Goal: Task Accomplishment & Management: Manage account settings

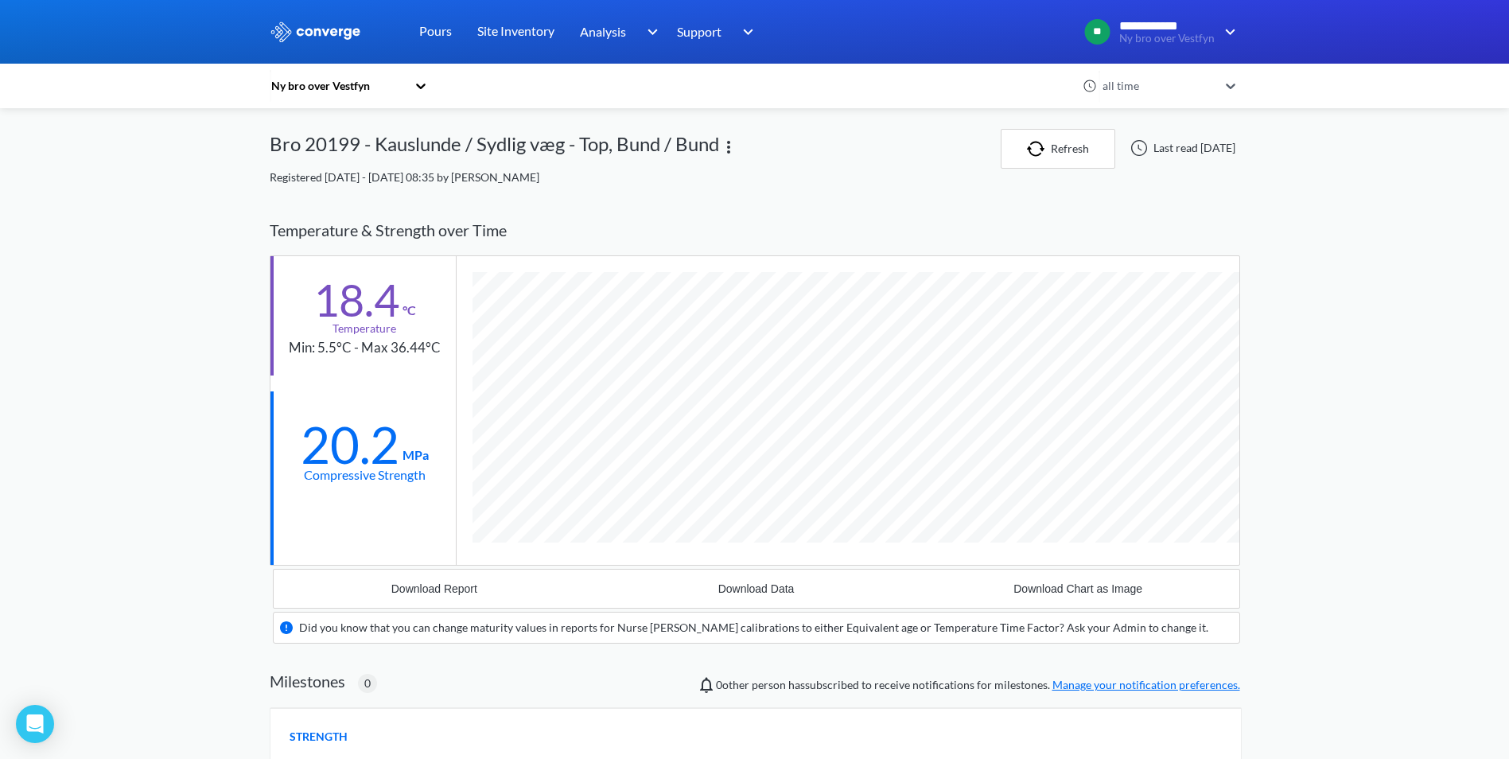
click at [469, 186] on div "Ny bro over Vestfyn all time Bro 20199 - Kauslunde / Sydlig væg - Top, Bund / B…" at bounding box center [755, 637] width 970 height 1017
click at [424, 79] on icon at bounding box center [421, 86] width 16 height 16
click at [424, 80] on icon at bounding box center [421, 86] width 16 height 16
click at [423, 81] on icon at bounding box center [421, 86] width 16 height 16
click at [357, 135] on div "Ny bro over Vestfyn" at bounding box center [349, 129] width 159 height 30
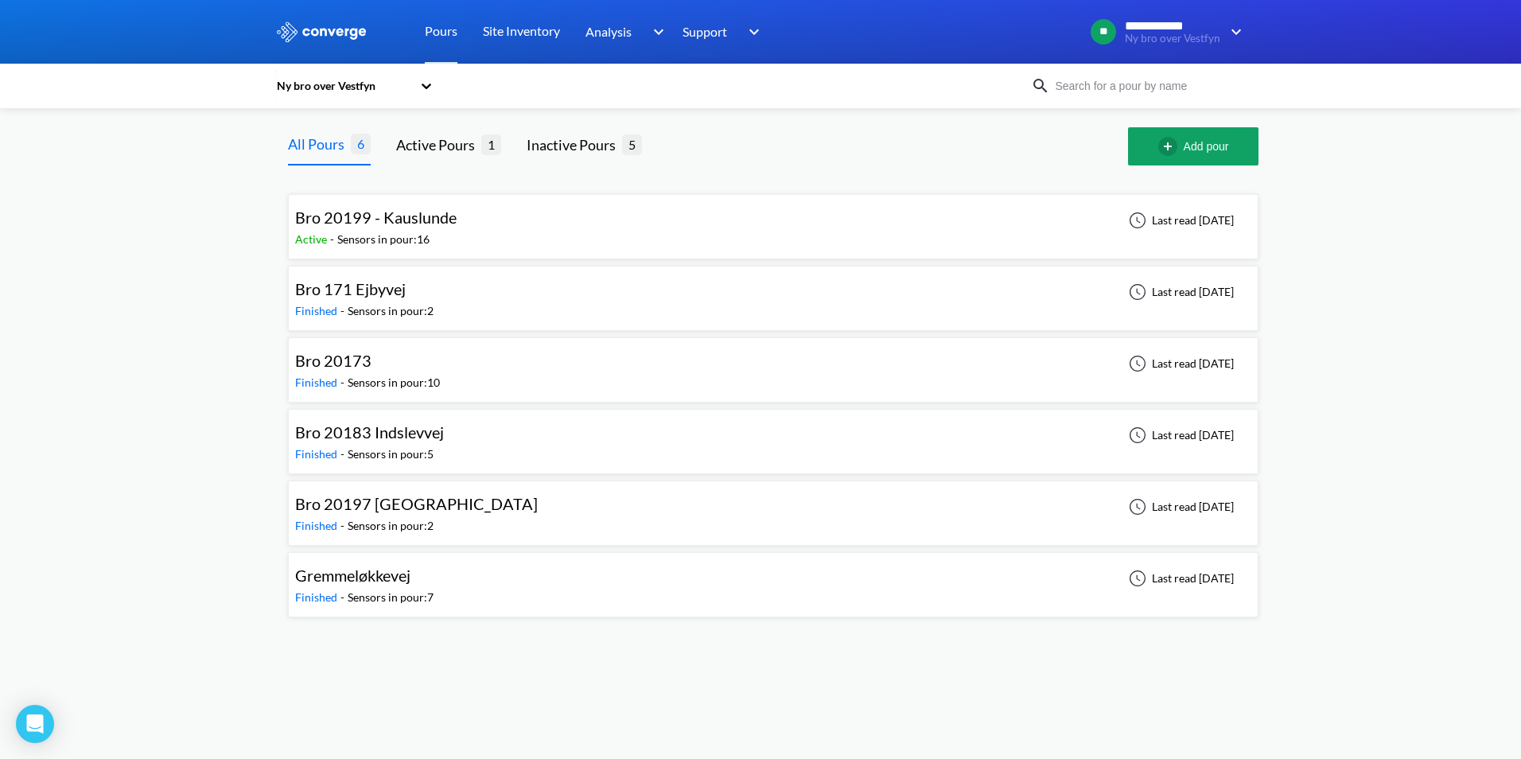
click at [483, 216] on div "Bro 20199 - Kauslunde Active - Sensors in pour: 16 Last read [DATE]" at bounding box center [773, 226] width 956 height 51
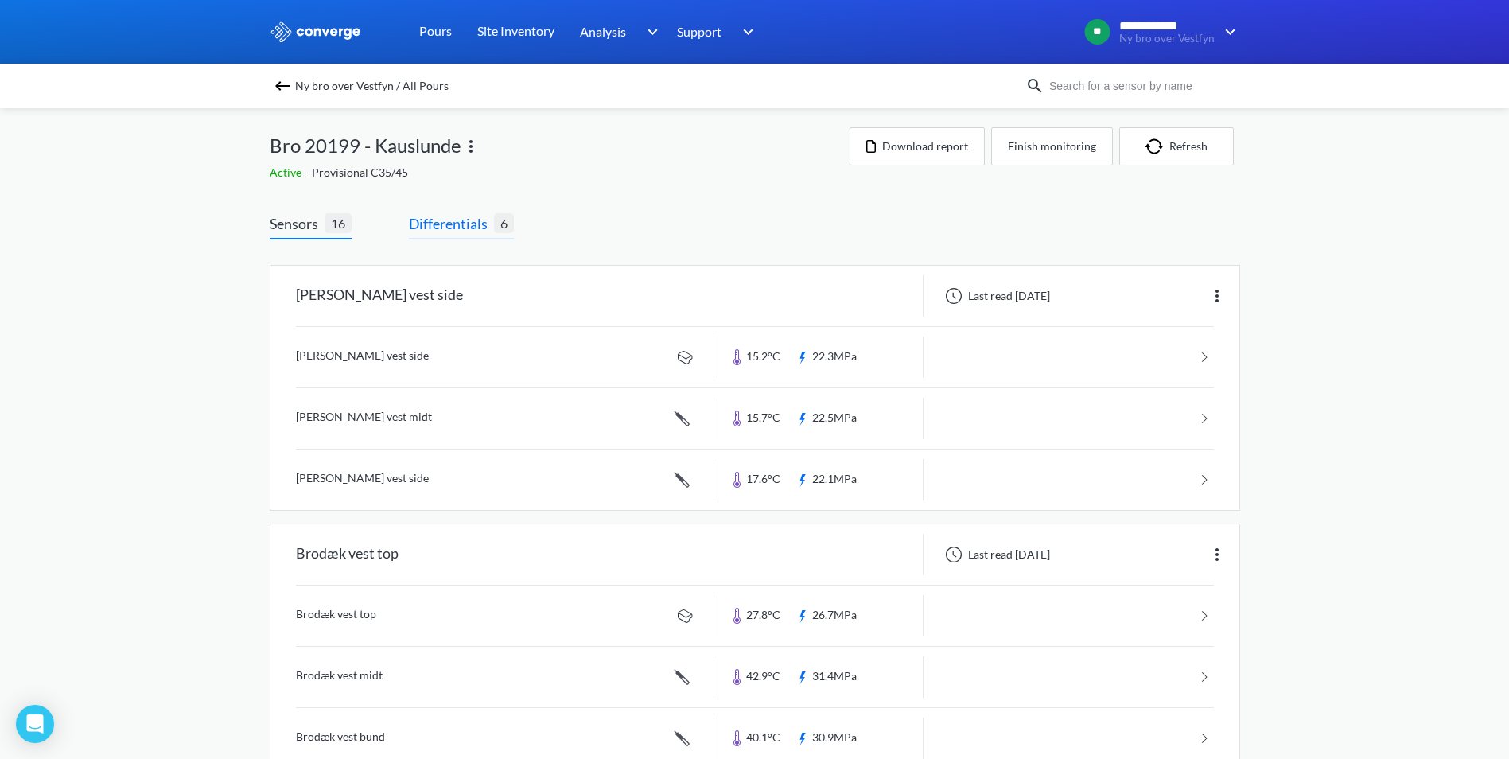
click at [459, 227] on span "Differentials" at bounding box center [451, 223] width 85 height 22
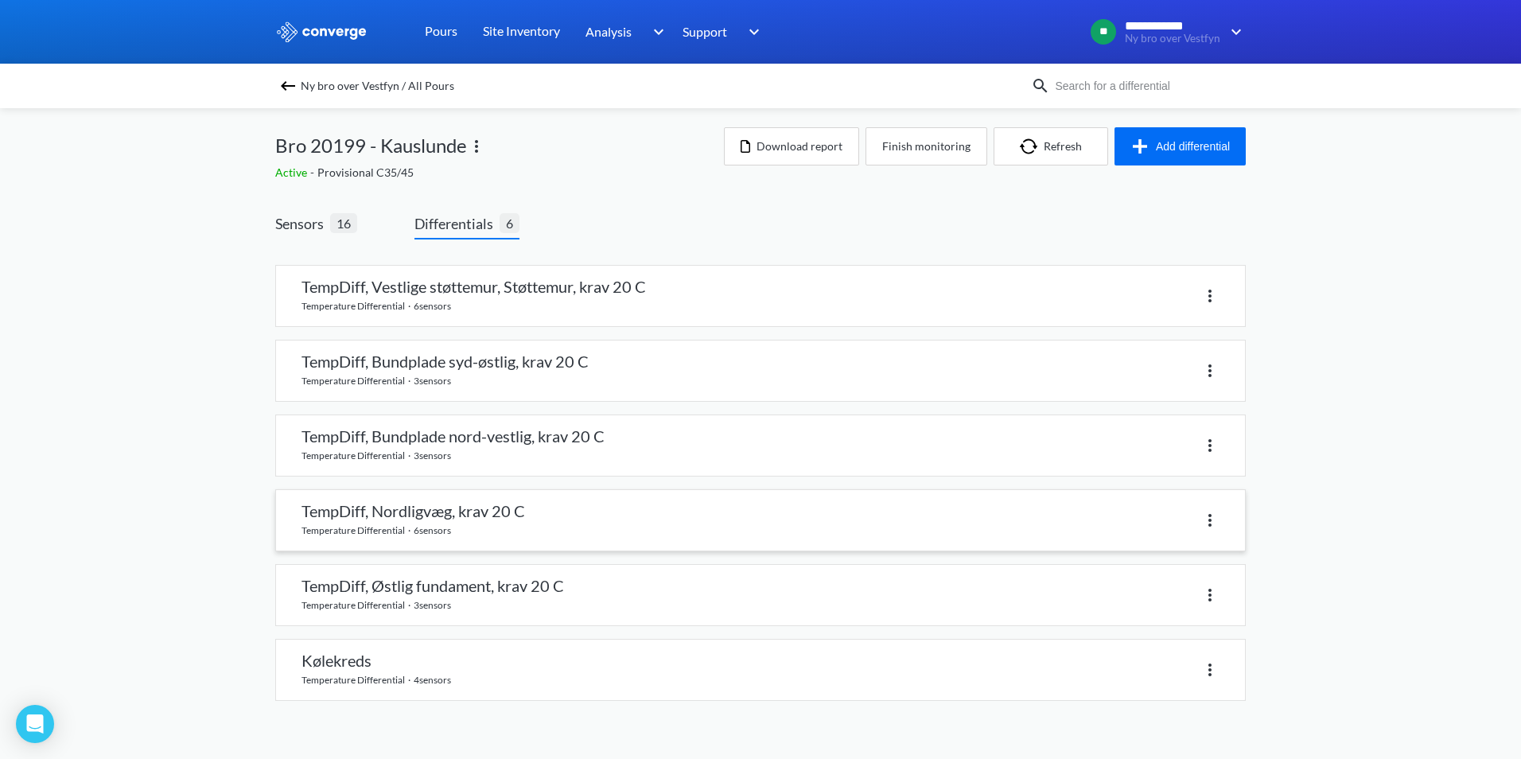
click at [1207, 518] on img at bounding box center [1209, 520] width 19 height 19
click at [1349, 492] on div "**********" at bounding box center [760, 366] width 1521 height 733
click at [513, 378] on link at bounding box center [760, 370] width 969 height 60
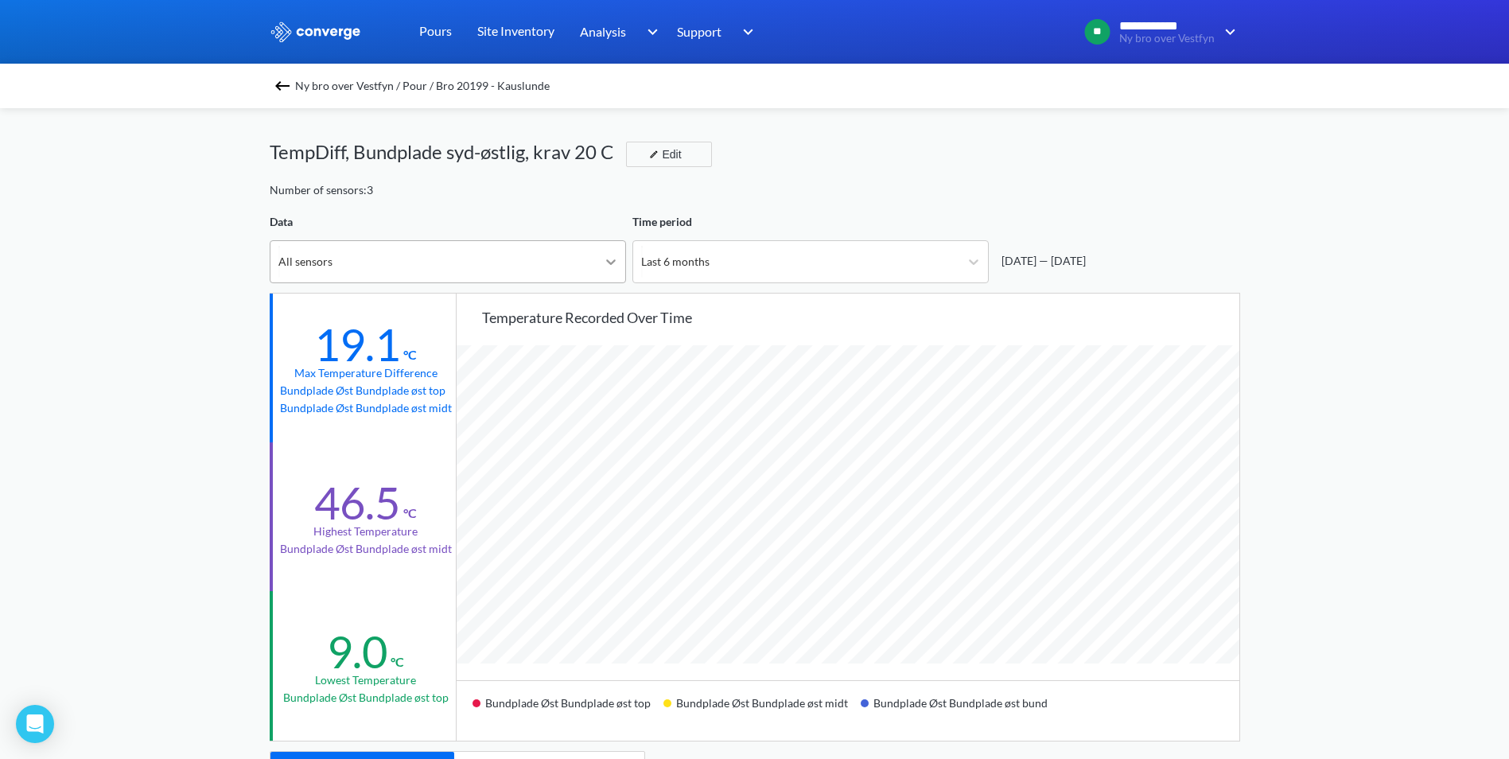
click at [608, 258] on icon at bounding box center [611, 262] width 16 height 16
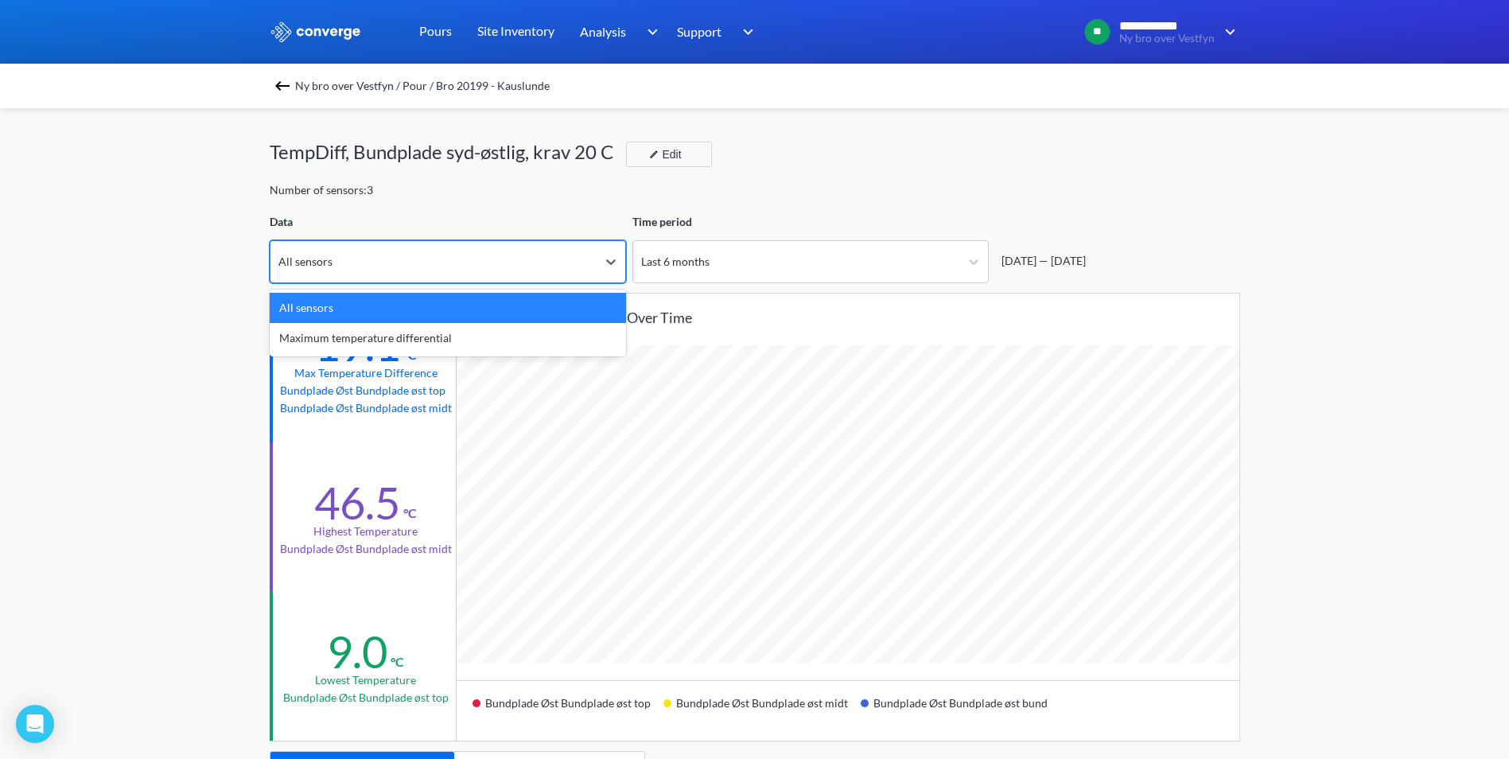
click at [599, 321] on div "All sensors" at bounding box center [448, 308] width 356 height 30
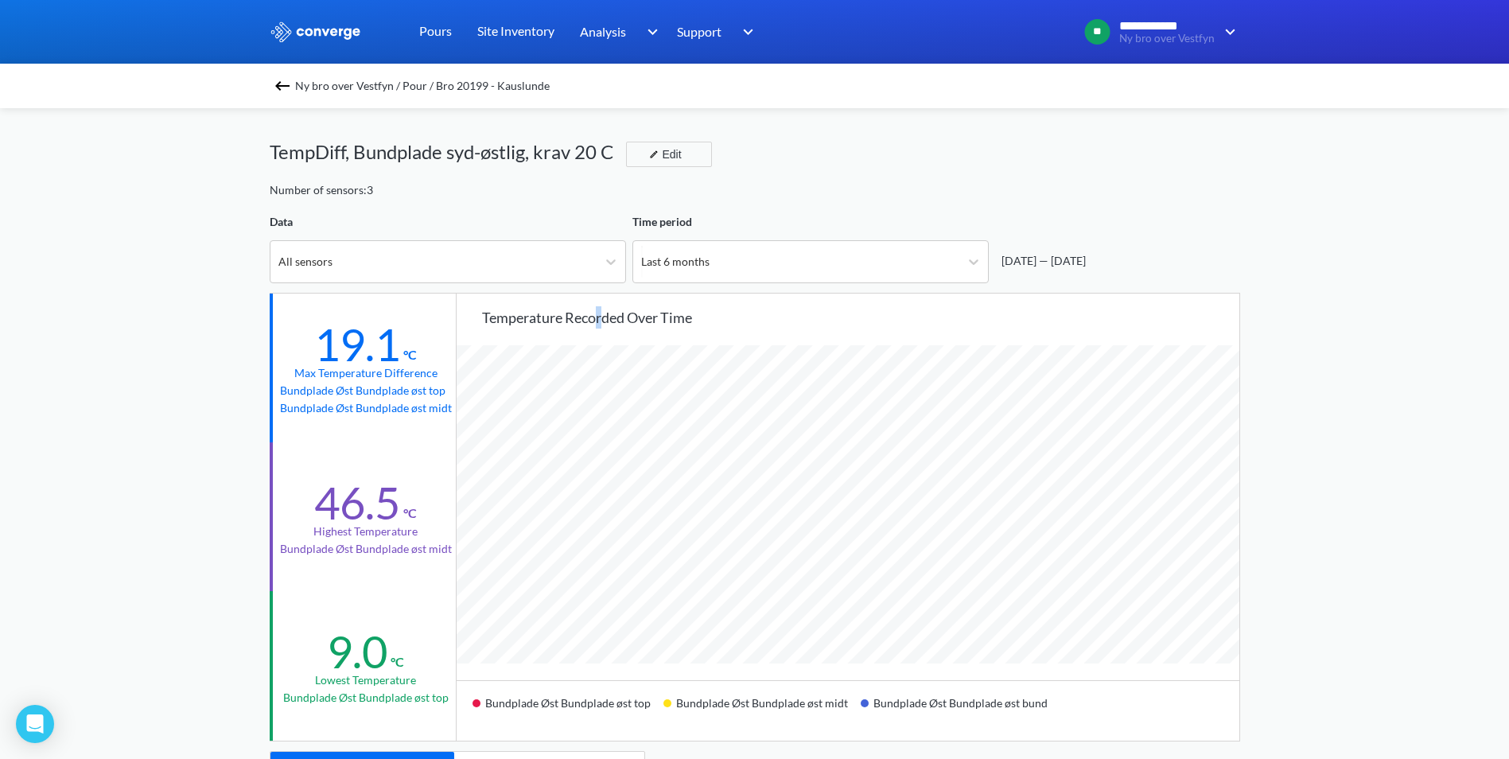
click at [600, 333] on div "Temperature recorded over time Bundplade Øst Bundplade øst top Bundplade Øst Bu…" at bounding box center [848, 517] width 783 height 447
drag, startPoint x: 600, startPoint y: 333, endPoint x: 574, endPoint y: 251, distance: 86.5
click at [574, 251] on div "All sensors" at bounding box center [433, 261] width 326 height 41
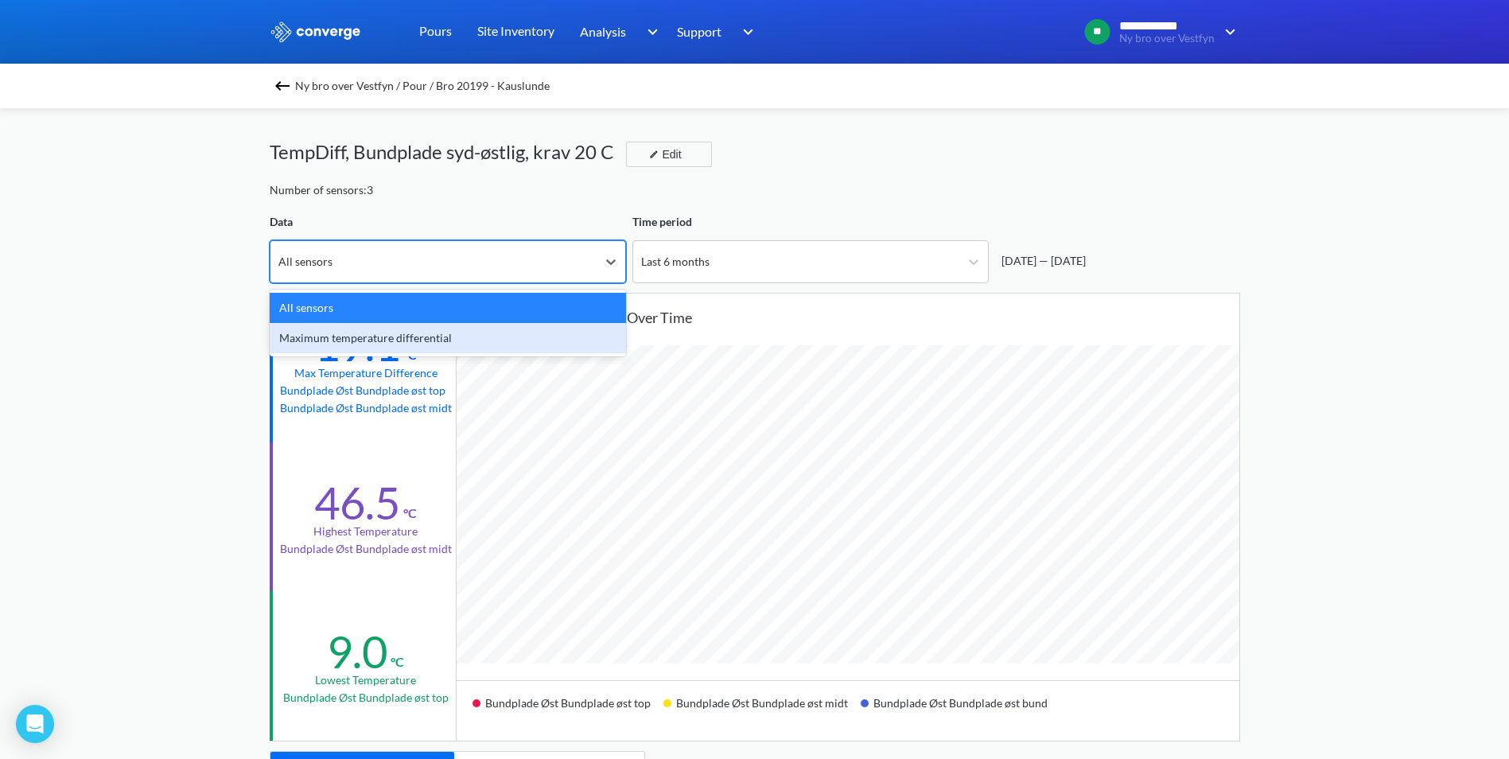
click at [601, 332] on div "Maximum temperature differential" at bounding box center [448, 338] width 356 height 30
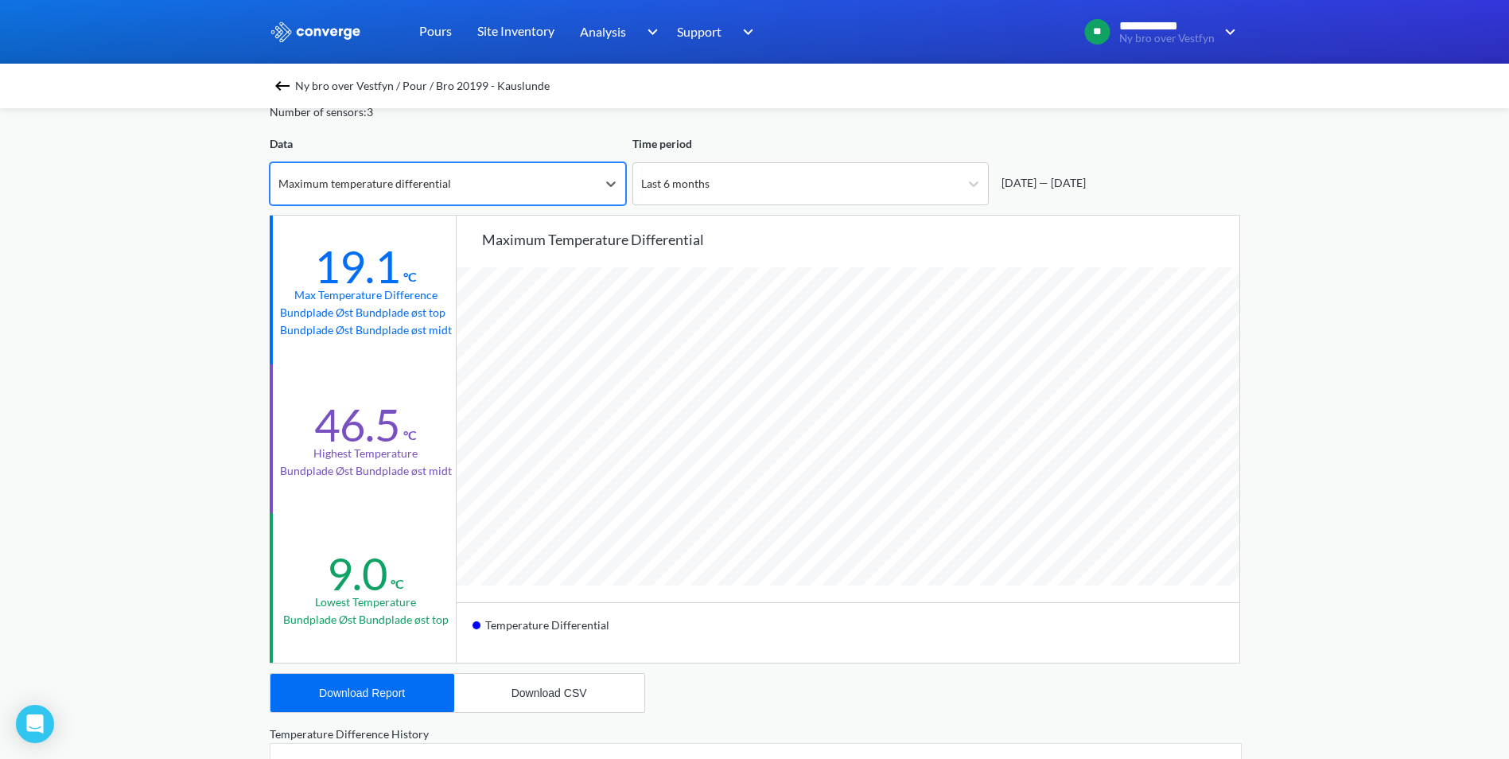
scroll to position [80, 0]
click at [431, 176] on div "Maximum temperature differential" at bounding box center [364, 181] width 173 height 17
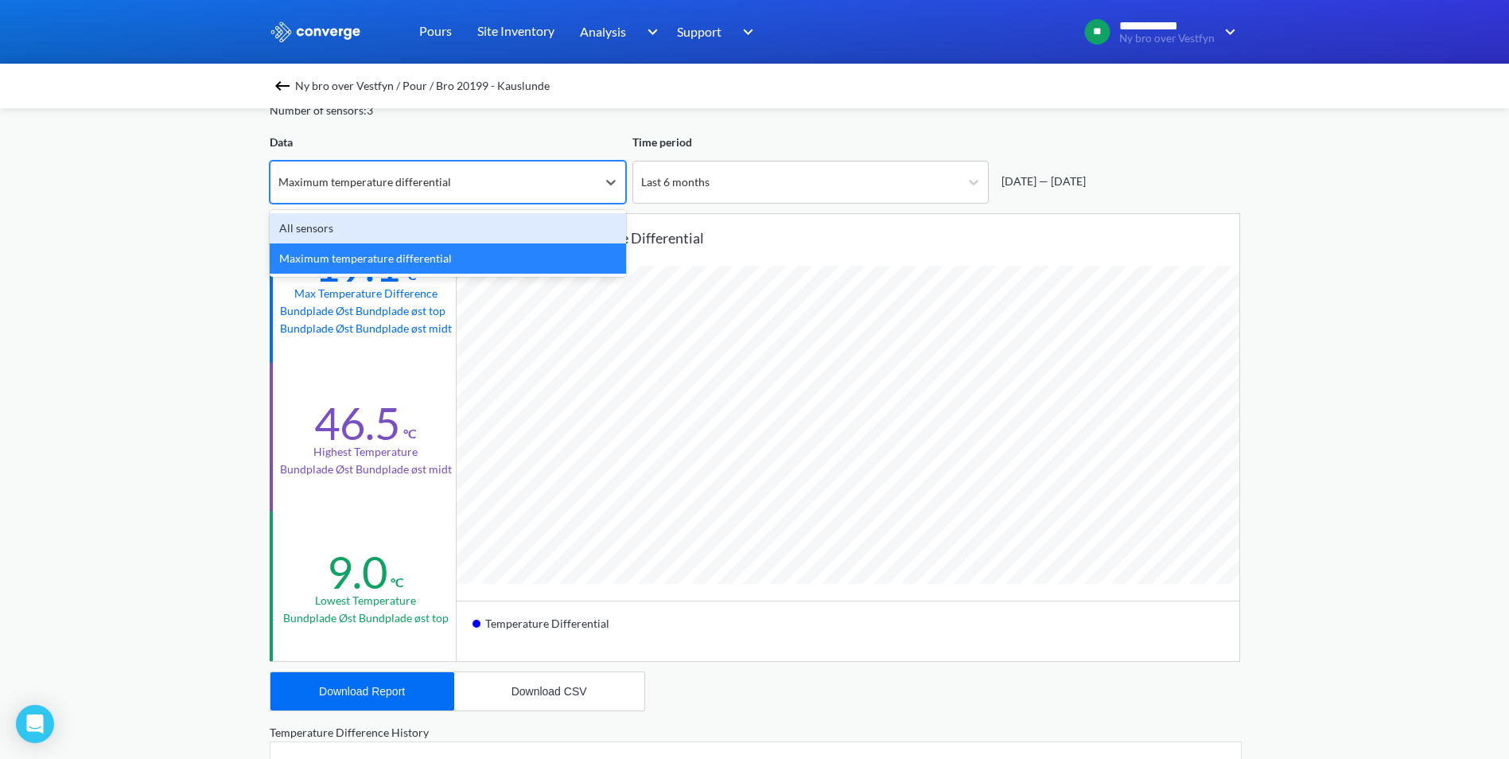
click at [432, 227] on div "All sensors" at bounding box center [448, 228] width 356 height 30
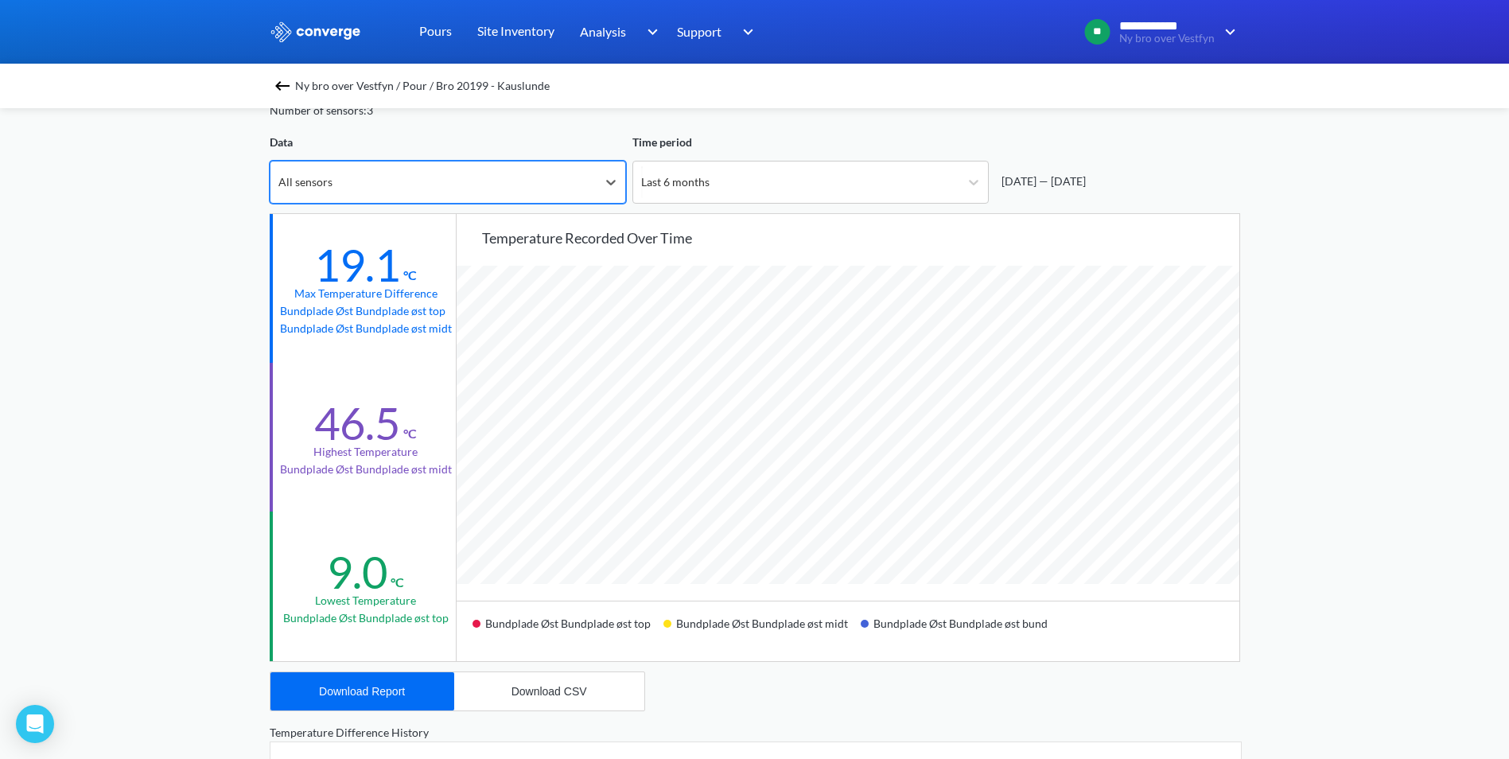
scroll to position [1332, 1509]
click at [862, 196] on div "Last 6 months" at bounding box center [796, 181] width 326 height 41
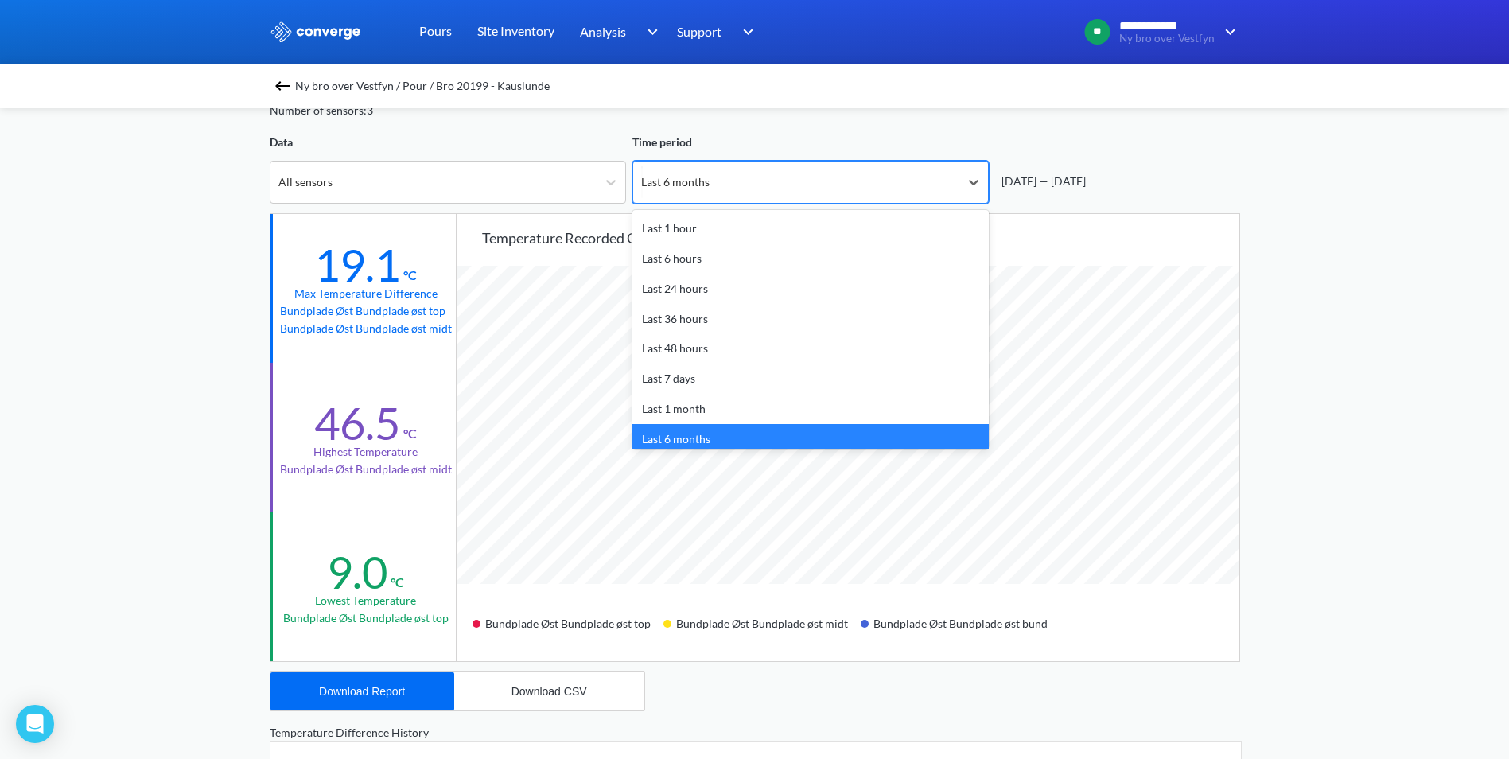
scroll to position [17, 0]
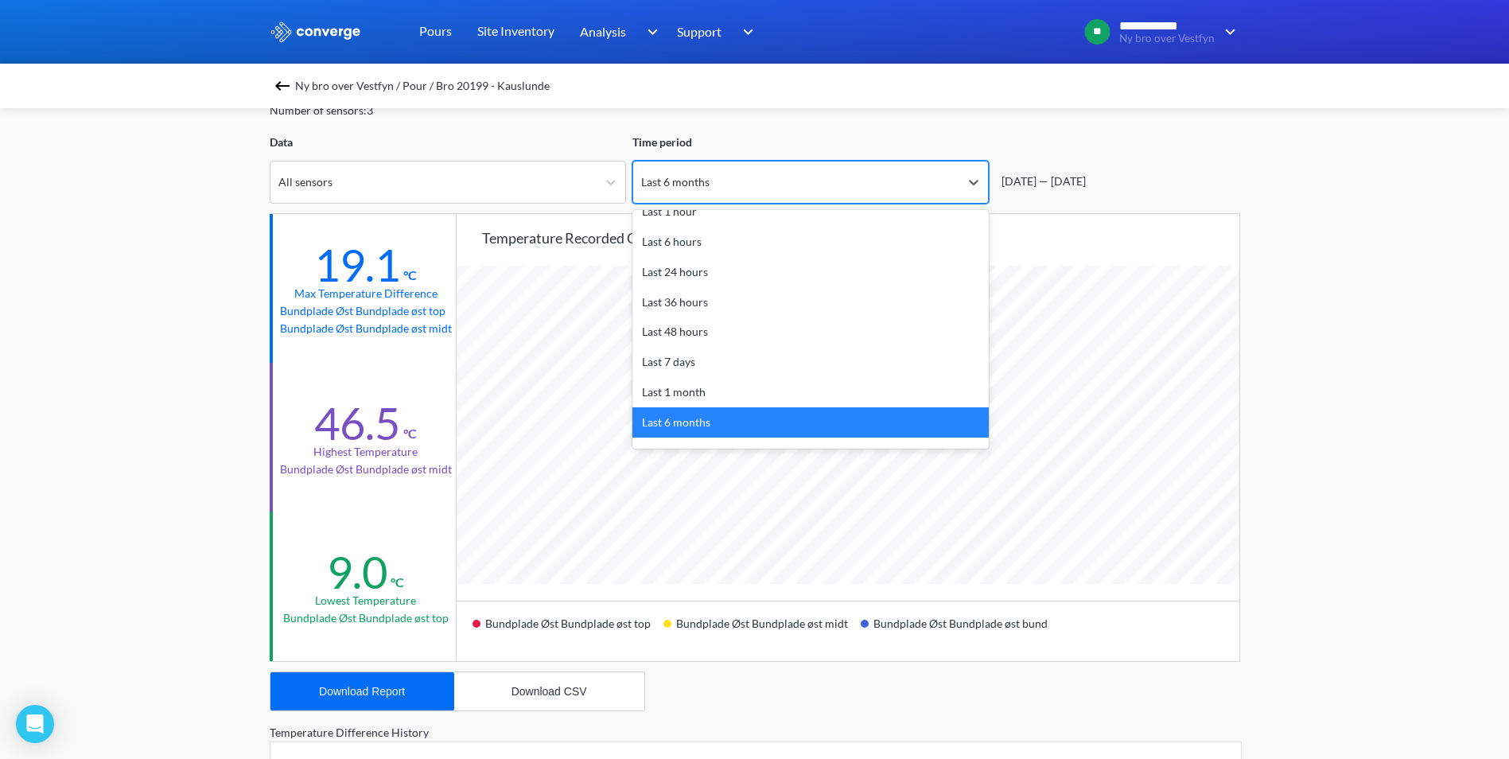
click at [741, 427] on div "Last 6 months" at bounding box center [810, 422] width 356 height 30
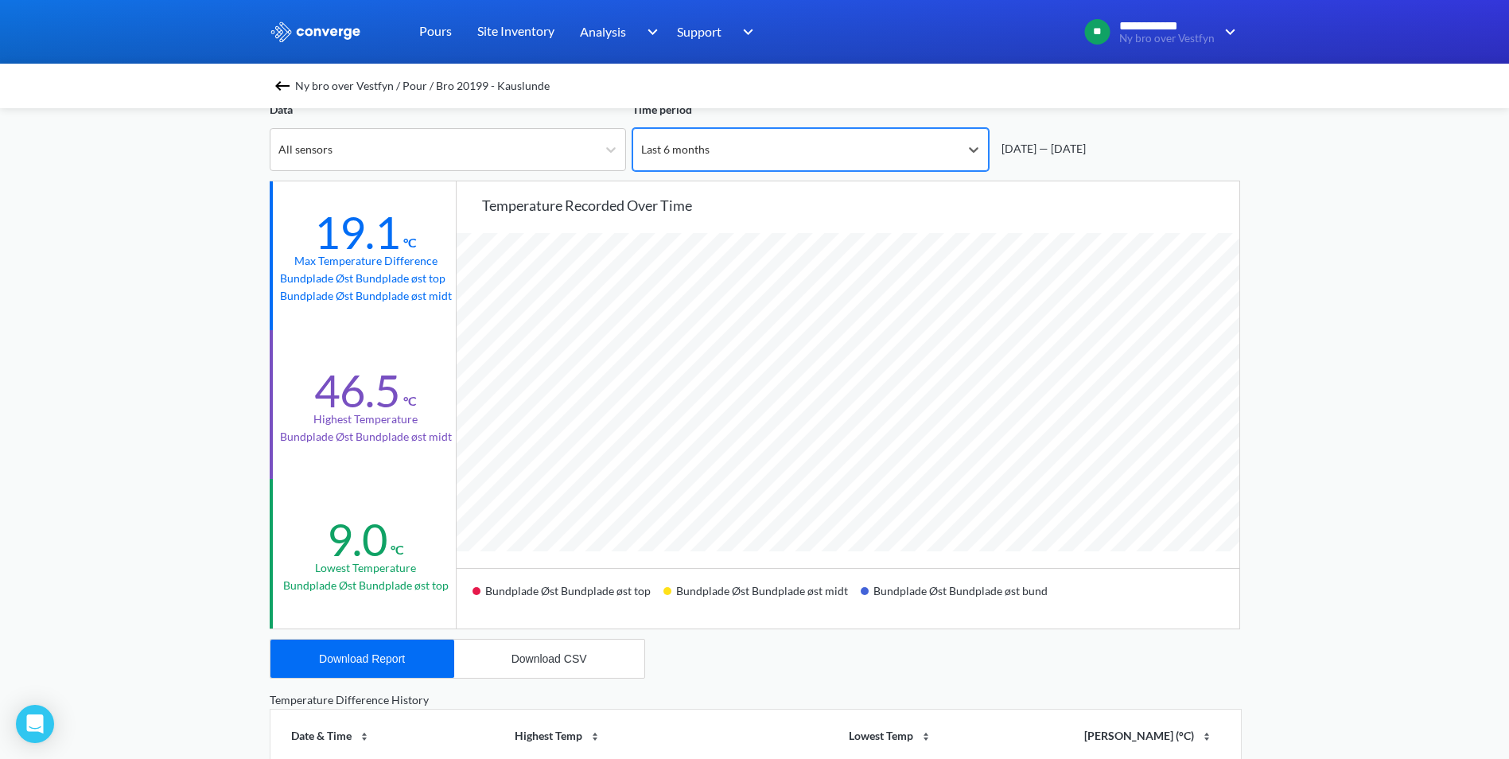
scroll to position [80, 0]
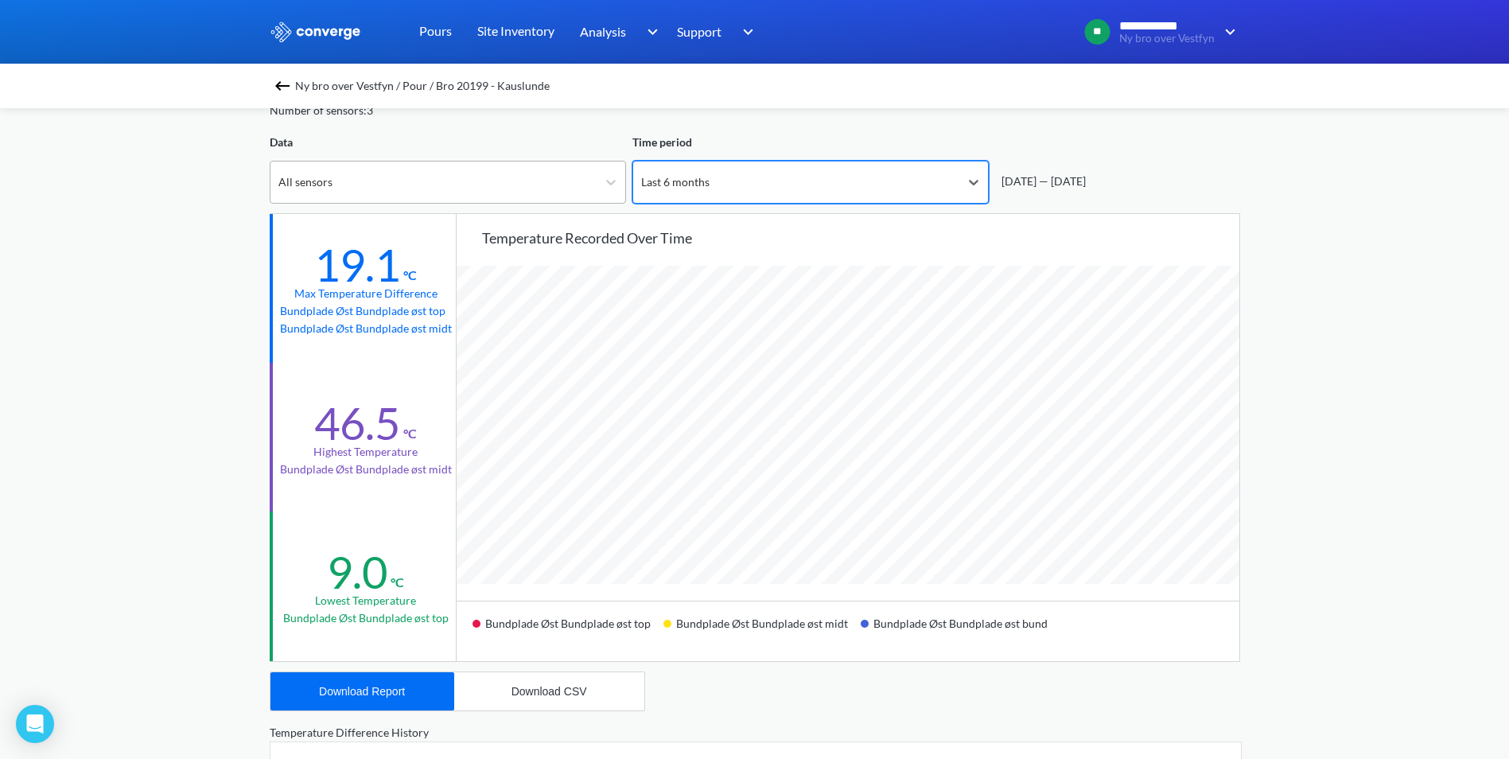
click at [524, 178] on div "All sensors" at bounding box center [433, 181] width 326 height 41
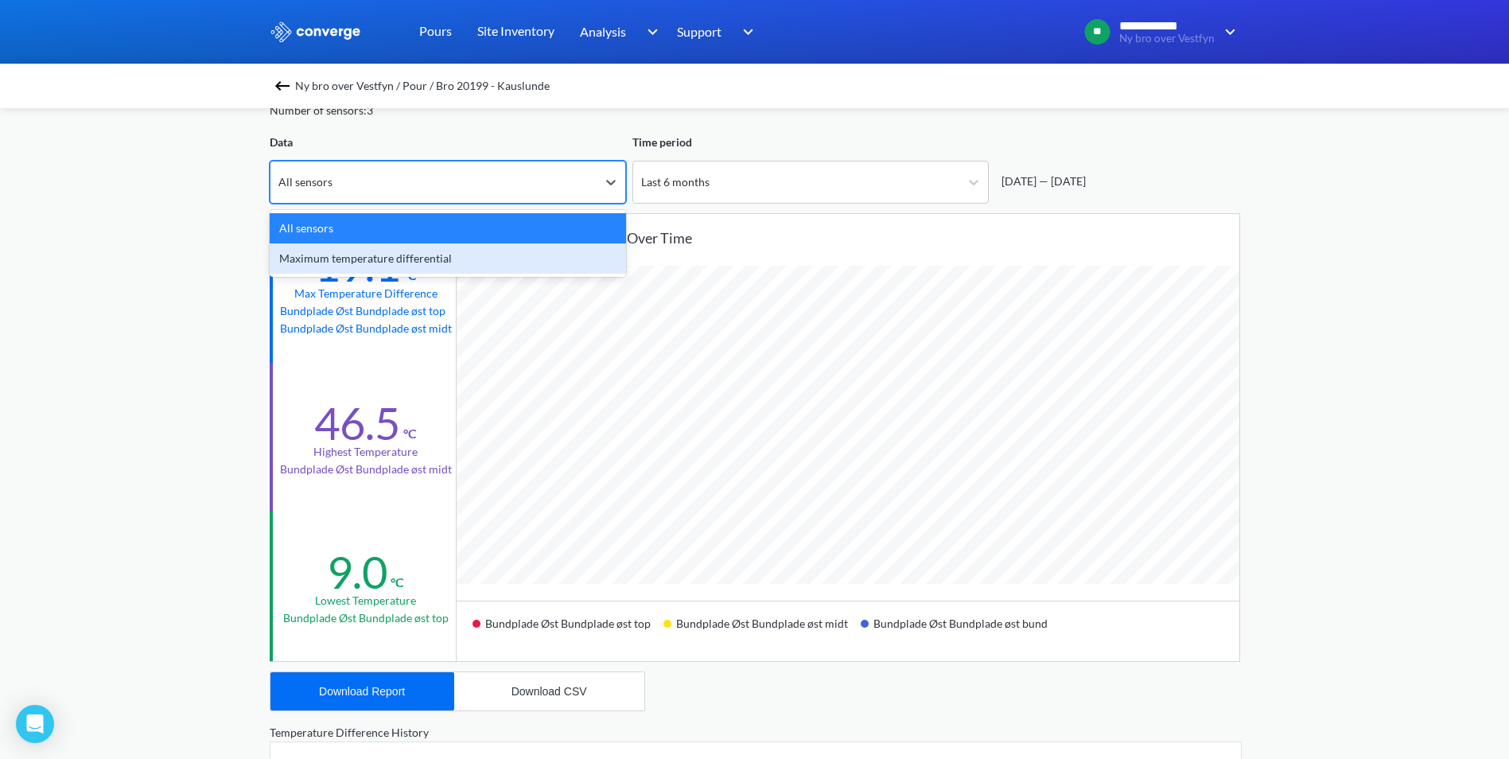
click at [484, 255] on div "Maximum temperature differential" at bounding box center [448, 258] width 356 height 30
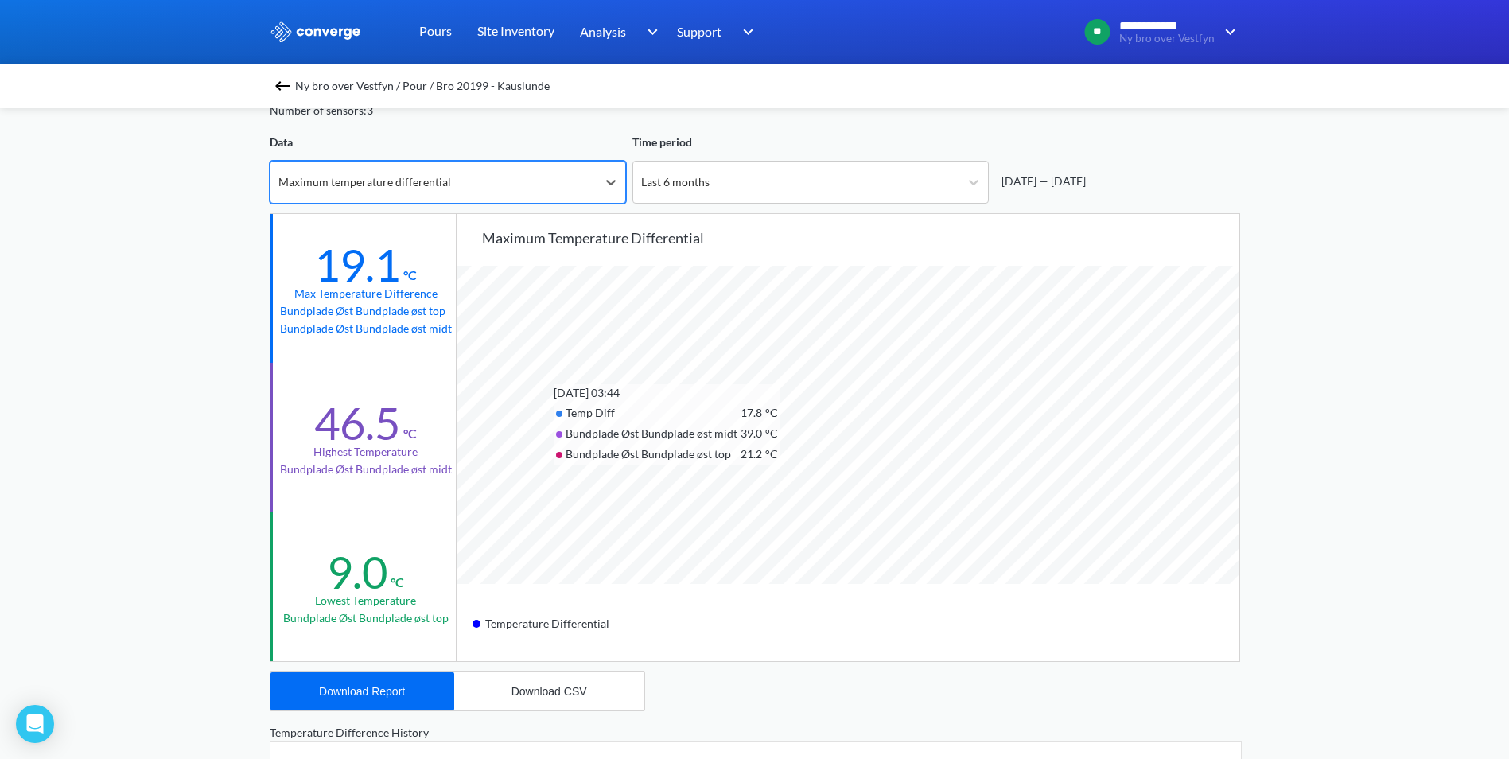
scroll to position [1332, 1509]
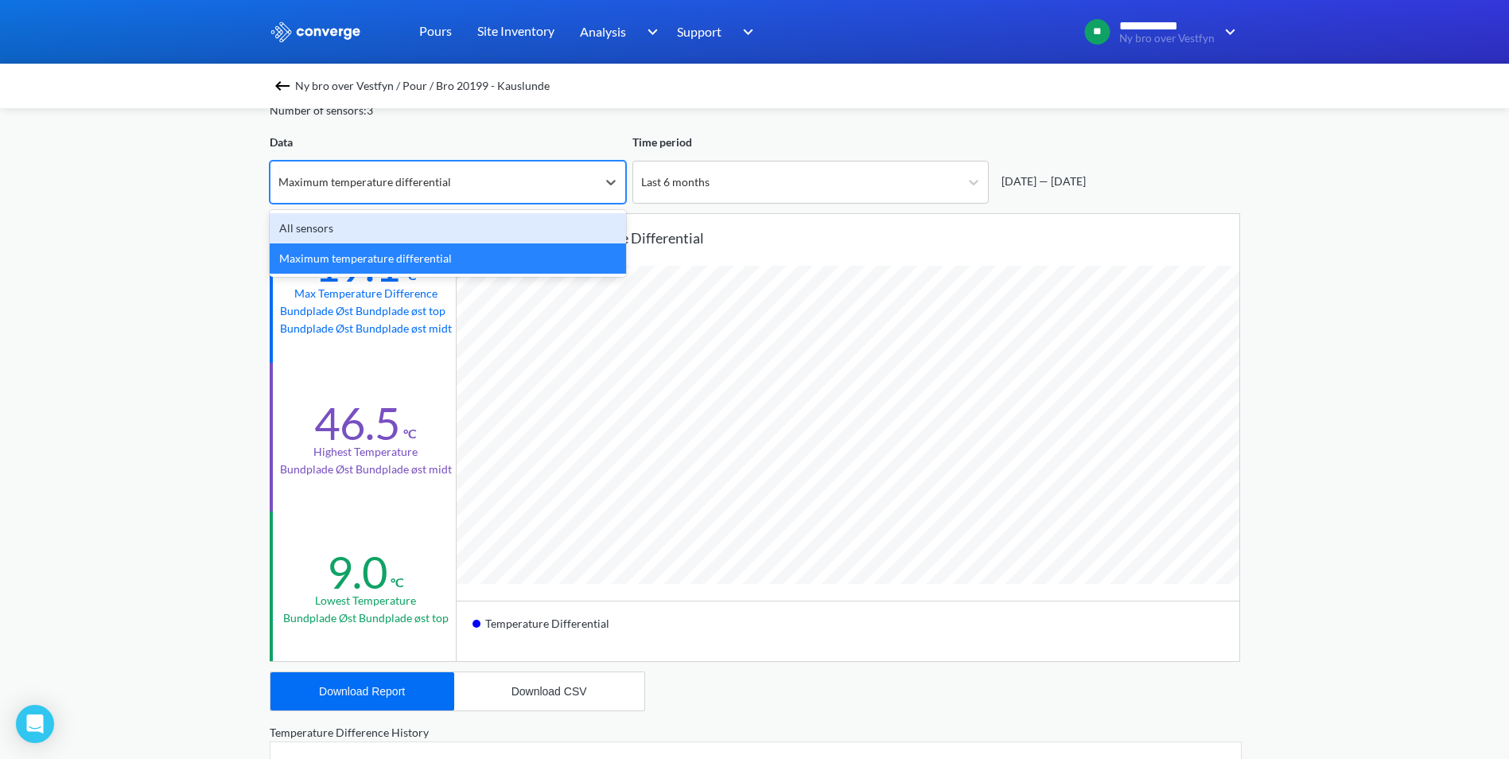
click at [424, 196] on div "Maximum temperature differential" at bounding box center [433, 181] width 326 height 41
click at [446, 264] on div "Maximum temperature differential" at bounding box center [448, 258] width 356 height 30
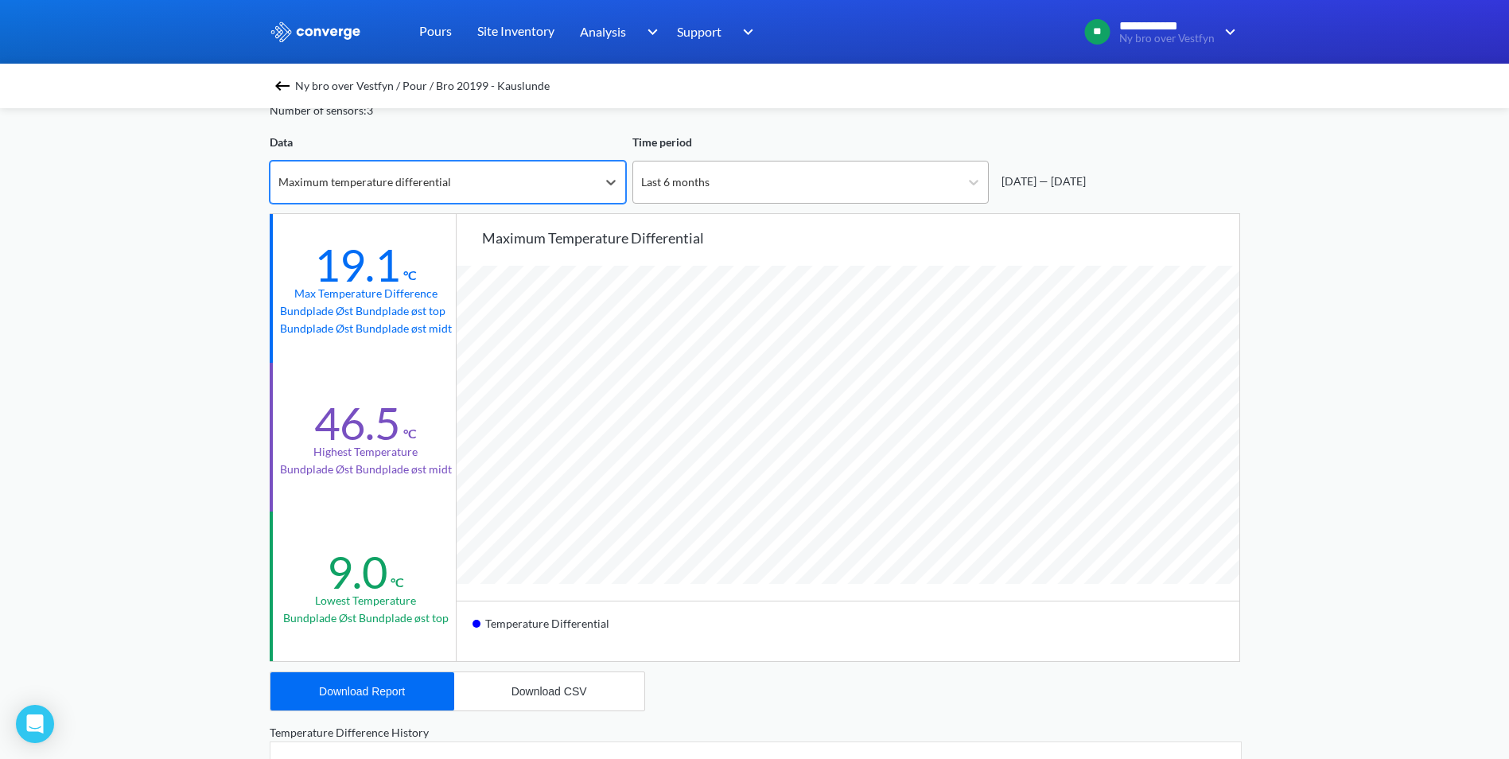
click at [771, 180] on div "Last 6 months" at bounding box center [796, 181] width 326 height 41
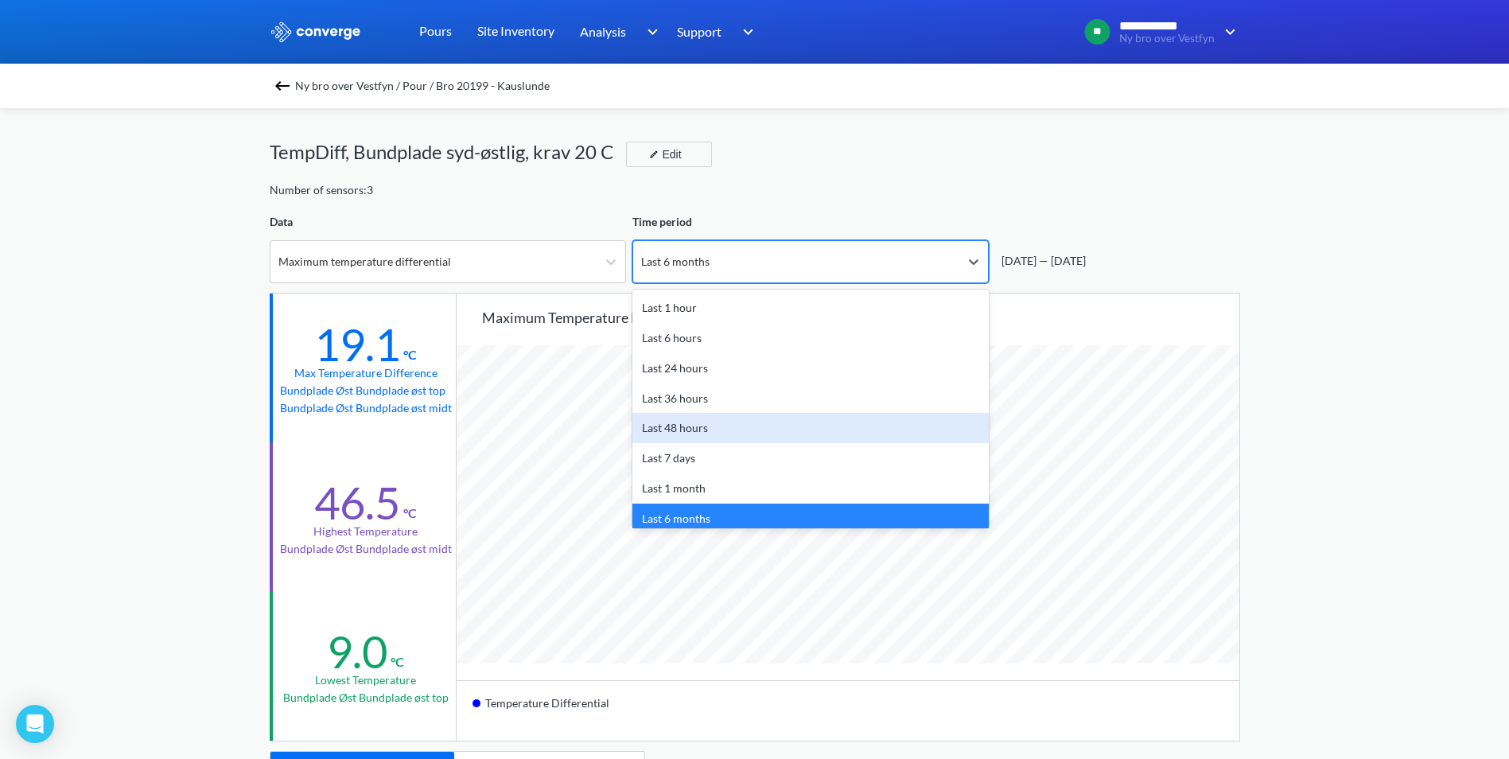
scroll to position [70, 0]
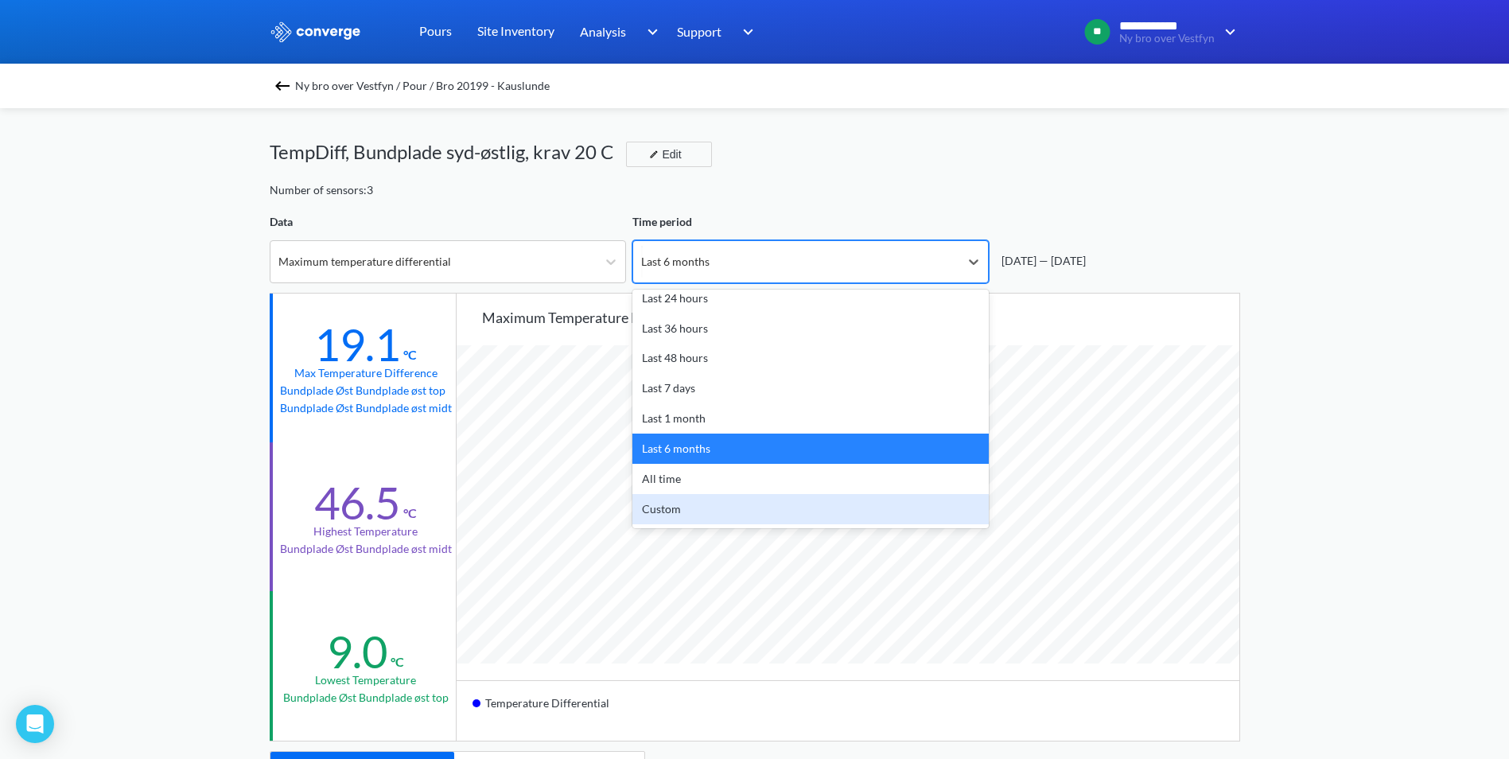
click at [842, 497] on div "Custom" at bounding box center [810, 509] width 356 height 30
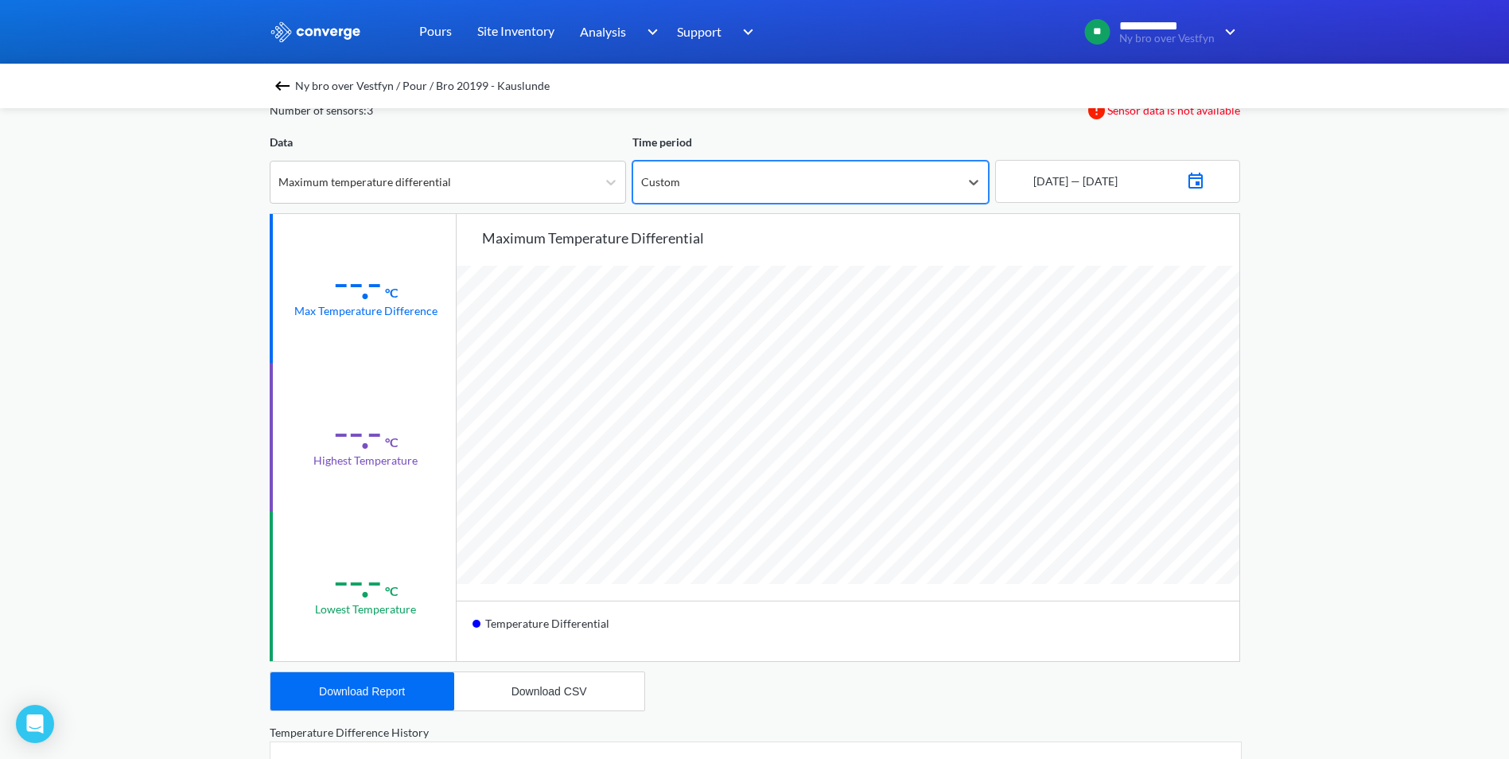
scroll to position [0, 0]
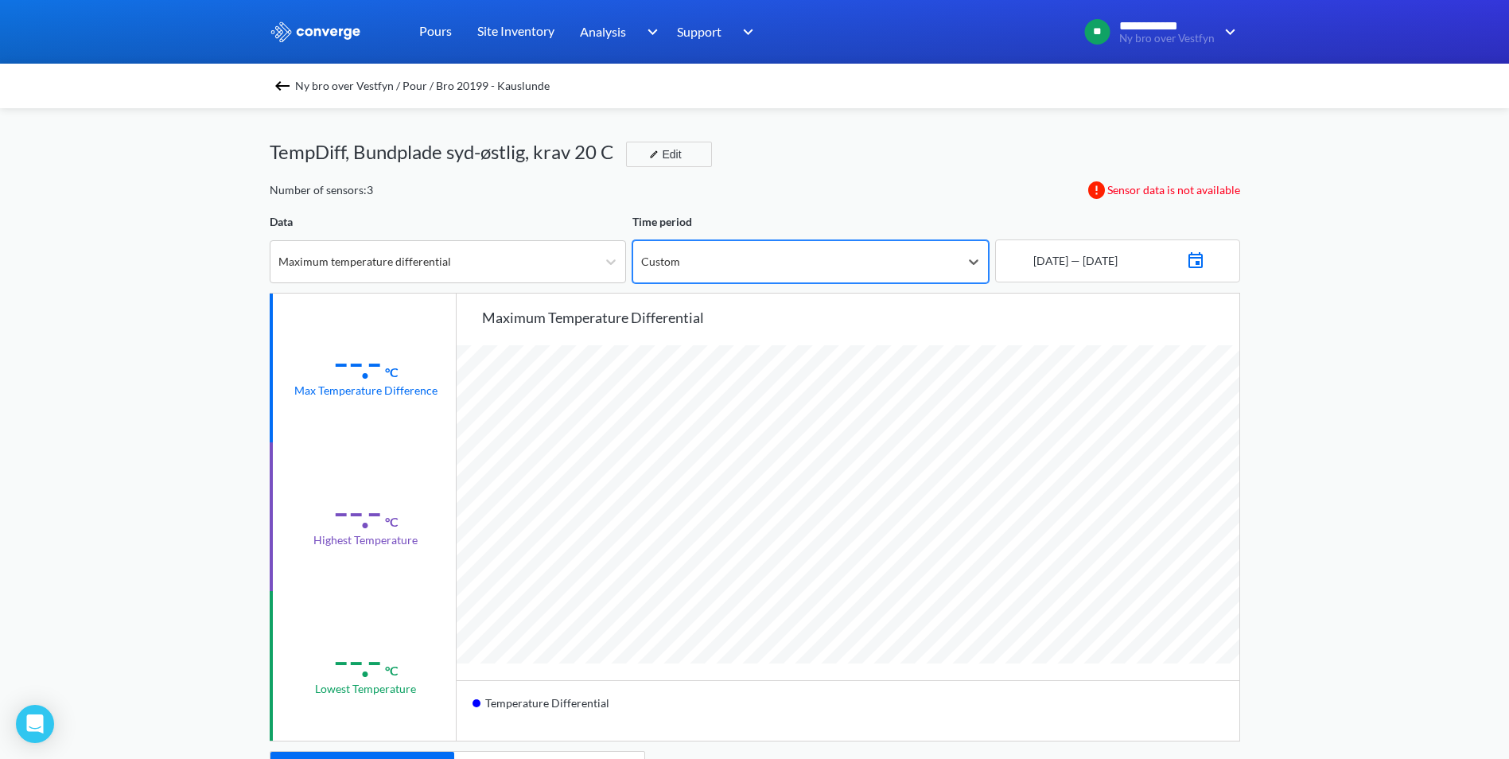
click at [1205, 266] on img at bounding box center [1195, 258] width 19 height 22
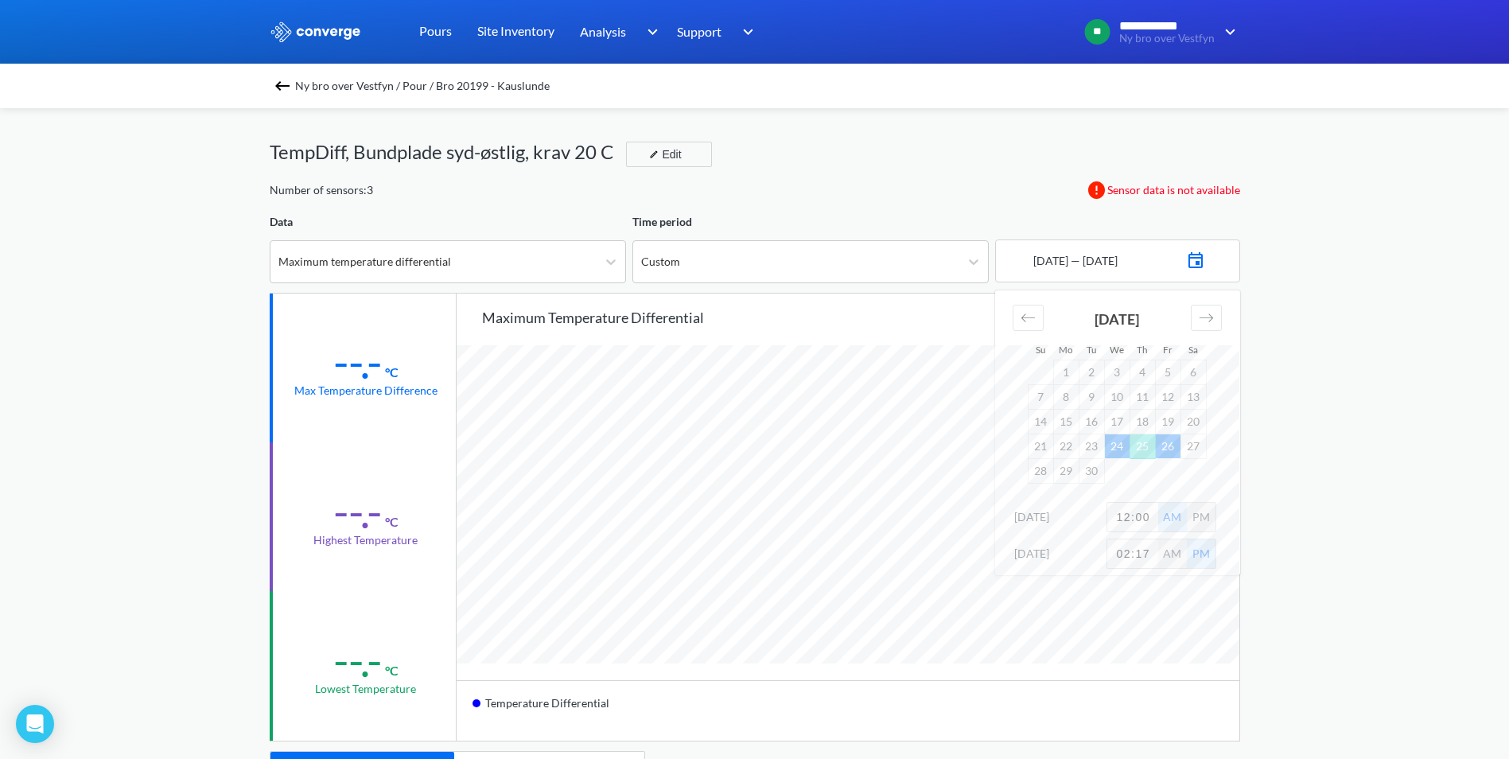
click at [1350, 364] on div "**********" at bounding box center [754, 666] width 1509 height 1333
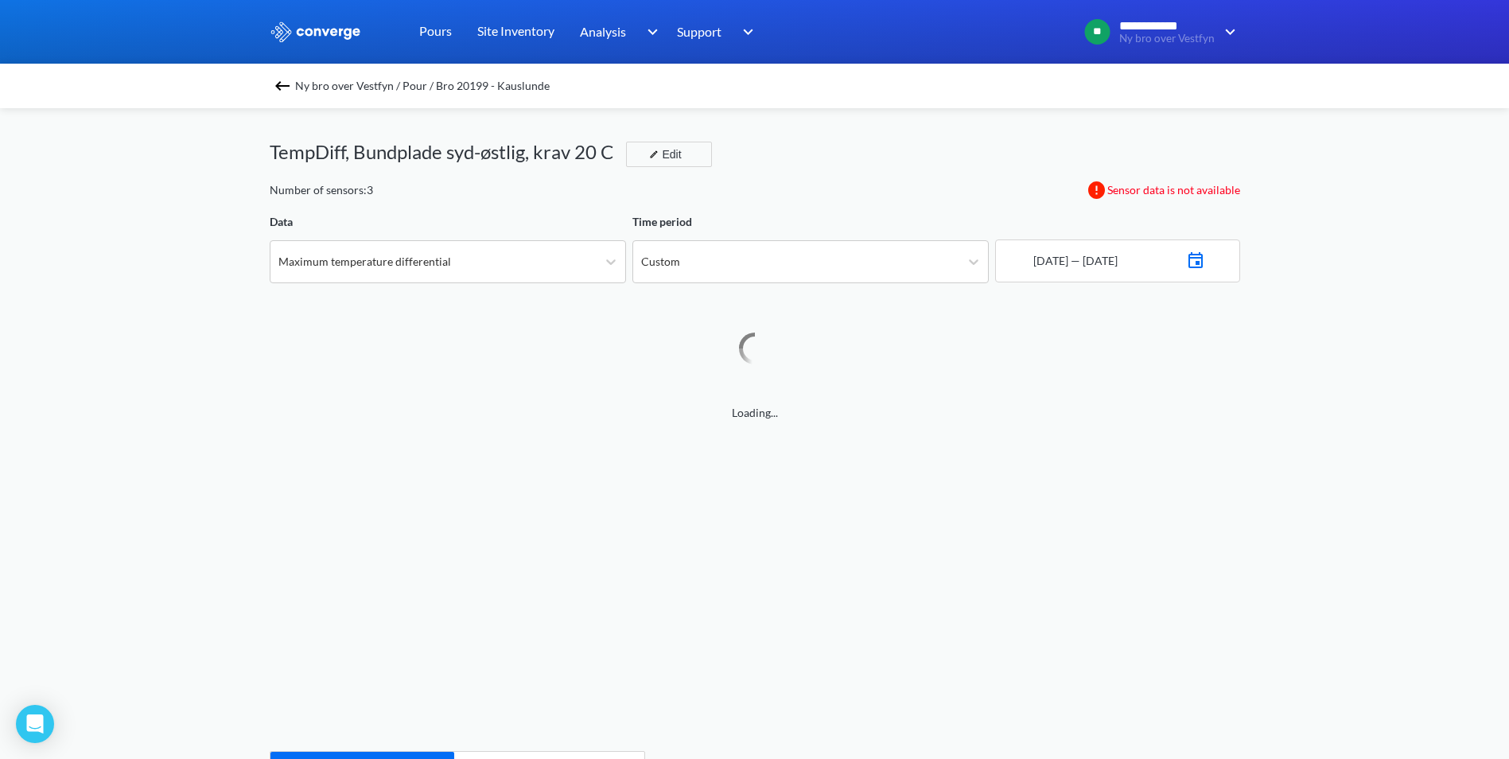
click at [423, 225] on div "Data" at bounding box center [448, 221] width 356 height 17
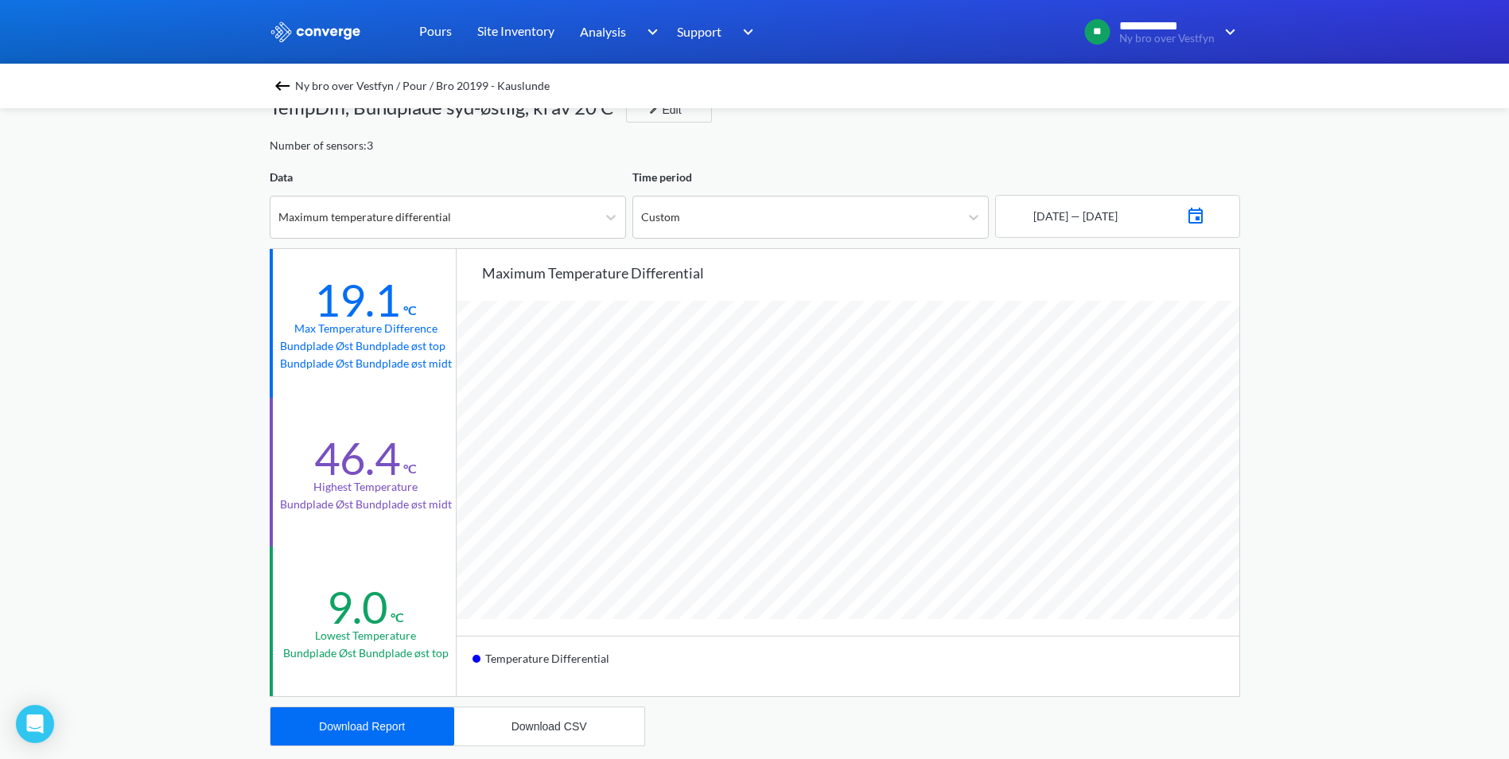
scroll to position [80, 0]
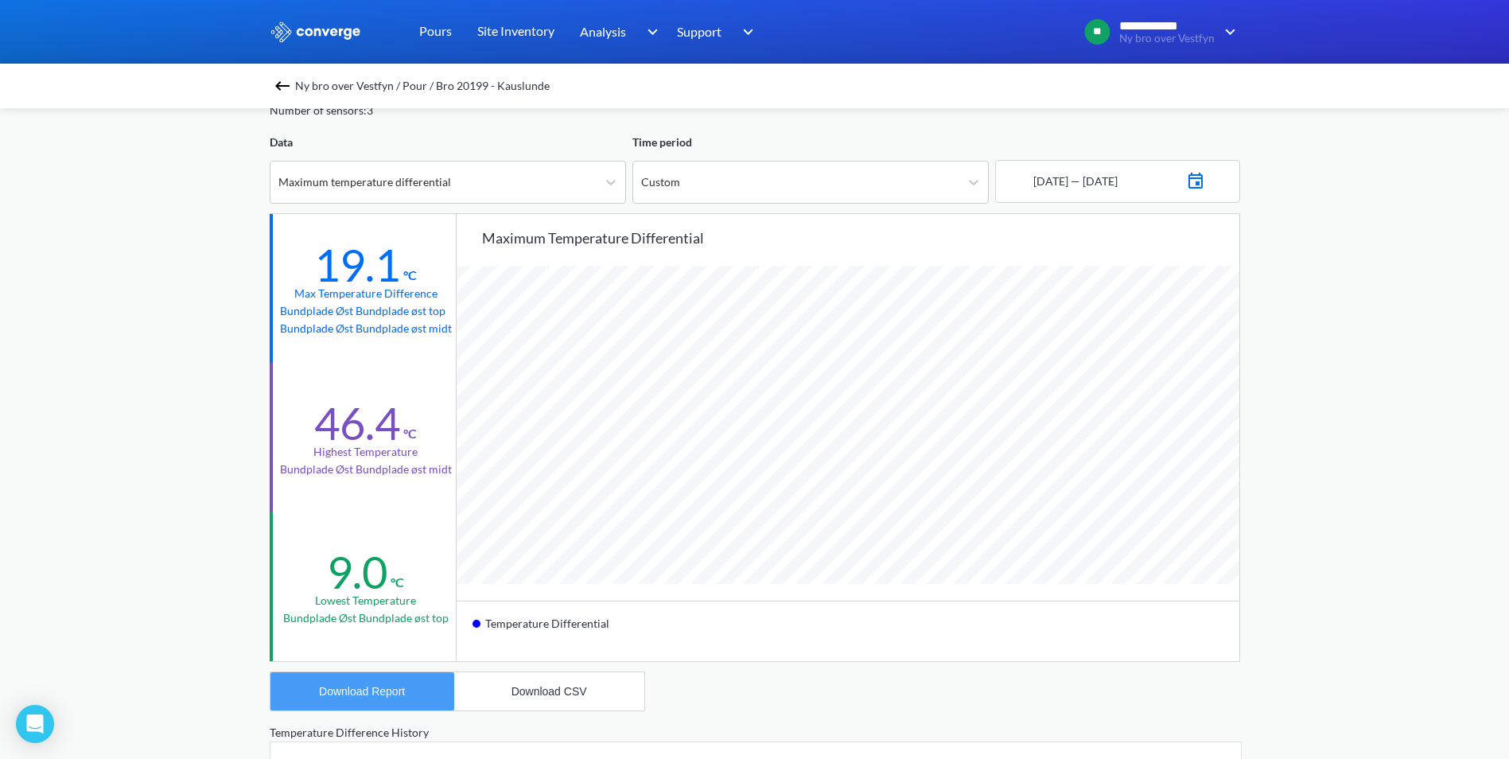
click at [401, 700] on button "Download Report" at bounding box center [362, 691] width 184 height 38
click at [564, 182] on div "Maximum temperature differential" at bounding box center [433, 181] width 326 height 41
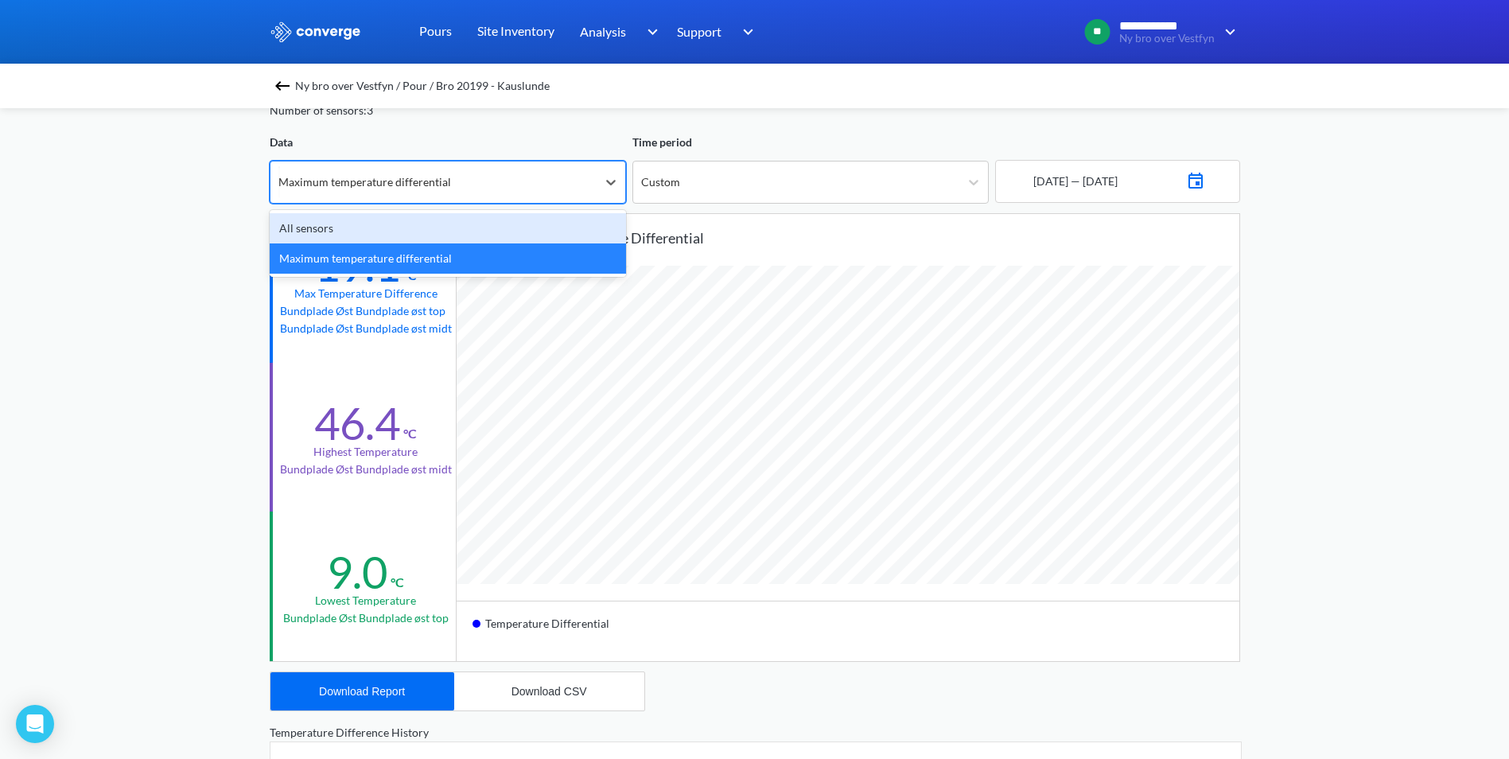
click at [564, 182] on div "Maximum temperature differential" at bounding box center [433, 181] width 326 height 41
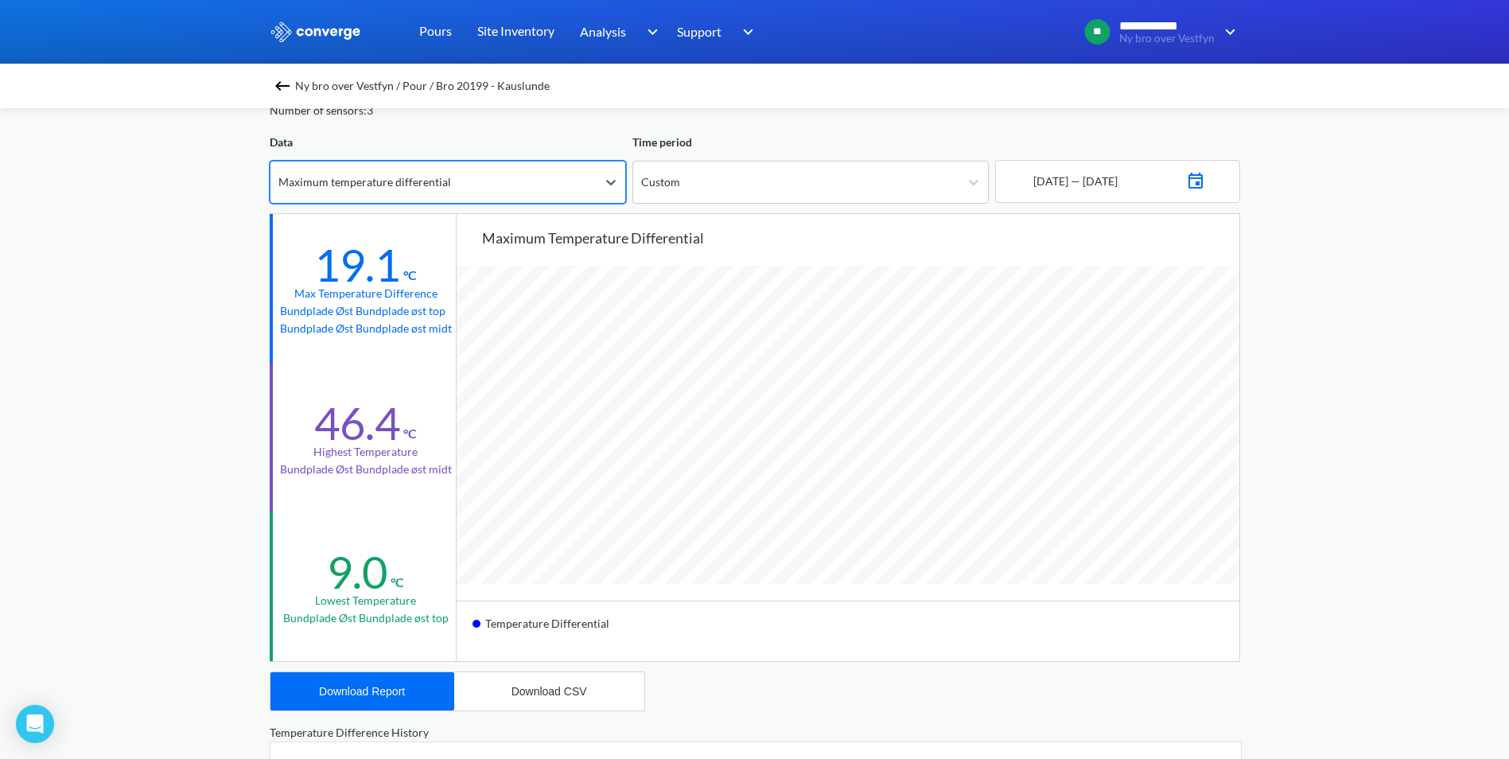
click at [278, 80] on img at bounding box center [282, 85] width 19 height 19
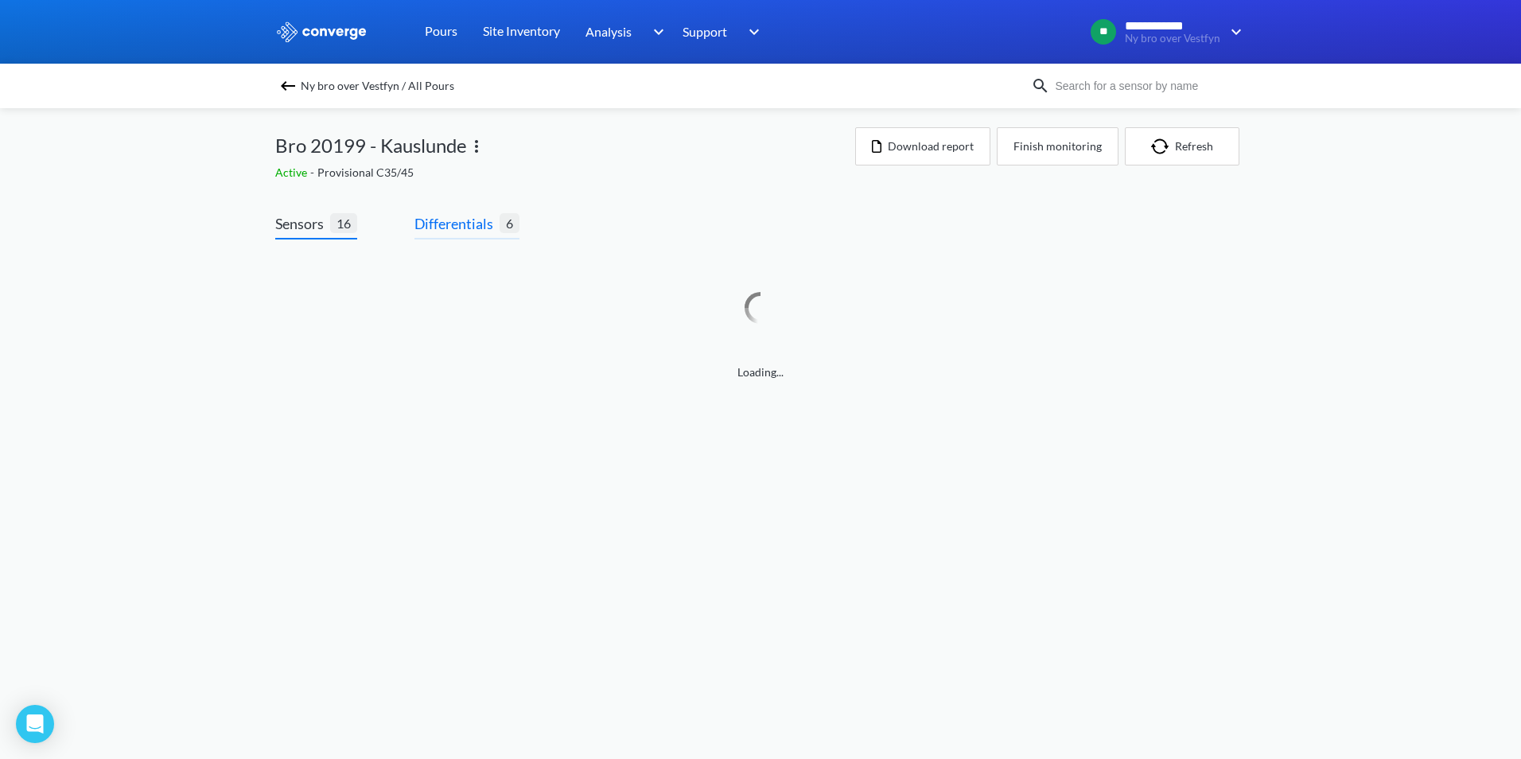
click at [461, 237] on span "Differentials 6" at bounding box center [466, 225] width 105 height 27
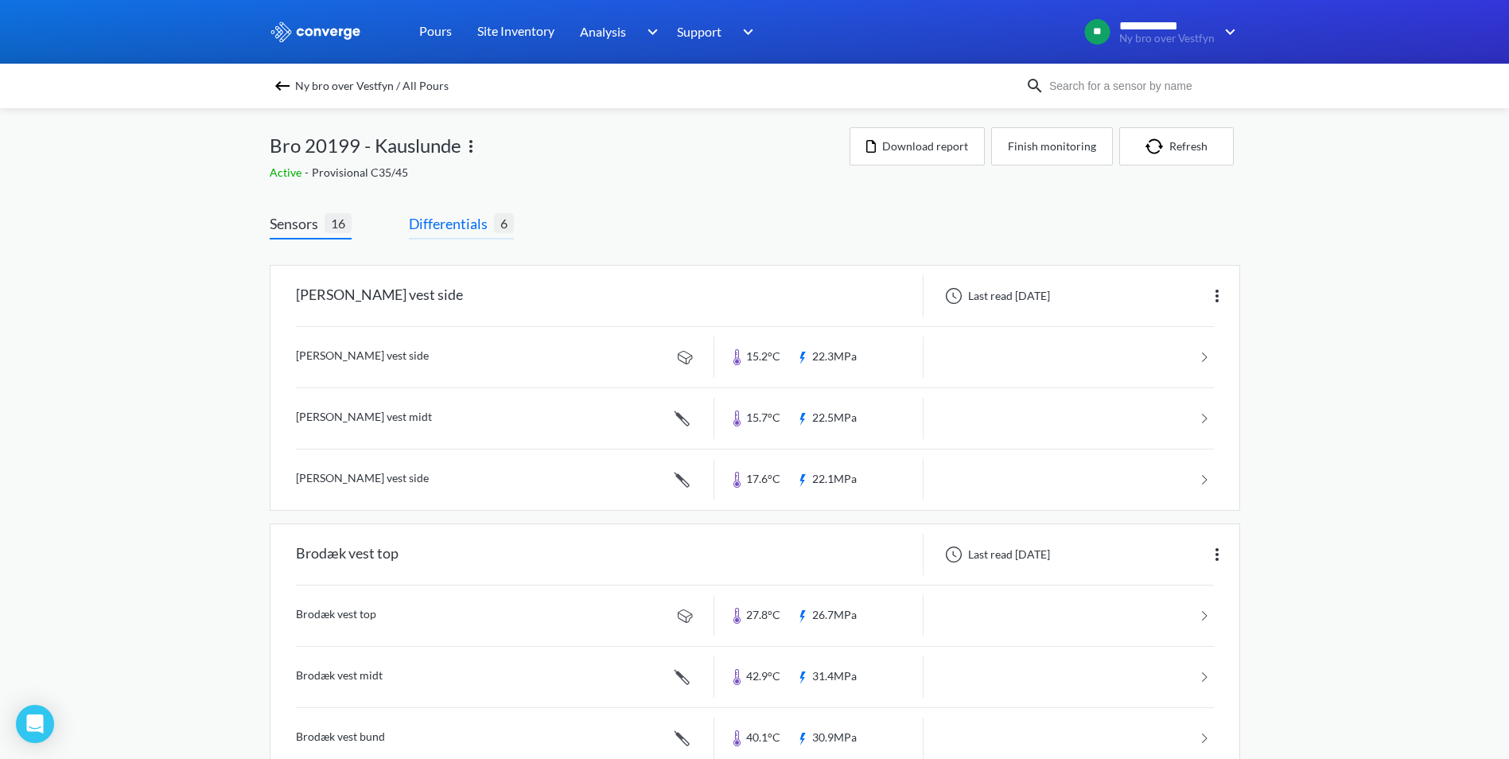
click at [461, 219] on span "Differentials" at bounding box center [451, 223] width 85 height 22
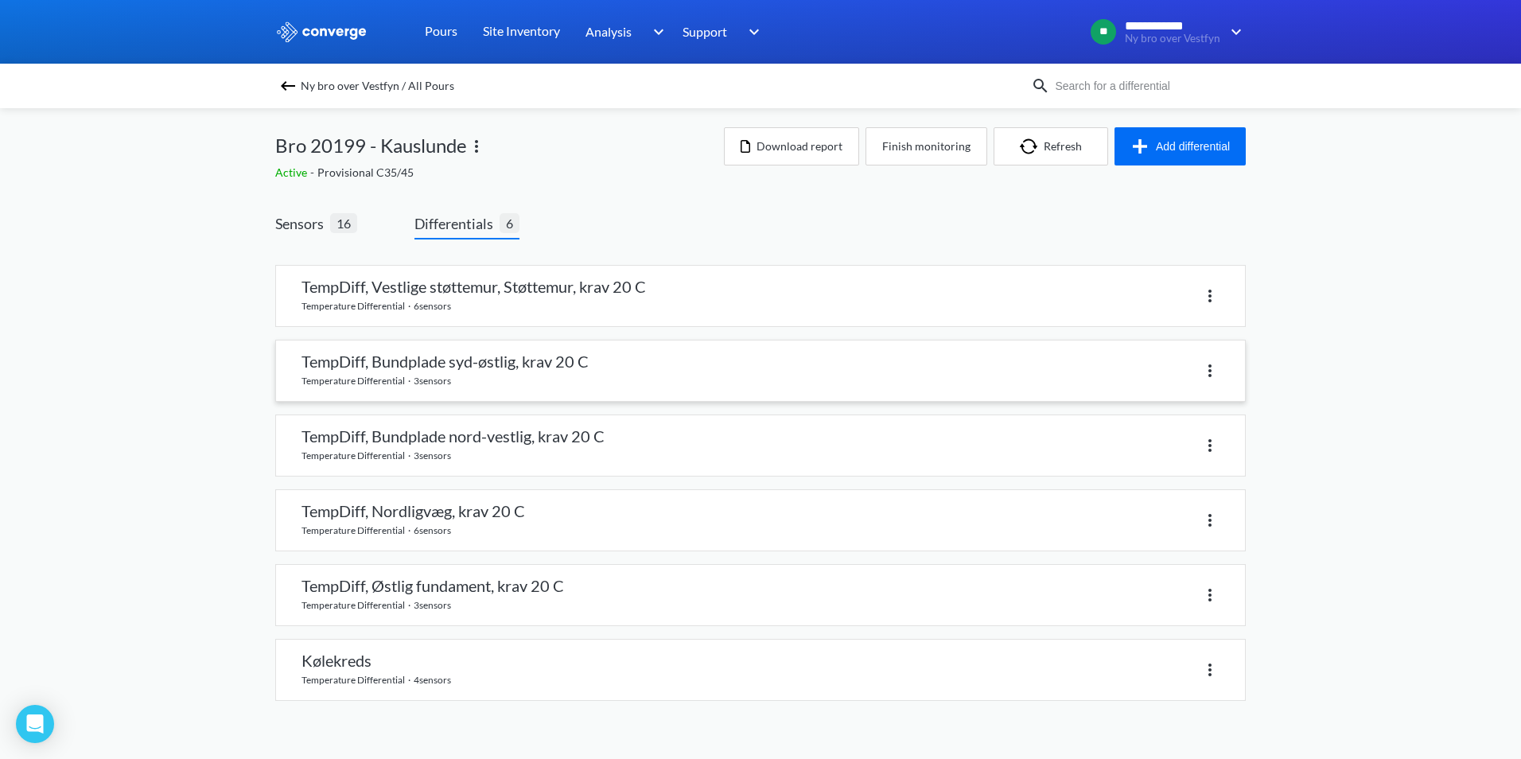
click at [533, 364] on link at bounding box center [760, 370] width 969 height 60
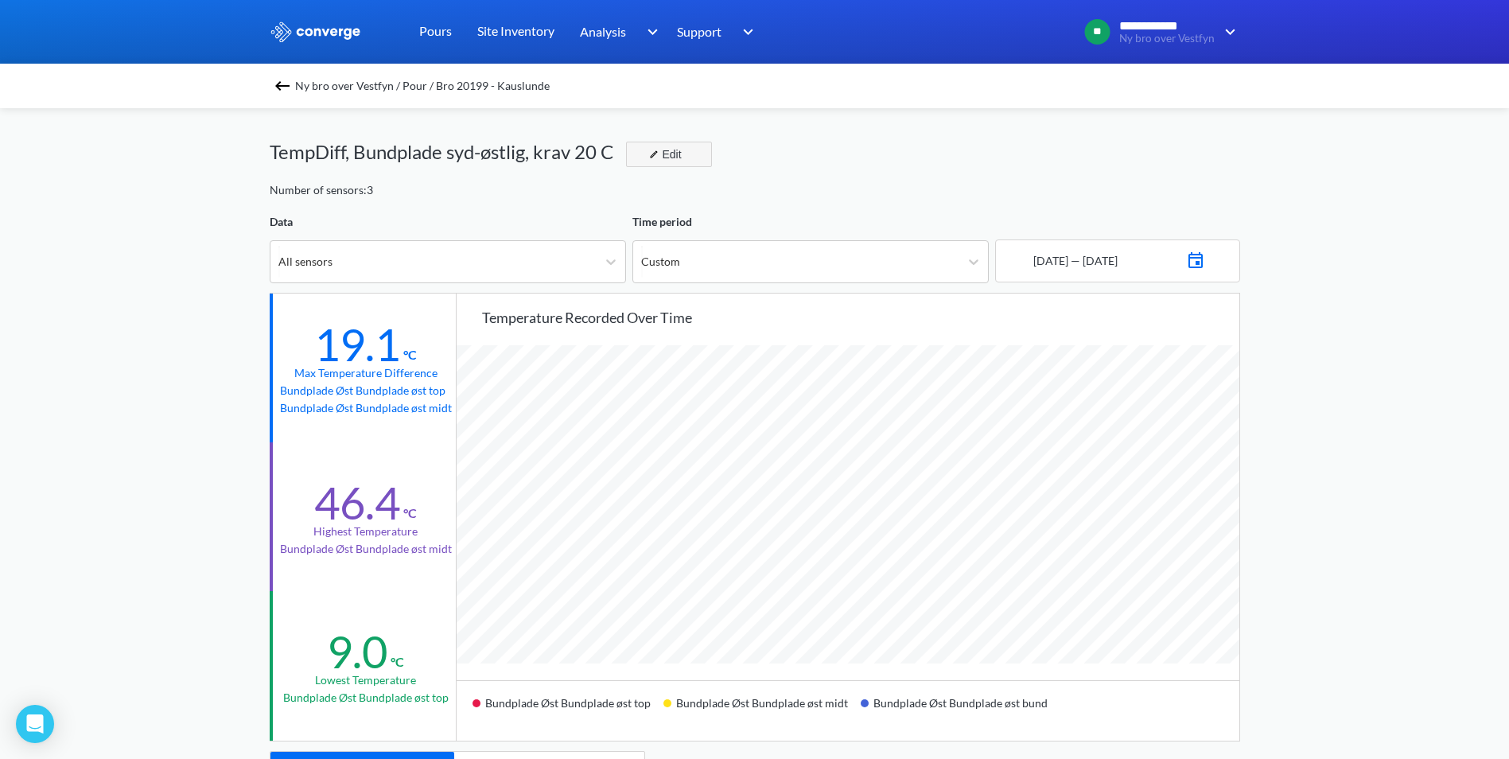
click at [651, 151] on img "button" at bounding box center [654, 155] width 10 height 10
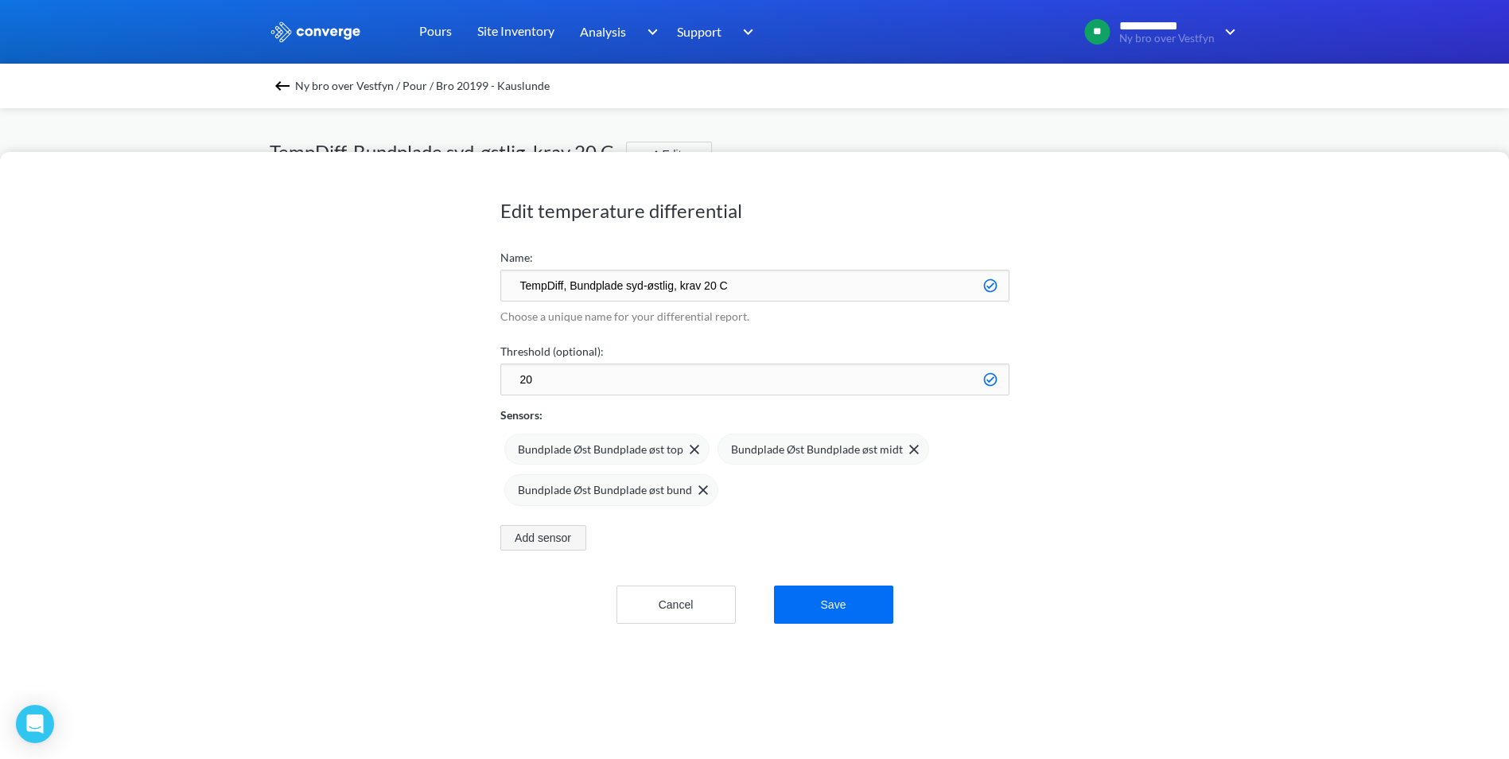
click at [549, 542] on button "Add sensor" at bounding box center [543, 537] width 86 height 25
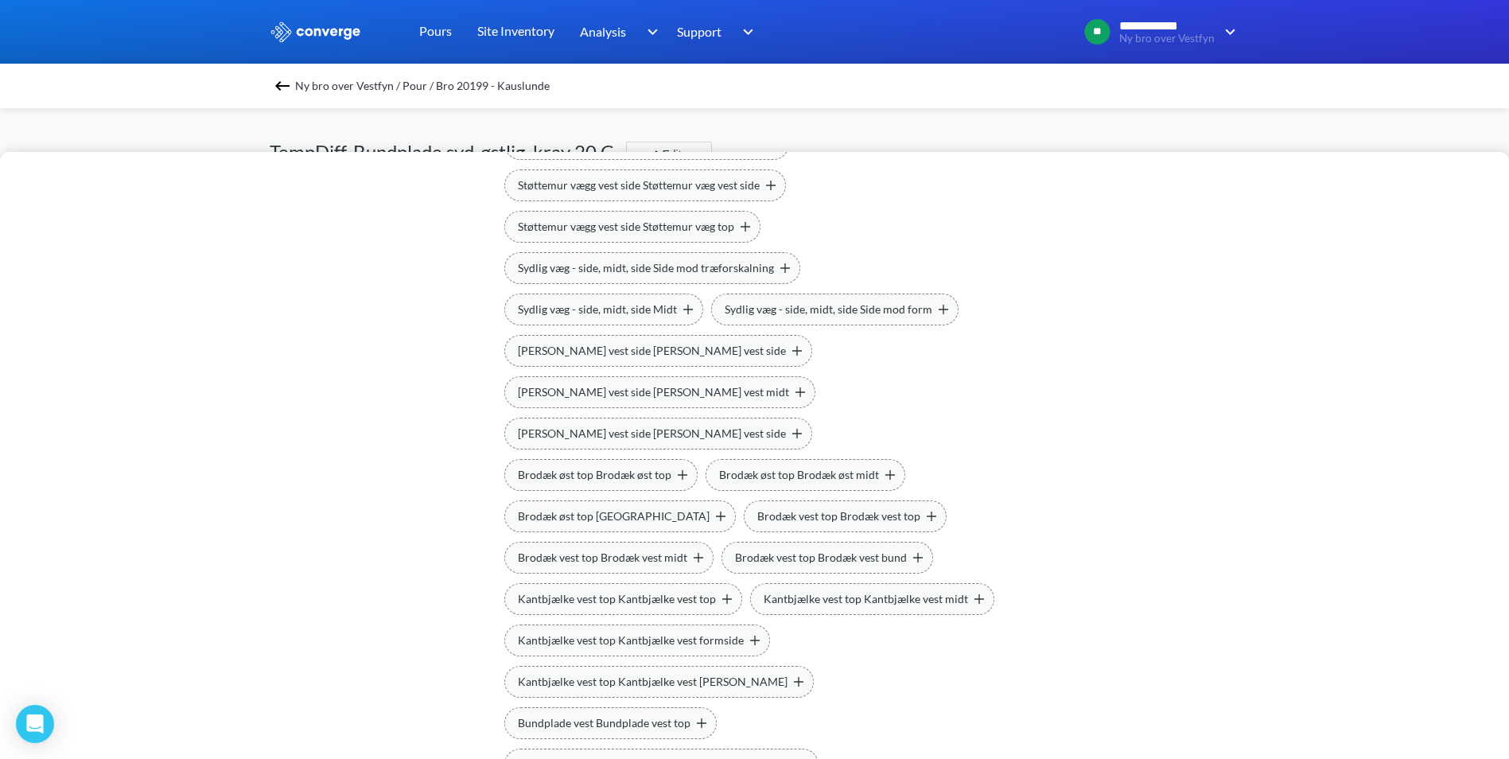
scroll to position [636, 0]
click at [690, 713] on span "Bundplade vest Bundplade vest top" at bounding box center [604, 721] width 173 height 17
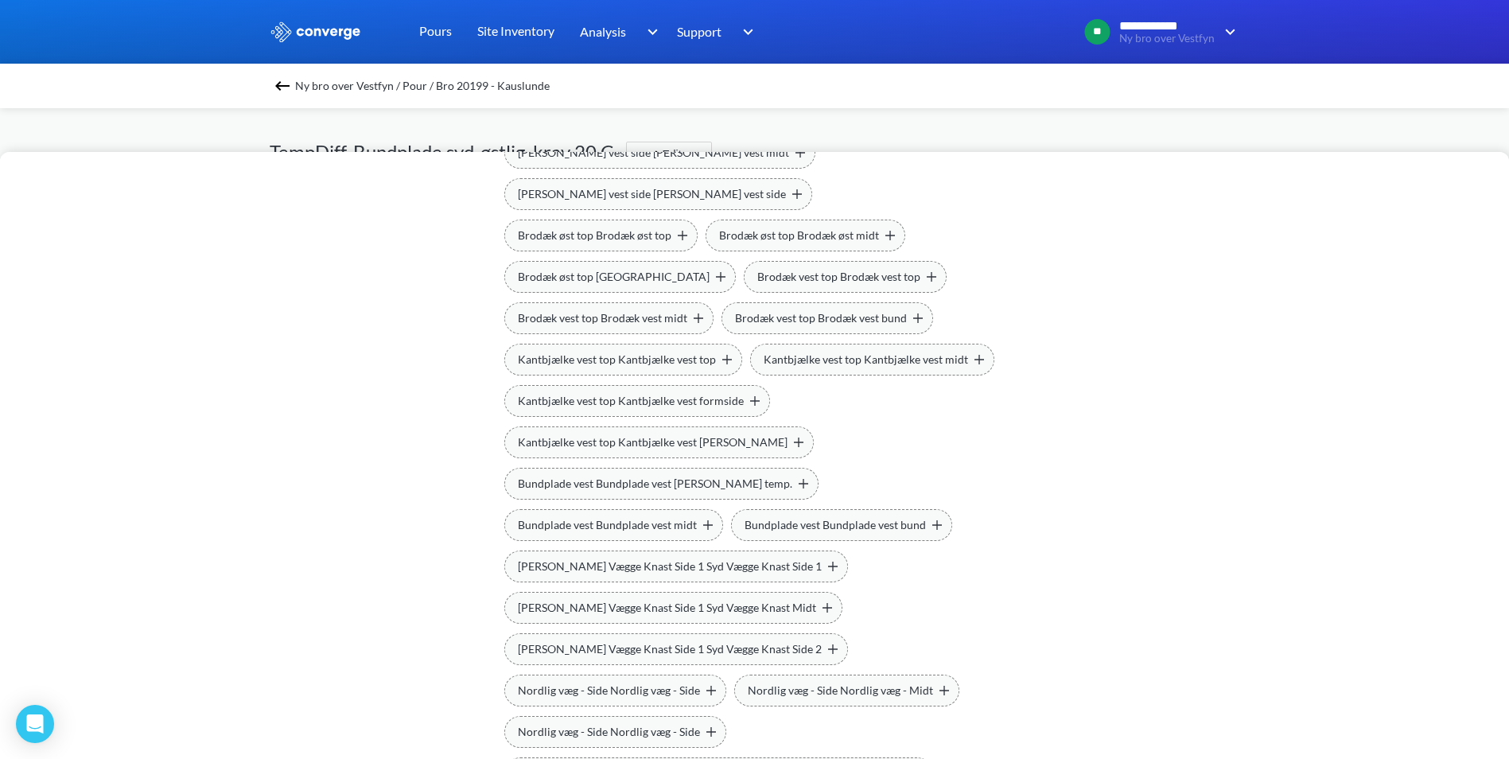
scroll to position [795, 0]
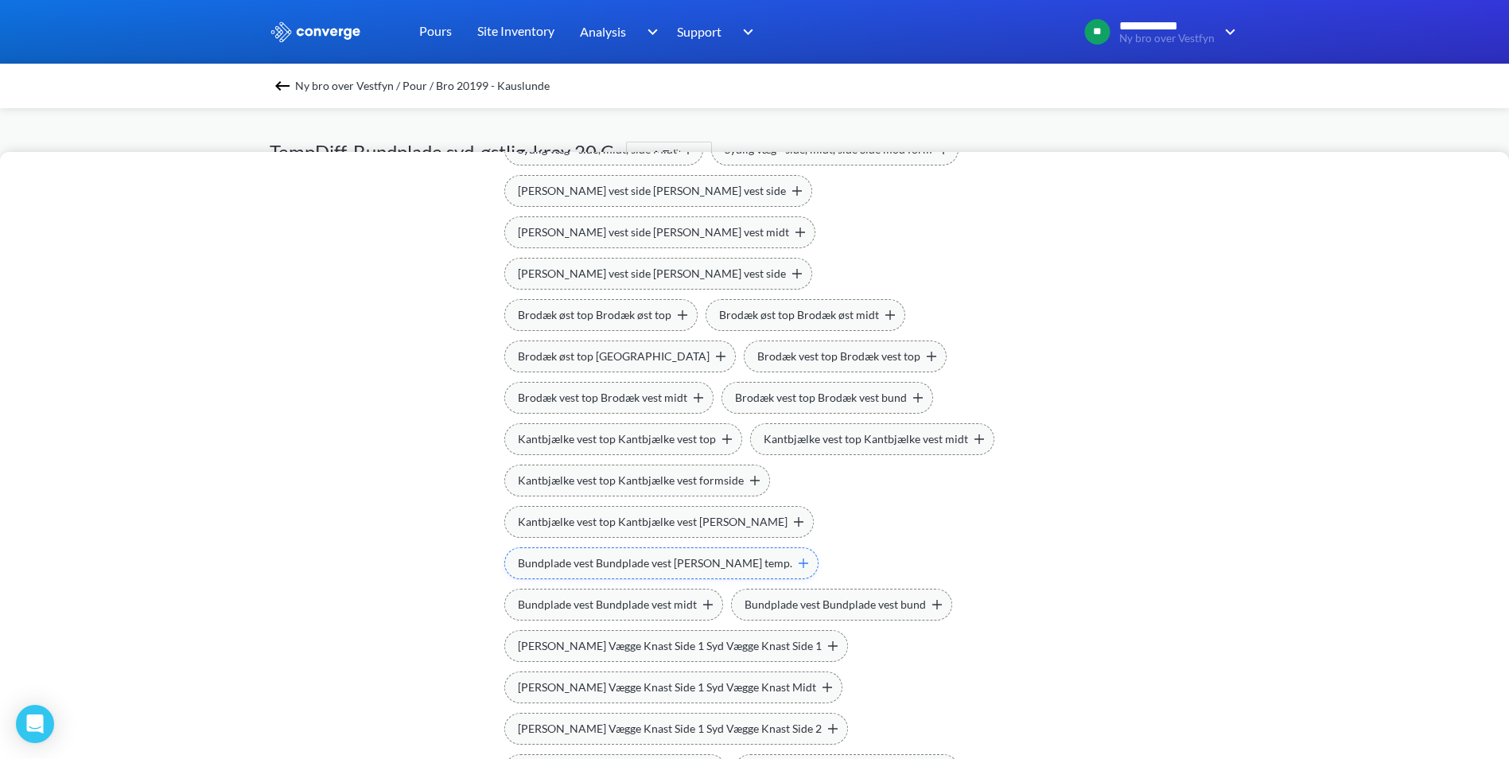
click at [792, 554] on span "Bundplade vest Bundplade vest [PERSON_NAME] temp." at bounding box center [655, 562] width 274 height 17
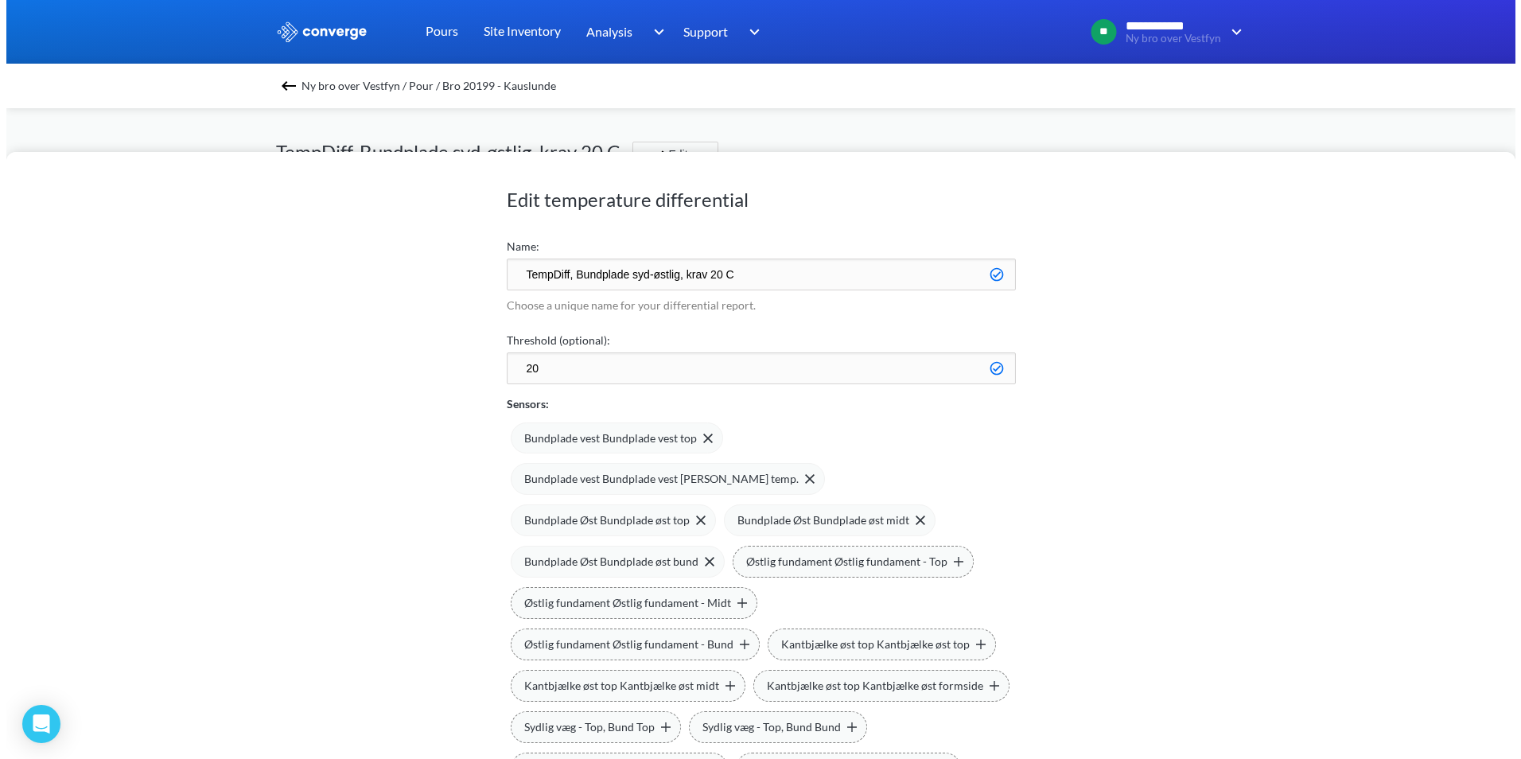
scroll to position [0, 0]
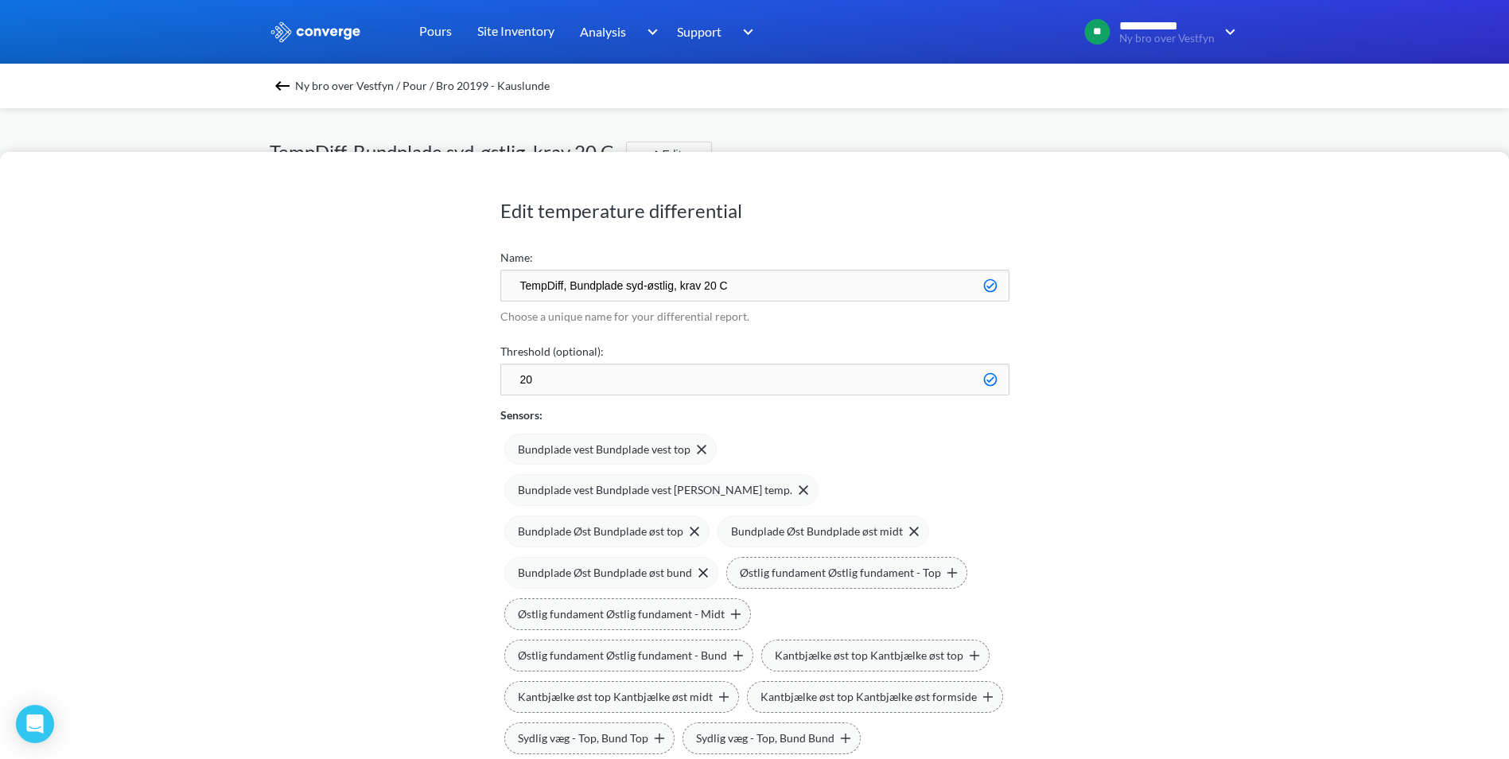
click at [283, 77] on img at bounding box center [282, 85] width 19 height 19
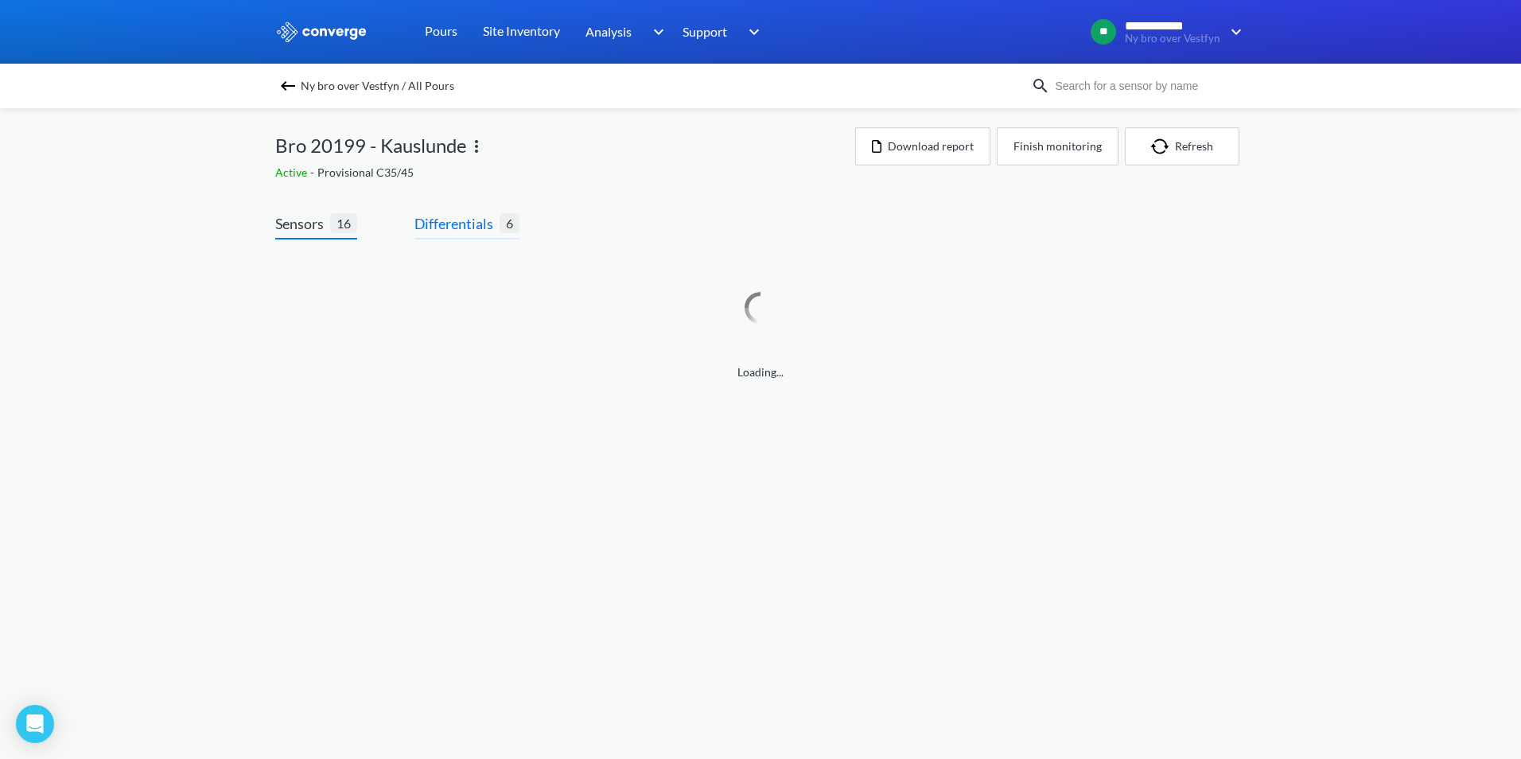
click at [449, 233] on span "Differentials" at bounding box center [456, 223] width 85 height 22
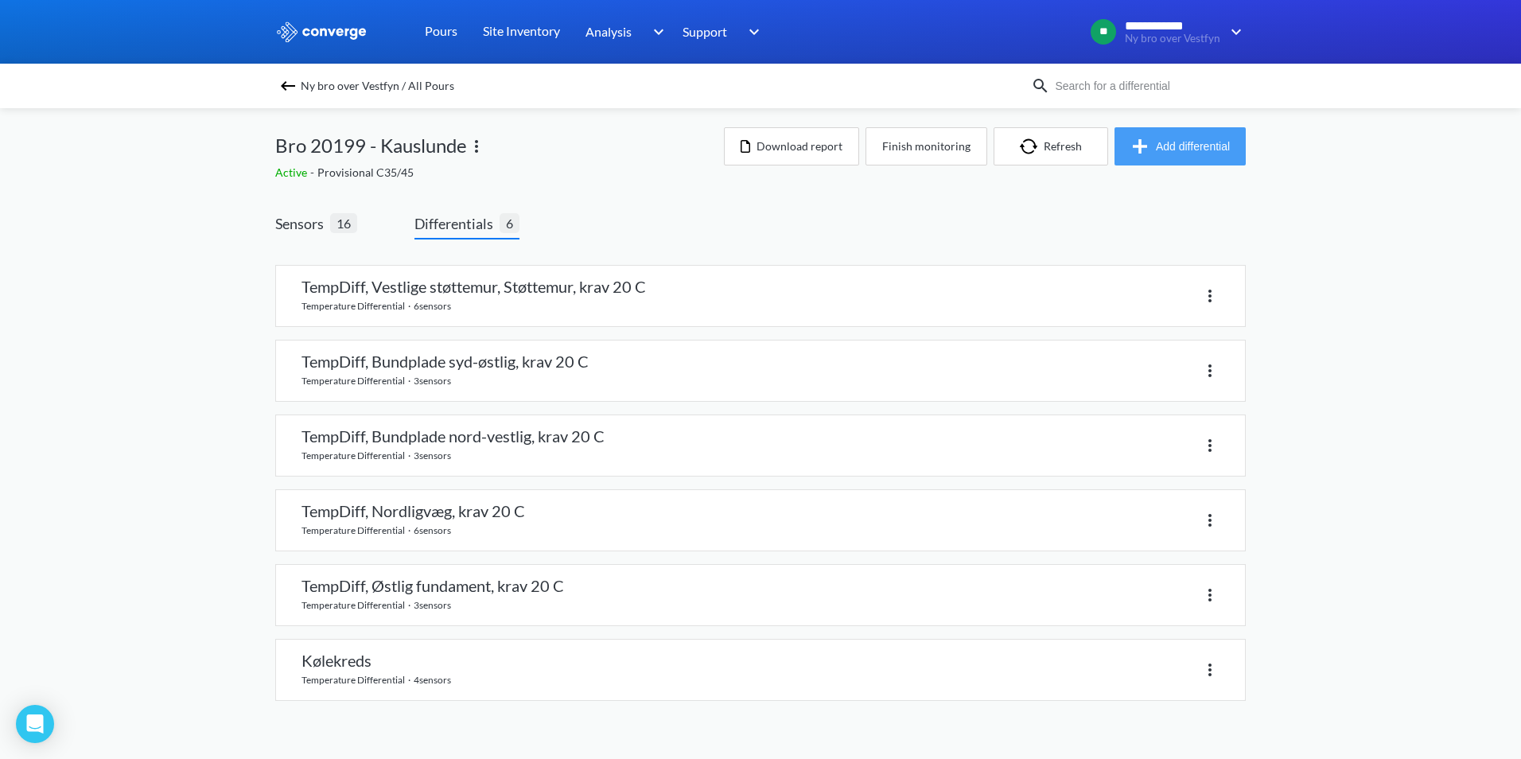
click at [1193, 144] on button "Add differential" at bounding box center [1179, 146] width 131 height 38
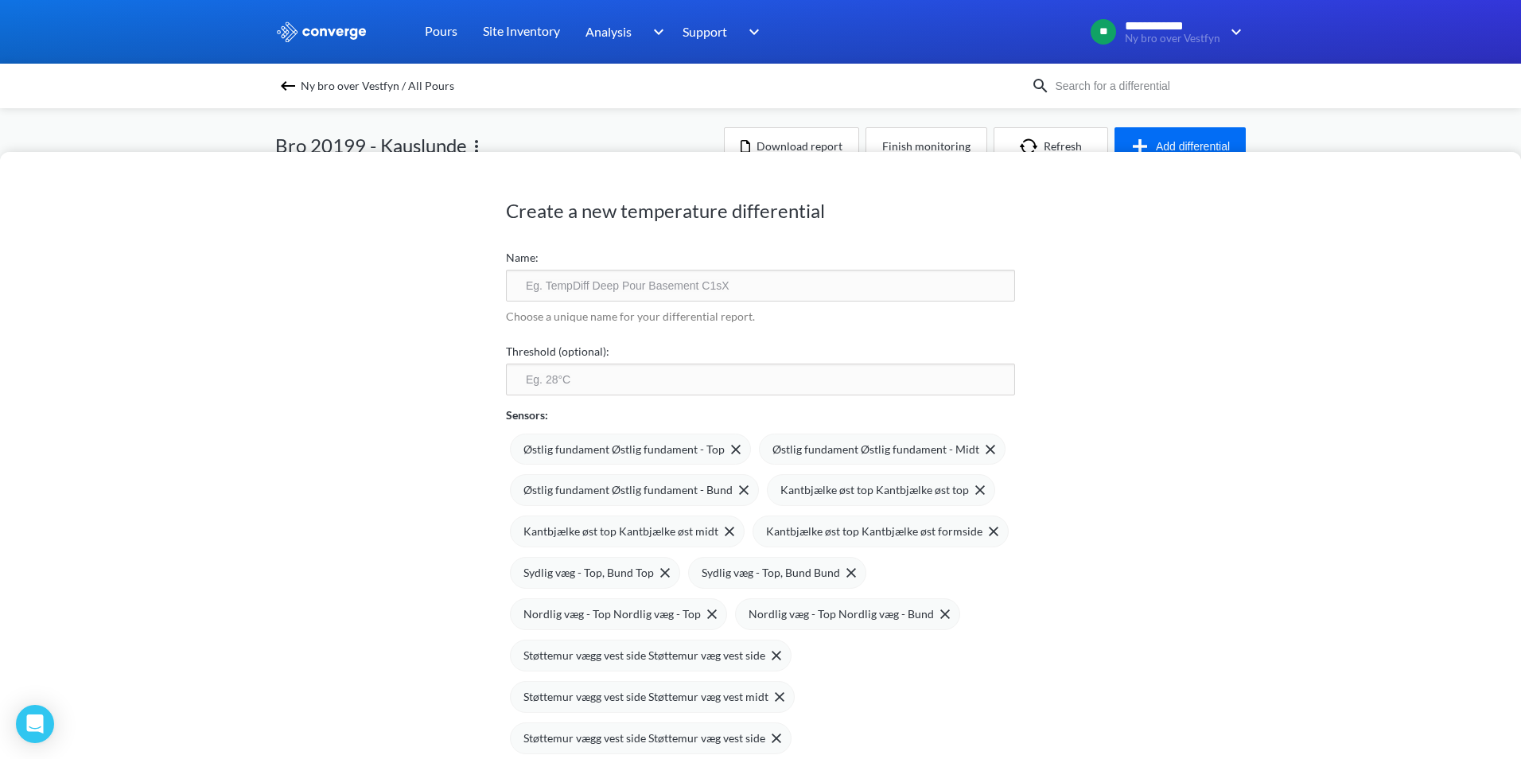
click at [667, 285] on input "text" at bounding box center [760, 286] width 509 height 32
type input "TempDiff, Vestlige støttemur, Støttemur, krav 20 C"
type input "20"
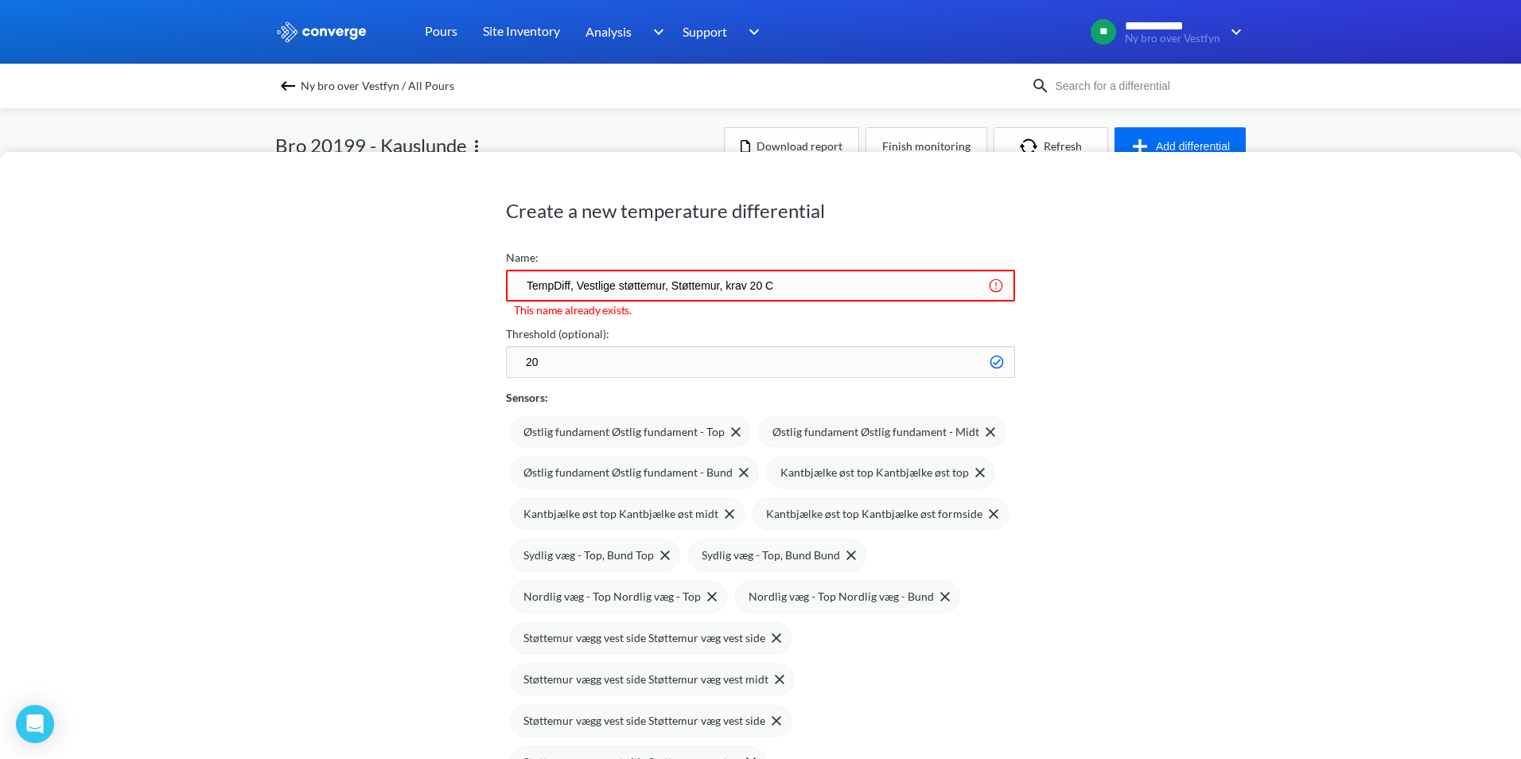
click at [659, 282] on input "TempDiff, Vestlige støttemur, Støttemur, krav 20 C" at bounding box center [760, 286] width 509 height 32
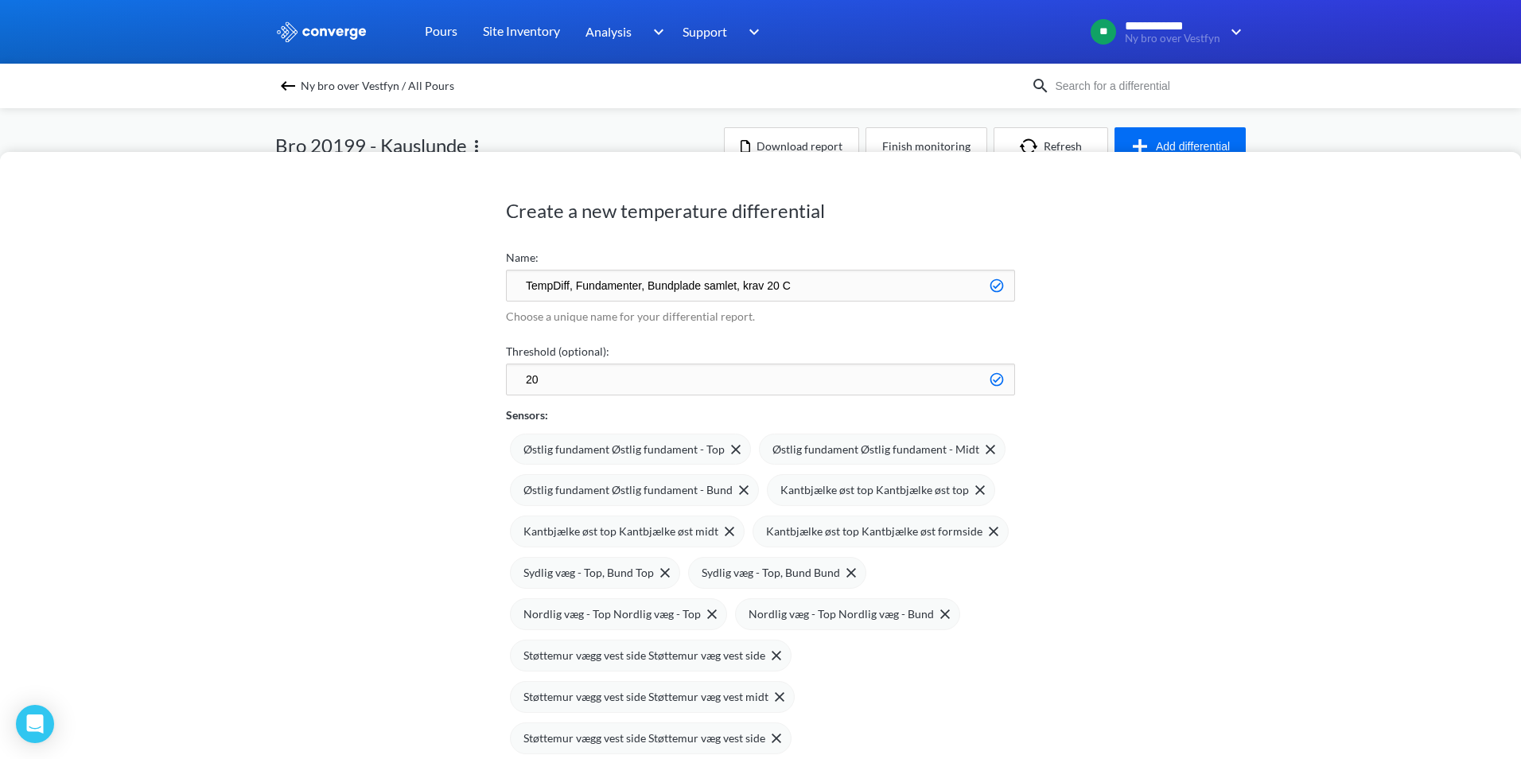
scroll to position [80, 0]
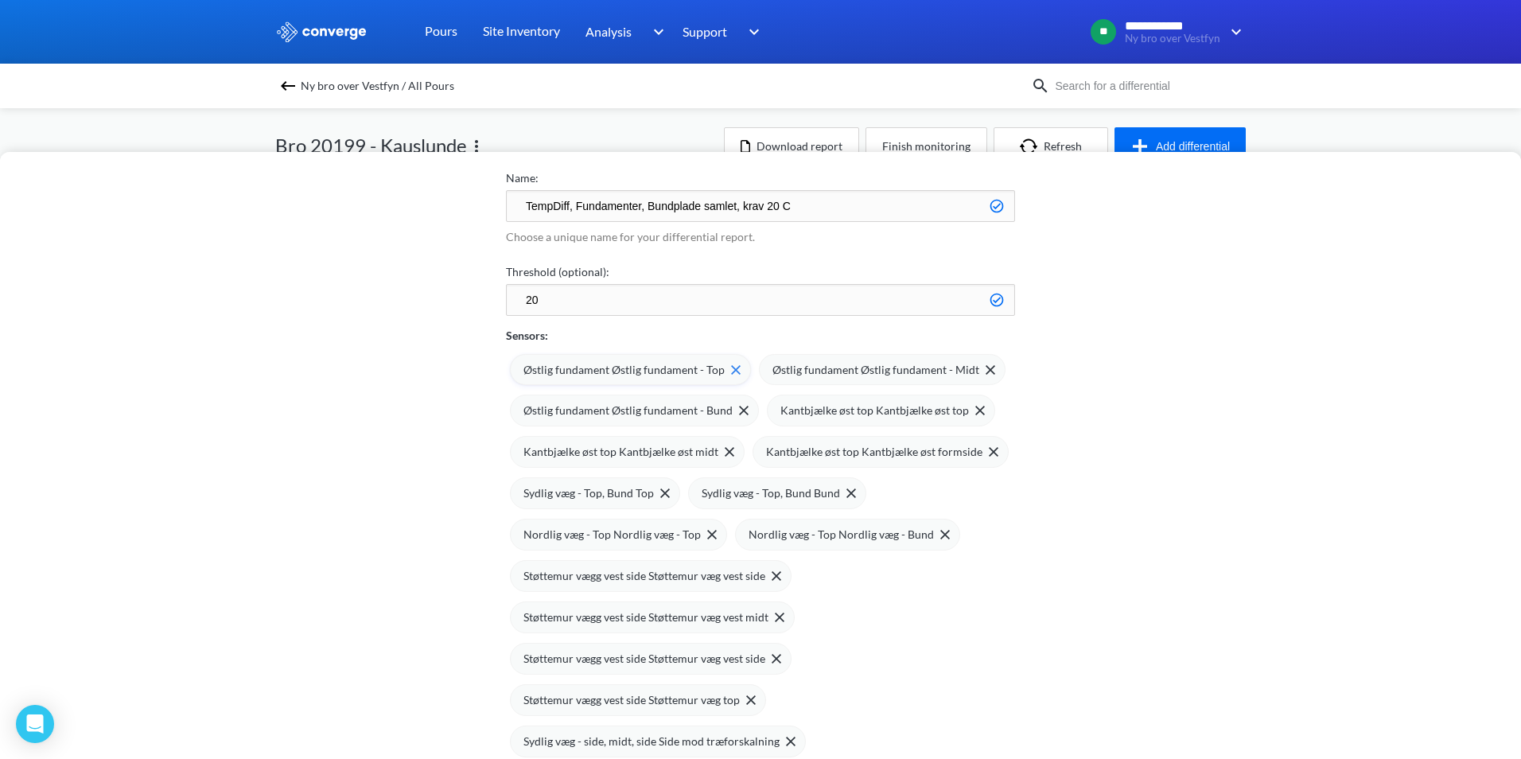
type input "TempDiff, Fundamenter, Bundplade samlet, krav 20 C"
click at [719, 376] on div "Østlig fundament Østlig fundament - Top" at bounding box center [631, 369] width 217 height 17
click at [719, 376] on span "Østlig fundament Østlig fundament - Midt" at bounding box center [626, 369] width 207 height 17
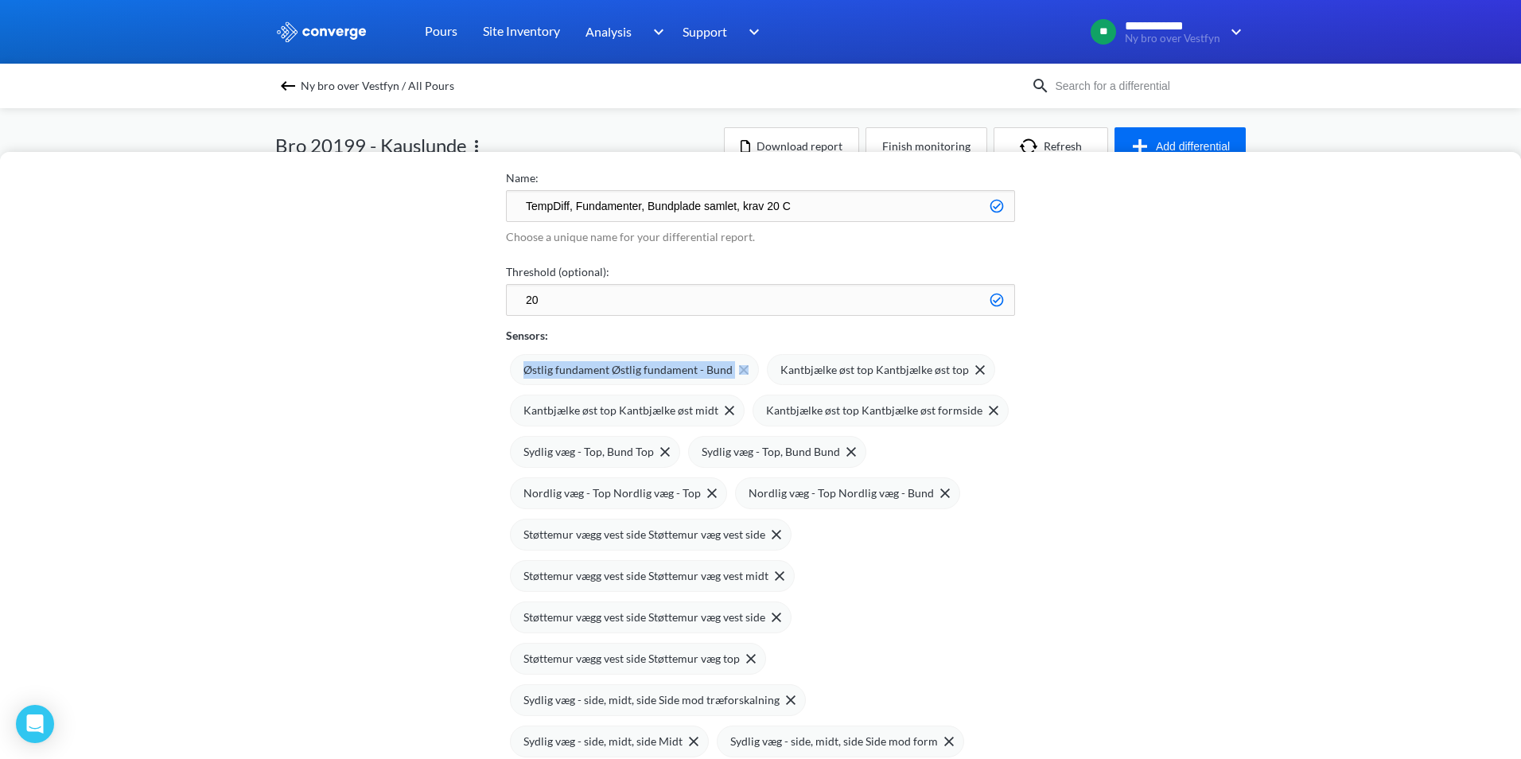
click at [719, 376] on span "Østlig fundament Østlig fundament - Bund" at bounding box center [627, 369] width 209 height 17
click at [780, 376] on div "Kantbjælke øst top Kantbjælke øst top" at bounding box center [882, 369] width 204 height 17
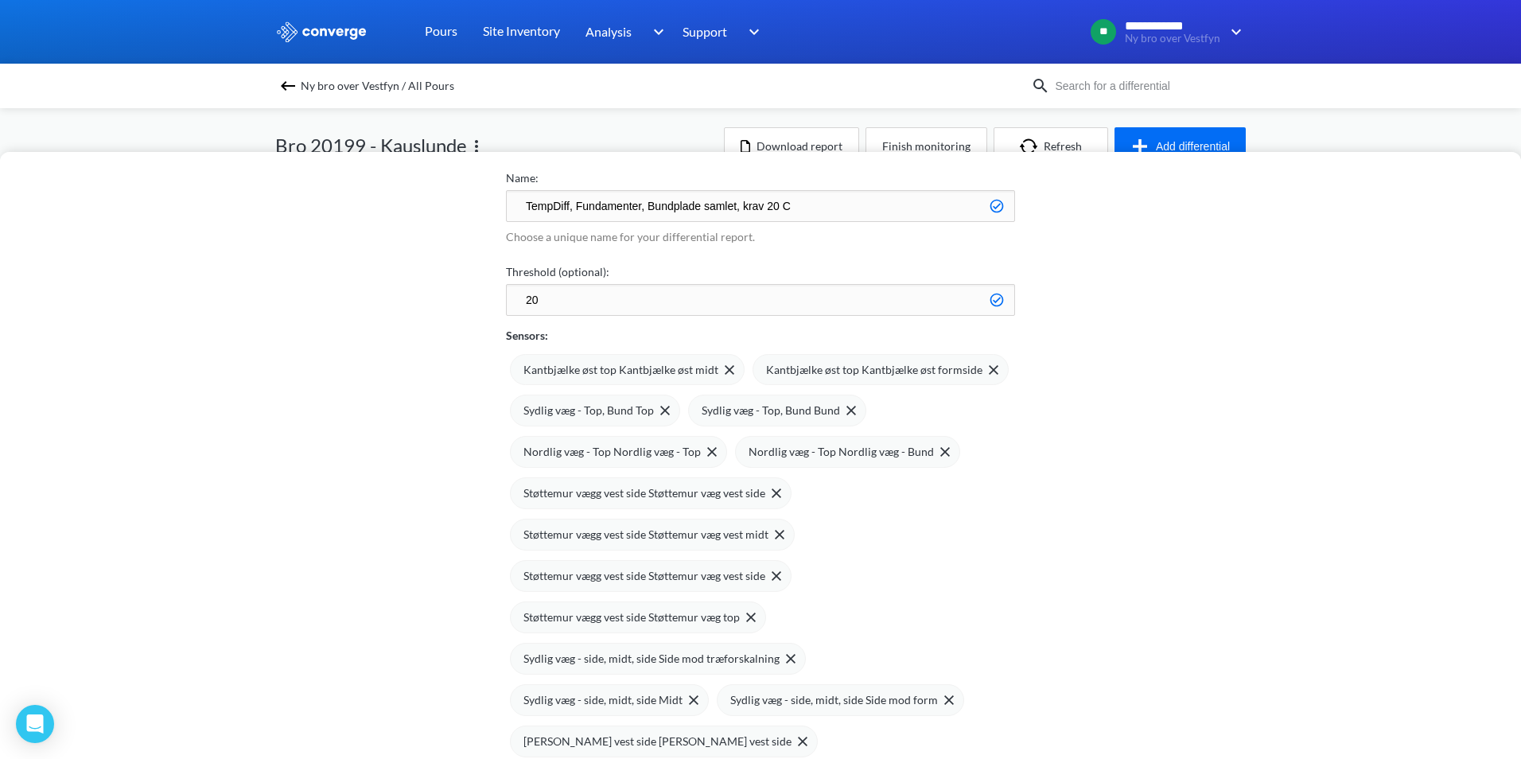
click at [719, 376] on div "Kantbjælke øst top Kantbjælke øst midt" at bounding box center [628, 369] width 211 height 17
click at [719, 376] on span "Kantbjælke øst top Kantbjælke øst formside" at bounding box center [631, 369] width 216 height 17
click at [662, 402] on span "Sydlig væg - Top, Bund Bund" at bounding box center [592, 410] width 138 height 17
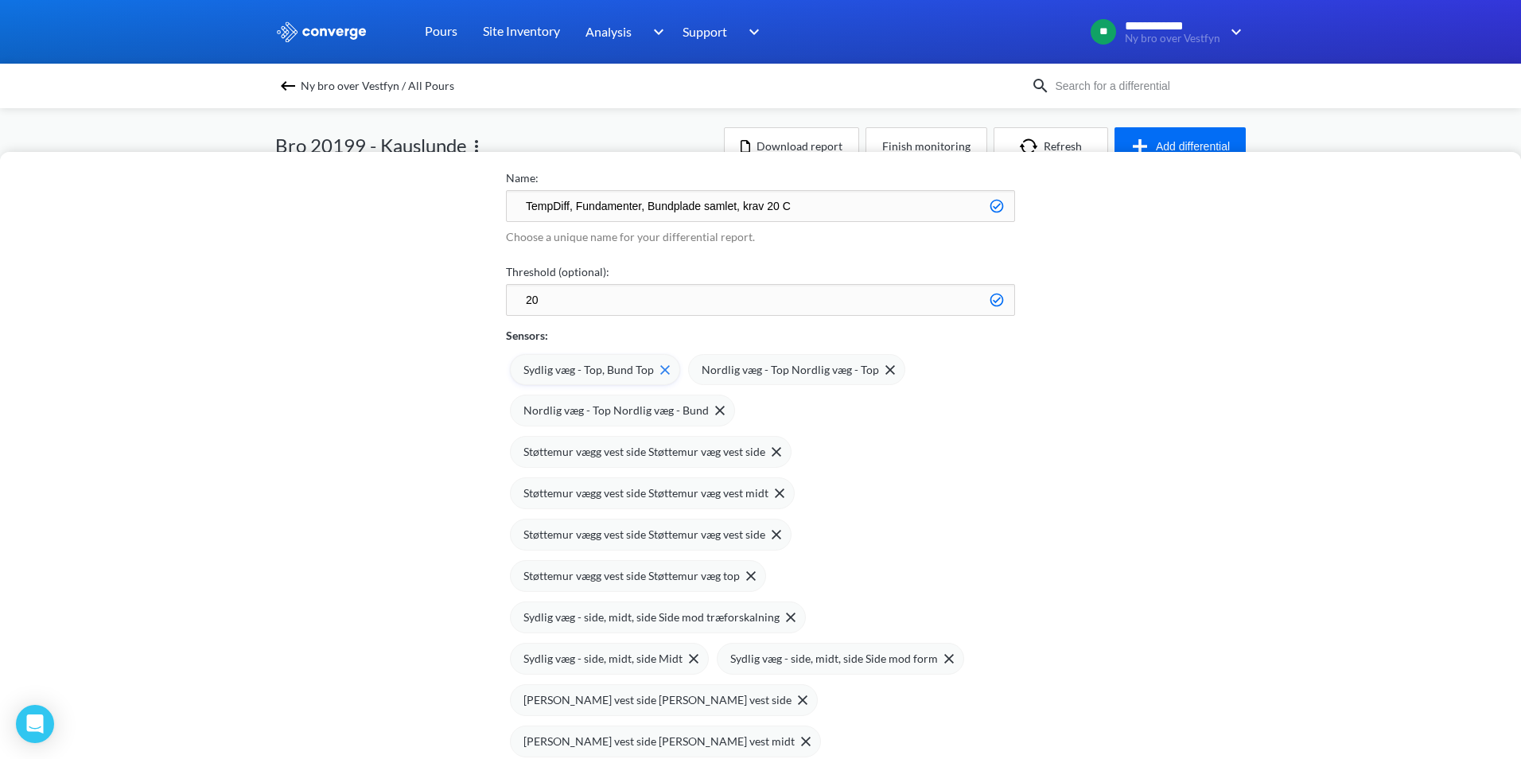
click at [639, 374] on span "Sydlig væg - Top, Bund Top" at bounding box center [588, 369] width 130 height 17
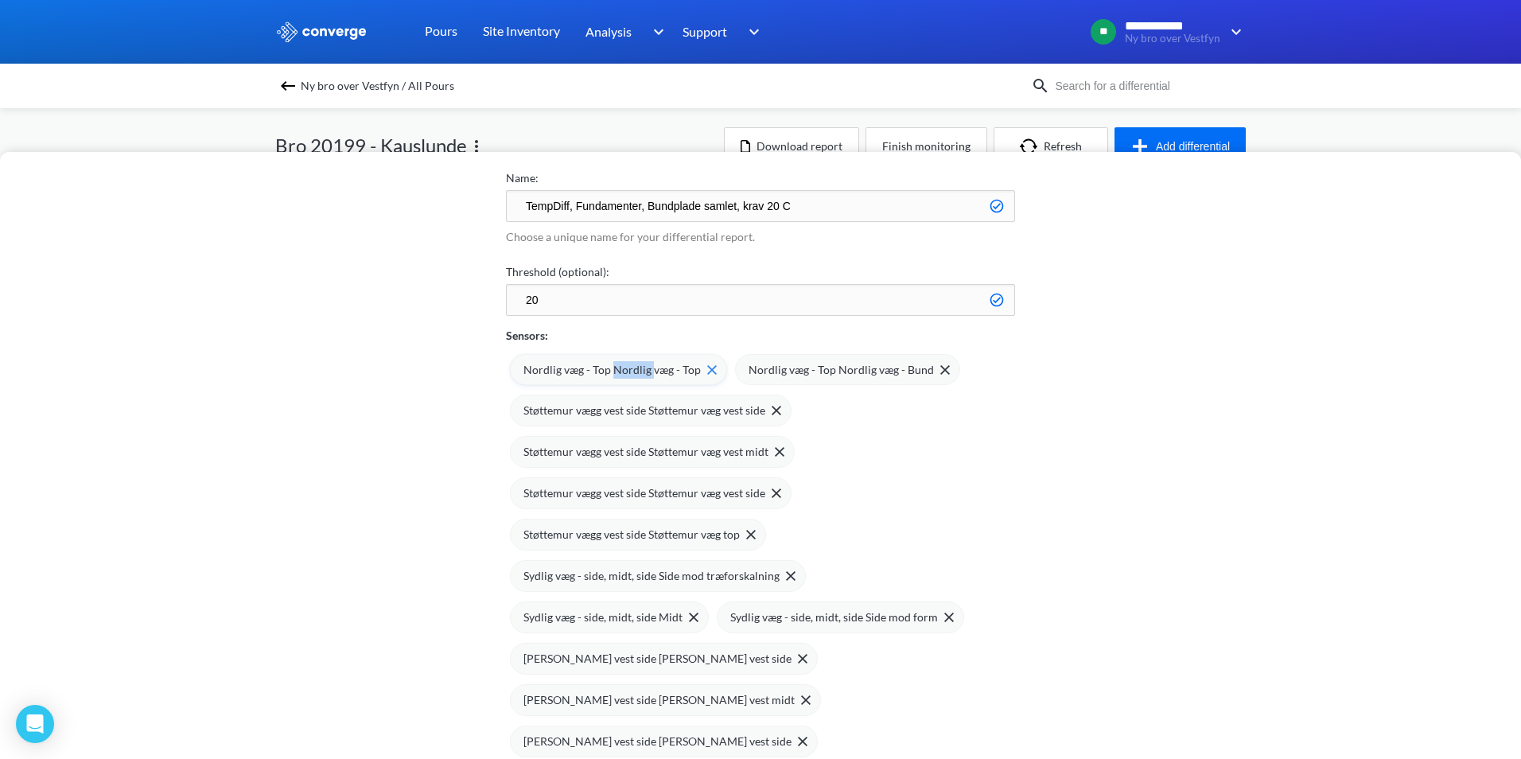
click at [638, 374] on span "Nordlig væg - Top Nordlig væg - Top" at bounding box center [611, 369] width 177 height 17
click at [638, 374] on span "Nordlig væg - Top Nordlig væg - Bund" at bounding box center [615, 369] width 185 height 17
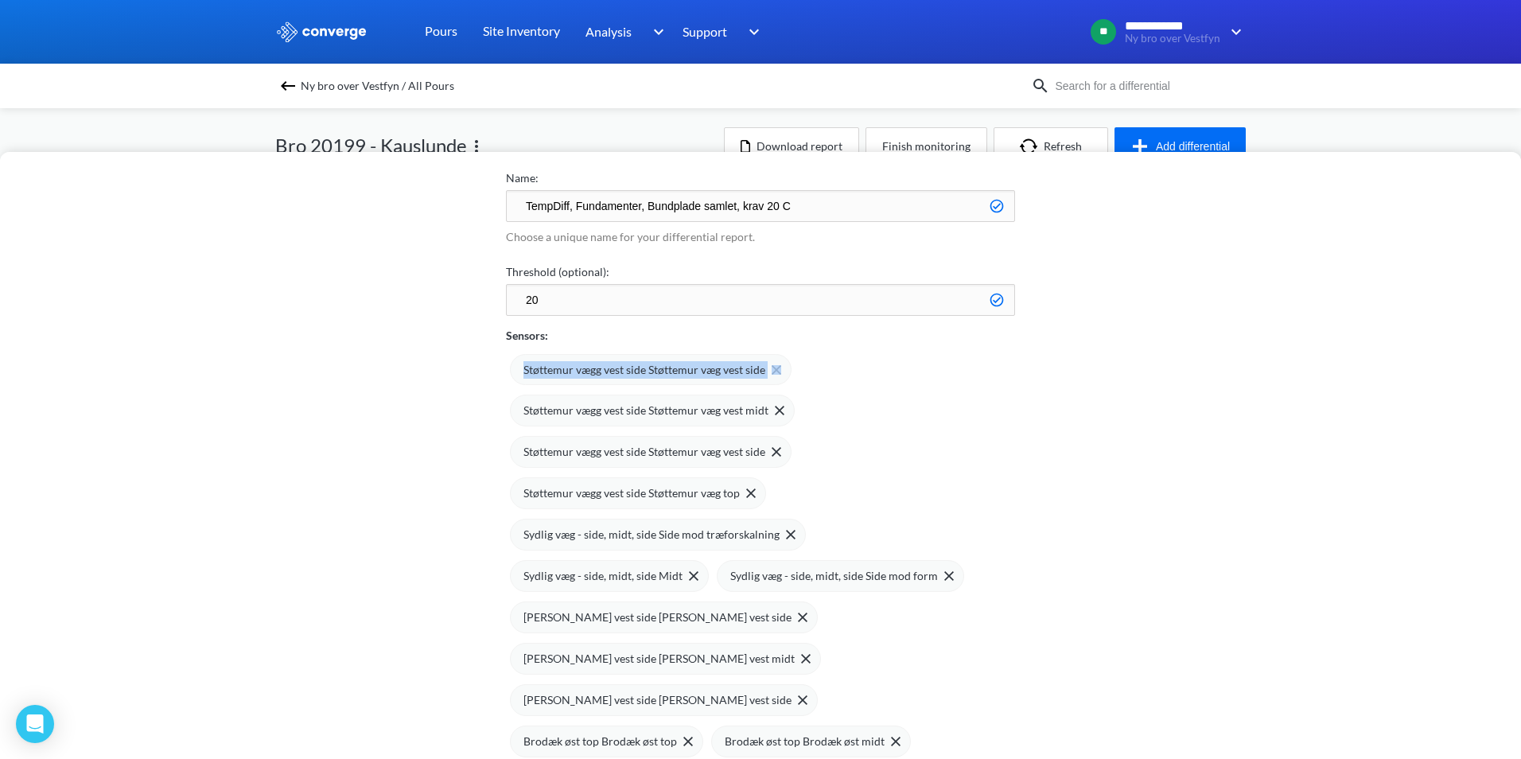
click at [638, 374] on span "Støttemur vægg vest side Støttemur væg vest side" at bounding box center [644, 369] width 242 height 17
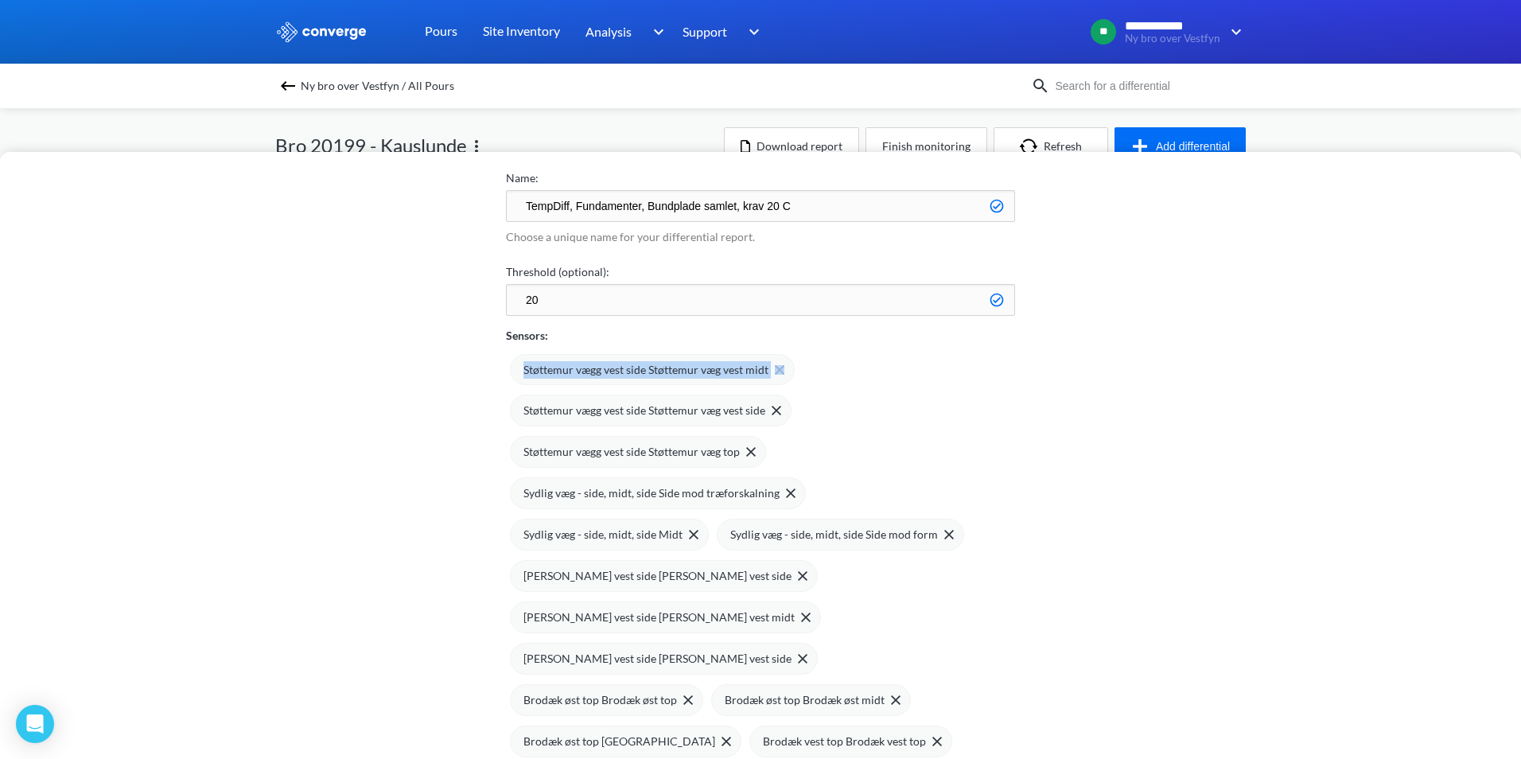
click at [638, 374] on span "Støttemur vægg vest side Støttemur væg vest midt" at bounding box center [645, 369] width 245 height 17
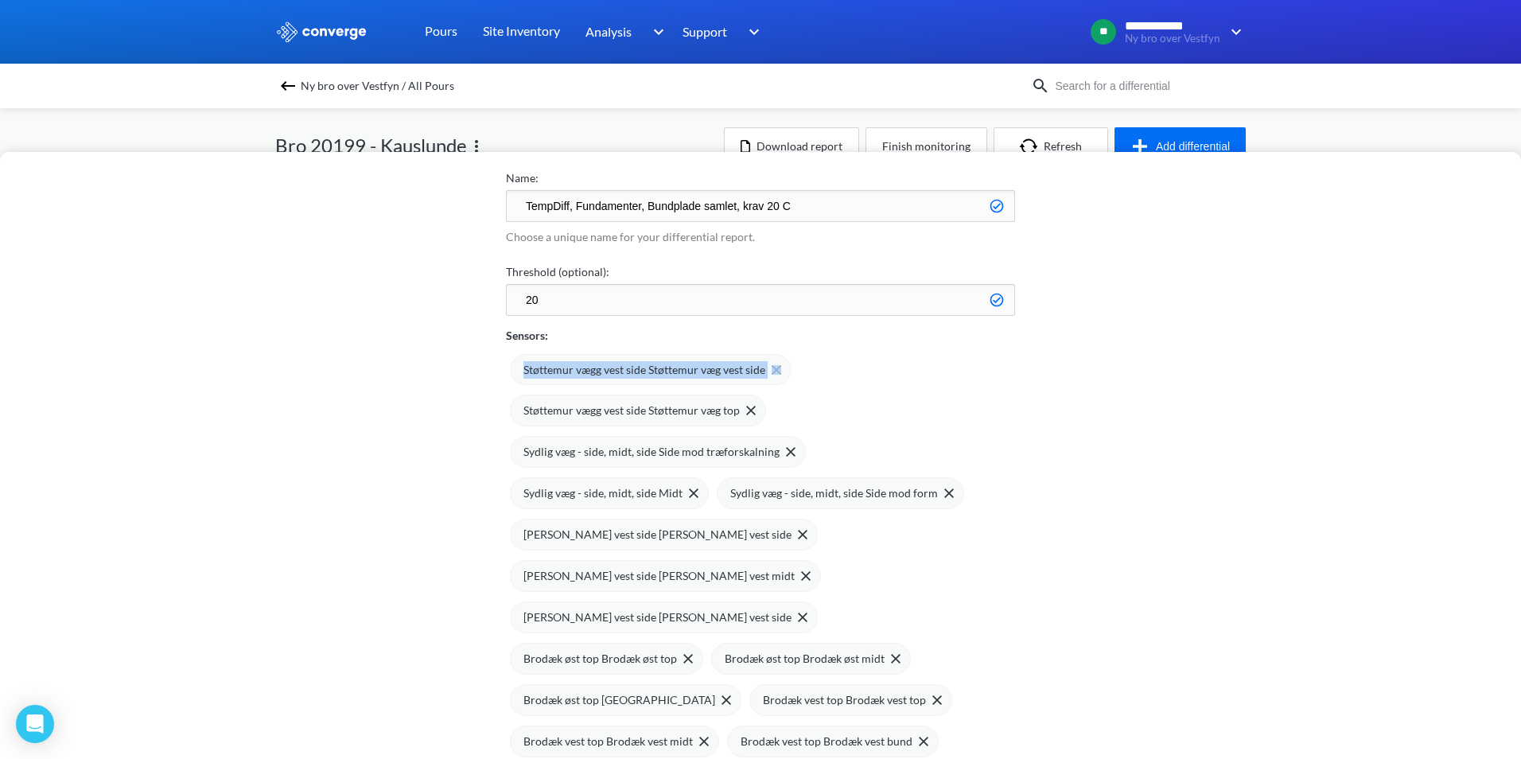
click at [638, 374] on span "Støttemur vægg vest side Støttemur væg vest side" at bounding box center [644, 369] width 242 height 17
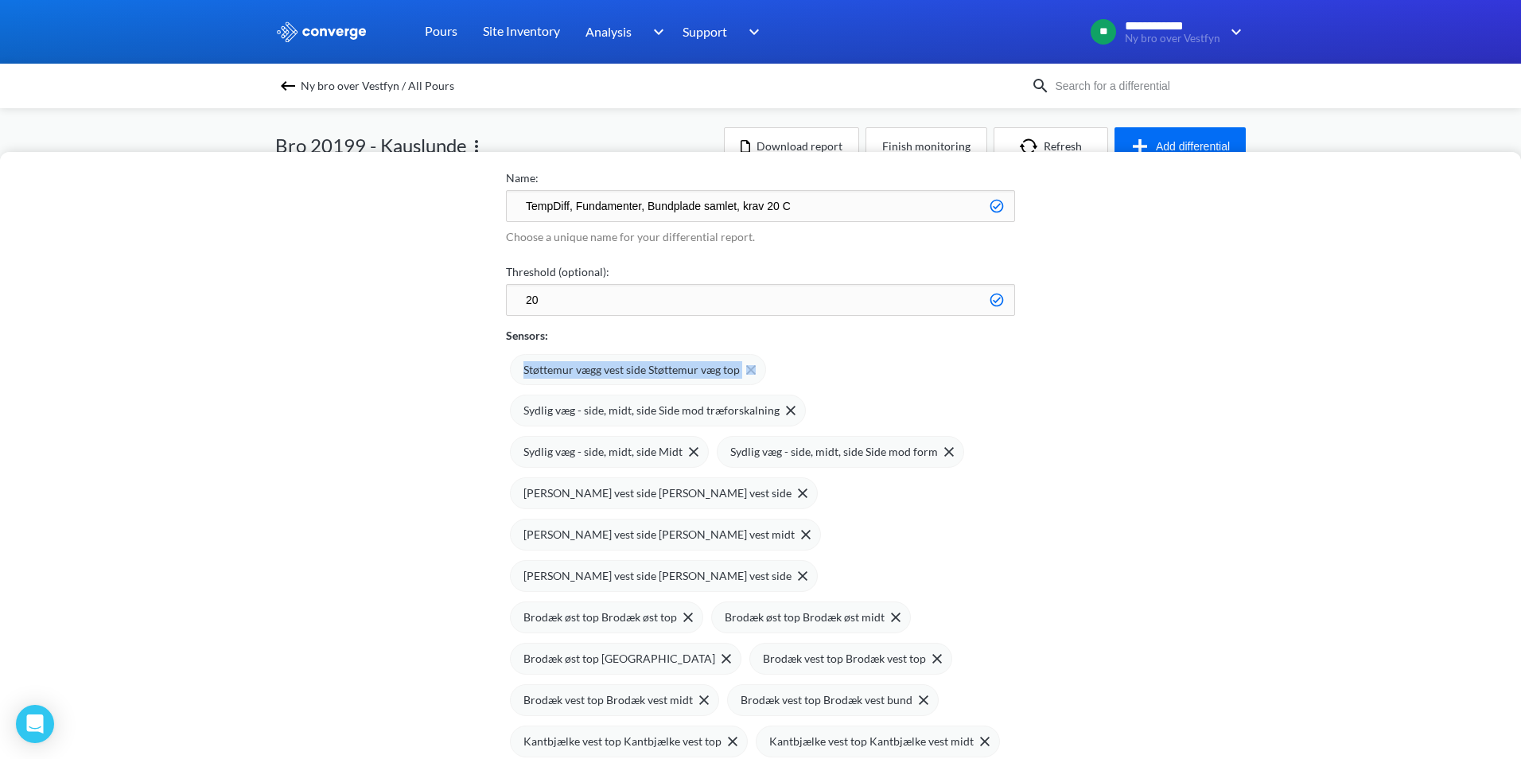
click at [638, 374] on span "Støttemur vægg vest side Støttemur væg top" at bounding box center [631, 369] width 216 height 17
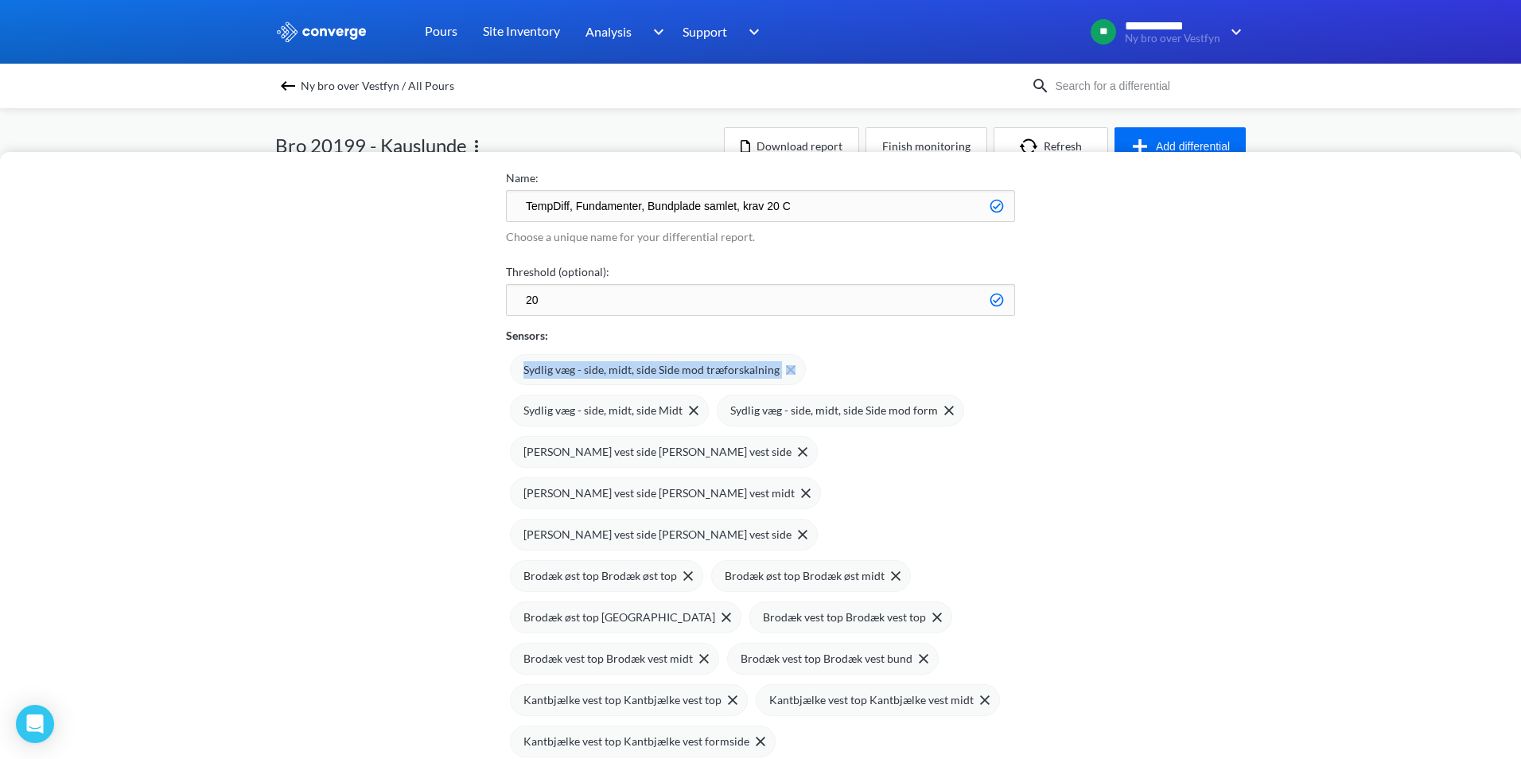
click at [638, 374] on span "Sydlig væg - side, midt, side Side mod træforskalning" at bounding box center [651, 369] width 256 height 17
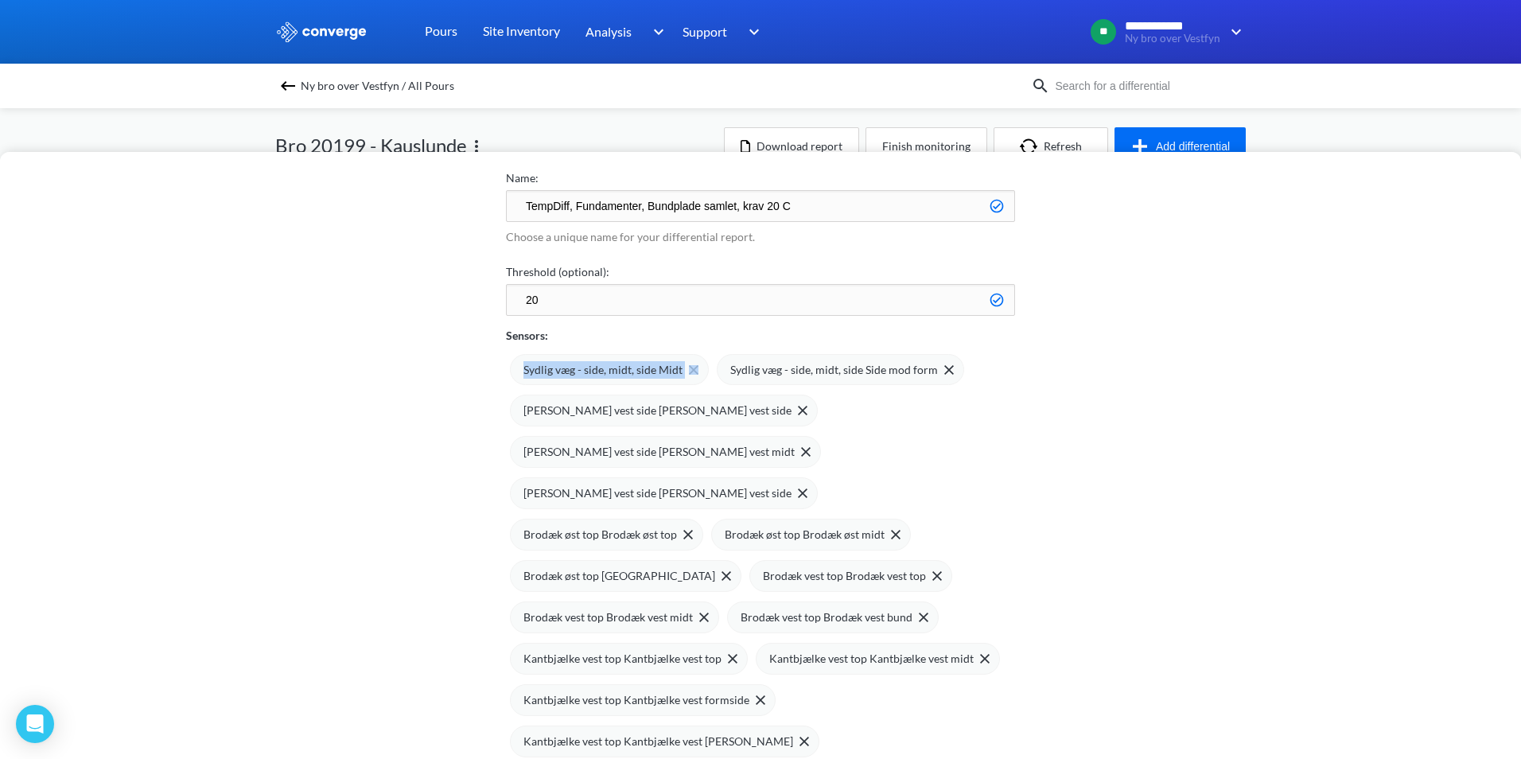
click at [638, 374] on span "Sydlig væg - side, midt, side Midt" at bounding box center [602, 369] width 159 height 17
click at [638, 374] on span "Sydlig væg - side, midt, side Side mod form" at bounding box center [627, 369] width 208 height 17
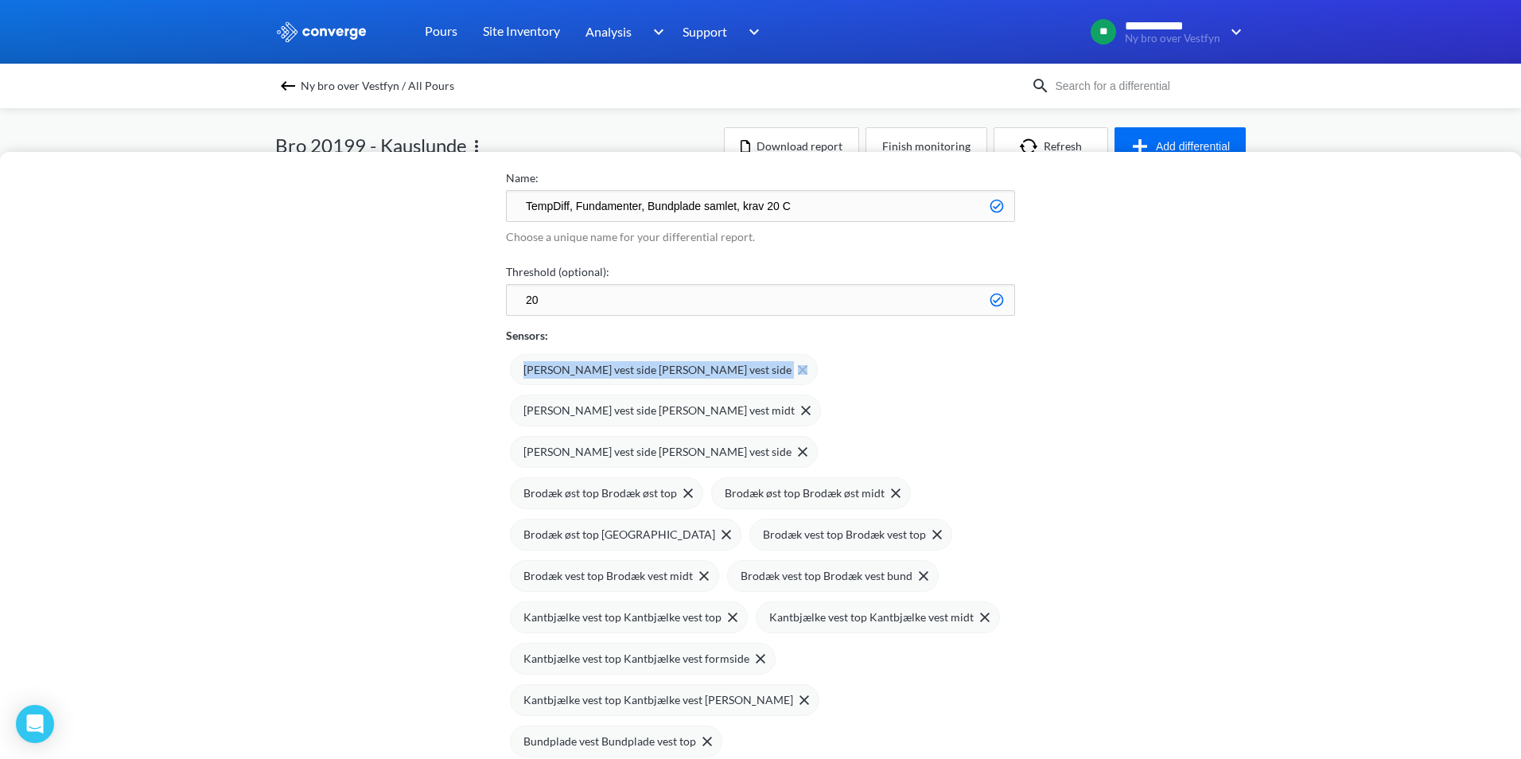
click at [638, 374] on span "[PERSON_NAME] vest side [PERSON_NAME] vest side" at bounding box center [657, 369] width 268 height 17
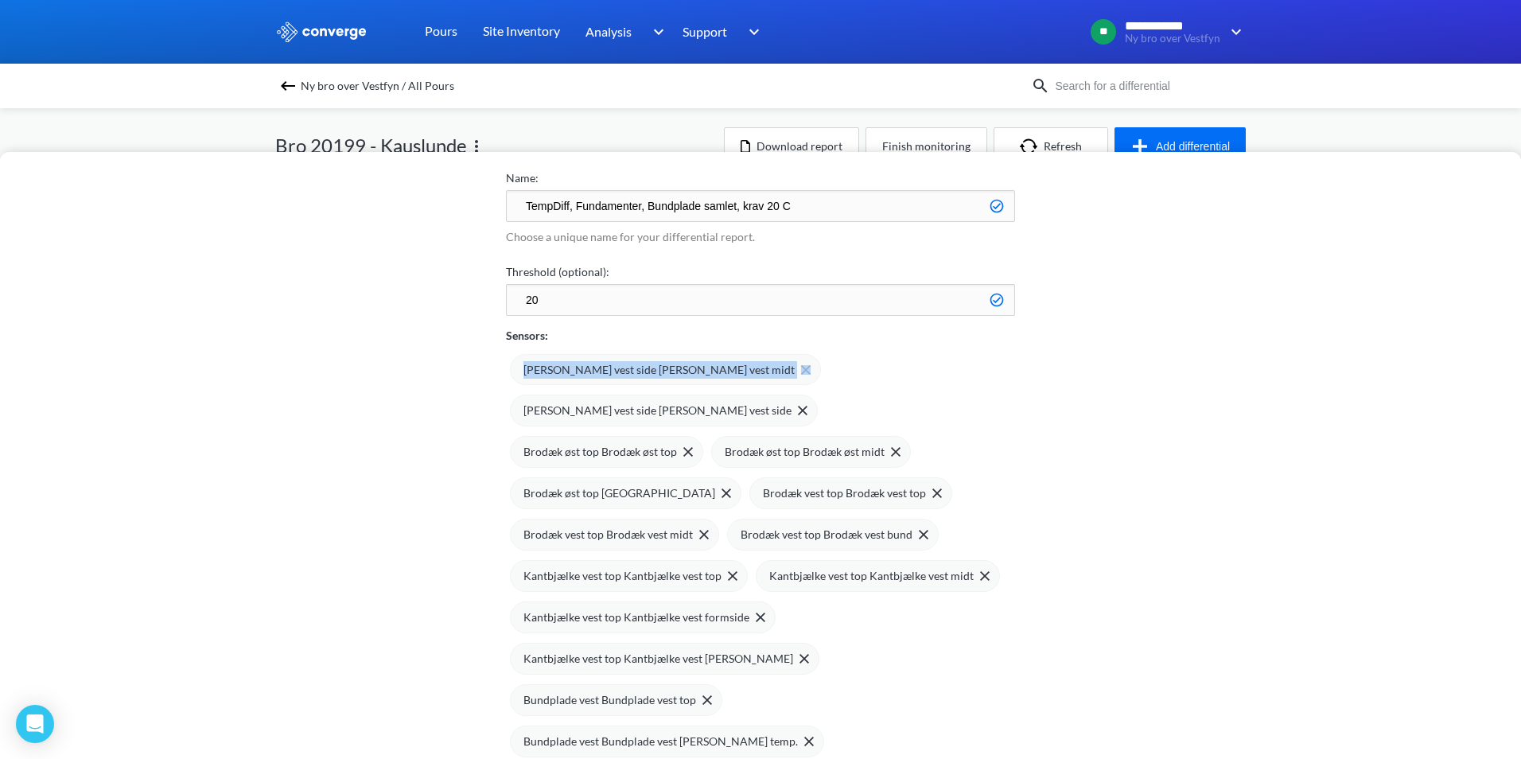
click at [638, 374] on span "[PERSON_NAME] vest side [PERSON_NAME] vest midt" at bounding box center [658, 369] width 271 height 17
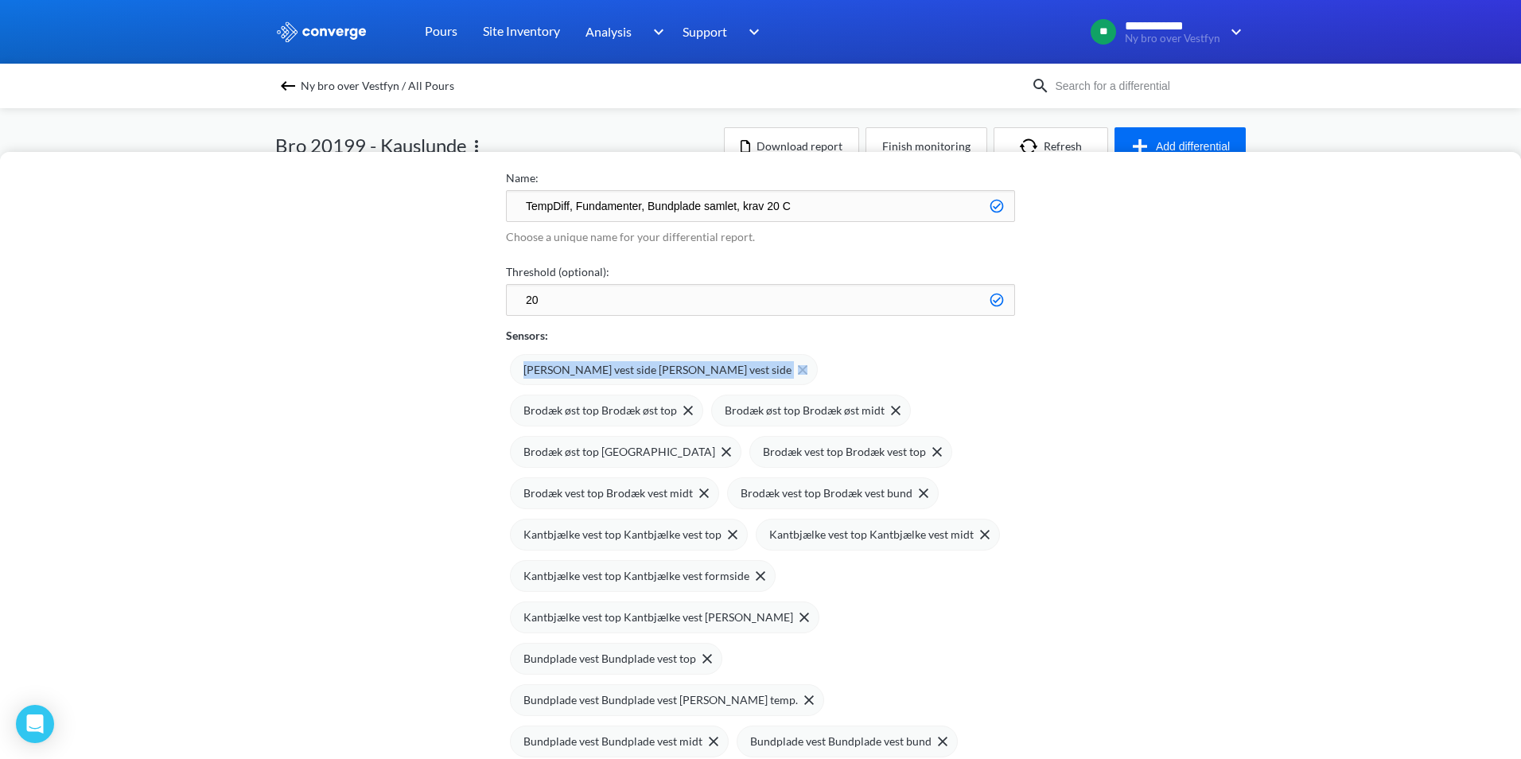
click at [638, 374] on span "[PERSON_NAME] vest side [PERSON_NAME] vest side" at bounding box center [657, 369] width 268 height 17
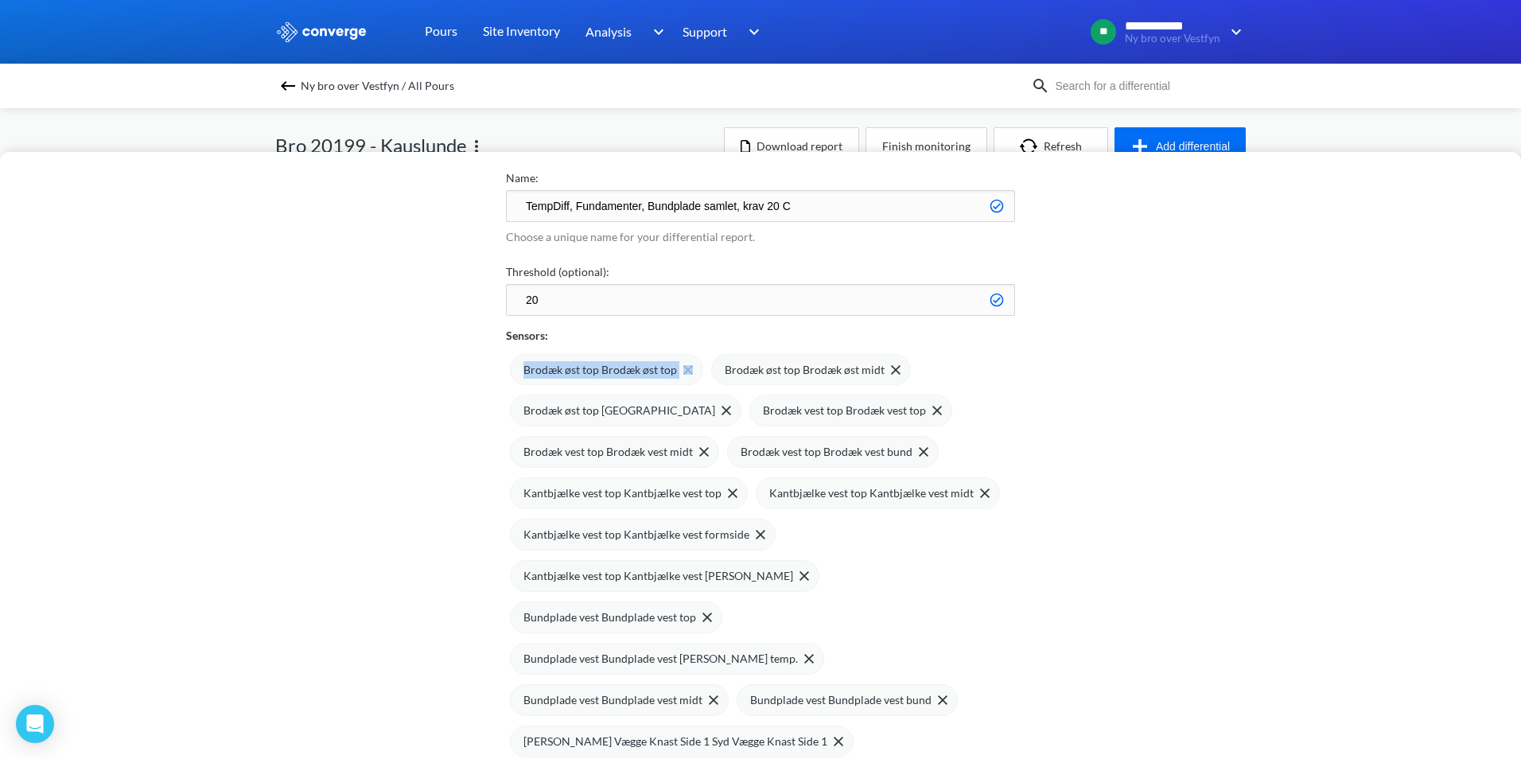
click at [638, 374] on span "Brodæk øst top Brodæk øst top" at bounding box center [600, 369] width 154 height 17
click at [638, 374] on span "Brodæk øst top Brodæk øst midt" at bounding box center [603, 369] width 160 height 17
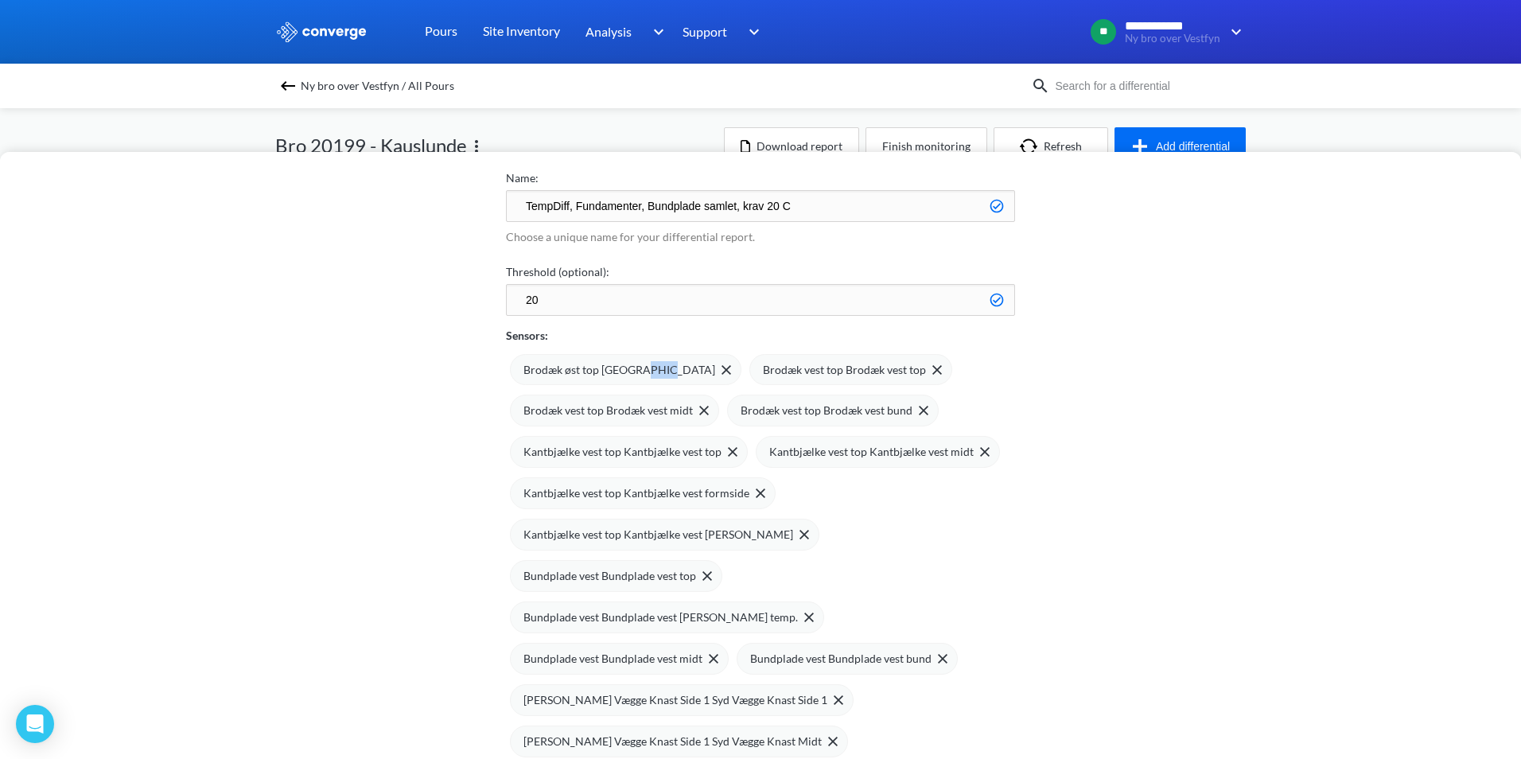
click at [638, 374] on span "Brodæk øst top [GEOGRAPHIC_DATA]" at bounding box center [619, 369] width 192 height 17
click at [638, 374] on span "Brodæk vest top Brodæk vest top" at bounding box center [604, 369] width 163 height 17
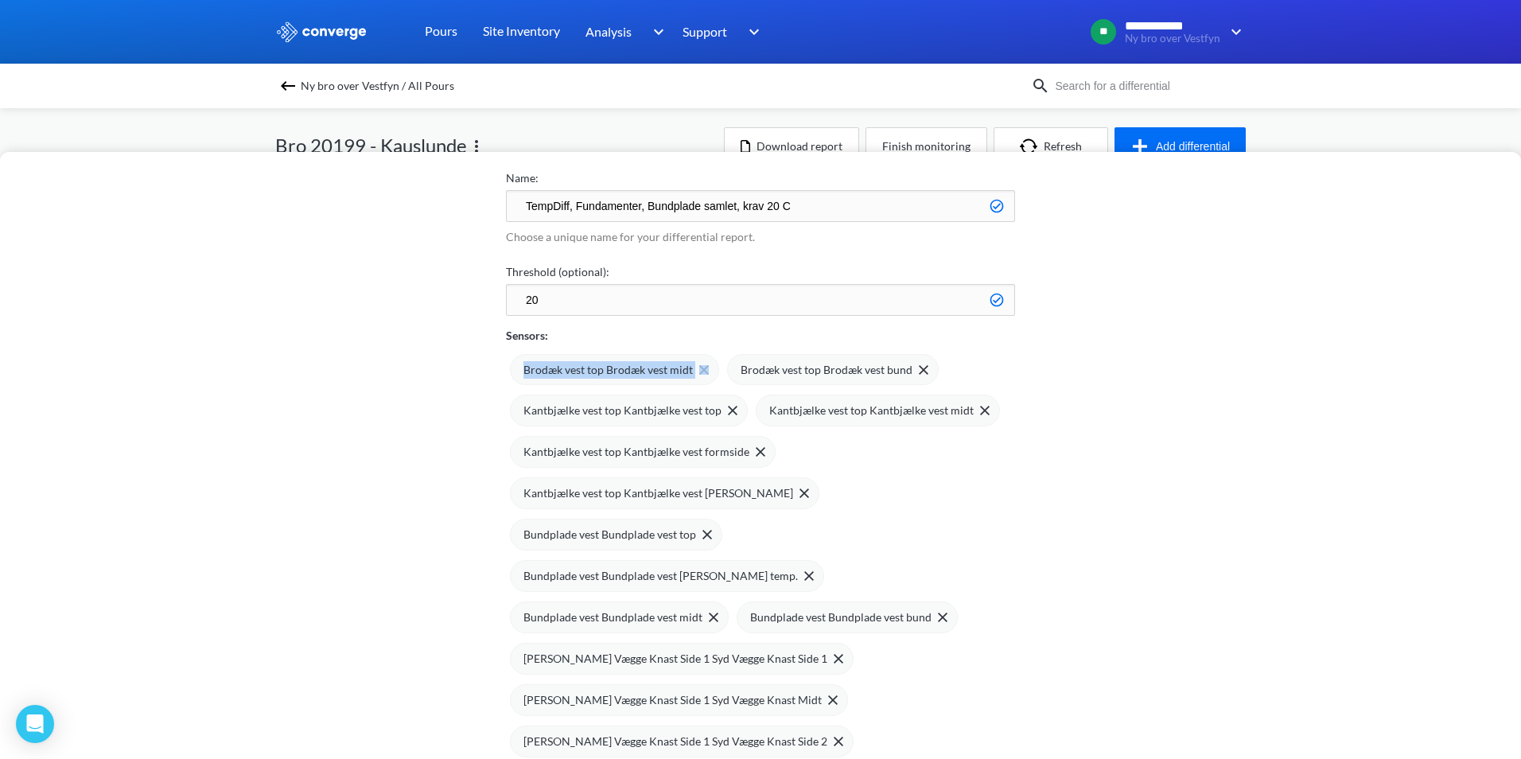
click at [638, 374] on span "Brodæk vest top Brodæk vest midt" at bounding box center [607, 369] width 169 height 17
click at [638, 374] on span "Brodæk vest top Brodæk vest bund" at bounding box center [609, 369] width 172 height 17
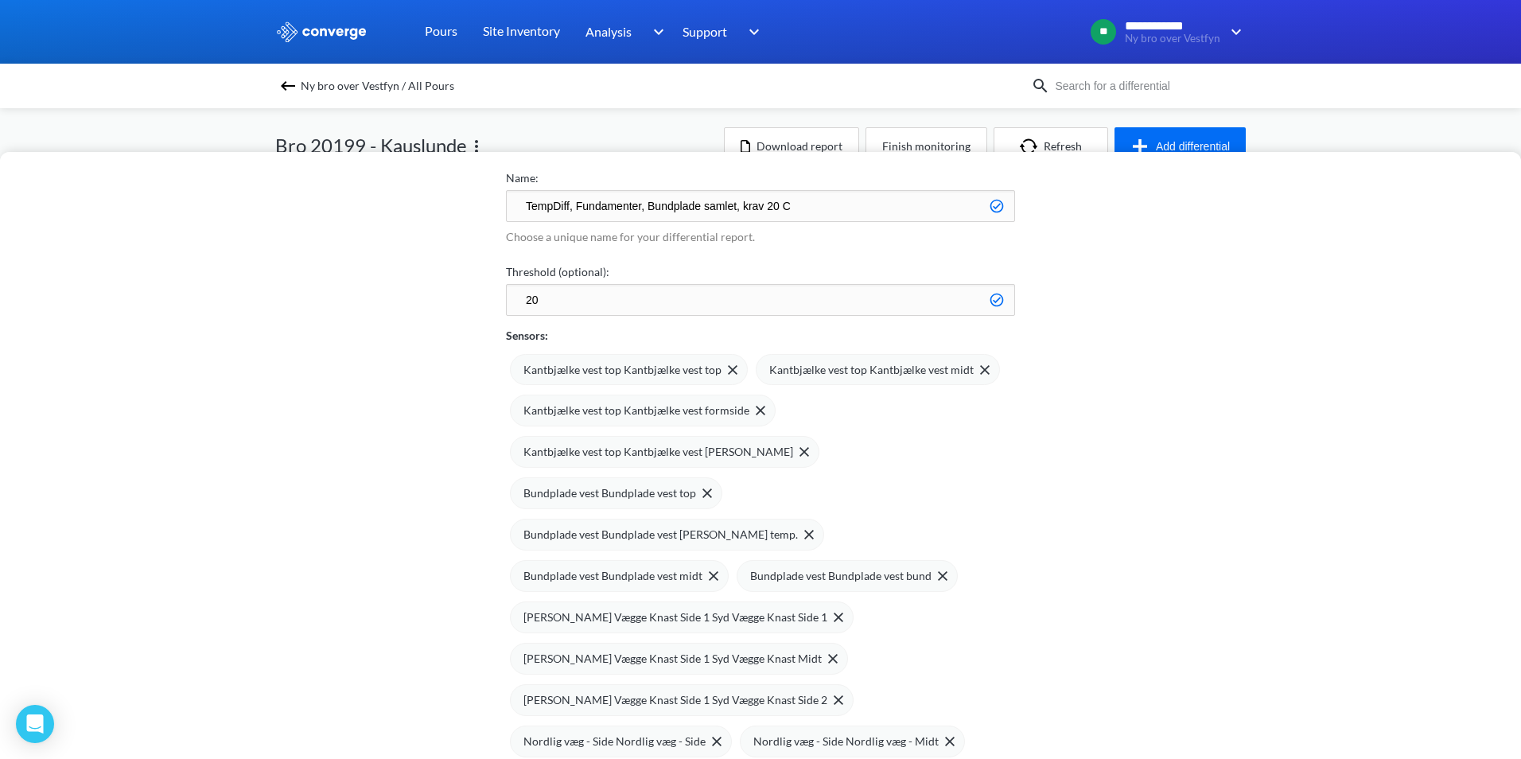
click at [638, 374] on span "Kantbjælke vest top Kantbjælke vest top" at bounding box center [622, 369] width 198 height 17
click at [638, 374] on span "Kantbjælke vest top Kantbjælke vest midt" at bounding box center [625, 369] width 204 height 17
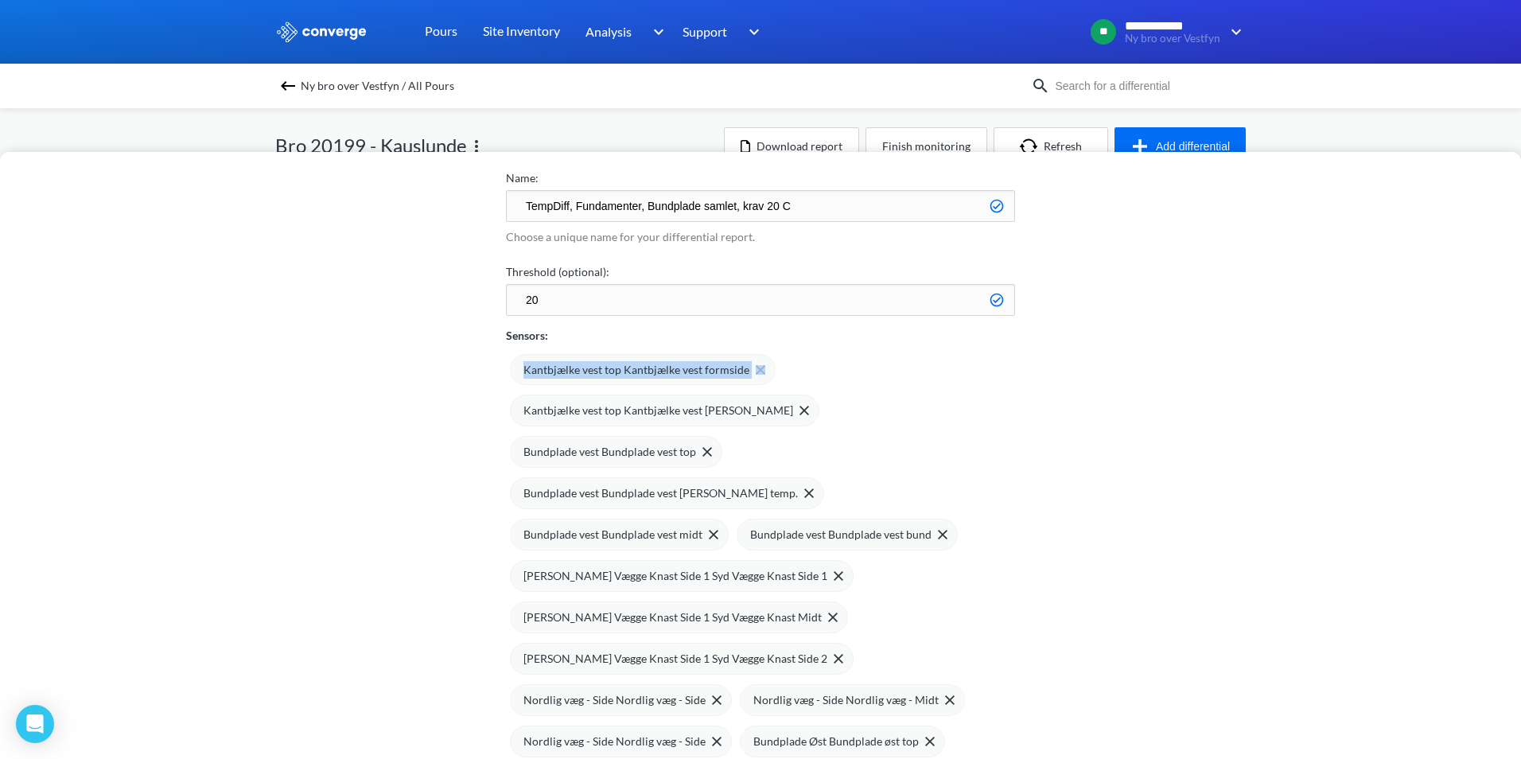
click at [638, 374] on span "Kantbjælke vest top Kantbjælke vest formside" at bounding box center [636, 369] width 226 height 17
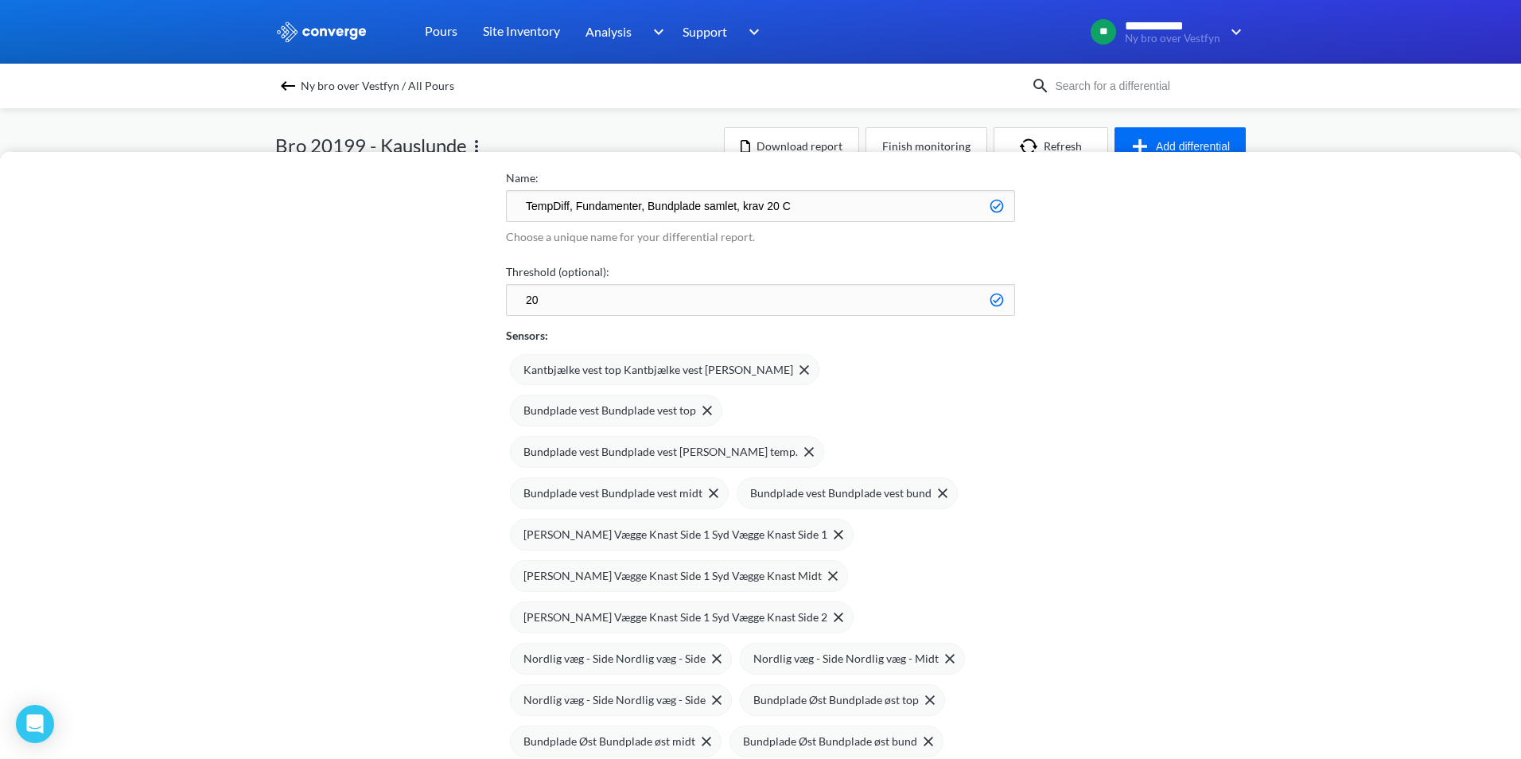
click at [638, 374] on span "Kantbjælke vest top Kantbjælke vest [PERSON_NAME]" at bounding box center [658, 369] width 270 height 17
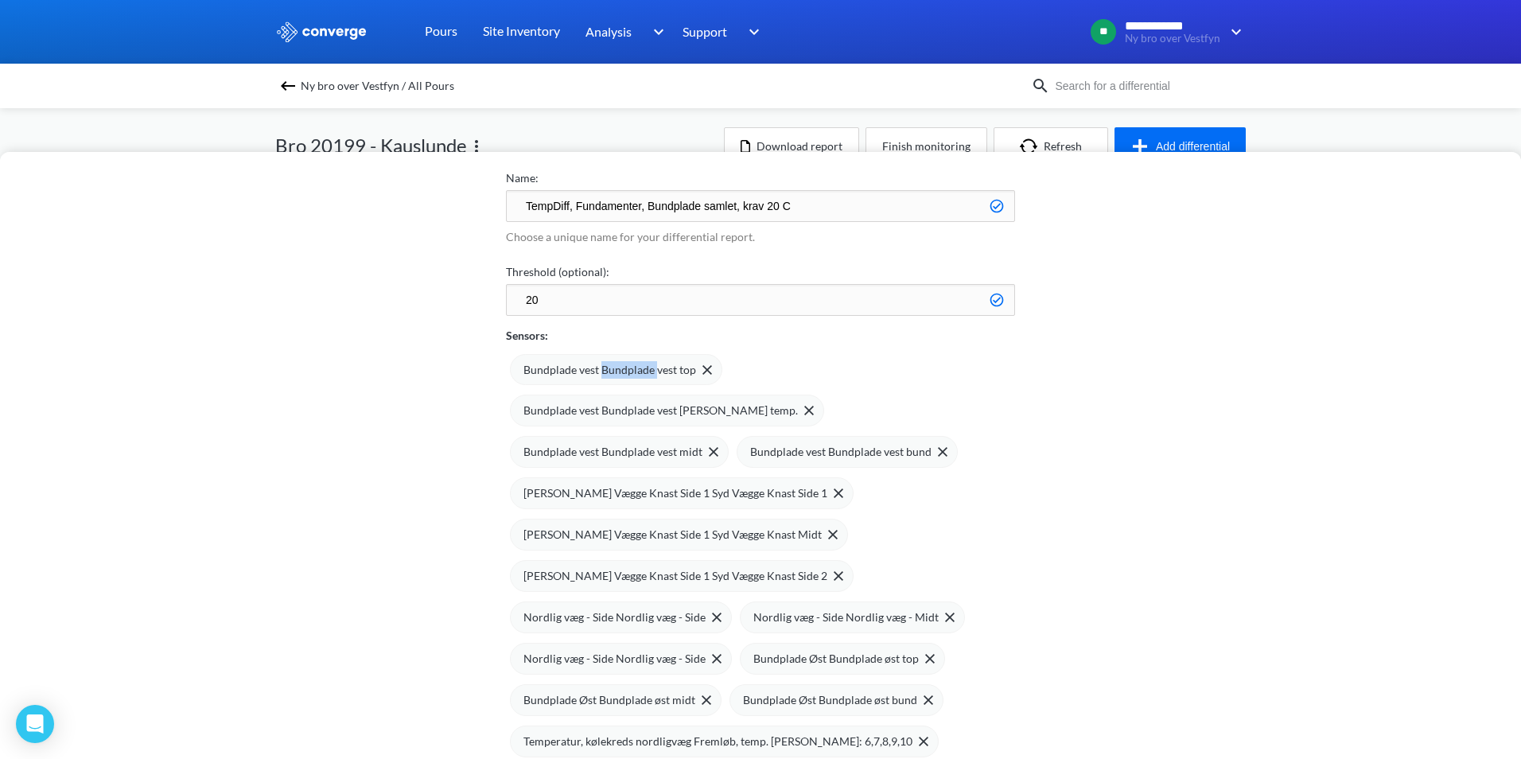
click at [638, 374] on span "Bundplade vest Bundplade vest top" at bounding box center [609, 369] width 173 height 17
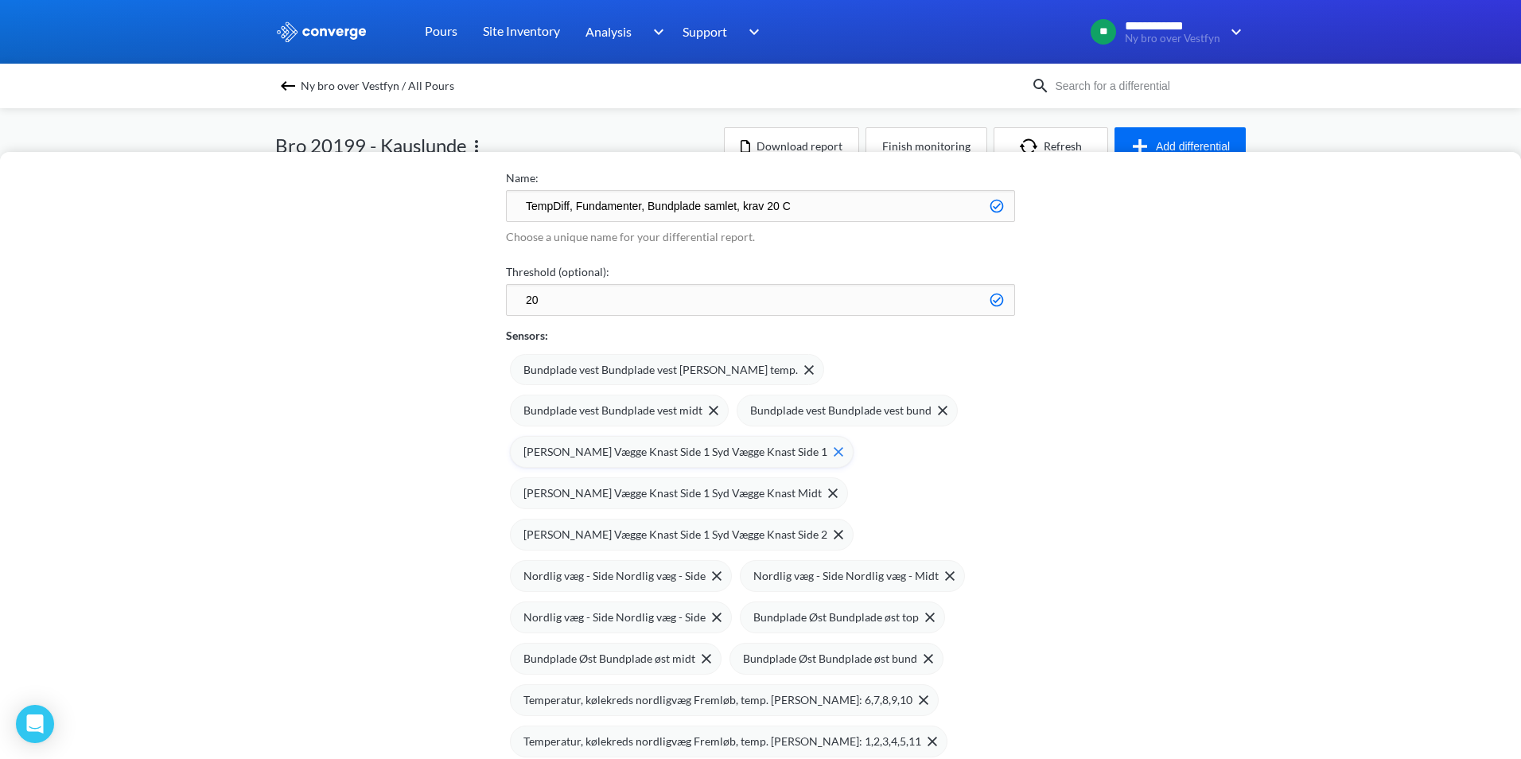
click at [816, 443] on span "[PERSON_NAME] Vægge Knast Side 1 Syd Vægge Knast Side 1" at bounding box center [675, 451] width 304 height 17
click at [816, 443] on span "[PERSON_NAME] Vægge Knast Side 1 Syd Vægge Knast Midt" at bounding box center [672, 451] width 298 height 17
click at [816, 443] on span "[PERSON_NAME] Vægge Knast Side 1 Syd Vægge Knast Side 2" at bounding box center [675, 451] width 304 height 17
click at [706, 443] on span "Nordlig væg - Side Nordlig væg - Side" at bounding box center [614, 451] width 182 height 17
click at [709, 443] on span "Nordlig væg - Side Nordlig væg - Midt" at bounding box center [615, 451] width 185 height 17
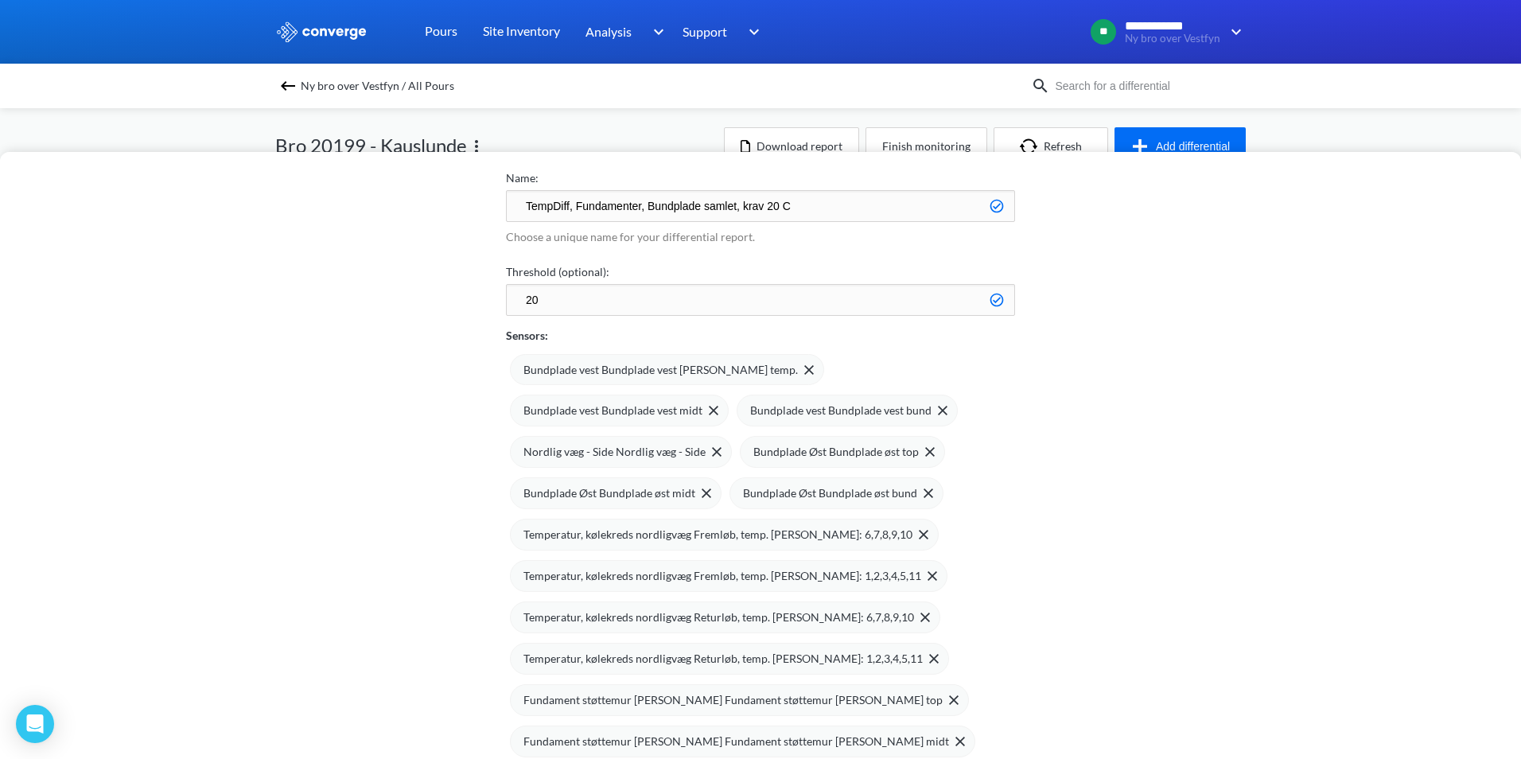
click at [706, 443] on span "Nordlig væg - Side Nordlig væg - Side" at bounding box center [614, 451] width 182 height 17
click at [573, 526] on span "Temperatur, kølekreds nordligvæg Fremløb, temp. [PERSON_NAME]: 6,7,8,9,10" at bounding box center [717, 534] width 389 height 17
click at [572, 526] on span "Temperatur, kølekreds nordligvæg Fremløb, temp. [PERSON_NAME]: 1,2,3,4,5,11" at bounding box center [722, 534] width 398 height 17
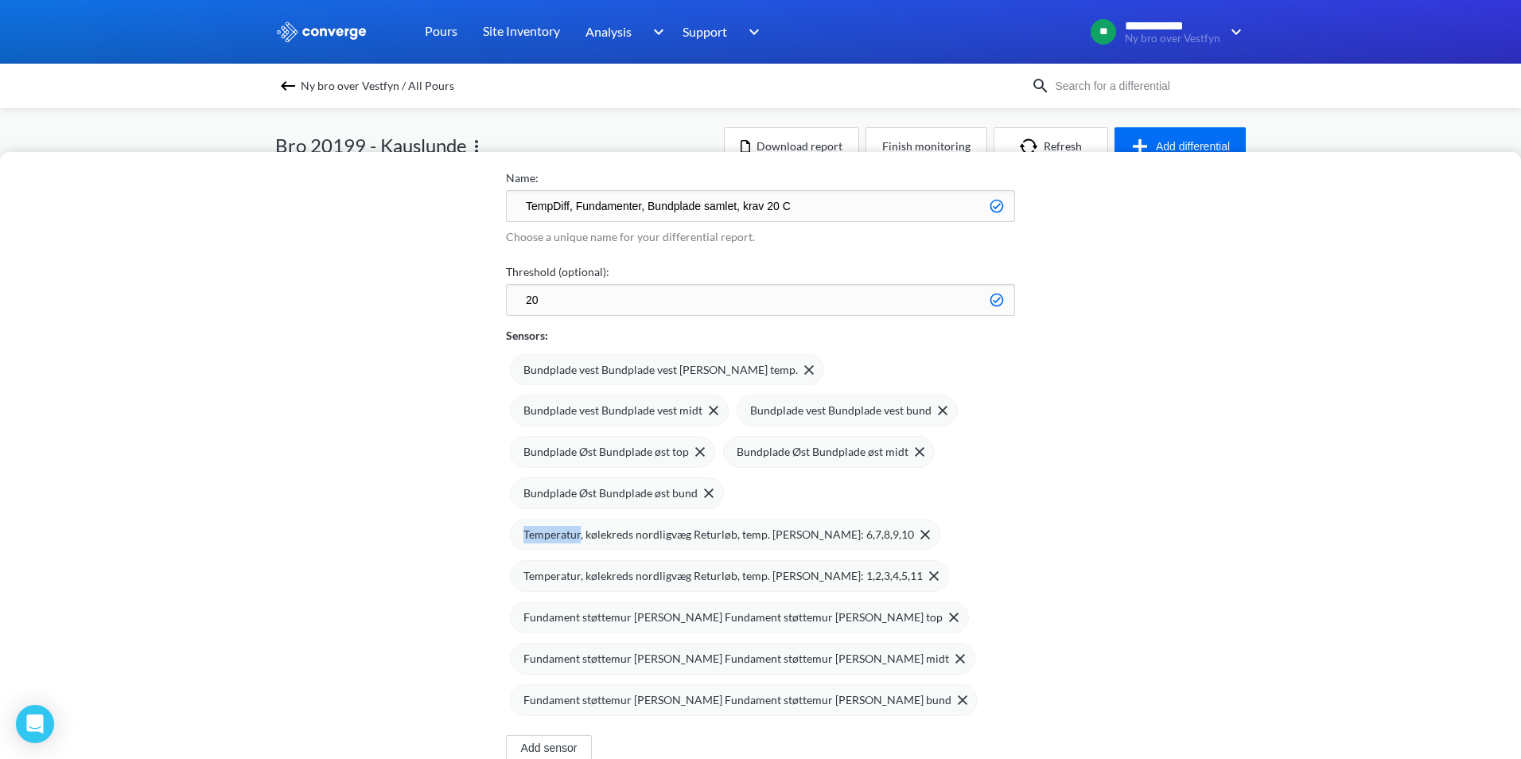
click at [572, 526] on span "Temperatur, kølekreds nordligvæg Returløb, temp. [PERSON_NAME]: 6,7,8,9,10" at bounding box center [718, 534] width 391 height 17
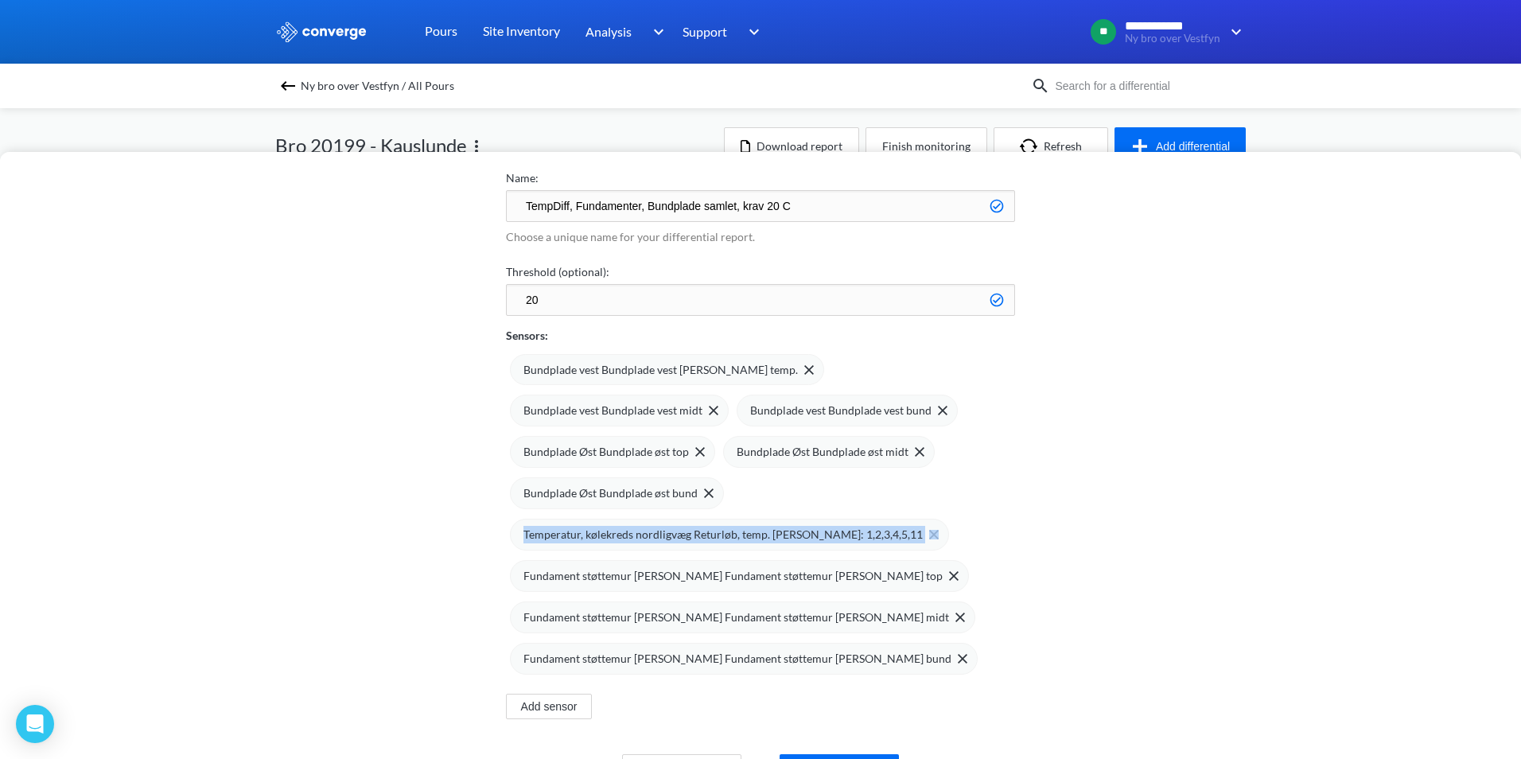
click at [572, 526] on span "Temperatur, kølekreds nordligvæg Returløb, temp. [PERSON_NAME]: 1,2,3,4,5,11" at bounding box center [722, 534] width 399 height 17
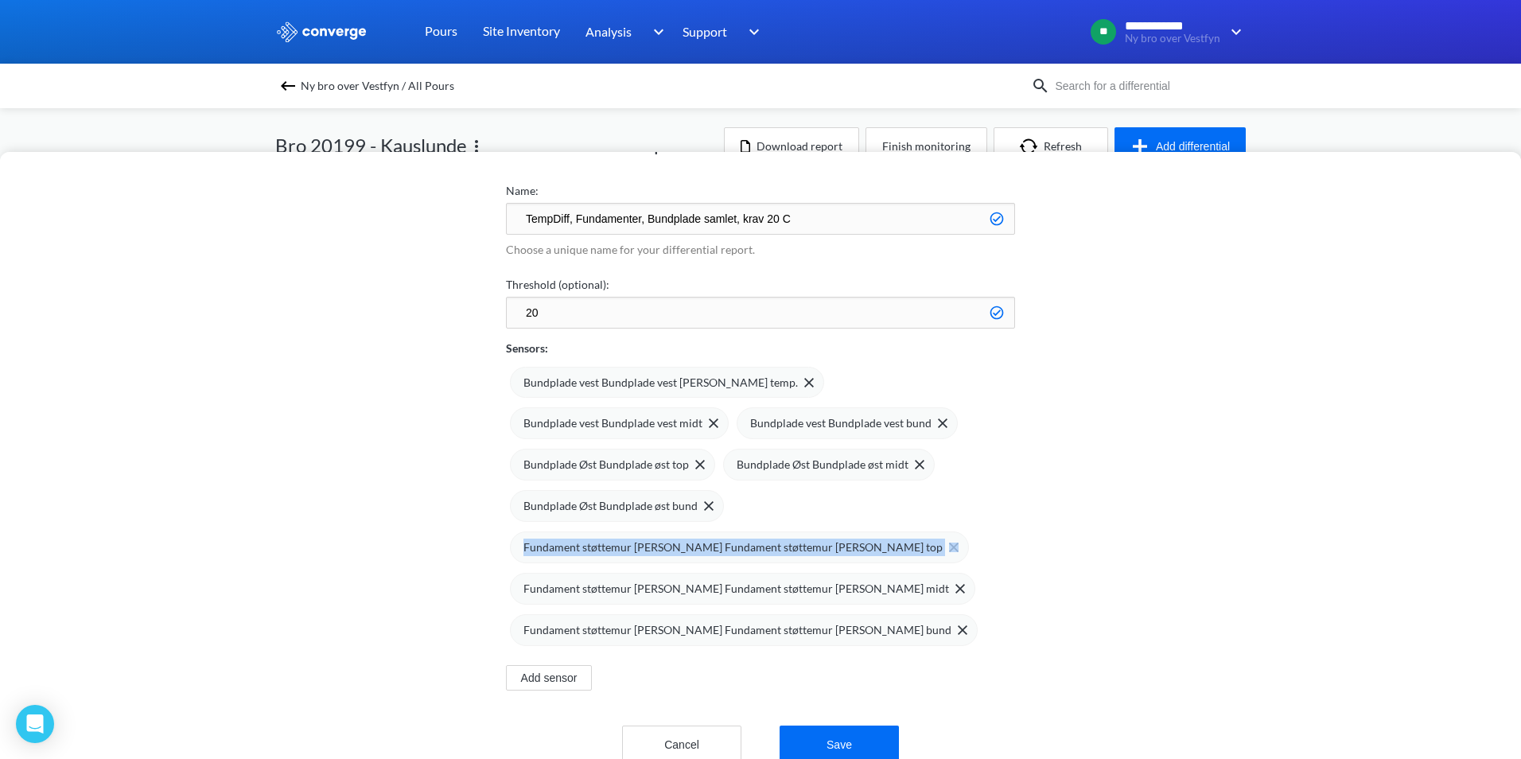
click at [572, 531] on div "Fundament støttemur [PERSON_NAME] Fundament støttemur [PERSON_NAME] top" at bounding box center [739, 547] width 459 height 32
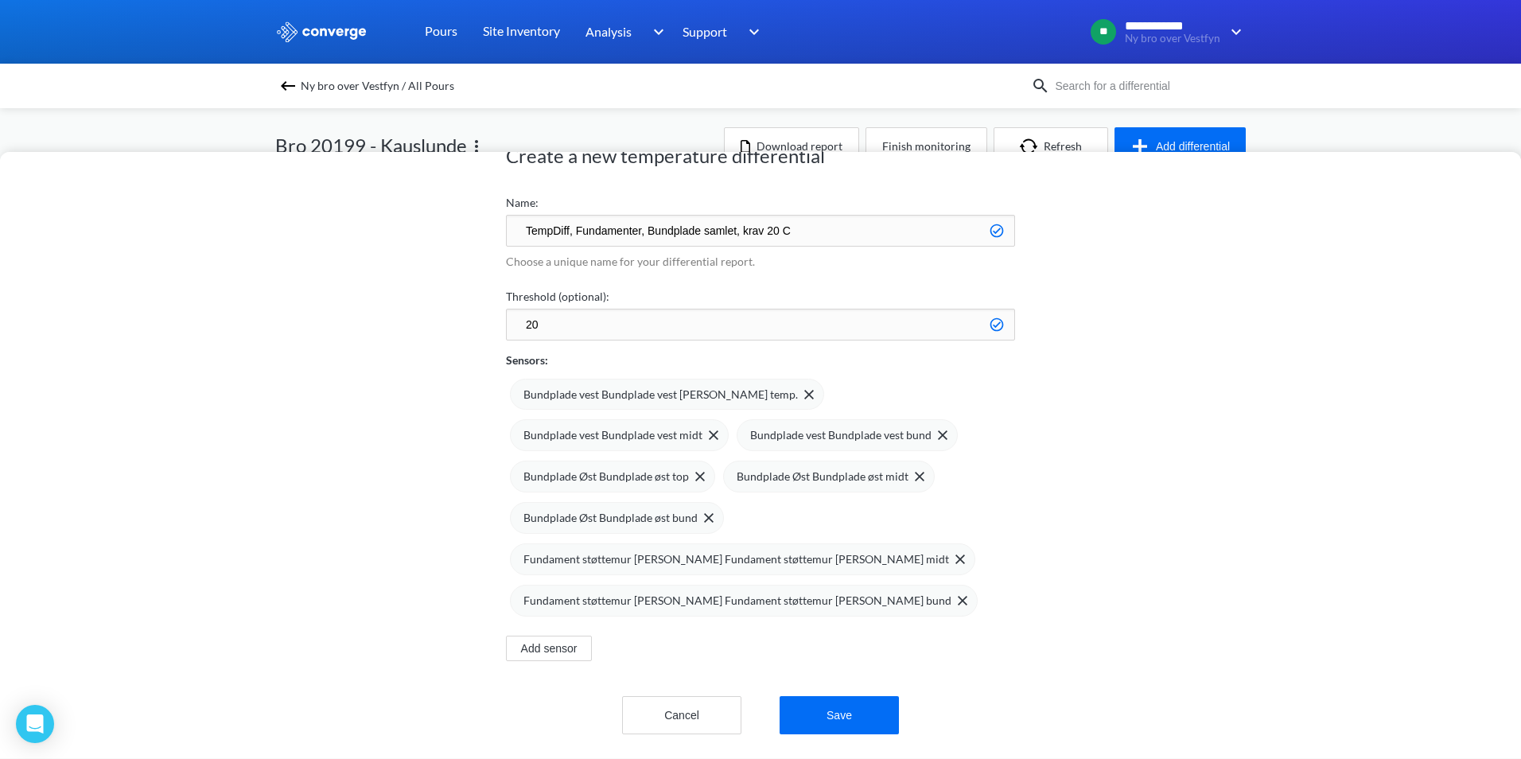
scroll to position [25, 0]
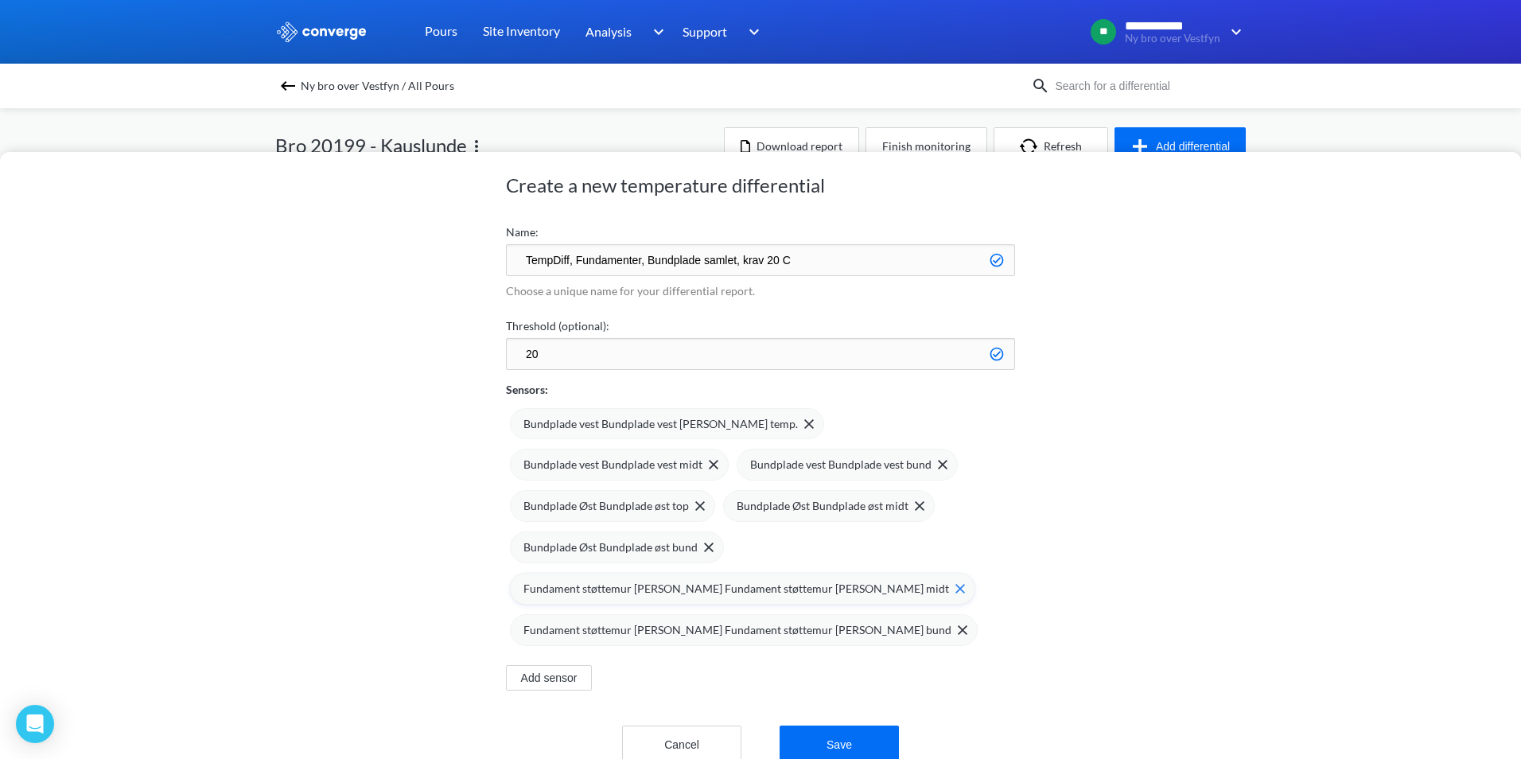
click at [601, 580] on span "Fundament støttemur [PERSON_NAME] Fundament støttemur [PERSON_NAME] midt" at bounding box center [736, 588] width 426 height 17
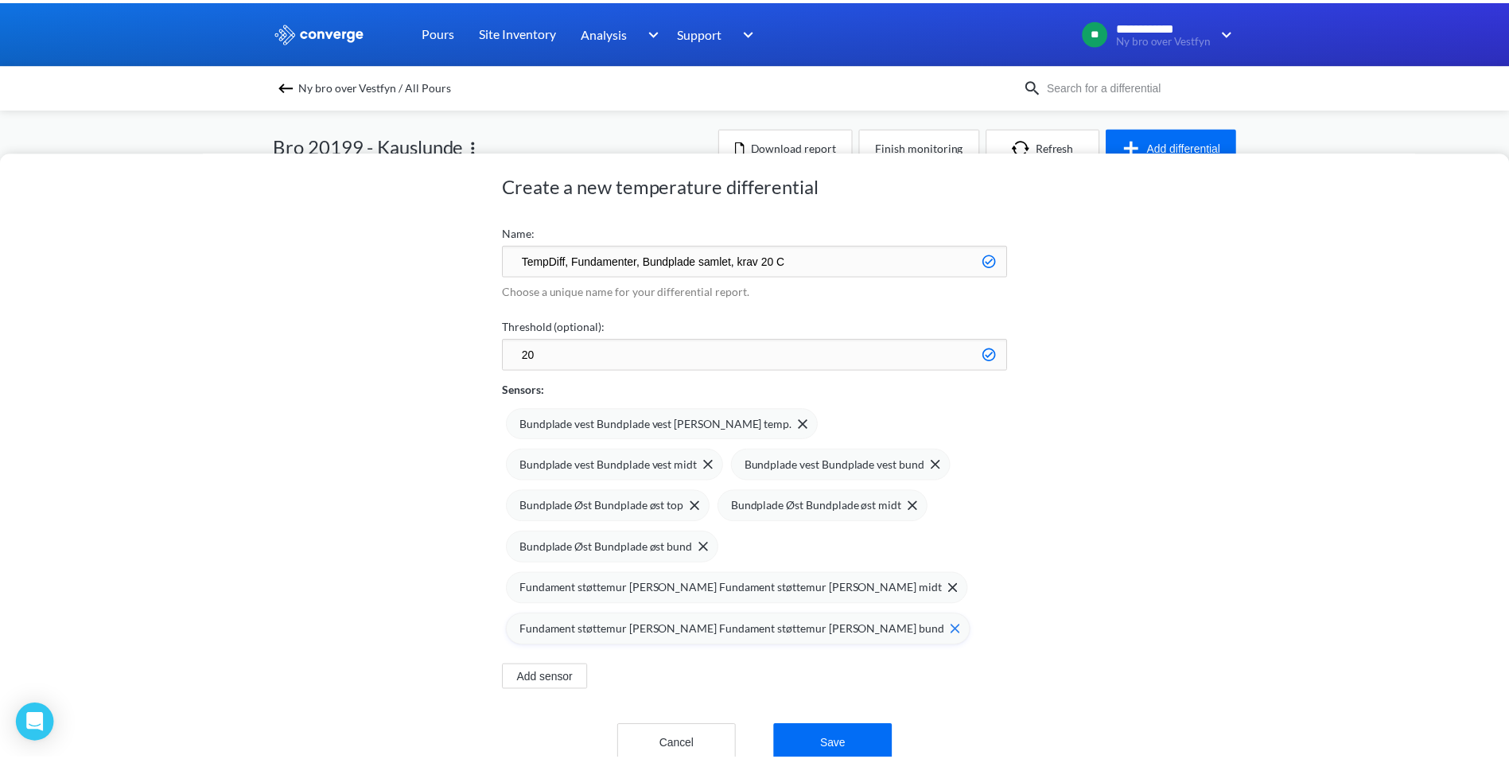
scroll to position [0, 0]
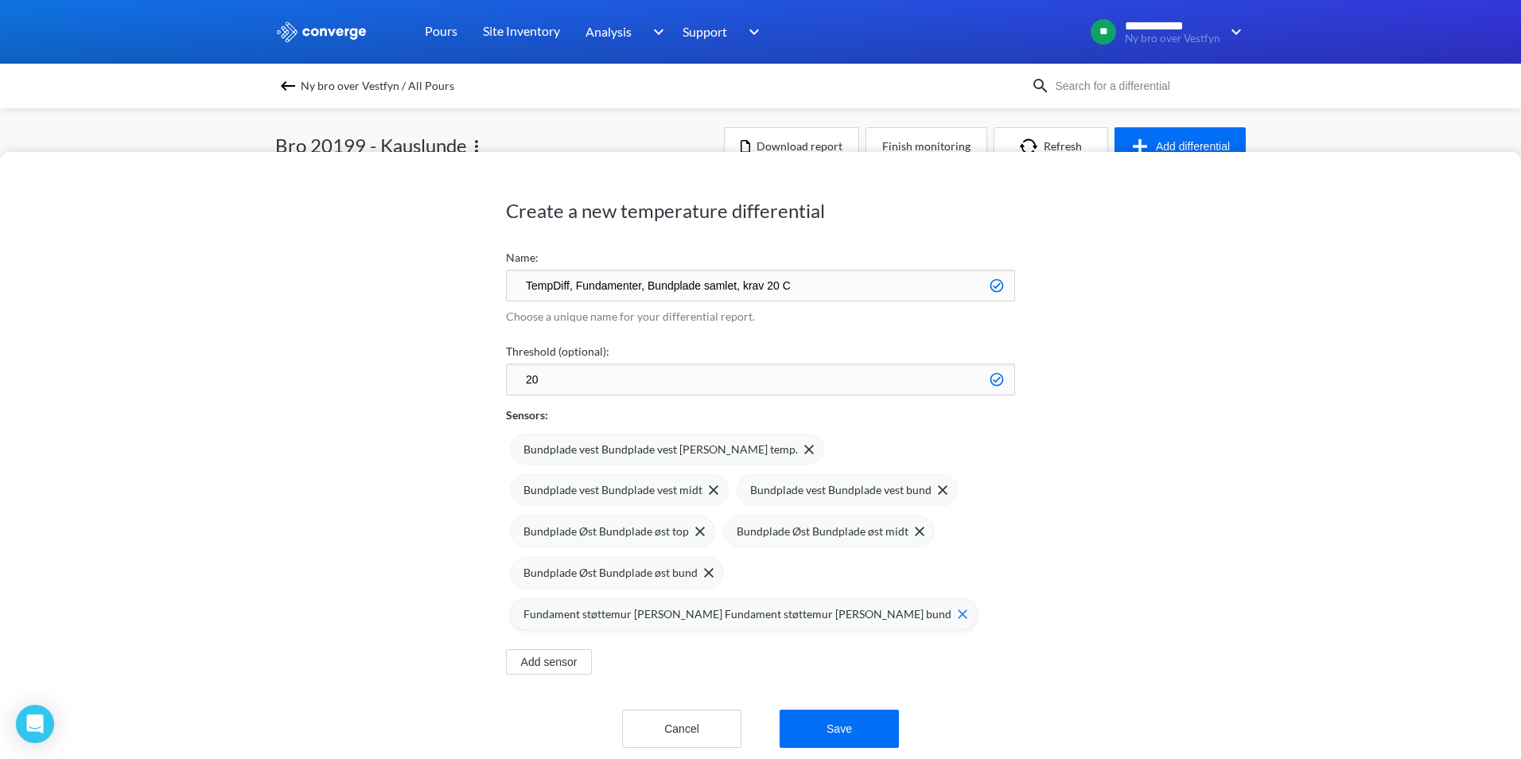
click at [600, 605] on span "Fundament støttemur [PERSON_NAME] Fundament støttemur [PERSON_NAME] bund" at bounding box center [737, 613] width 428 height 17
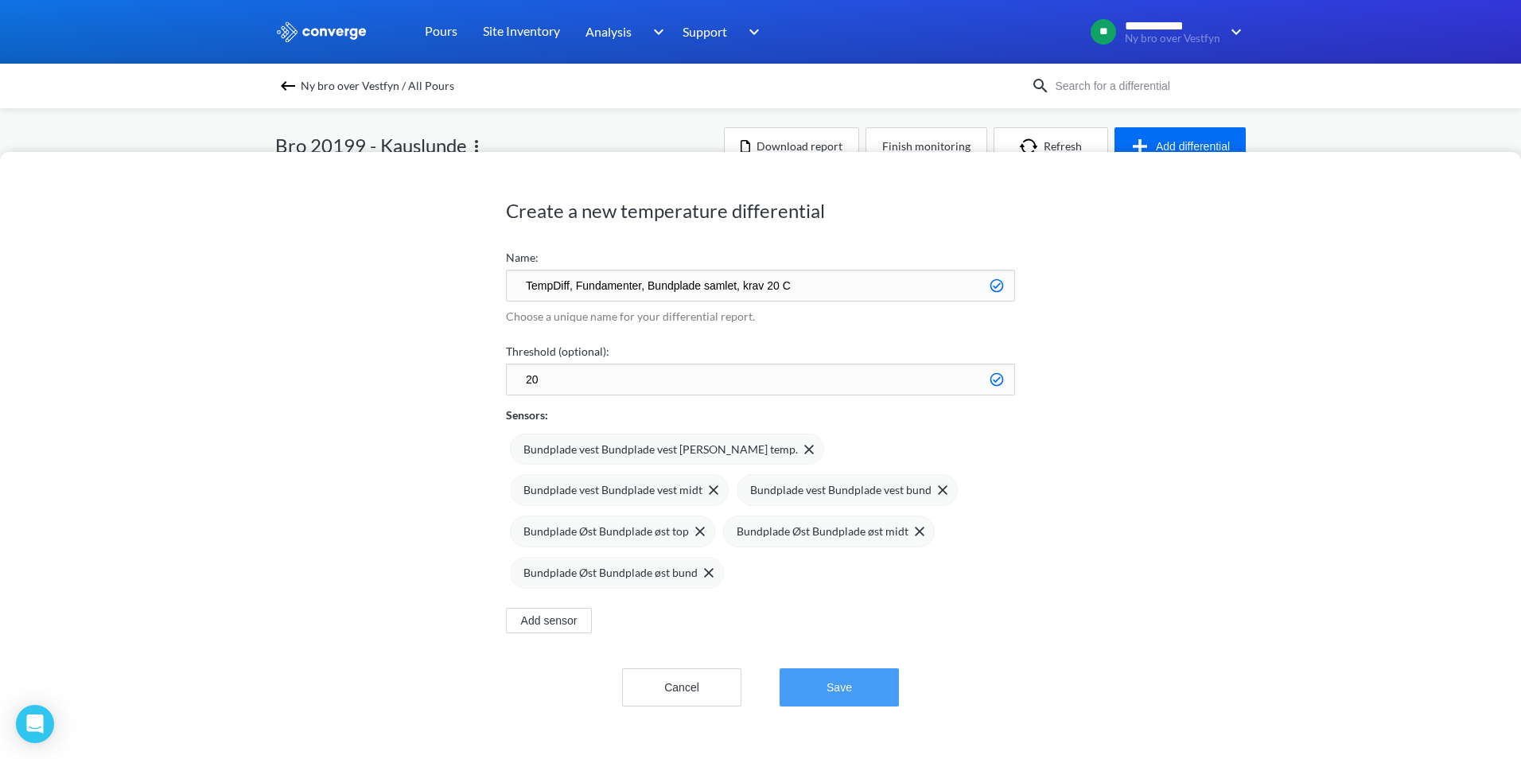
click at [857, 668] on button "Save" at bounding box center [838, 687] width 119 height 38
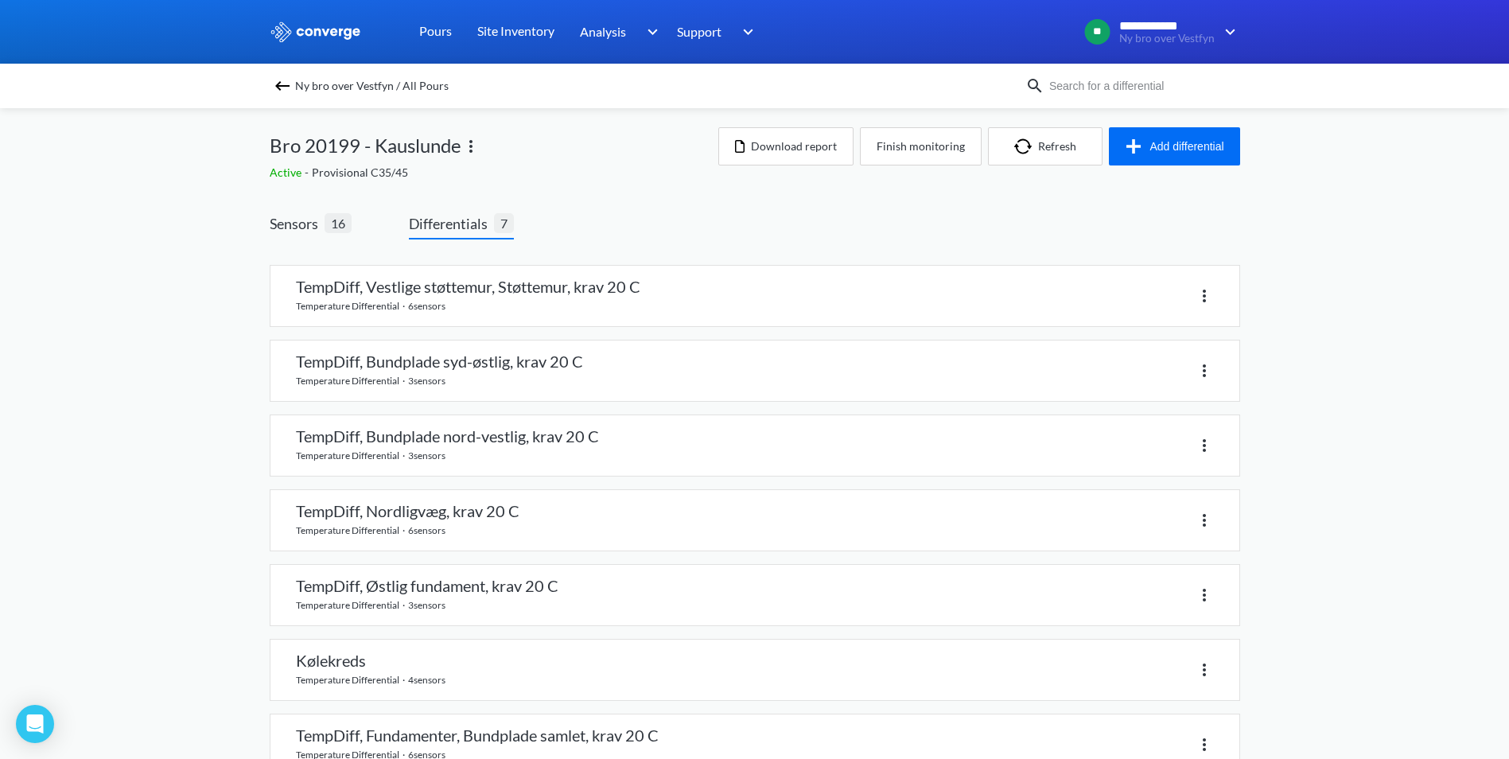
click at [294, 239] on div "TempDiff, Vestlige støttemur, Støttemur, krav 20 C temperature differential · 6…" at bounding box center [755, 523] width 970 height 568
click at [293, 234] on span "Sensors" at bounding box center [297, 223] width 55 height 22
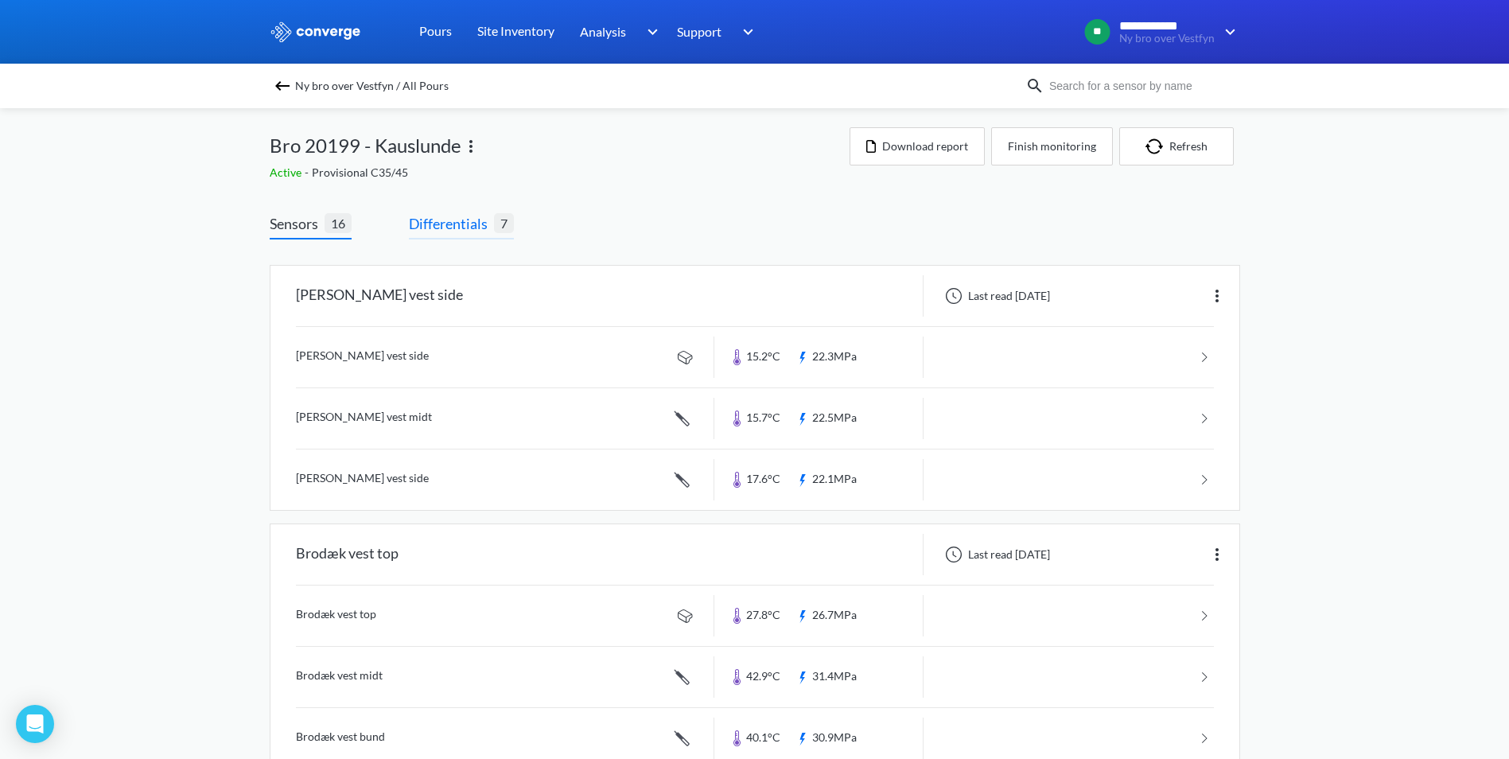
click at [426, 216] on span "Differentials" at bounding box center [451, 223] width 85 height 22
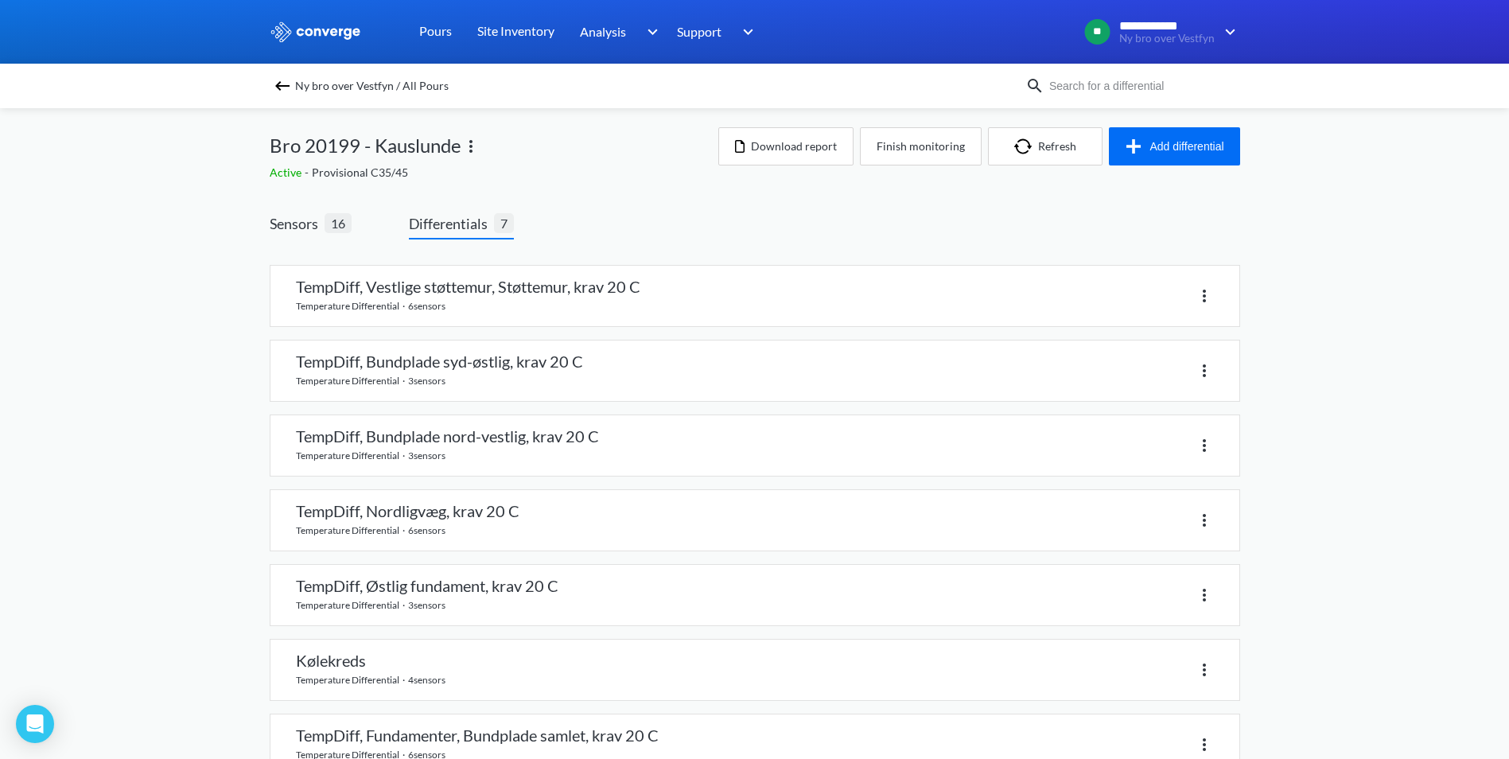
click at [869, 226] on div "Sensors 16 Differentials 7 TempDiff, Vestlige støttemur, Støttemur, krav 20 C t…" at bounding box center [755, 509] width 970 height 595
click at [1058, 149] on button "Refresh" at bounding box center [1045, 146] width 115 height 38
click at [1028, 154] on button "Refresh" at bounding box center [1045, 146] width 115 height 38
click at [987, 201] on div "Sensors 16 Differentials 7 TempDiff, Vestlige støttemur, Støttemur, krav 20 C t…" at bounding box center [755, 498] width 970 height 618
click at [772, 152] on button "Download report" at bounding box center [785, 146] width 135 height 38
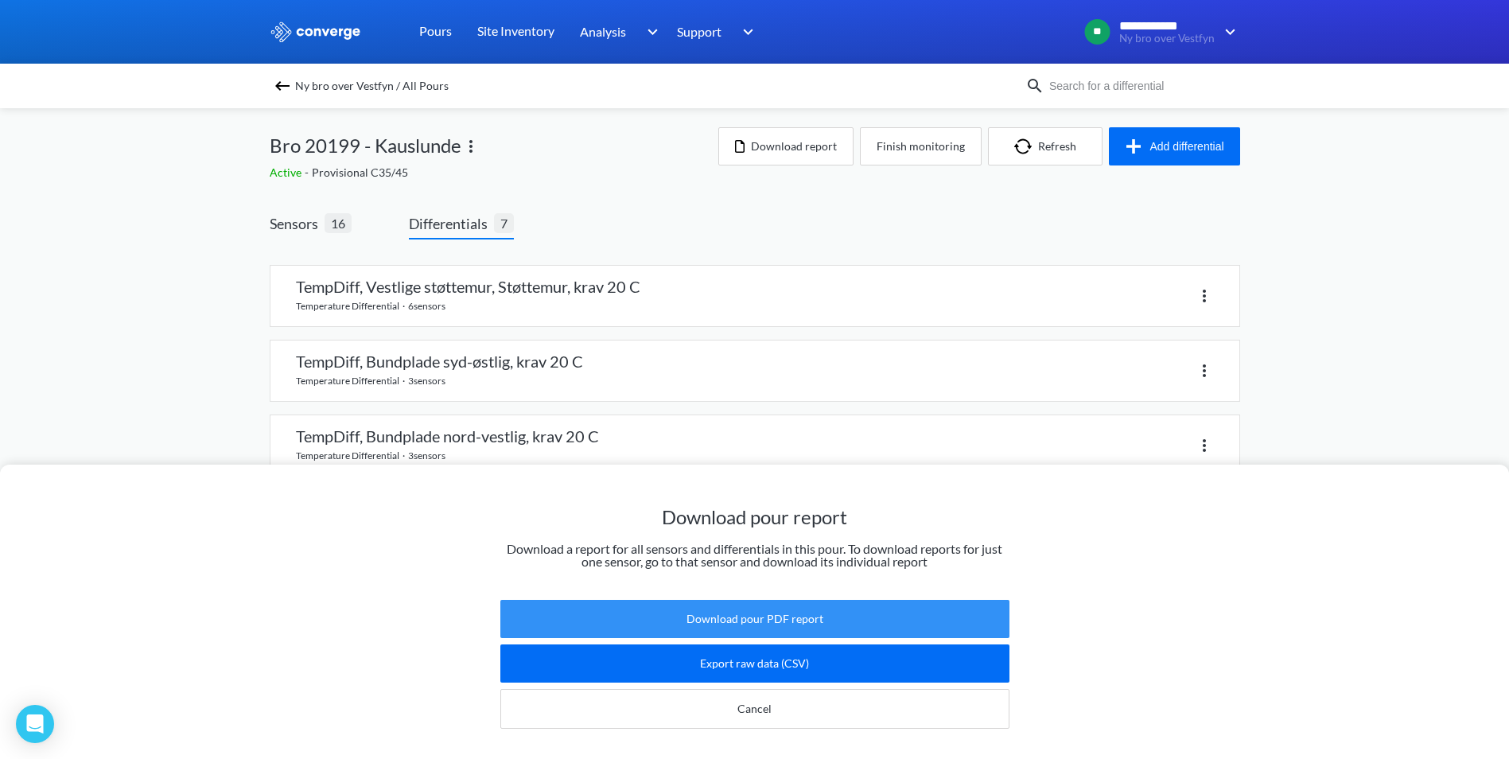
click at [822, 603] on button "Download pour PDF report" at bounding box center [754, 619] width 509 height 38
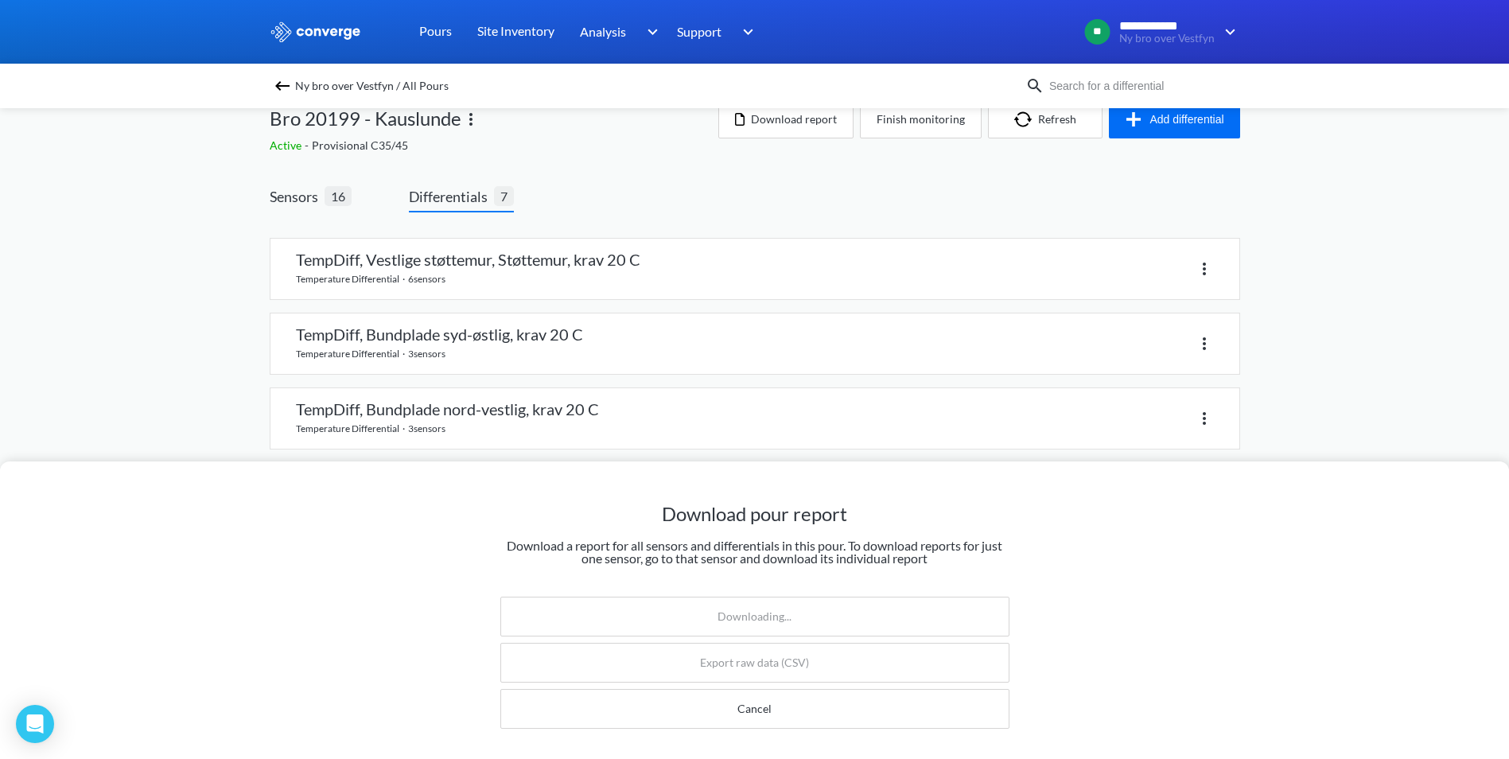
scroll to position [49, 0]
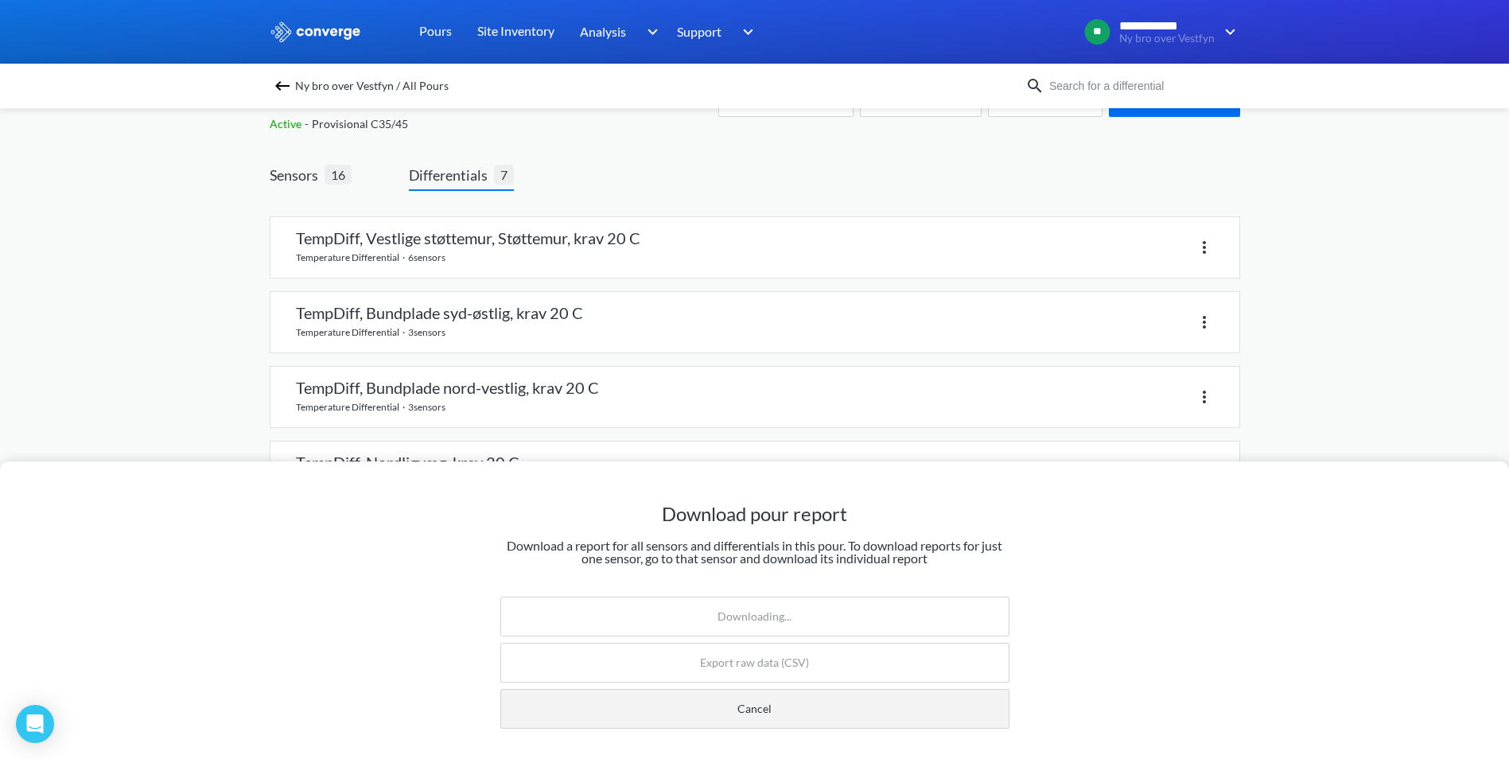
click at [814, 702] on button "Cancel" at bounding box center [754, 709] width 509 height 40
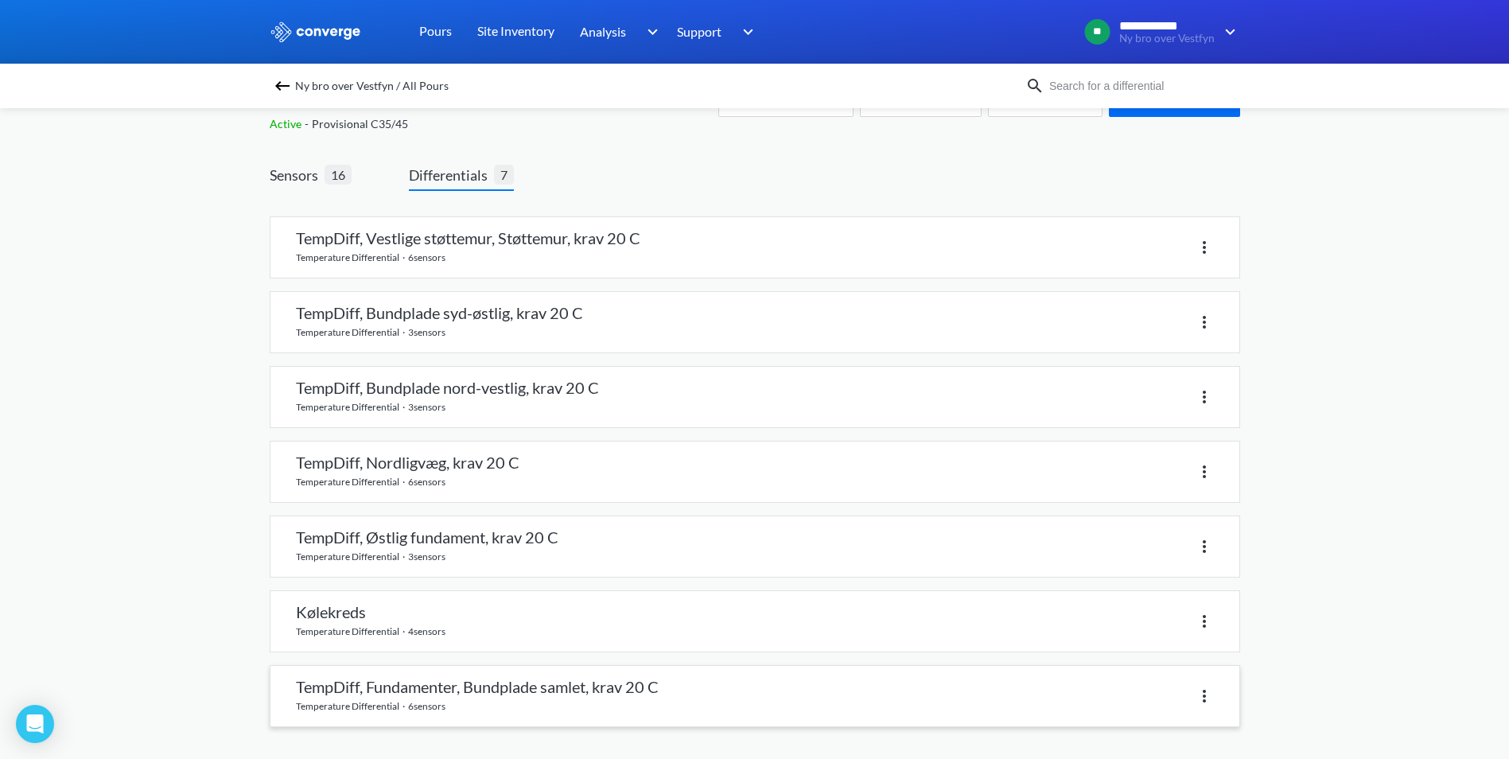
click at [508, 680] on link at bounding box center [754, 696] width 969 height 60
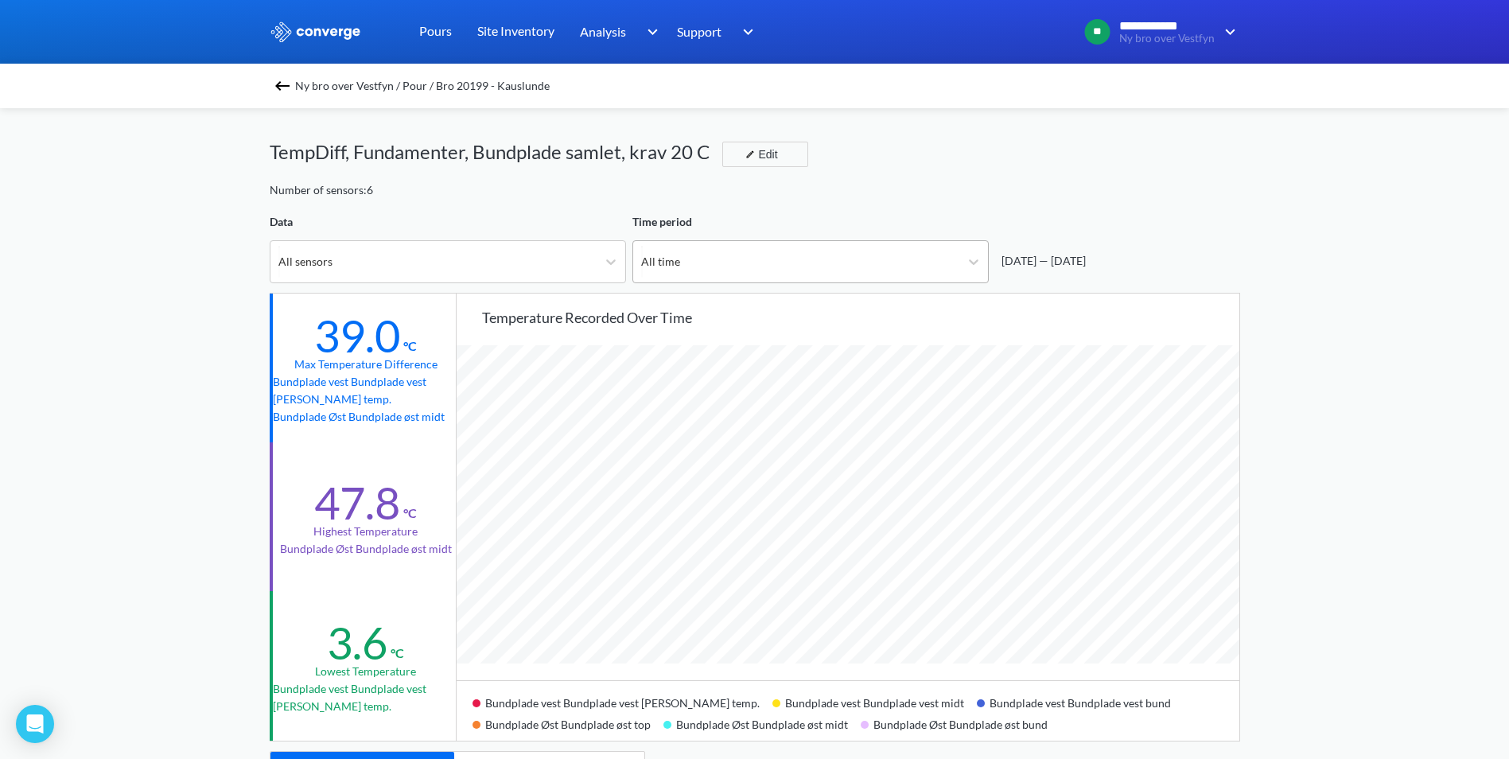
scroll to position [1332, 1509]
click at [873, 266] on div "All time" at bounding box center [796, 261] width 326 height 41
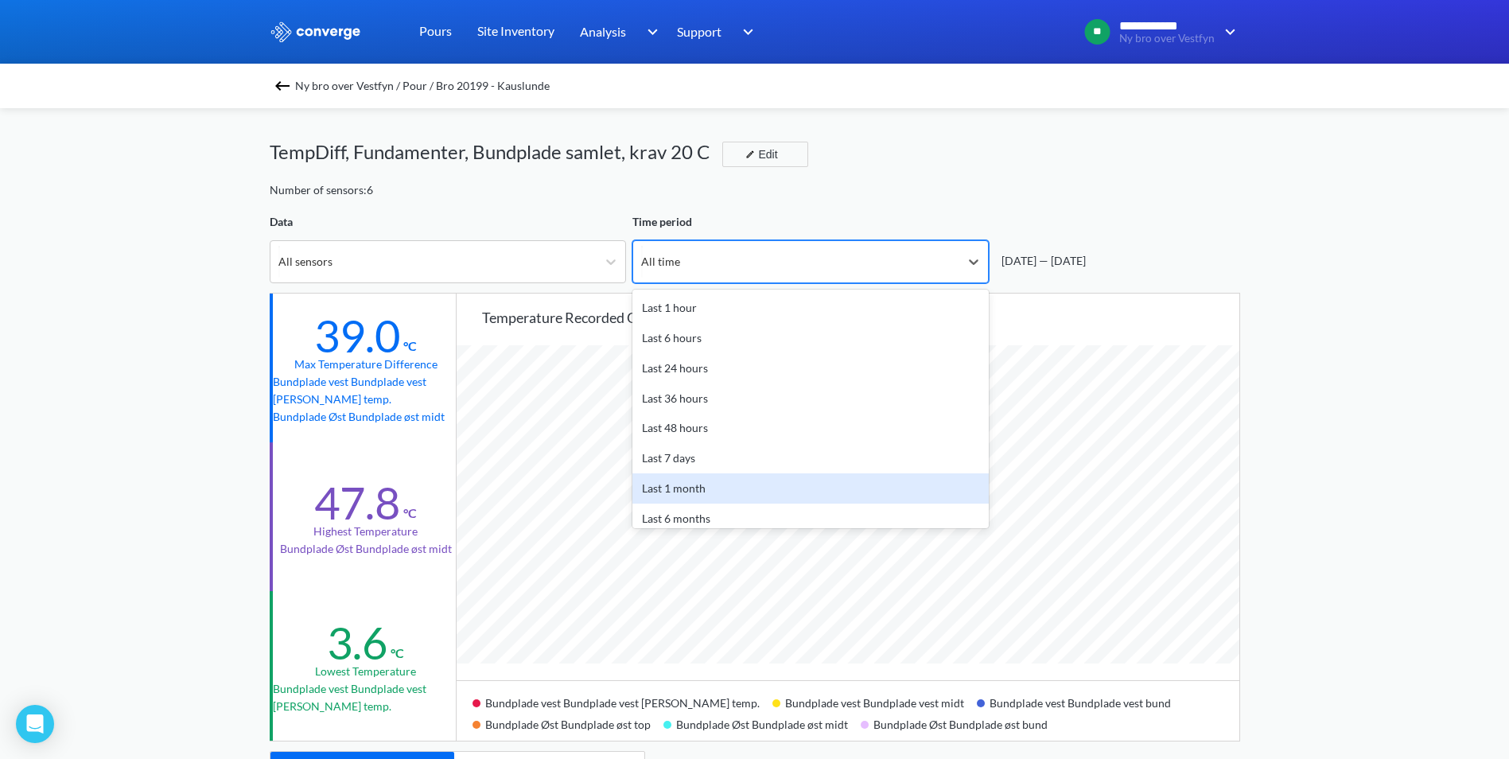
scroll to position [70, 0]
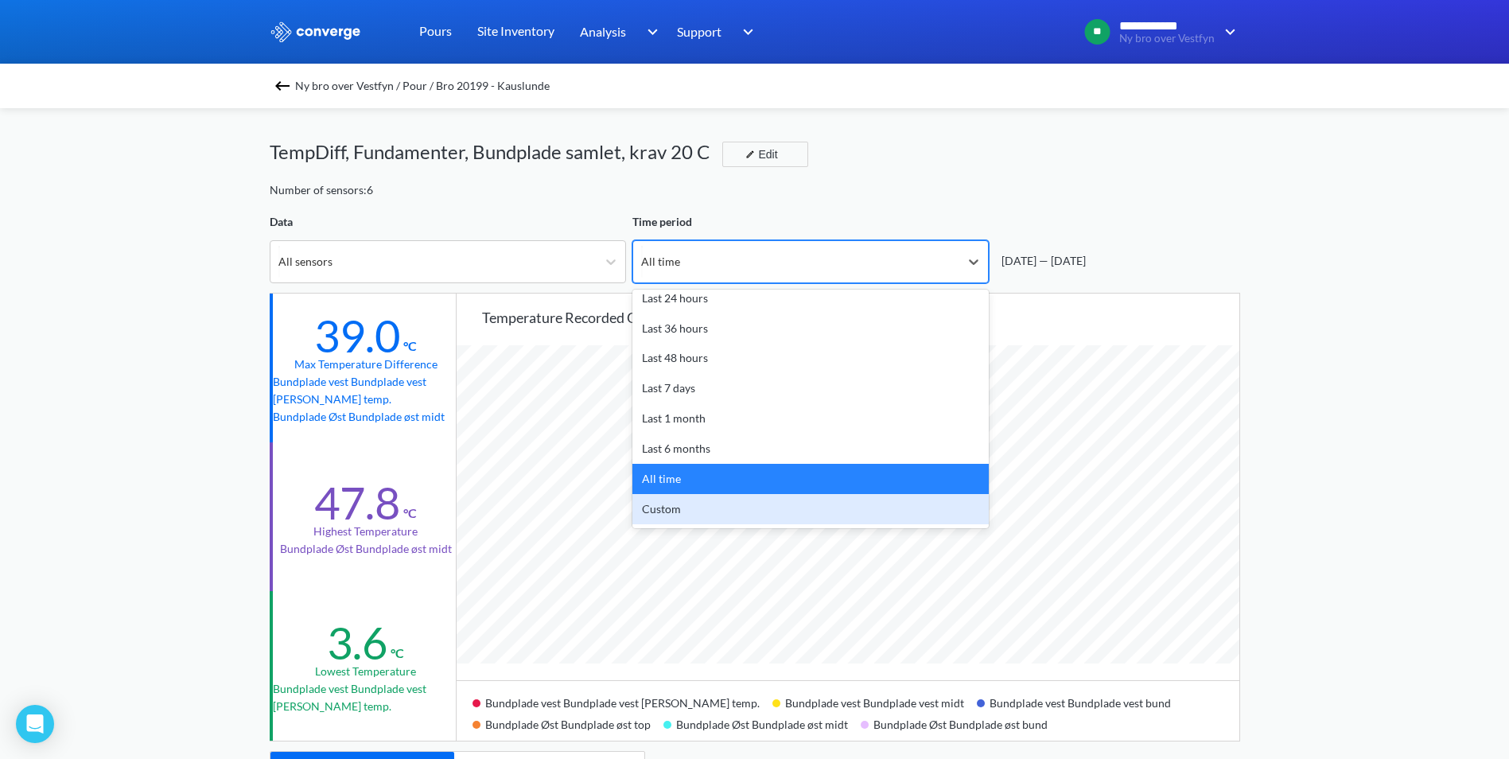
click at [738, 507] on div "Custom" at bounding box center [810, 509] width 356 height 30
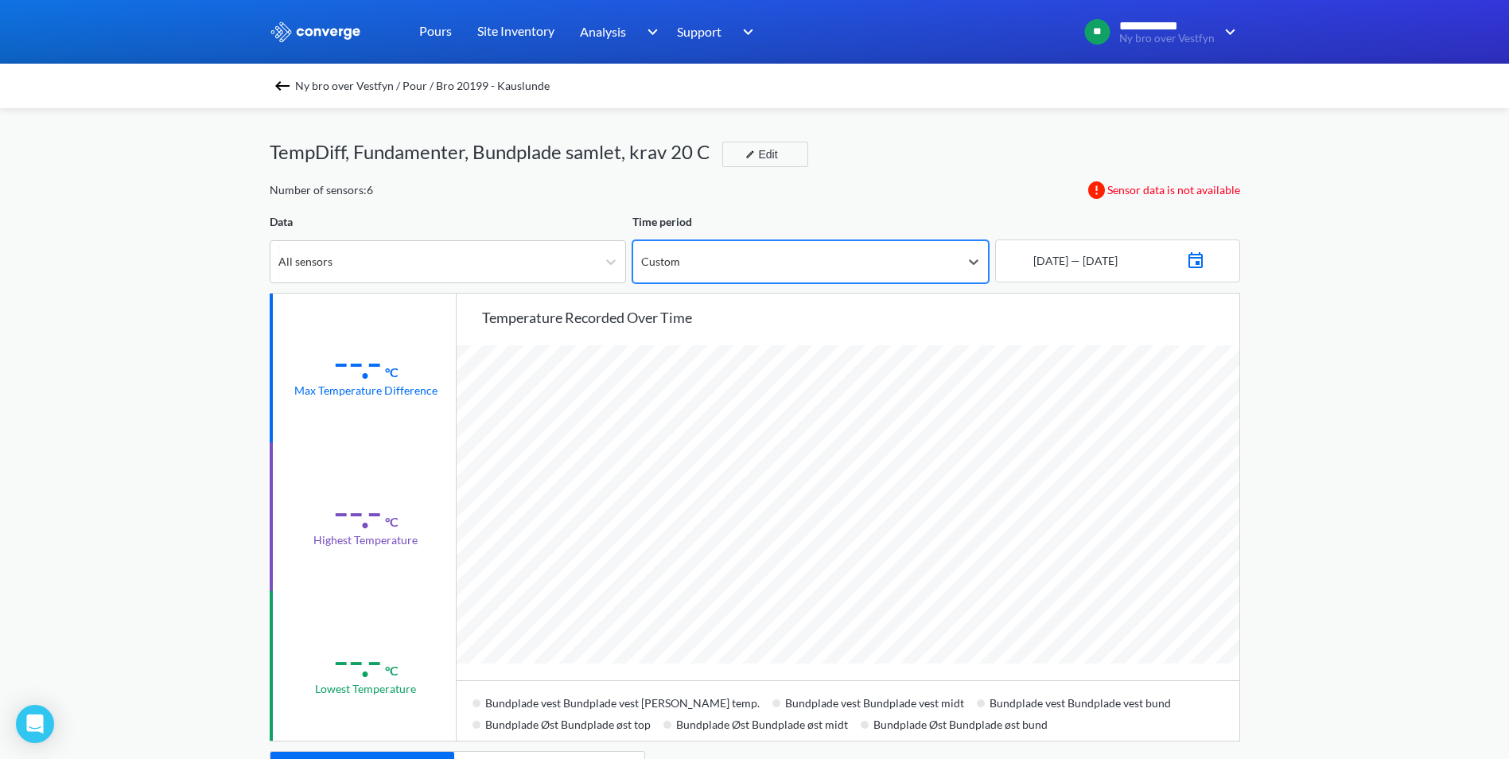
scroll to position [1332, 1509]
click at [1394, 405] on div "**********" at bounding box center [754, 666] width 1509 height 1333
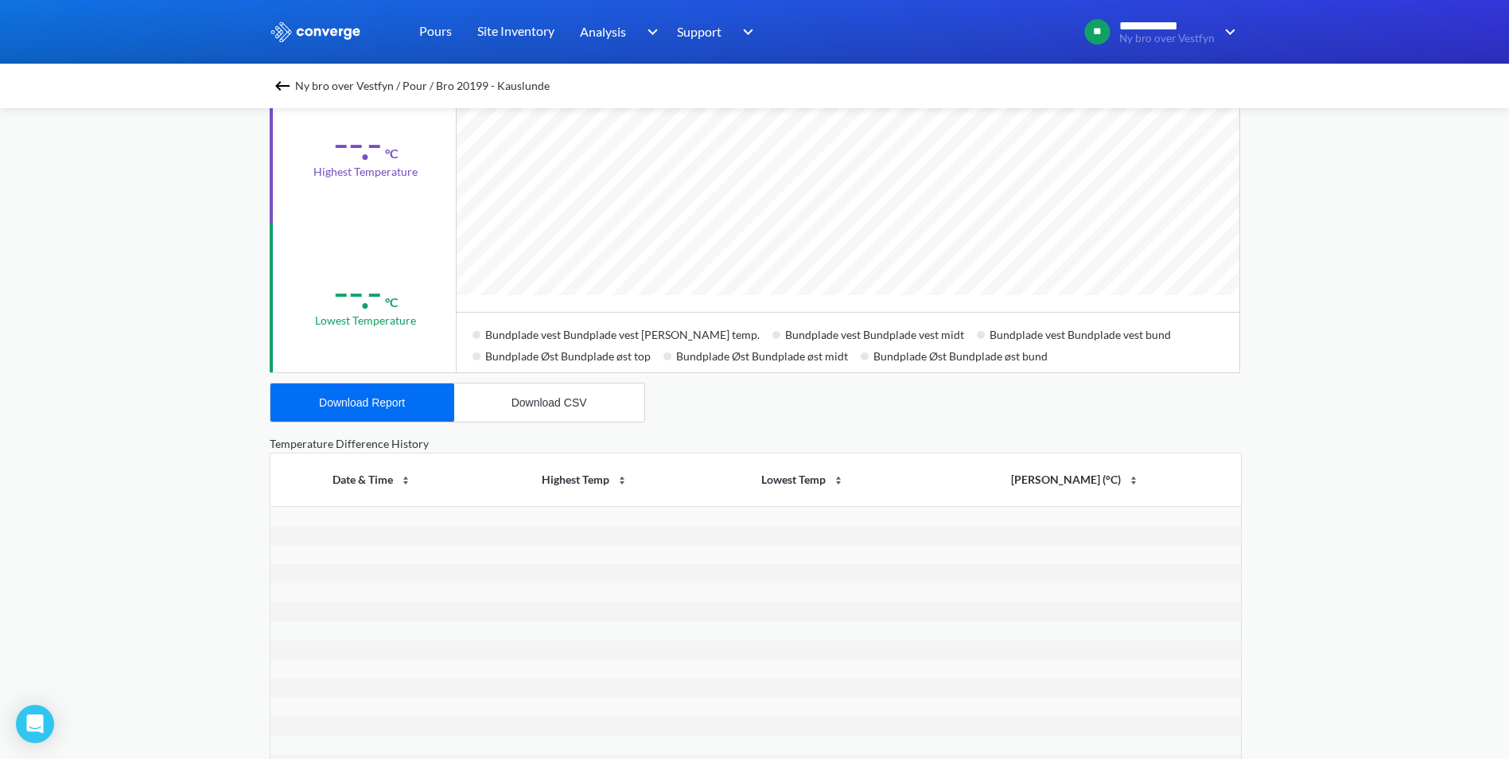
scroll to position [0, 0]
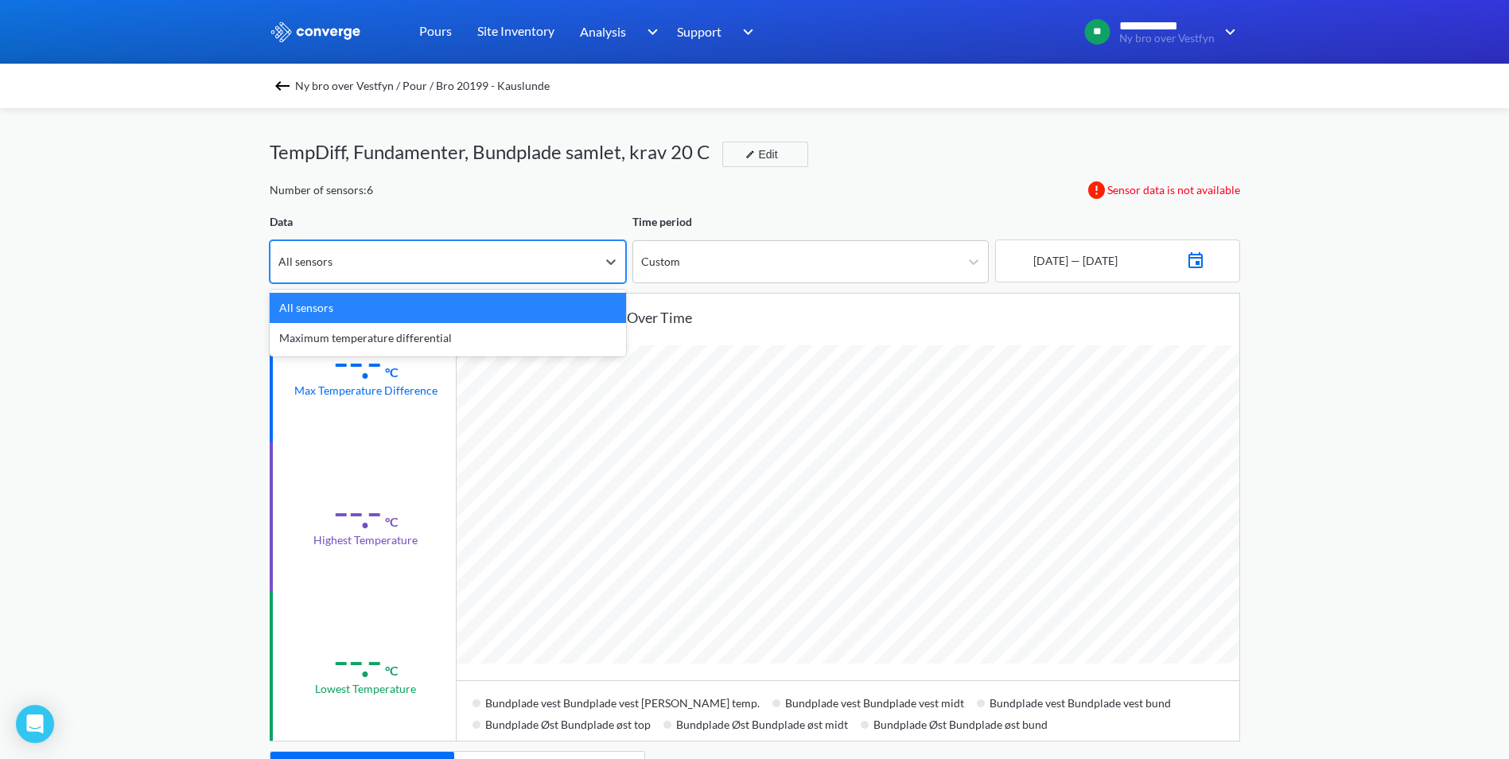
click at [577, 268] on div "All sensors" at bounding box center [433, 261] width 326 height 41
click at [748, 266] on div "Custom" at bounding box center [796, 261] width 326 height 41
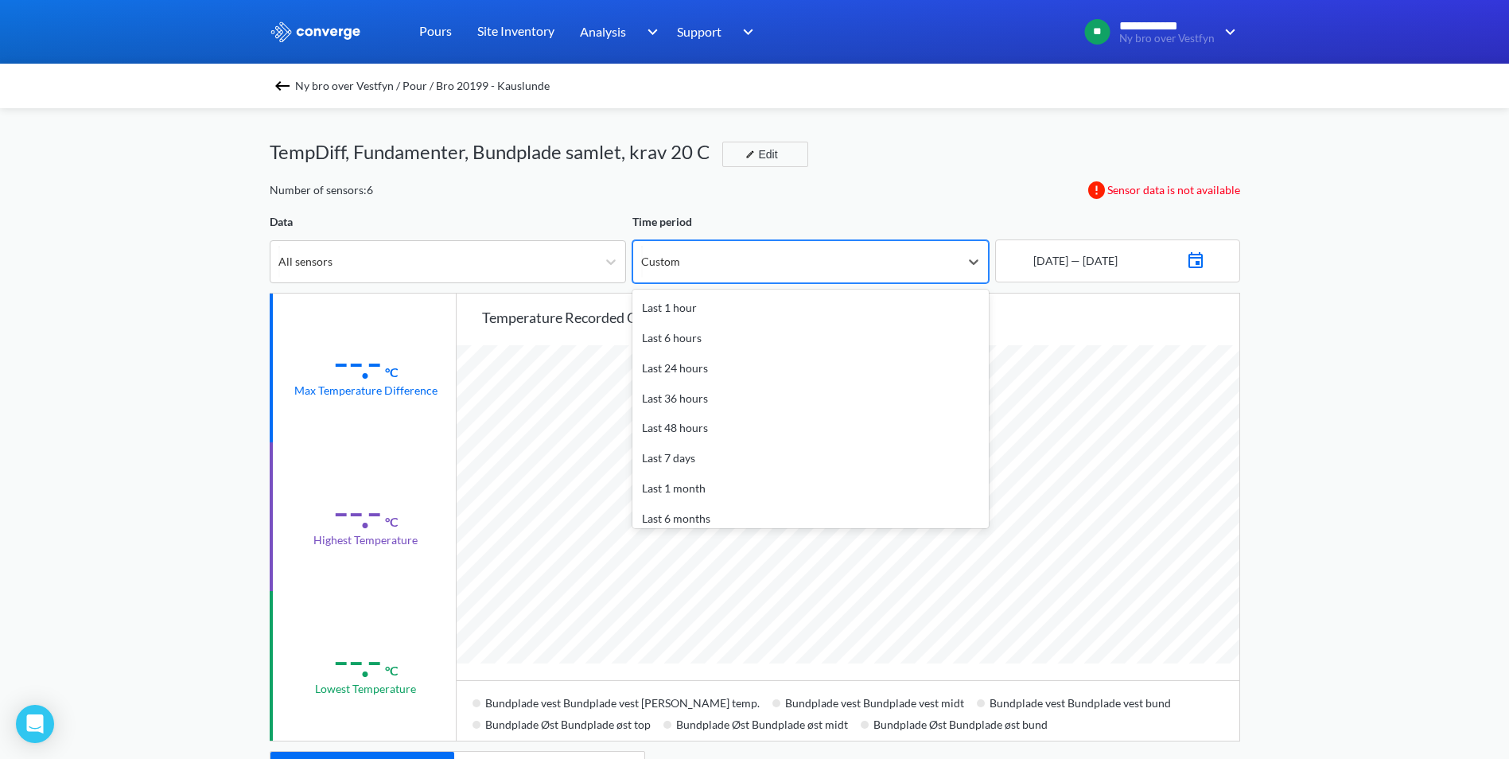
scroll to position [70, 0]
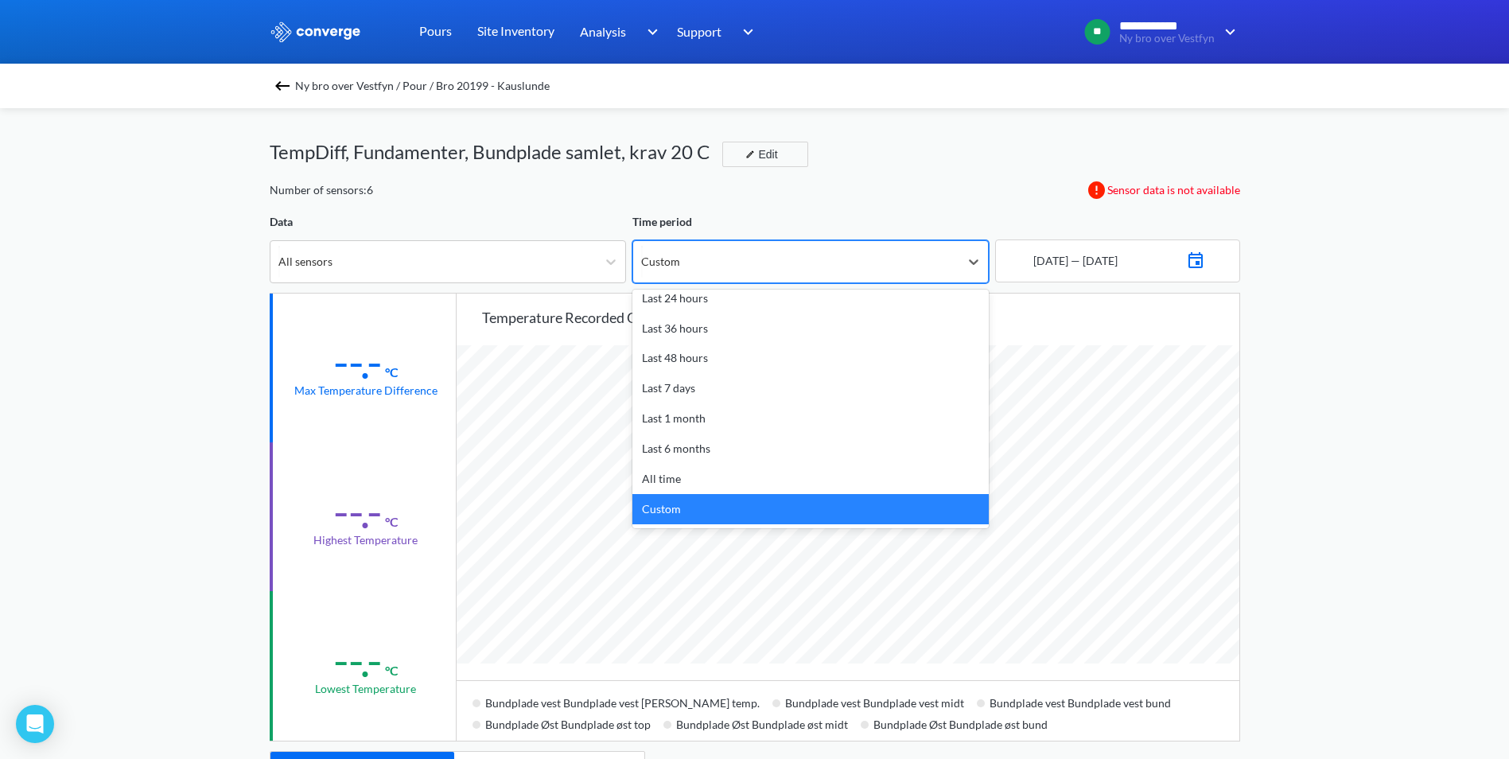
click at [748, 266] on div "Custom" at bounding box center [796, 261] width 326 height 41
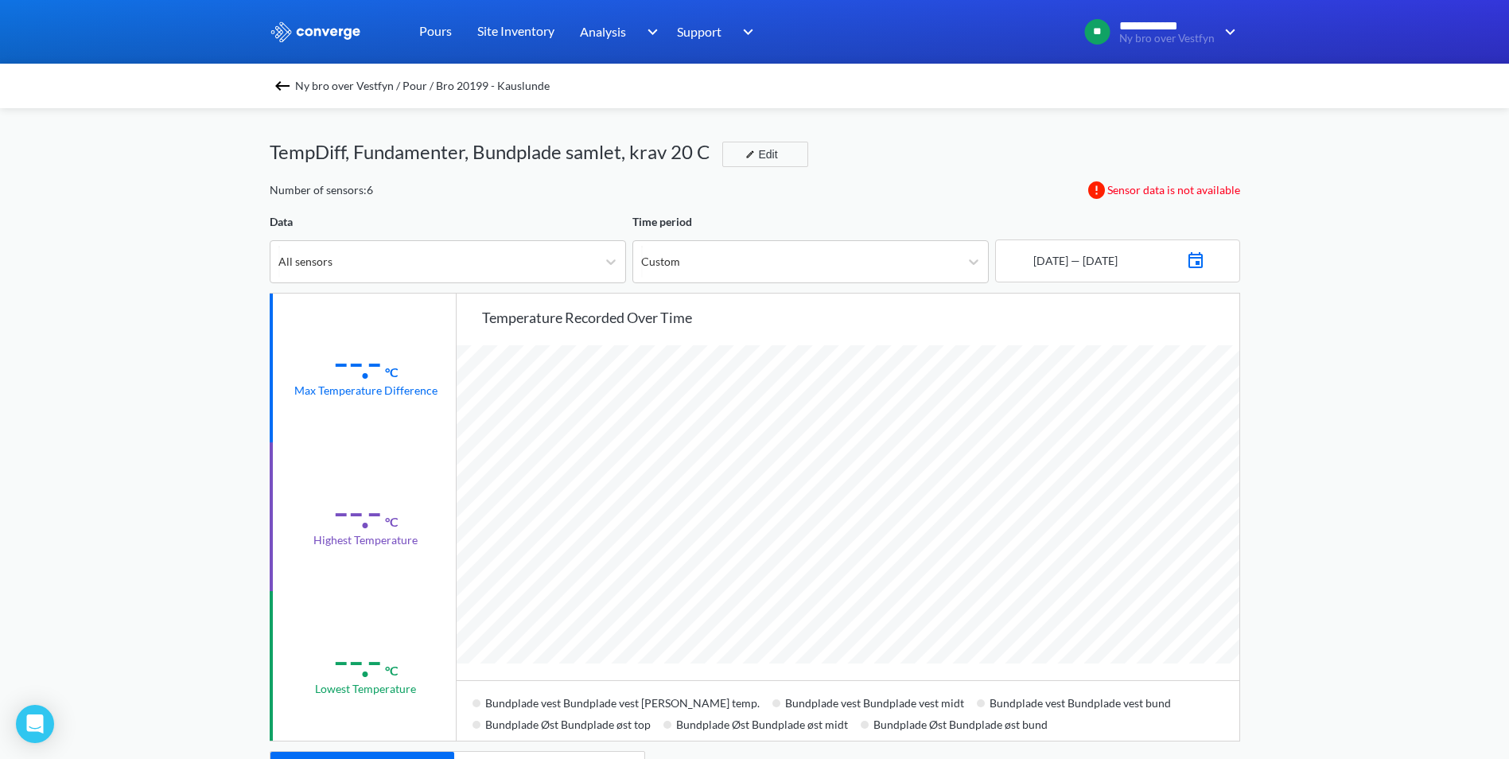
click at [1269, 201] on div "**********" at bounding box center [754, 666] width 1509 height 1333
click at [1205, 258] on img at bounding box center [1195, 258] width 19 height 22
click at [1019, 315] on div "Move backward to switch to the previous month." at bounding box center [1028, 318] width 31 height 26
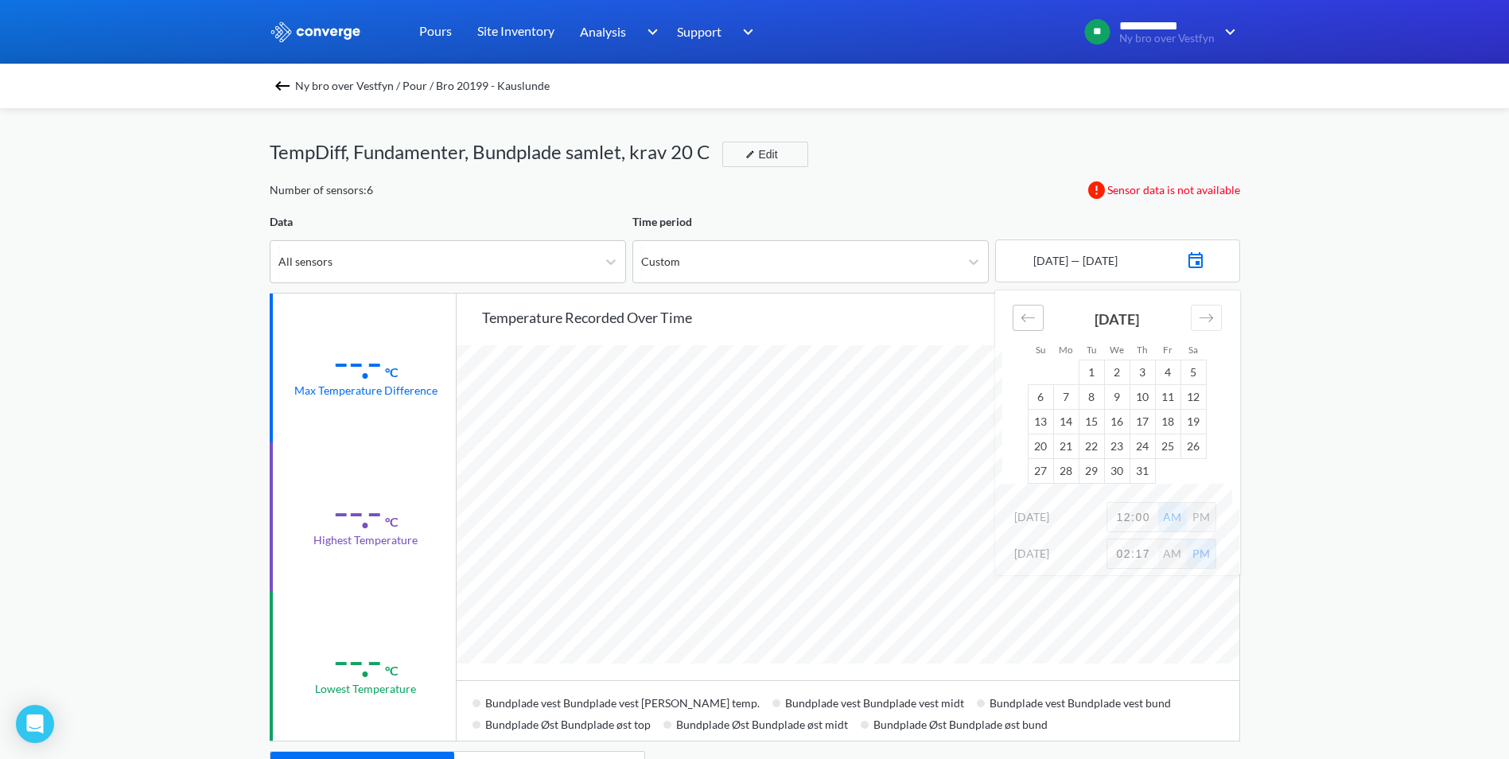
click at [1019, 315] on div "Move backward to switch to the previous month." at bounding box center [1028, 318] width 31 height 26
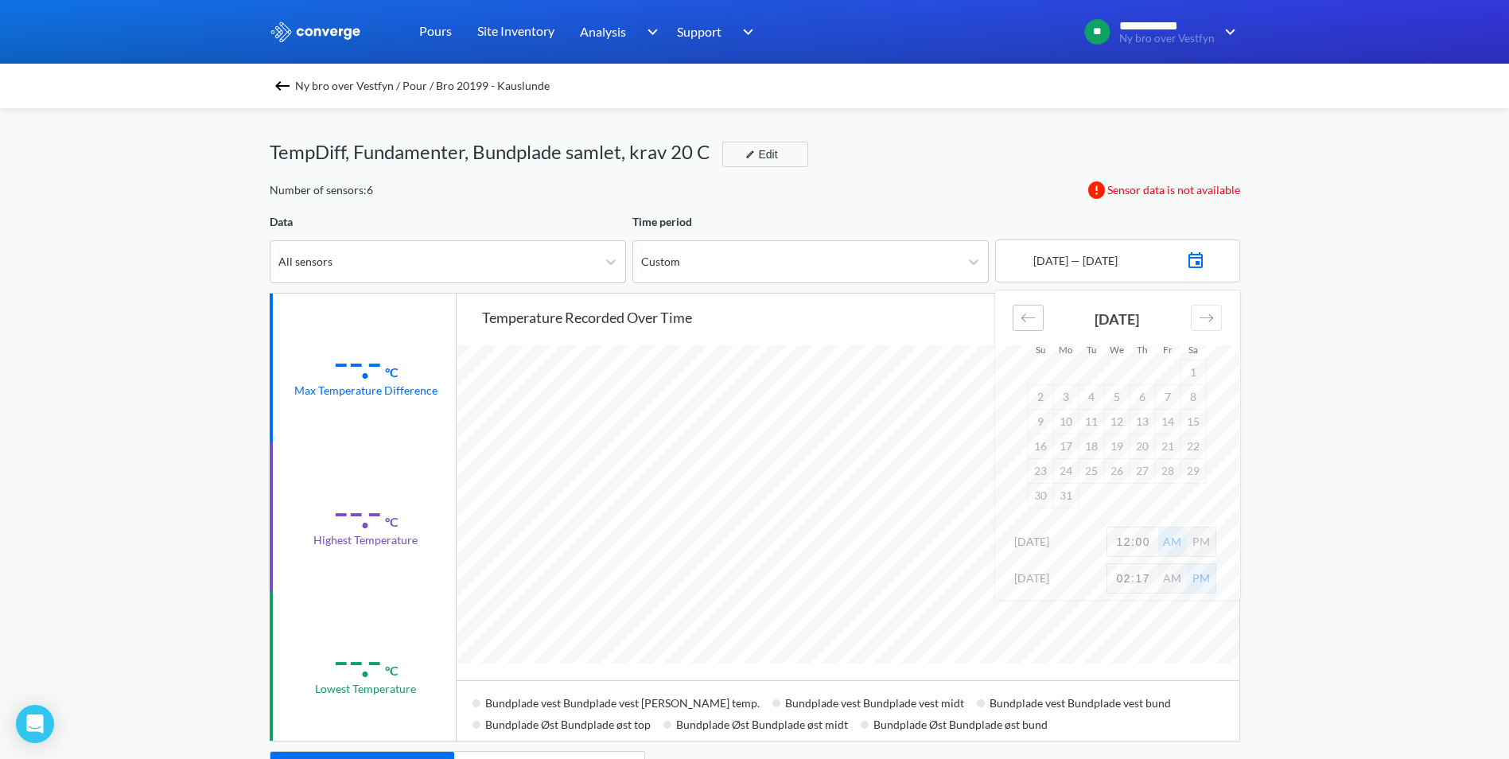
click at [1019, 315] on div "Move backward to switch to the previous month." at bounding box center [1028, 318] width 31 height 26
click at [1203, 322] on icon "Move forward to switch to the next month." at bounding box center [1206, 317] width 15 height 15
click at [1193, 441] on td "22" at bounding box center [1192, 445] width 25 height 25
click at [1210, 314] on icon "Move forward to switch to the next month." at bounding box center [1206, 317] width 15 height 15
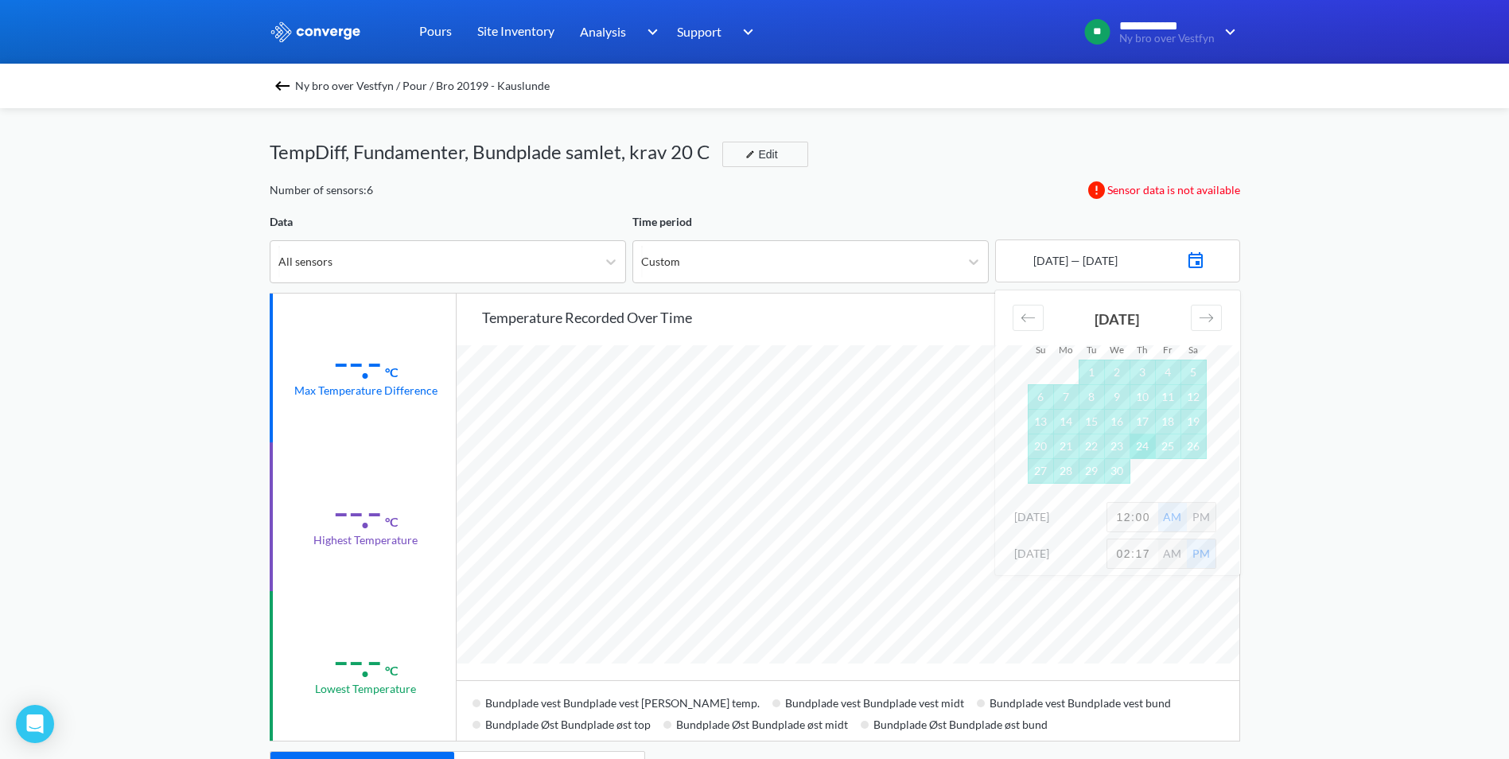
click at [1142, 447] on td "24" at bounding box center [1141, 445] width 25 height 25
click at [1281, 531] on div "**********" at bounding box center [754, 666] width 1509 height 1333
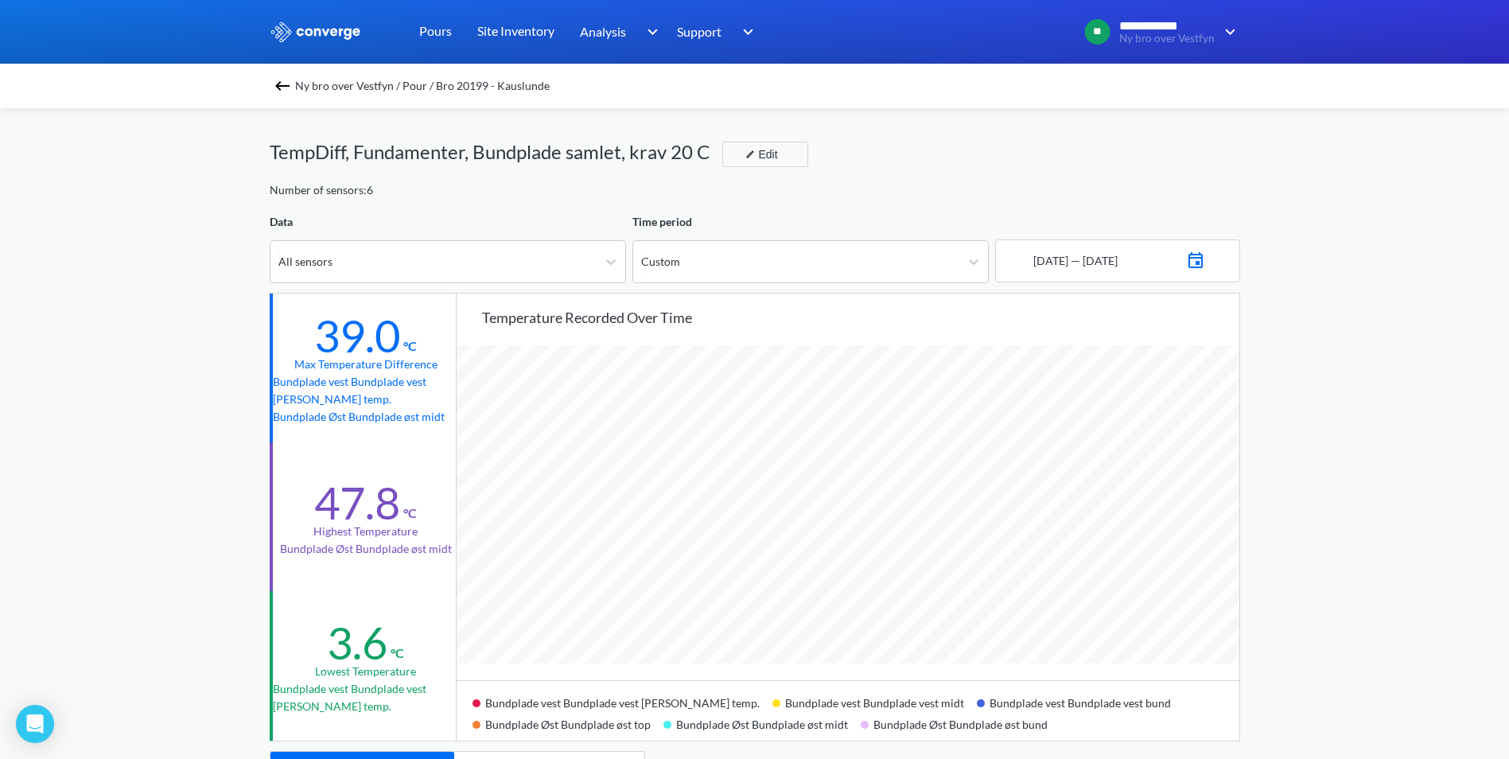
scroll to position [80, 0]
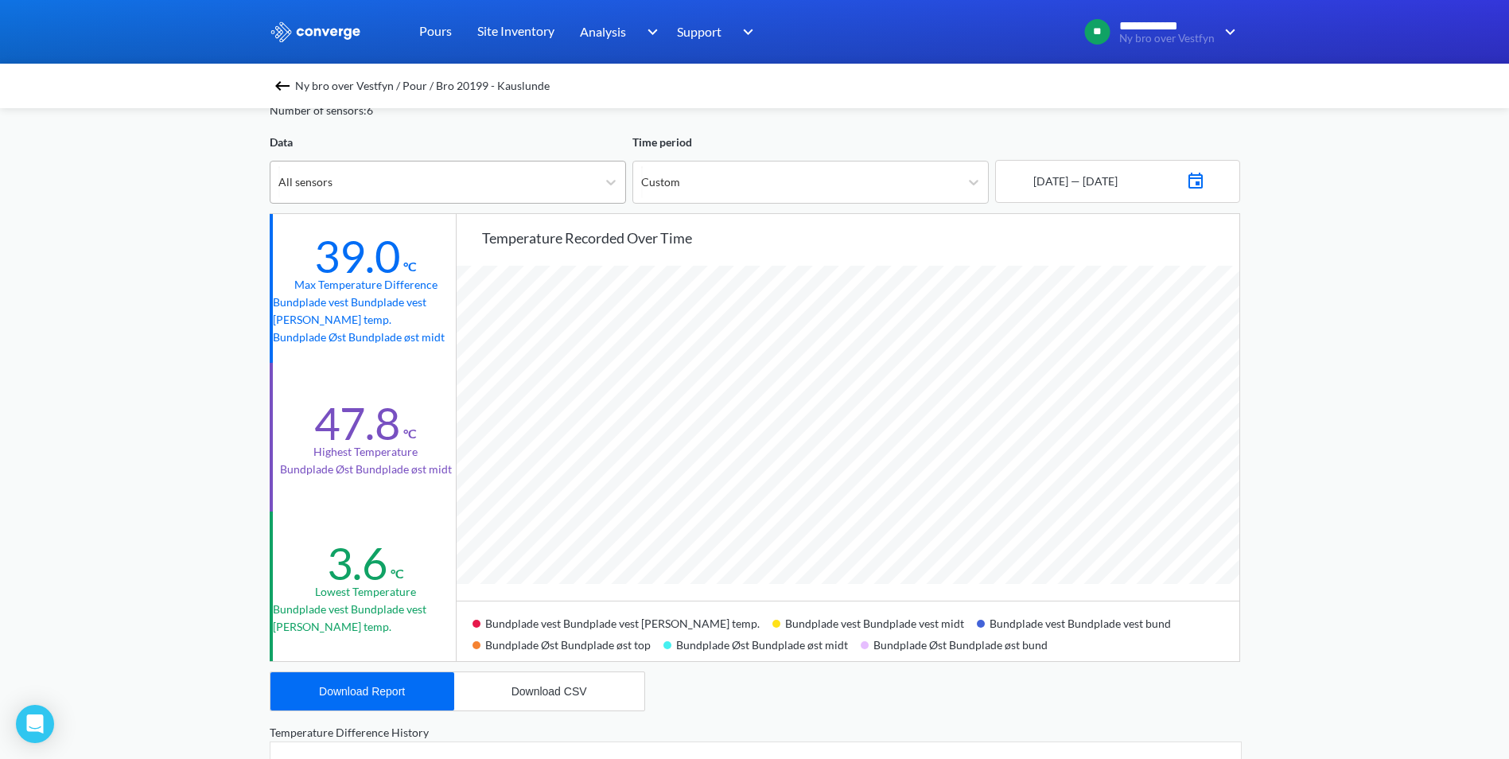
click at [513, 192] on div "All sensors" at bounding box center [433, 181] width 326 height 41
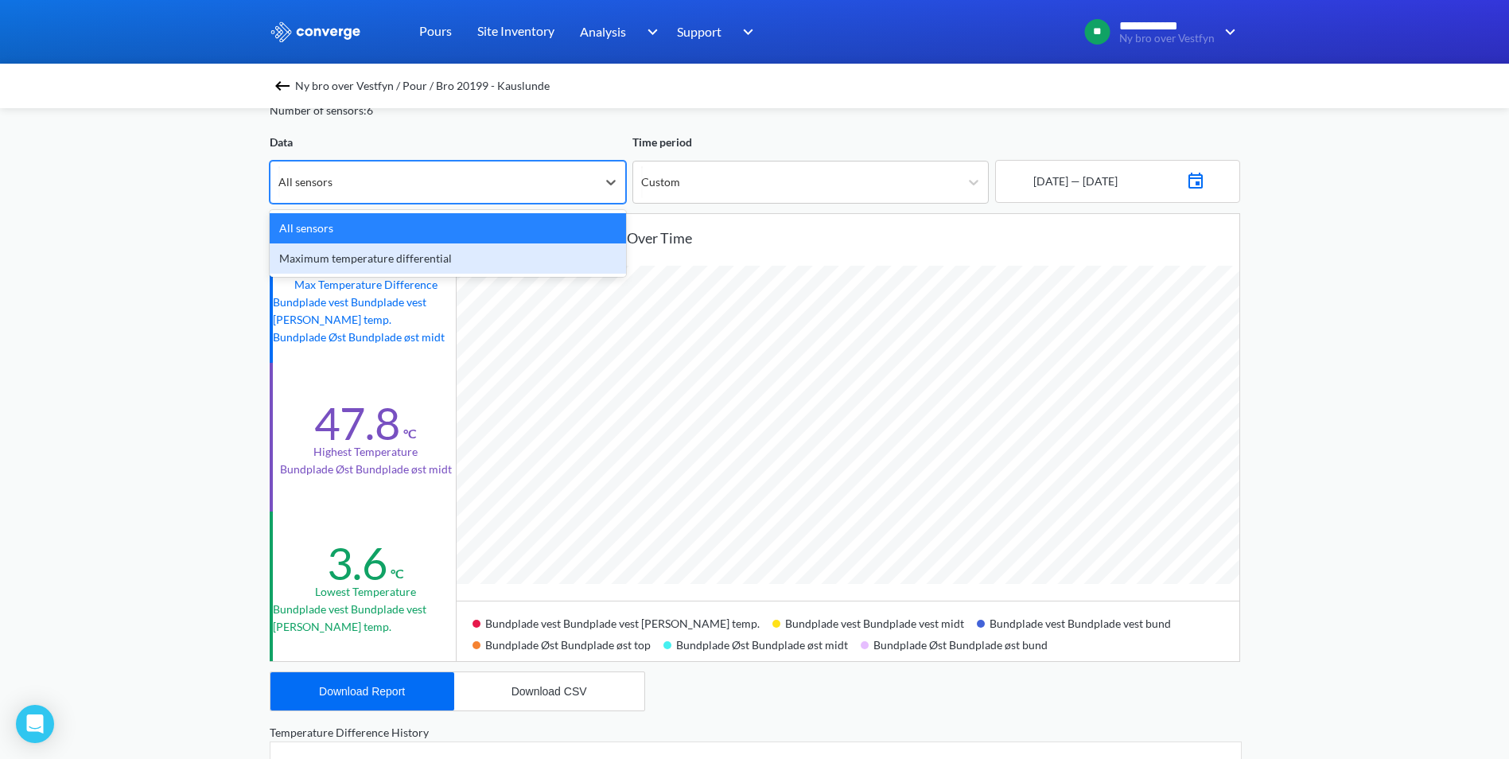
click at [491, 262] on div "Maximum temperature differential" at bounding box center [448, 258] width 356 height 30
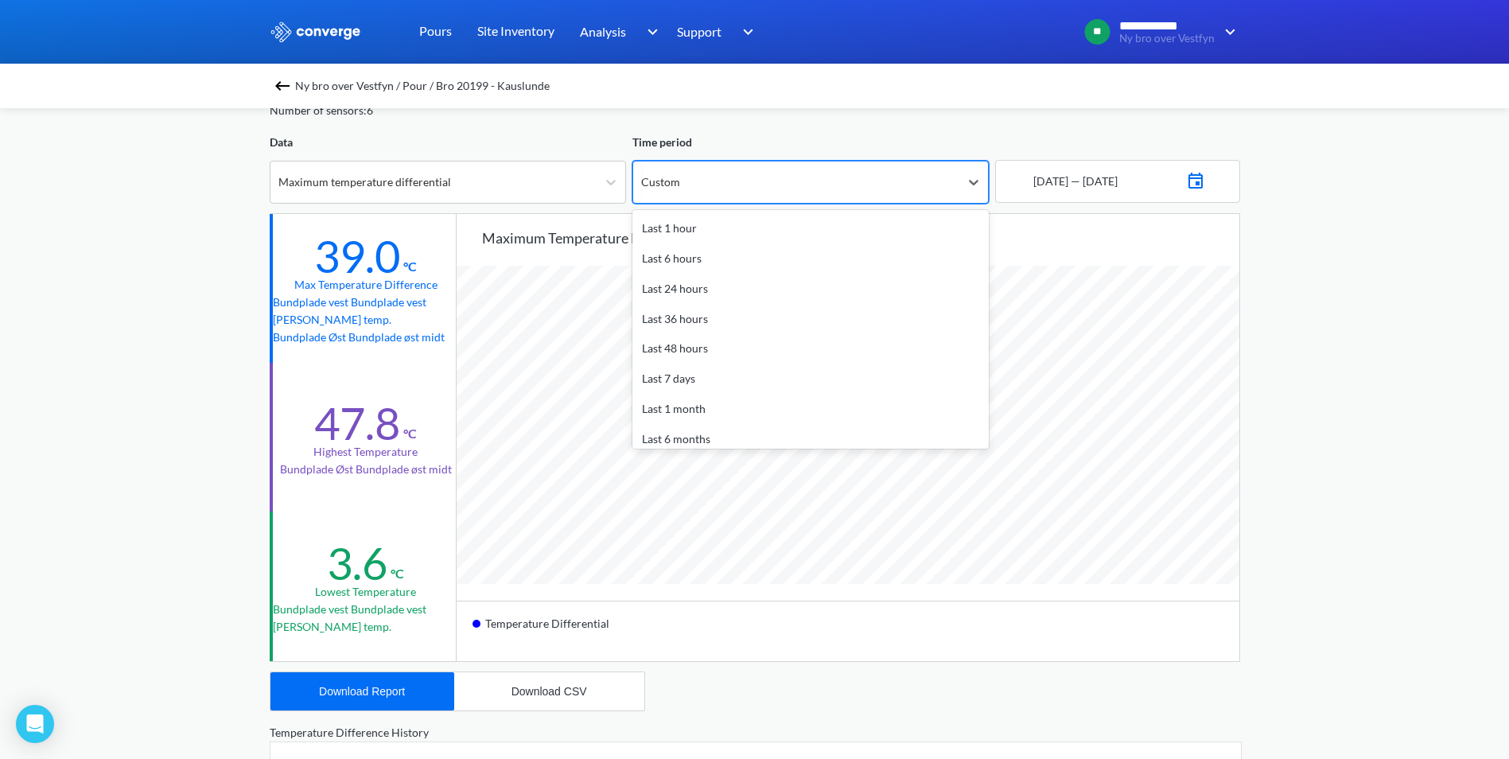
click at [807, 182] on div "Custom" at bounding box center [796, 181] width 326 height 41
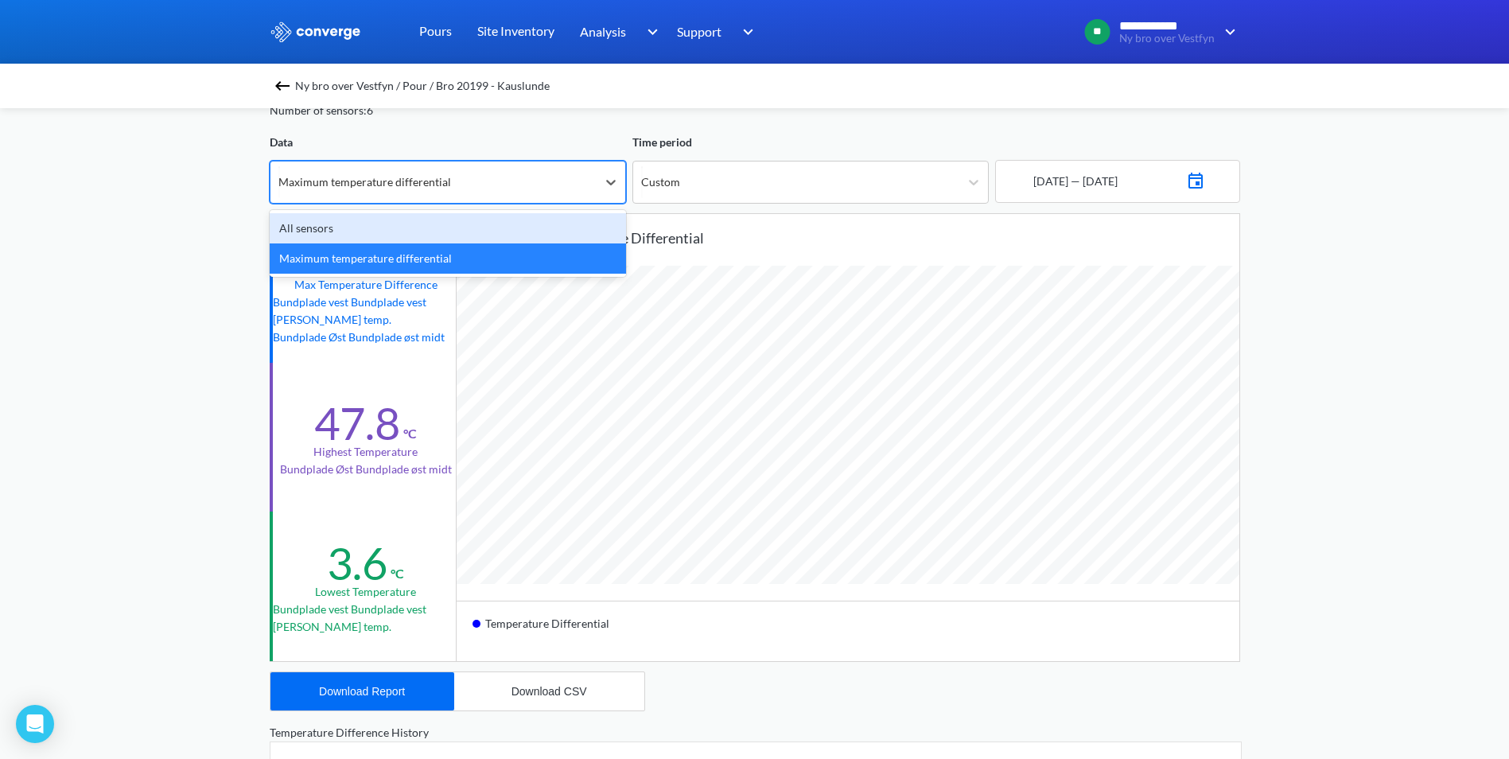
click at [401, 177] on div "Maximum temperature differential" at bounding box center [364, 181] width 173 height 17
click at [363, 227] on div "All sensors" at bounding box center [448, 228] width 356 height 30
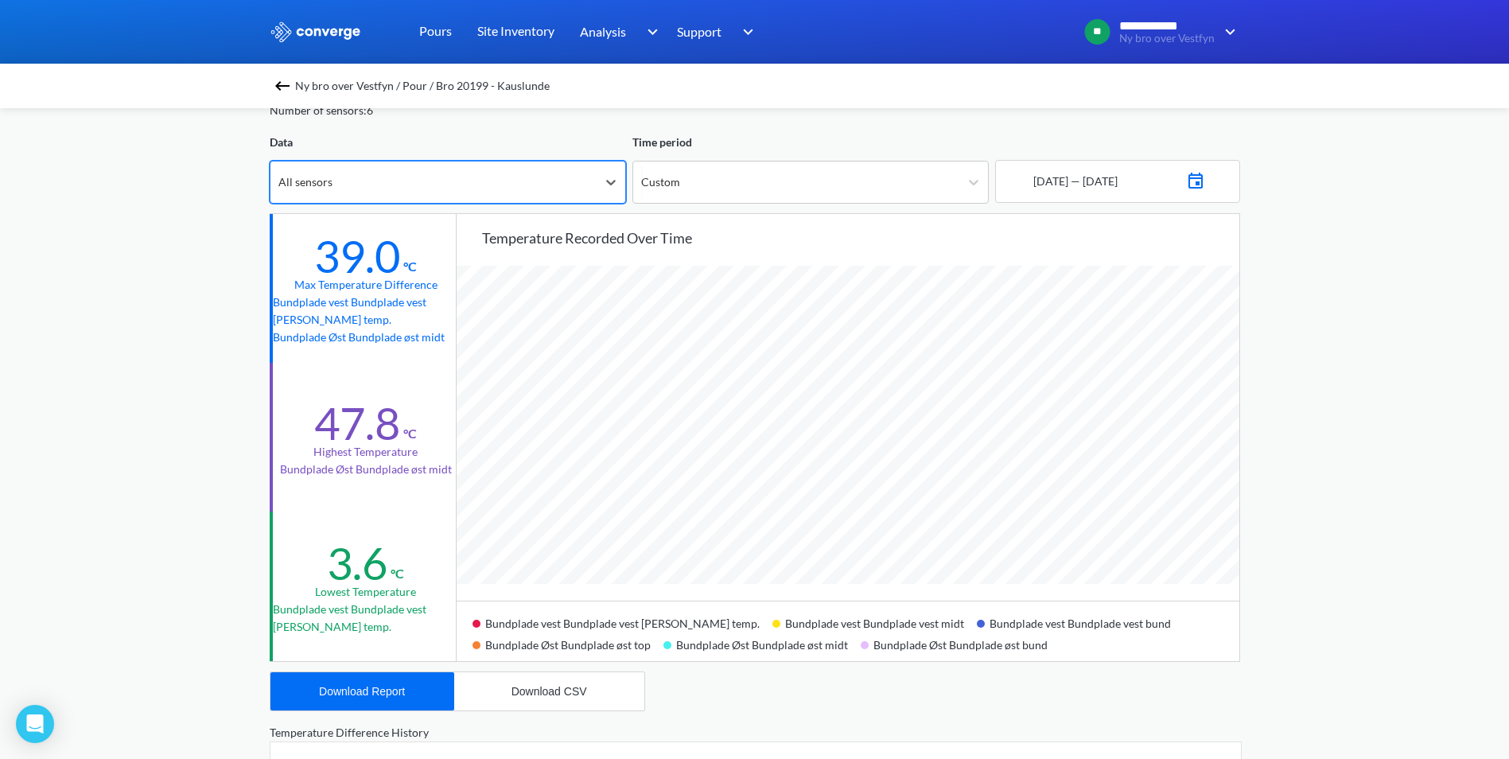
scroll to position [1332, 1509]
click at [710, 182] on div "Custom" at bounding box center [796, 181] width 326 height 41
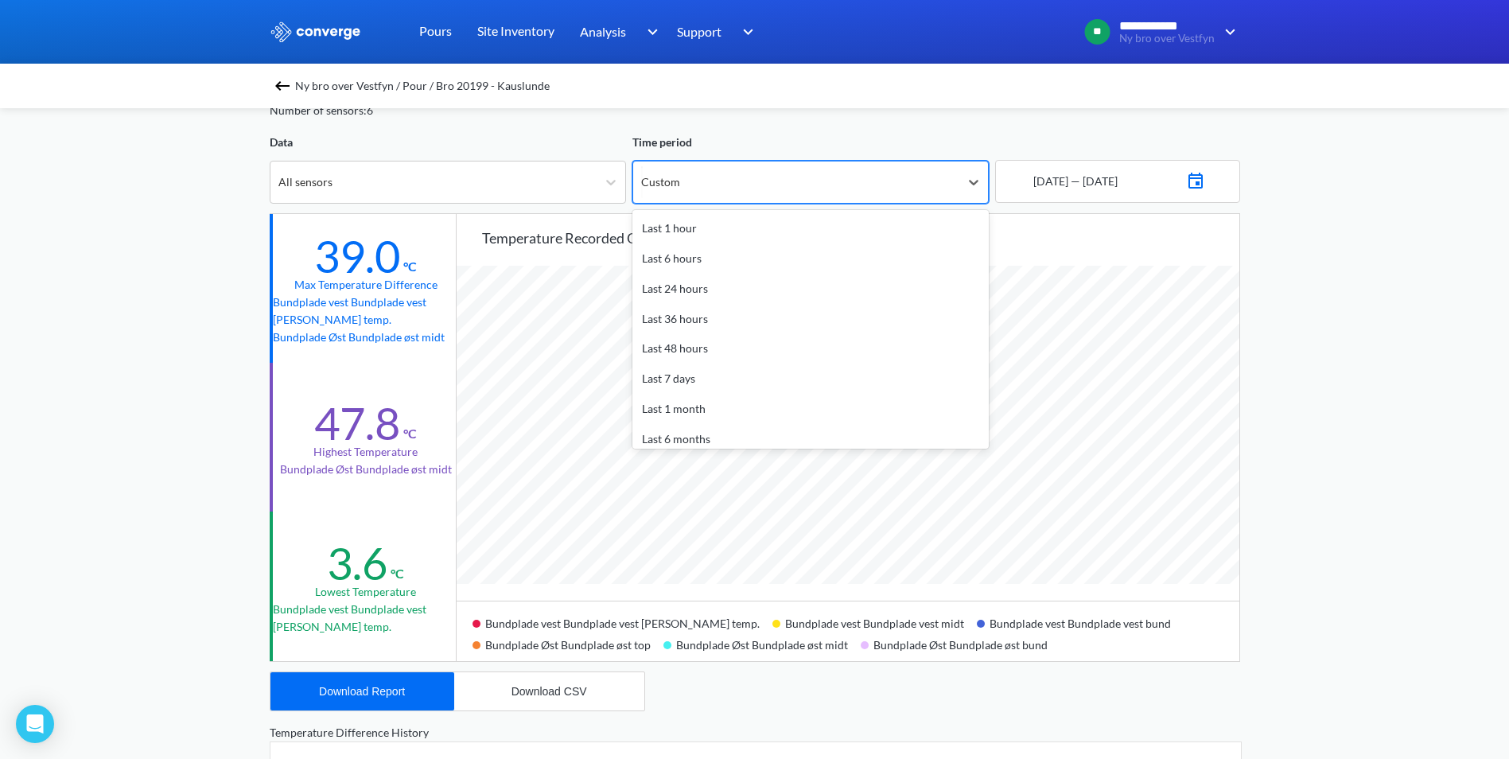
scroll to position [70, 0]
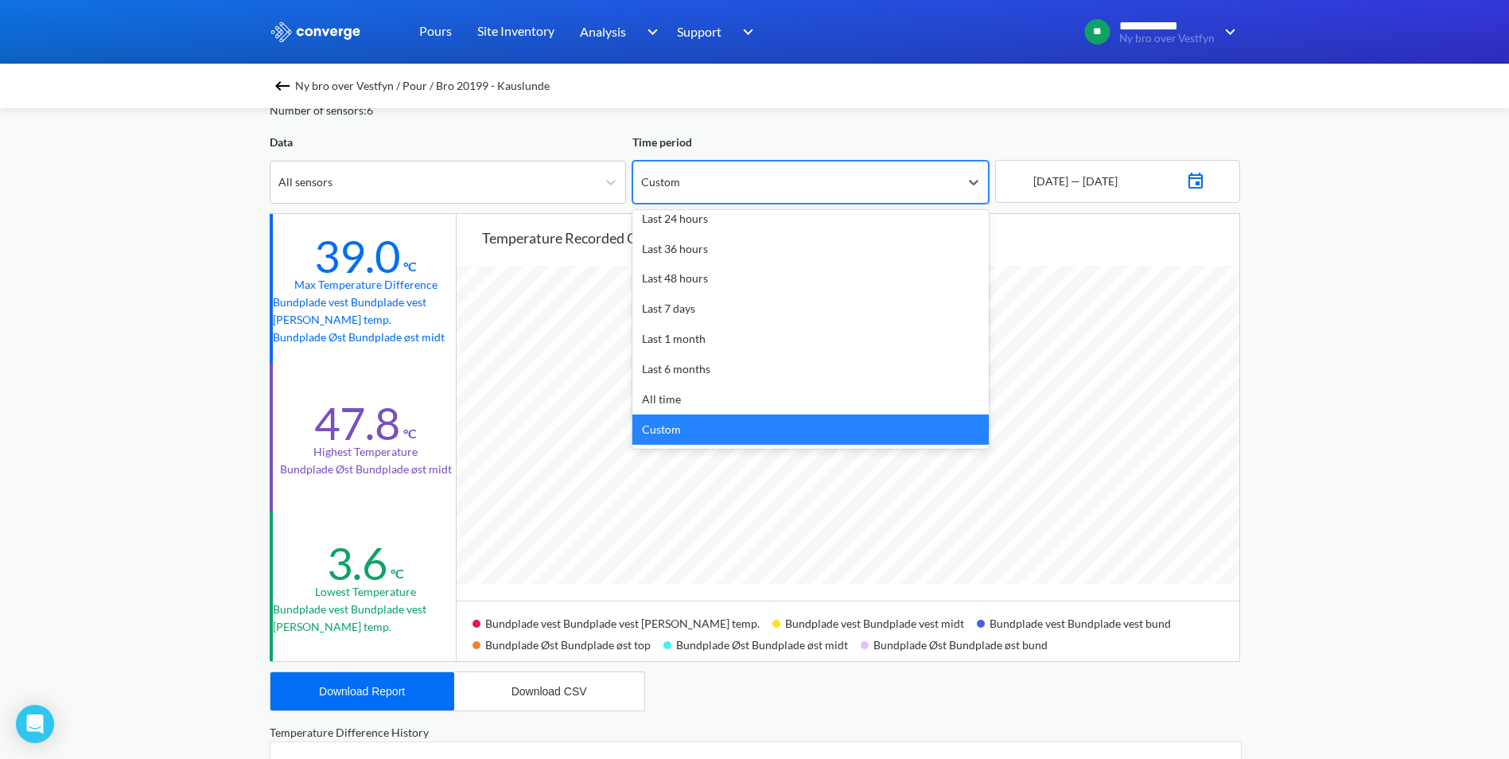
click at [710, 182] on div "Custom" at bounding box center [796, 181] width 326 height 41
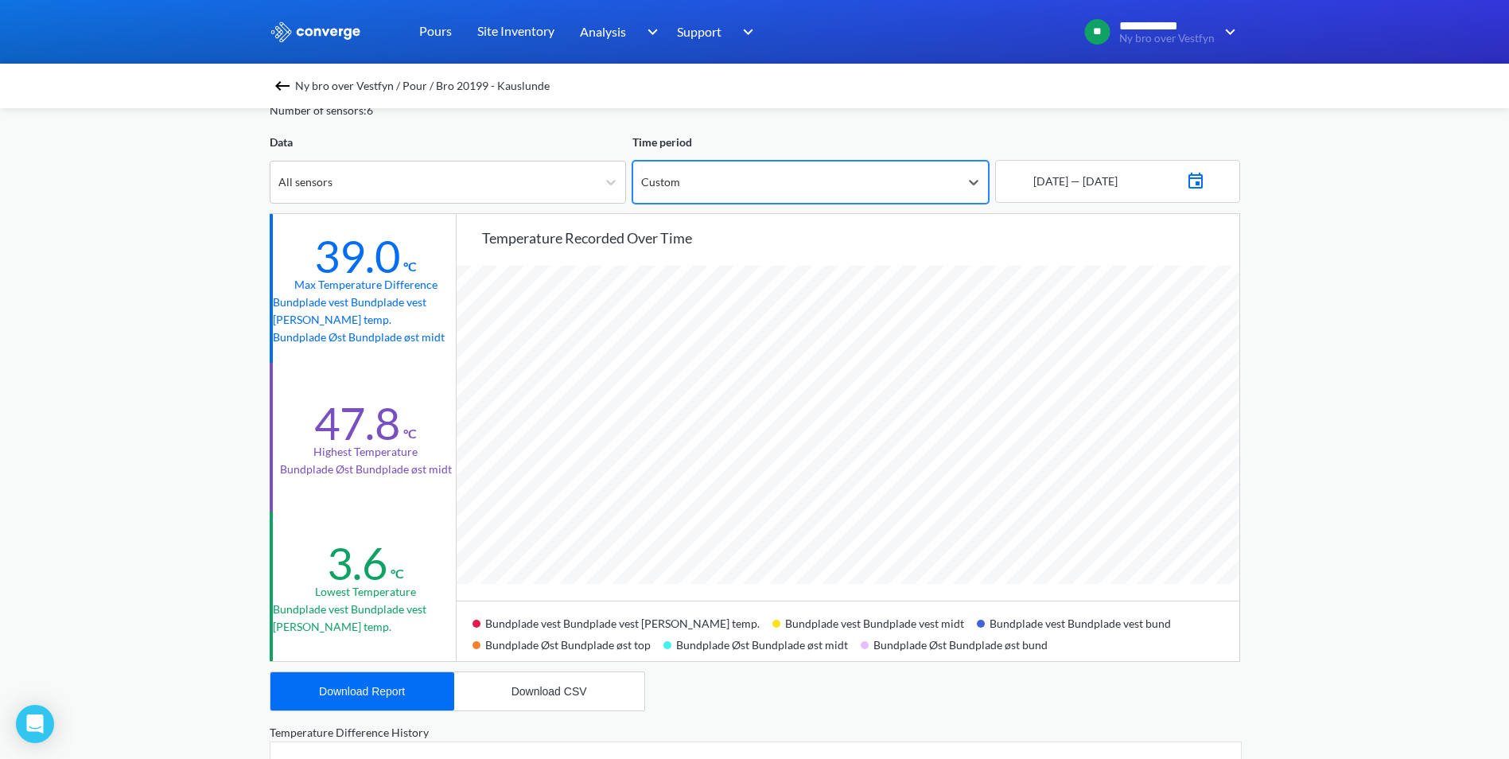
scroll to position [0, 0]
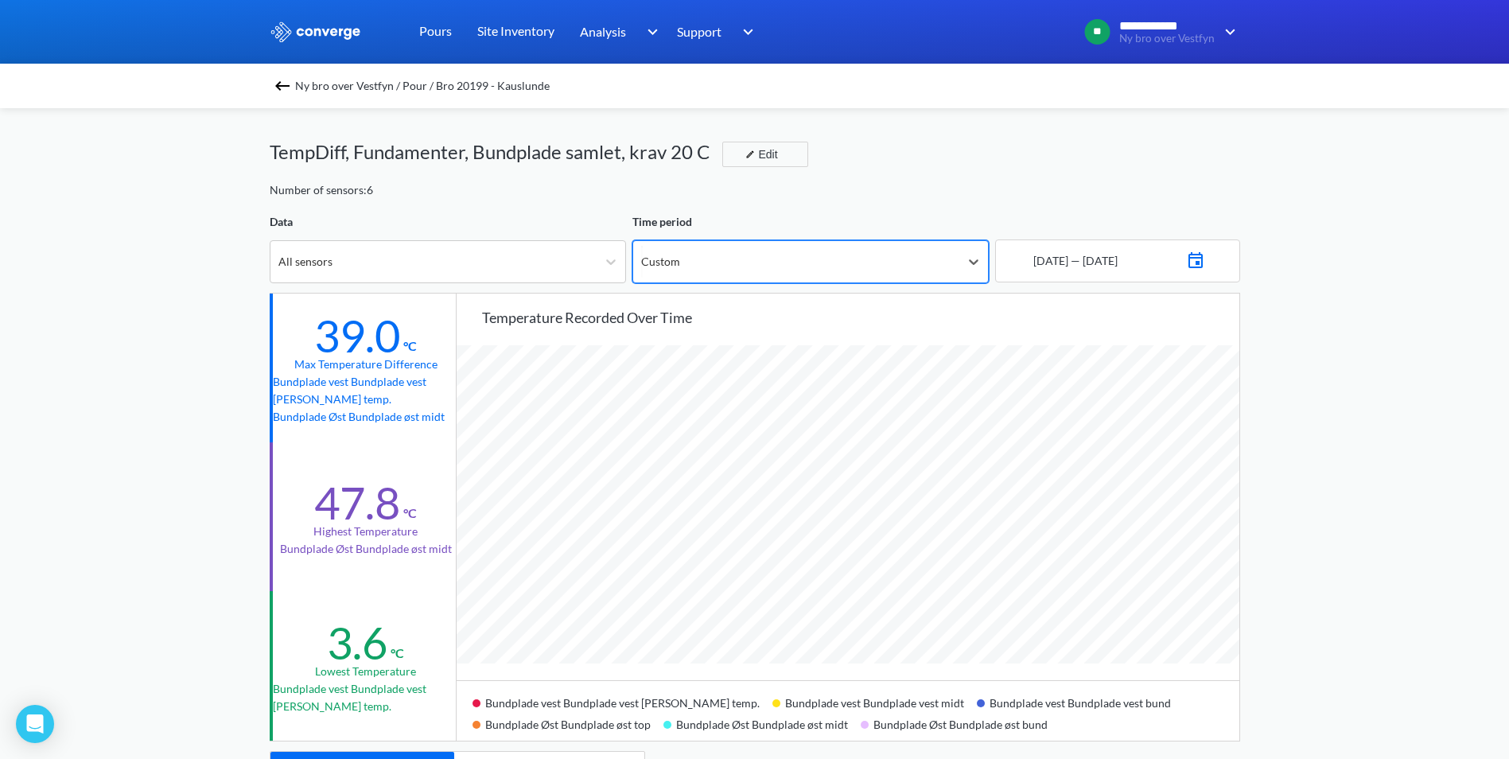
click at [499, 220] on div "Data" at bounding box center [448, 221] width 356 height 17
click at [751, 160] on div "Edit" at bounding box center [759, 154] width 41 height 19
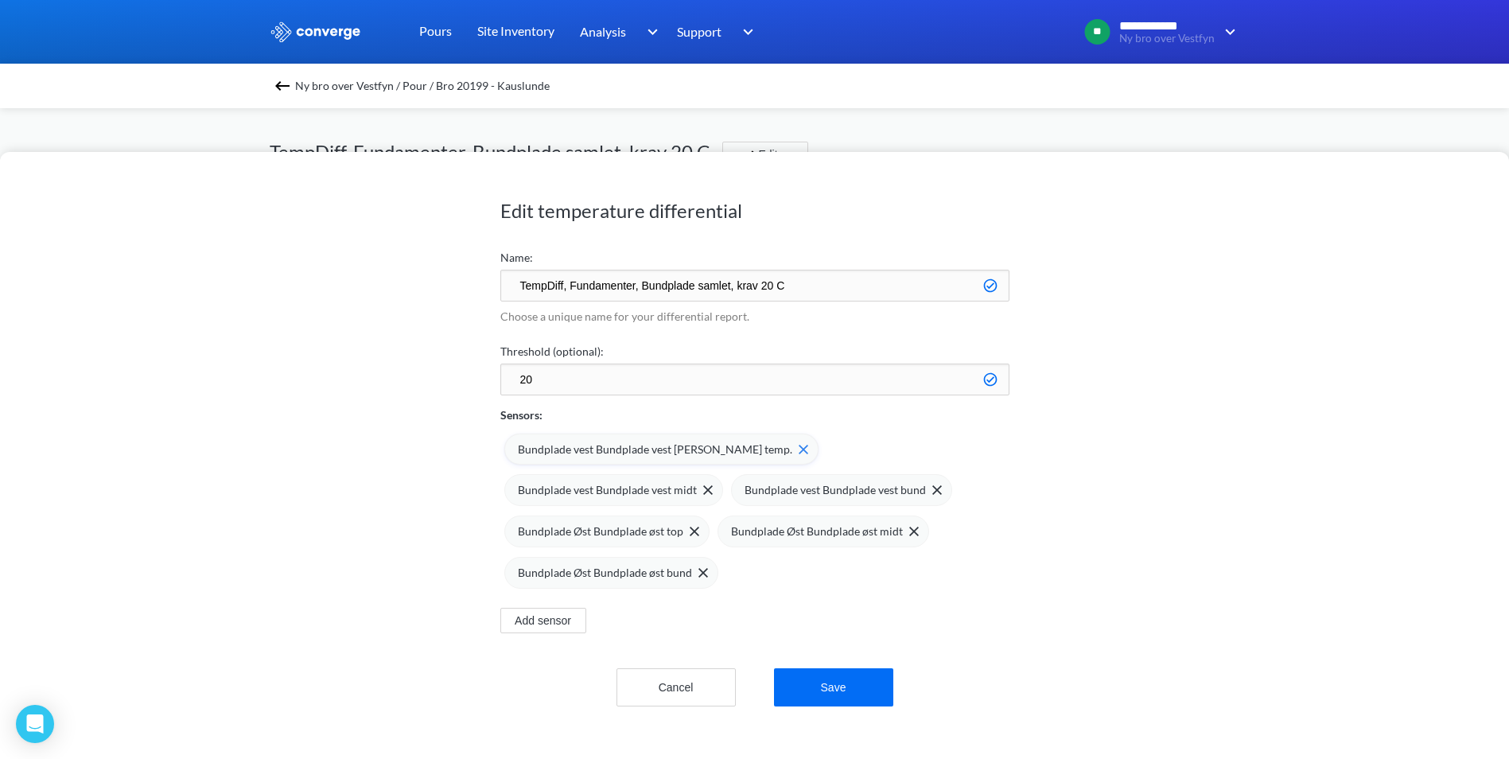
click at [674, 450] on span "Bundplade vest Bundplade vest [PERSON_NAME] temp." at bounding box center [655, 449] width 274 height 17
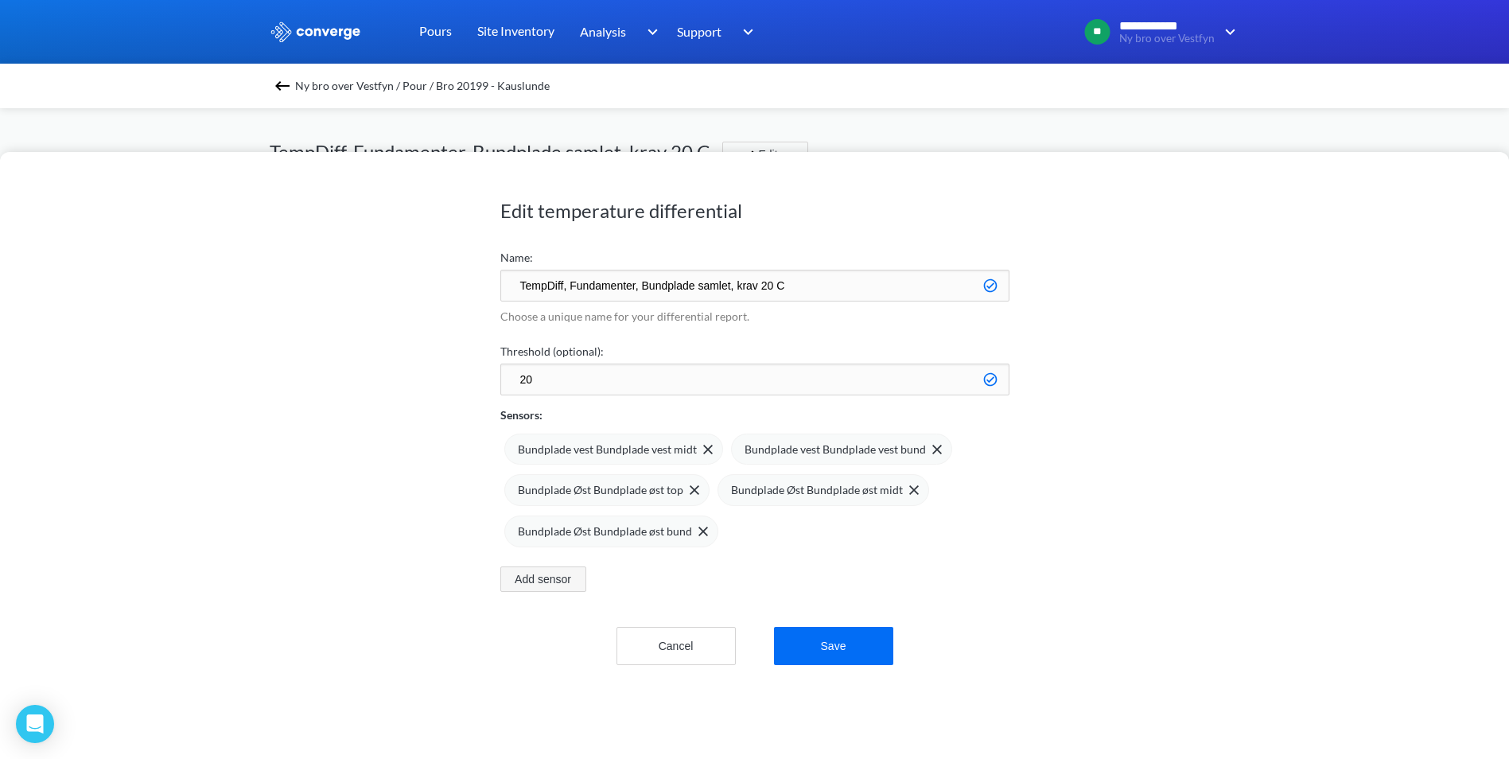
click at [525, 577] on button "Add sensor" at bounding box center [543, 578] width 86 height 25
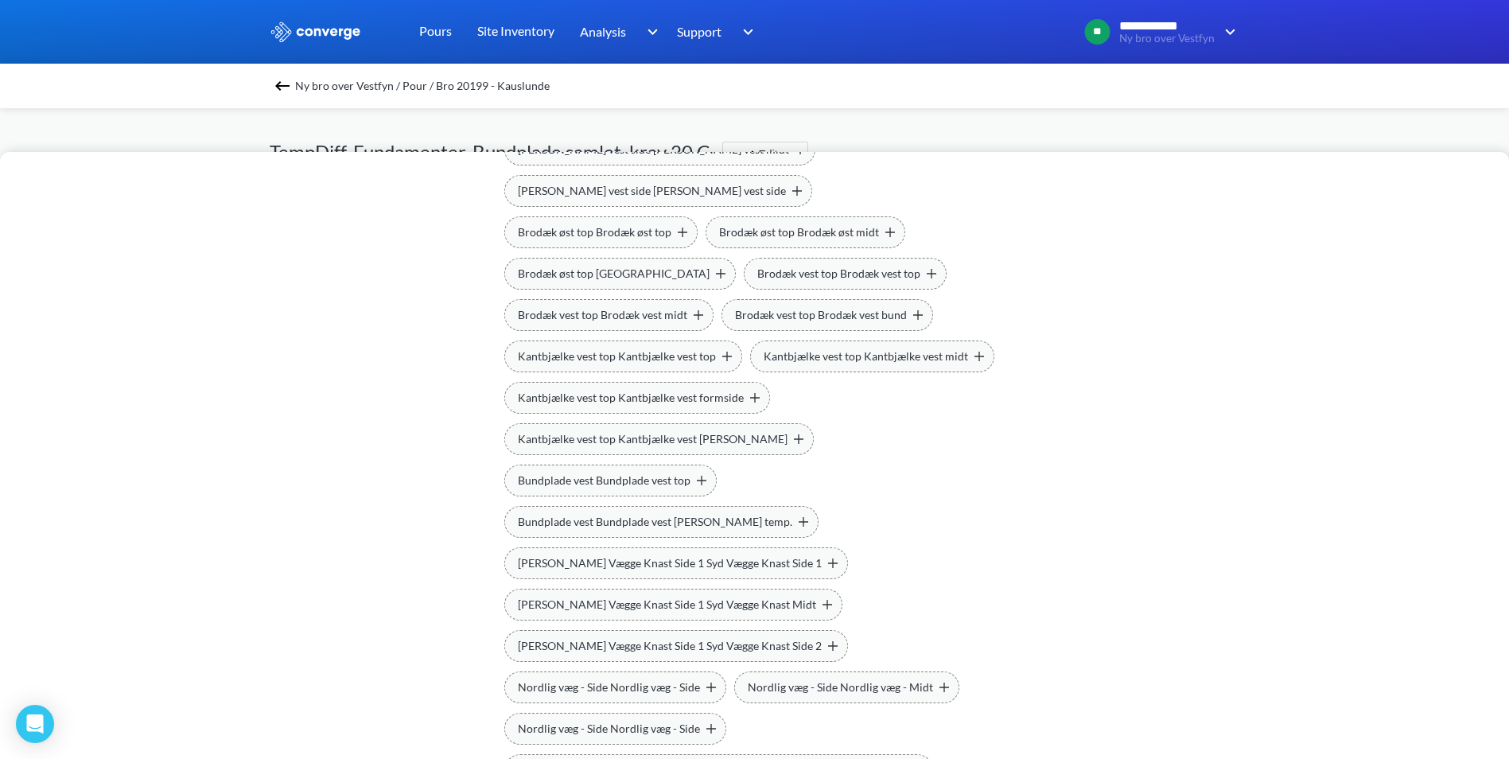
scroll to position [954, 0]
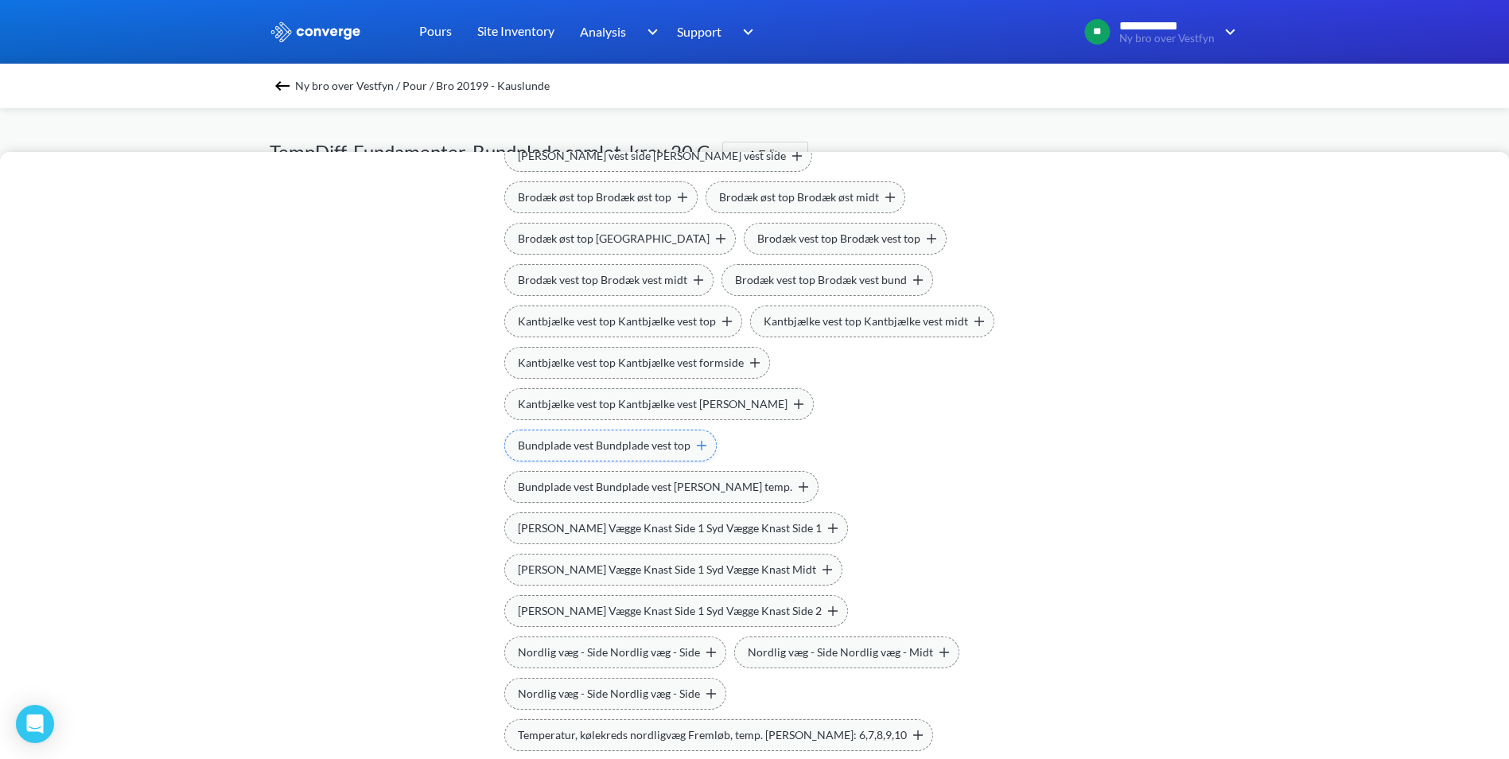
click at [690, 437] on span "Bundplade vest Bundplade vest top" at bounding box center [604, 445] width 173 height 17
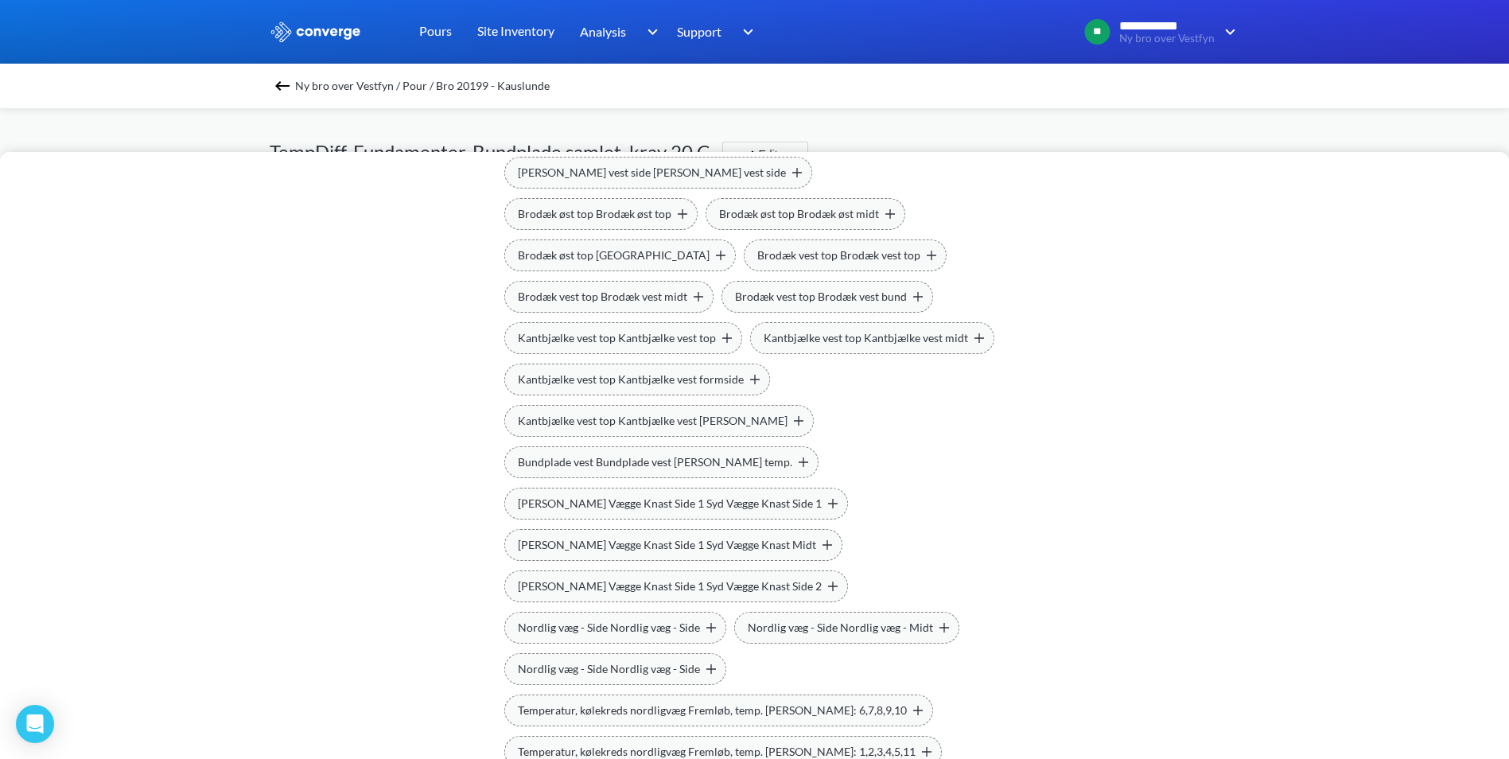
scroll to position [1141, 0]
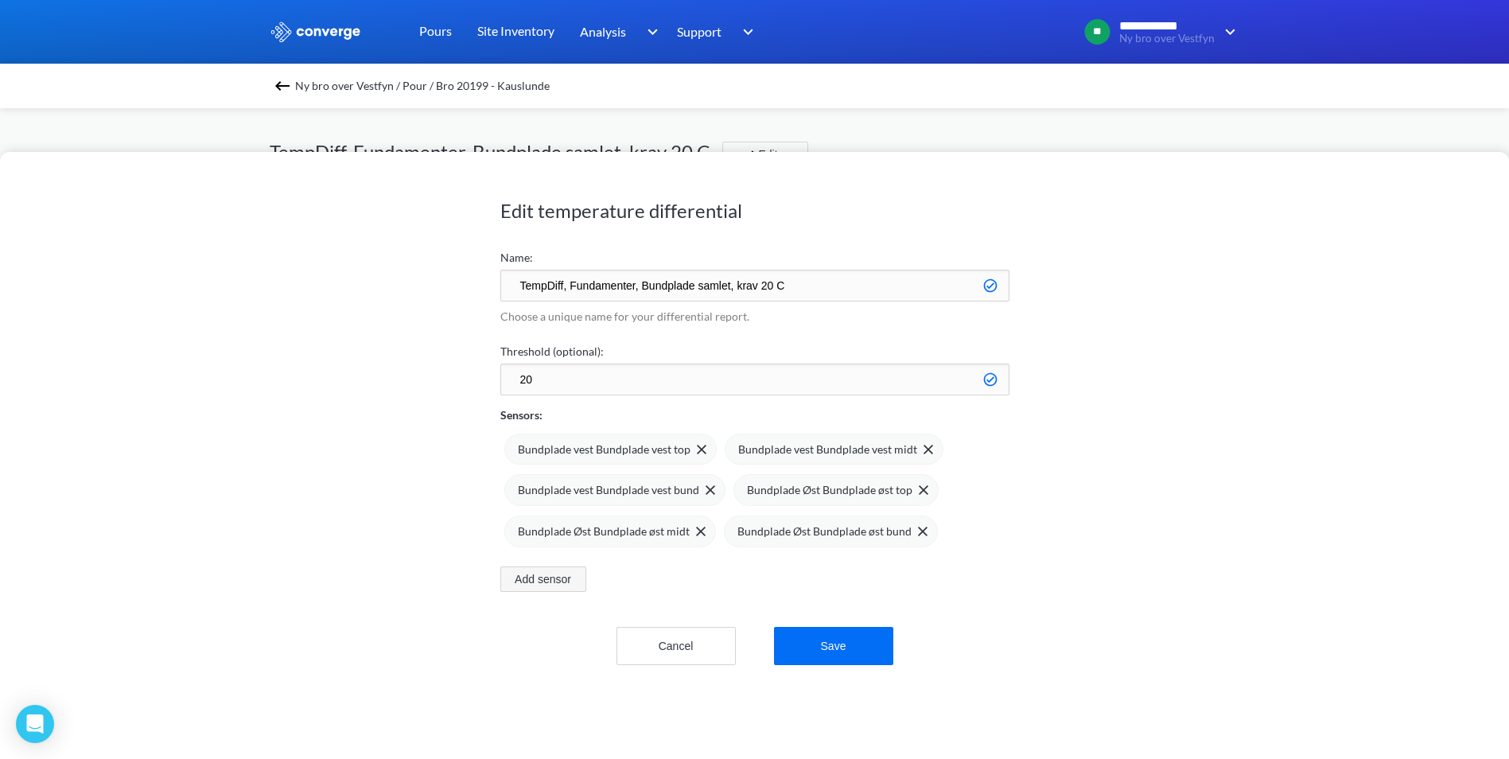
scroll to position [0, 0]
click at [866, 645] on button "Save" at bounding box center [833, 646] width 119 height 38
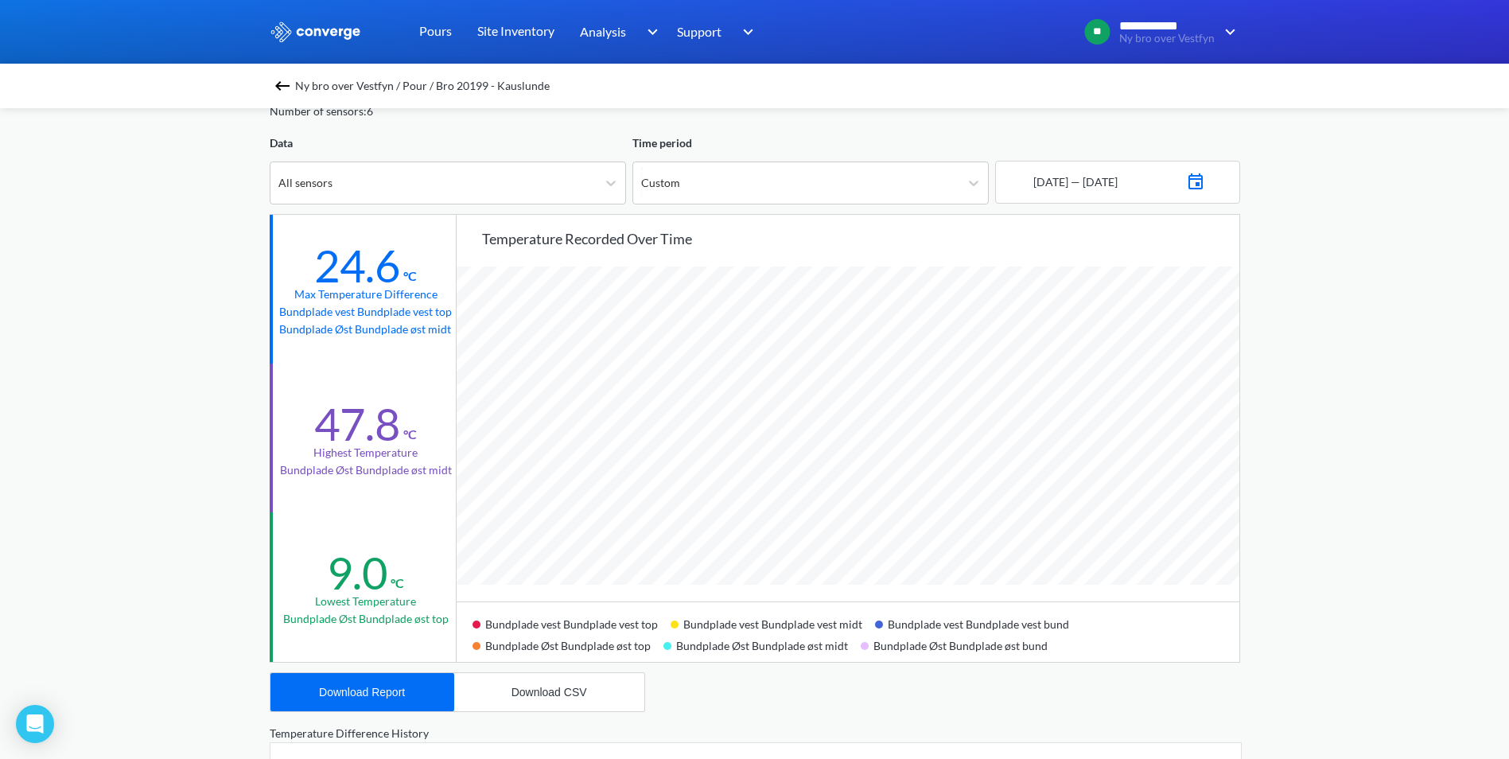
scroll to position [80, 0]
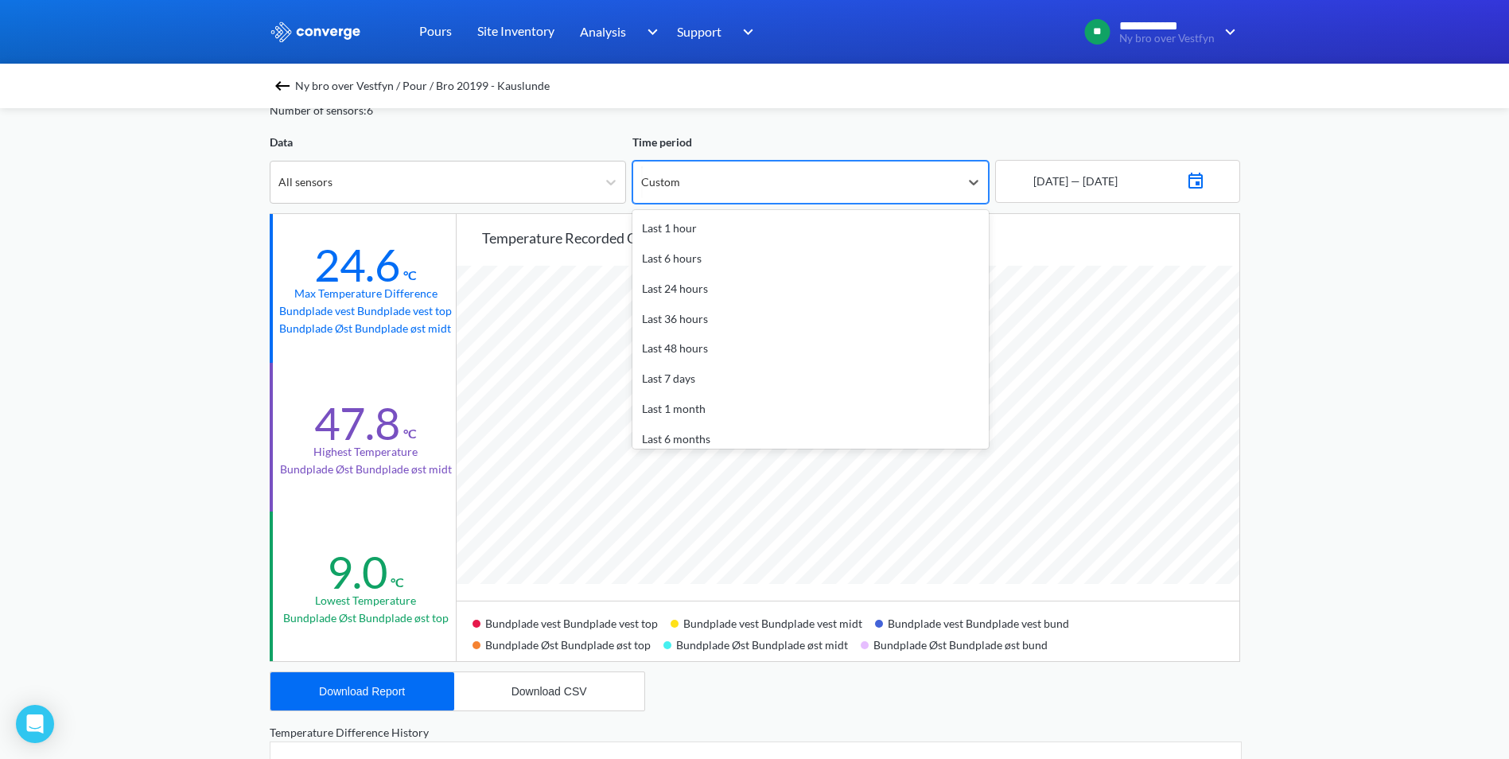
click at [693, 184] on div "Custom" at bounding box center [796, 181] width 326 height 41
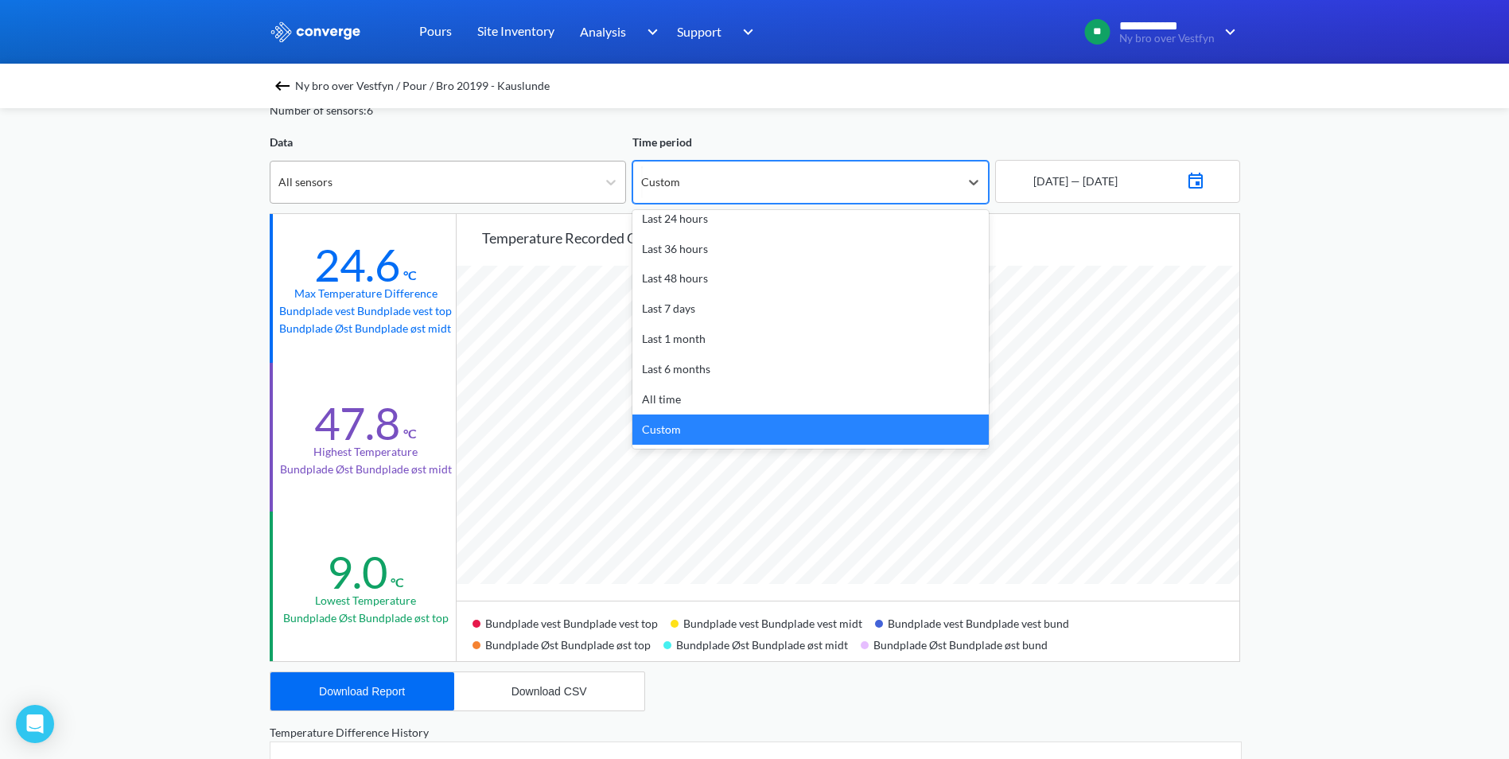
click at [535, 187] on div "All sensors" at bounding box center [433, 181] width 326 height 41
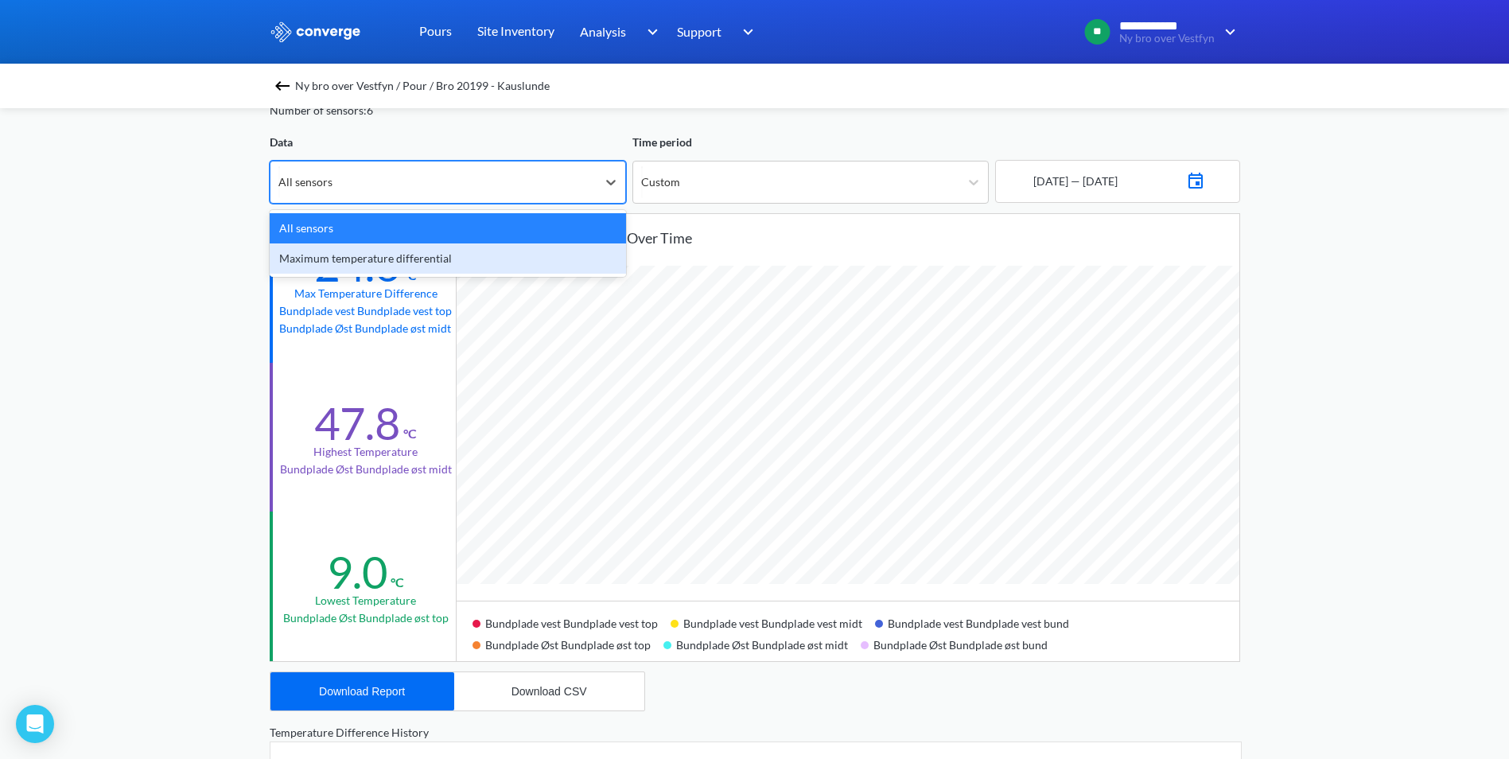
click at [477, 265] on div "Maximum temperature differential" at bounding box center [448, 258] width 356 height 30
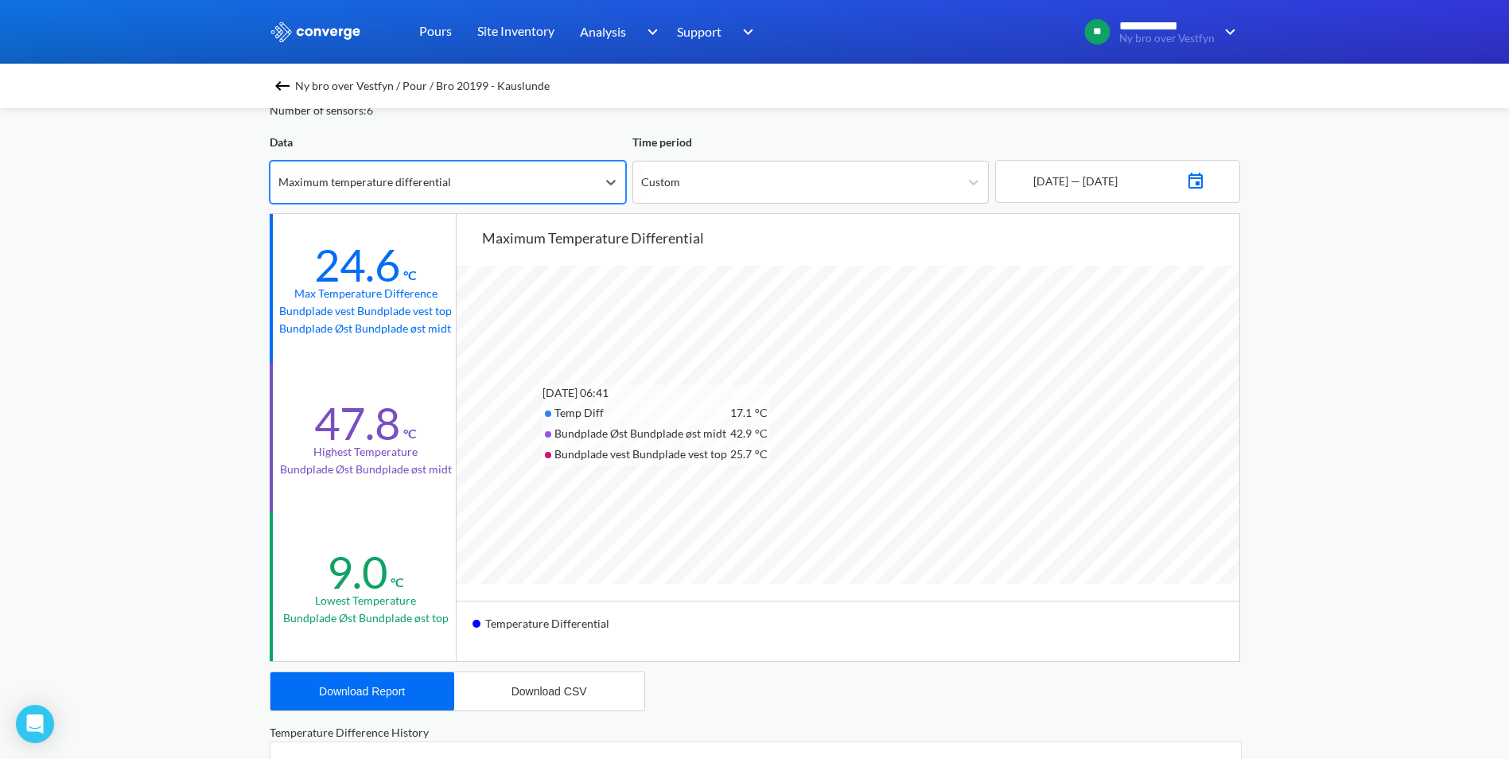
scroll to position [1332, 1509]
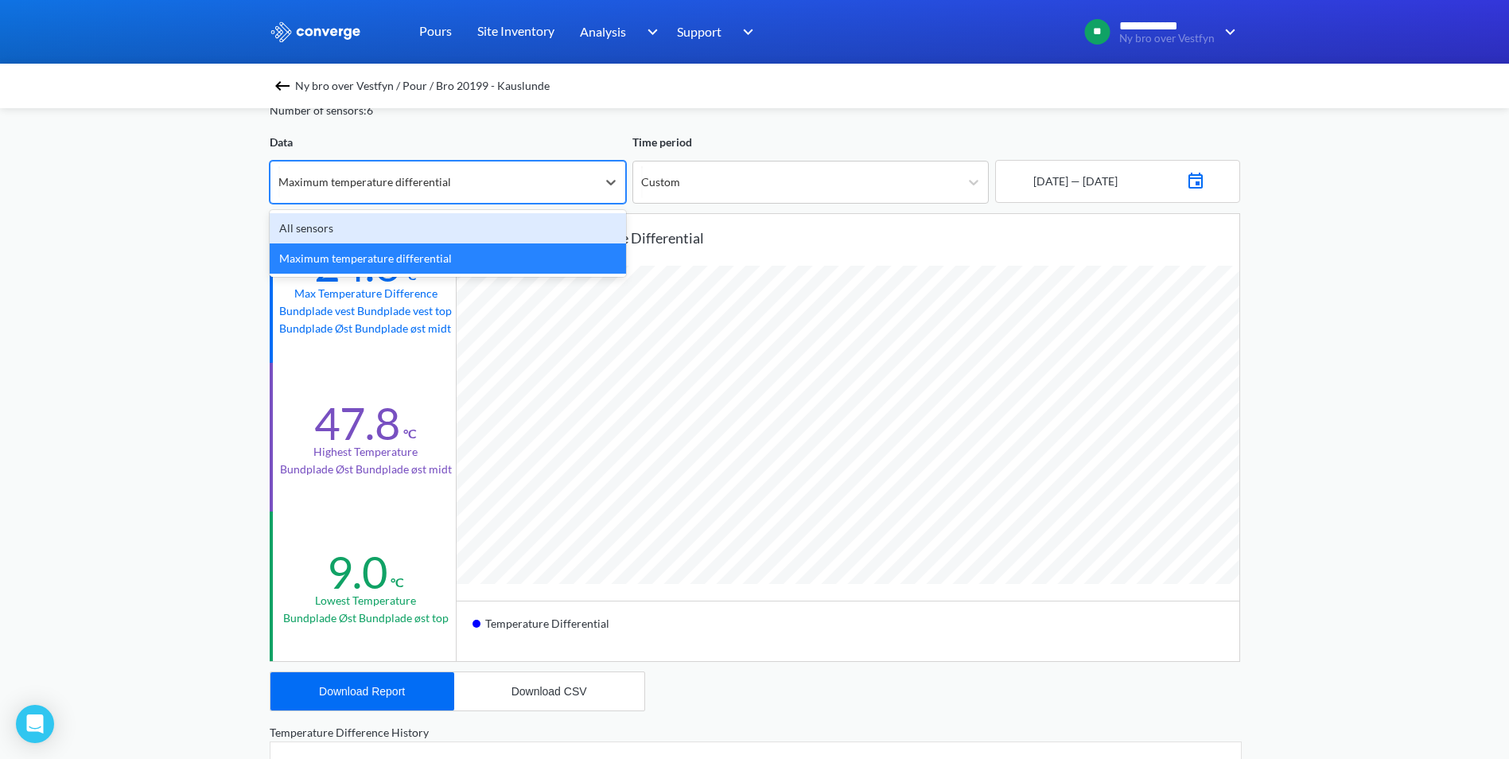
click at [507, 166] on div "Maximum temperature differential" at bounding box center [433, 181] width 326 height 41
click at [482, 223] on div "All sensors" at bounding box center [448, 228] width 356 height 30
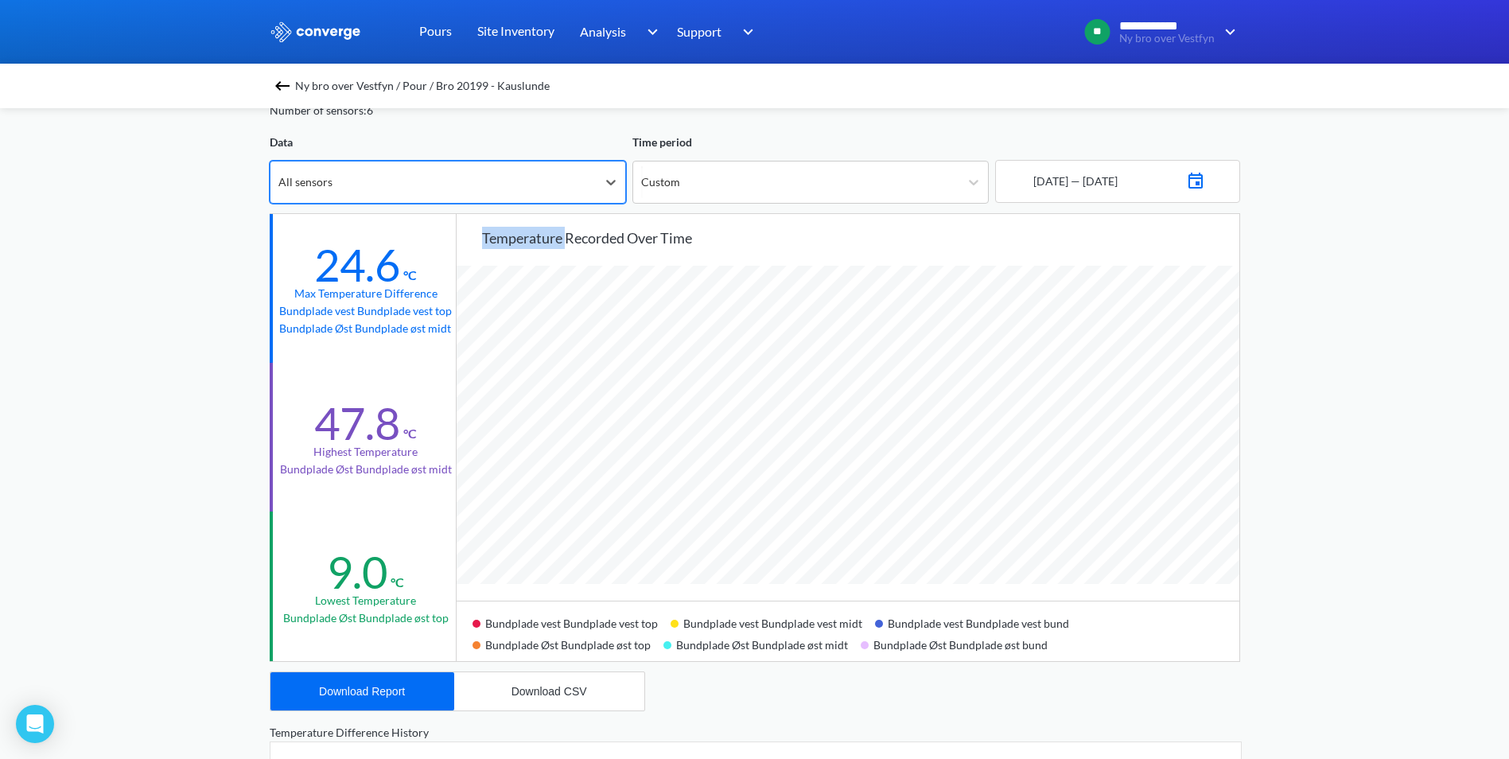
click at [482, 223] on div "Temperature recorded over time Bundplade vest Bundplade vest top Bundplade vest…" at bounding box center [848, 437] width 783 height 447
click at [912, 620] on div "Bundplade vest Bundplade vest bund" at bounding box center [978, 621] width 207 height 21
drag, startPoint x: 912, startPoint y: 620, endPoint x: 978, endPoint y: 671, distance: 83.4
click at [978, 669] on div "Ny bro over Vestfyn / Pour / Bro 20199 - Kauslunde TempDiff, Fundamenter, Bundp…" at bounding box center [755, 641] width 970 height 1225
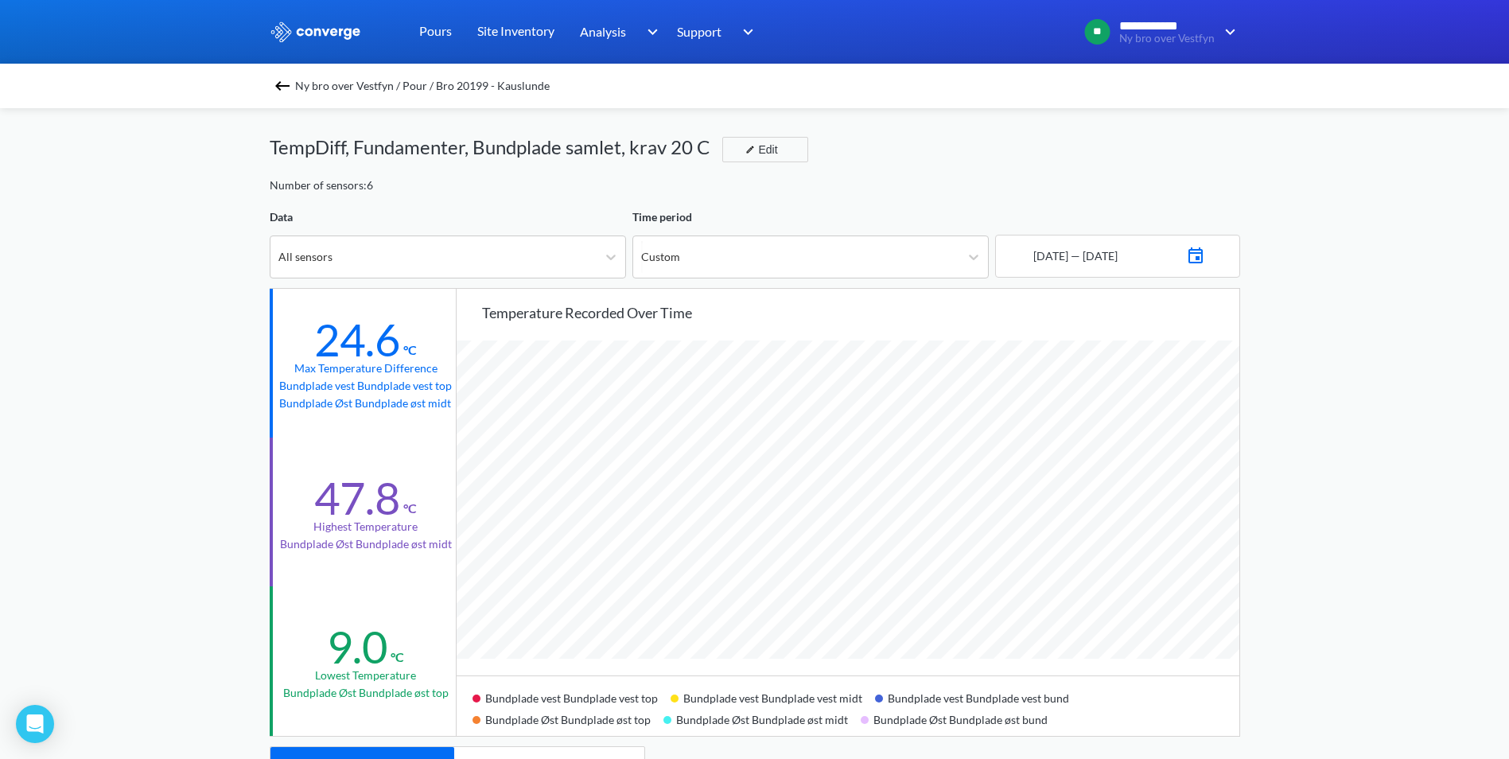
scroll to position [0, 0]
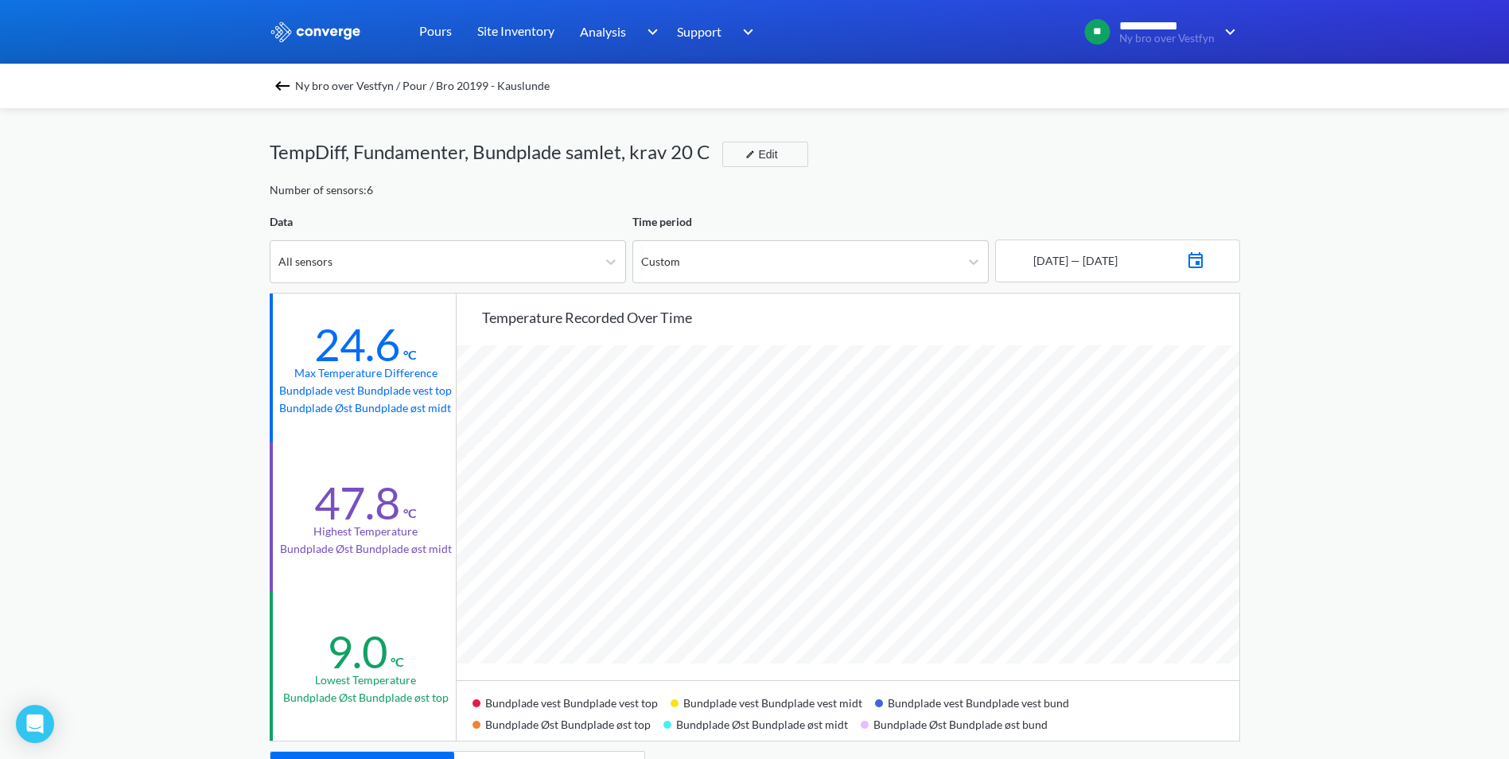
click at [286, 88] on img at bounding box center [282, 85] width 19 height 19
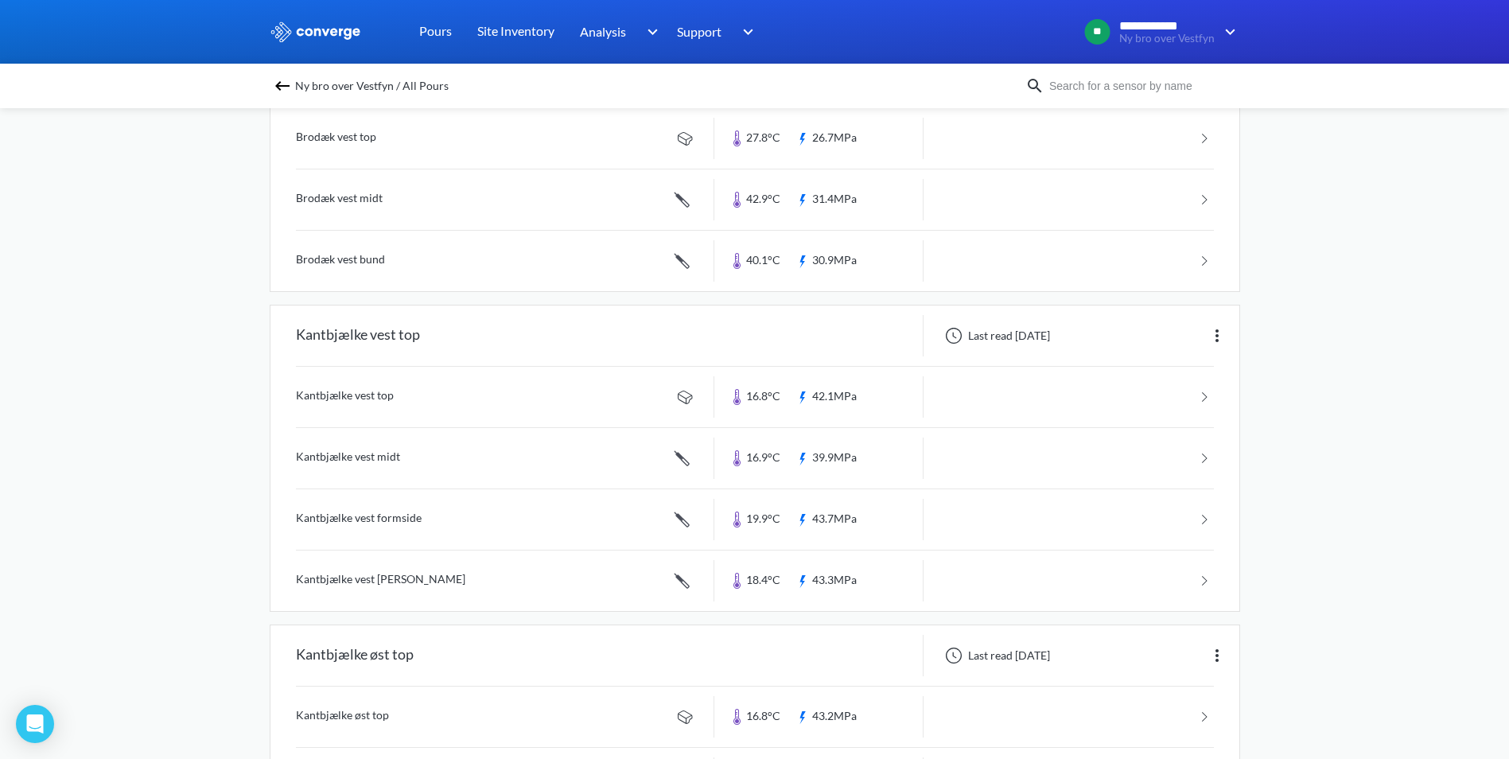
scroll to position [636, 0]
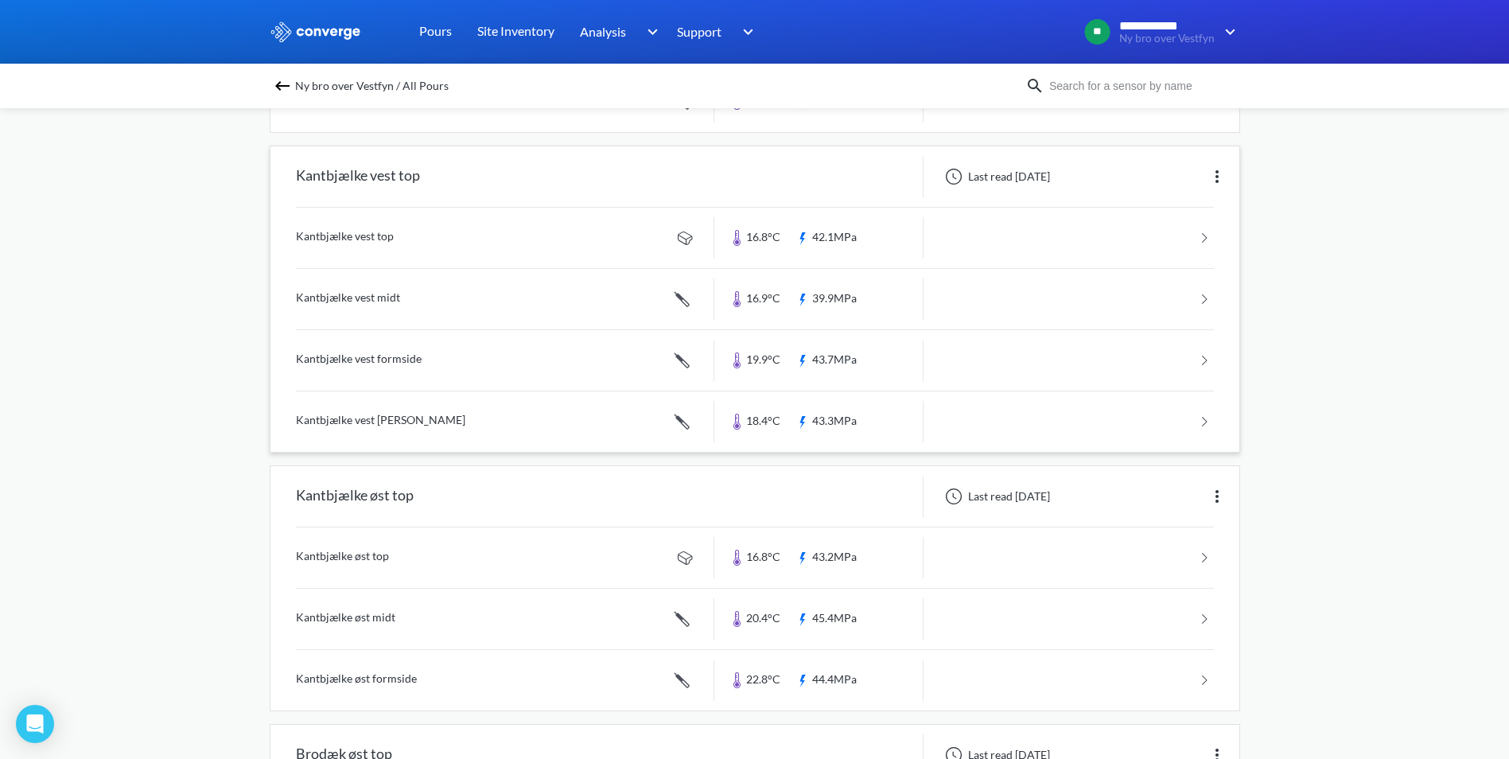
click at [418, 297] on link at bounding box center [755, 299] width 918 height 60
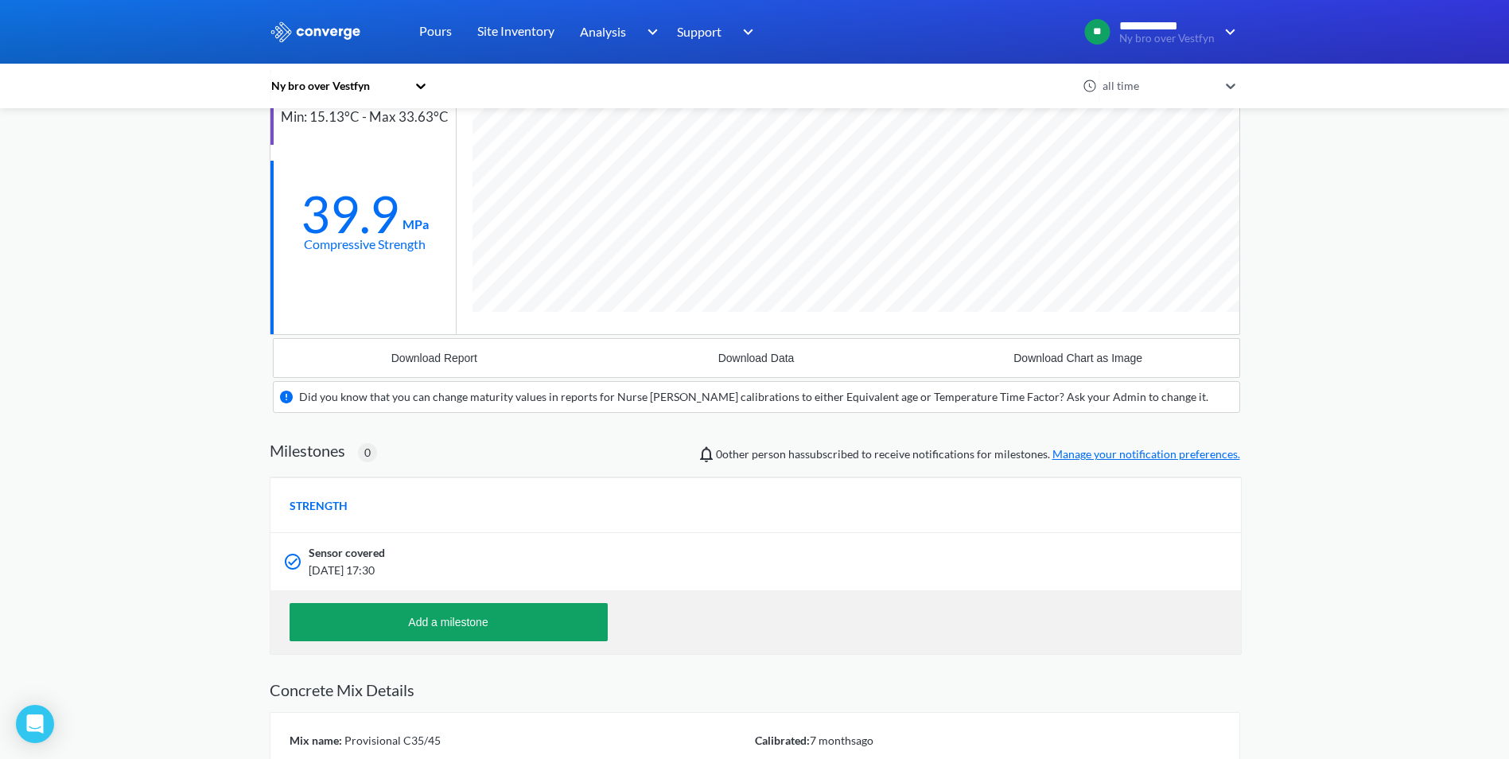
scroll to position [398, 0]
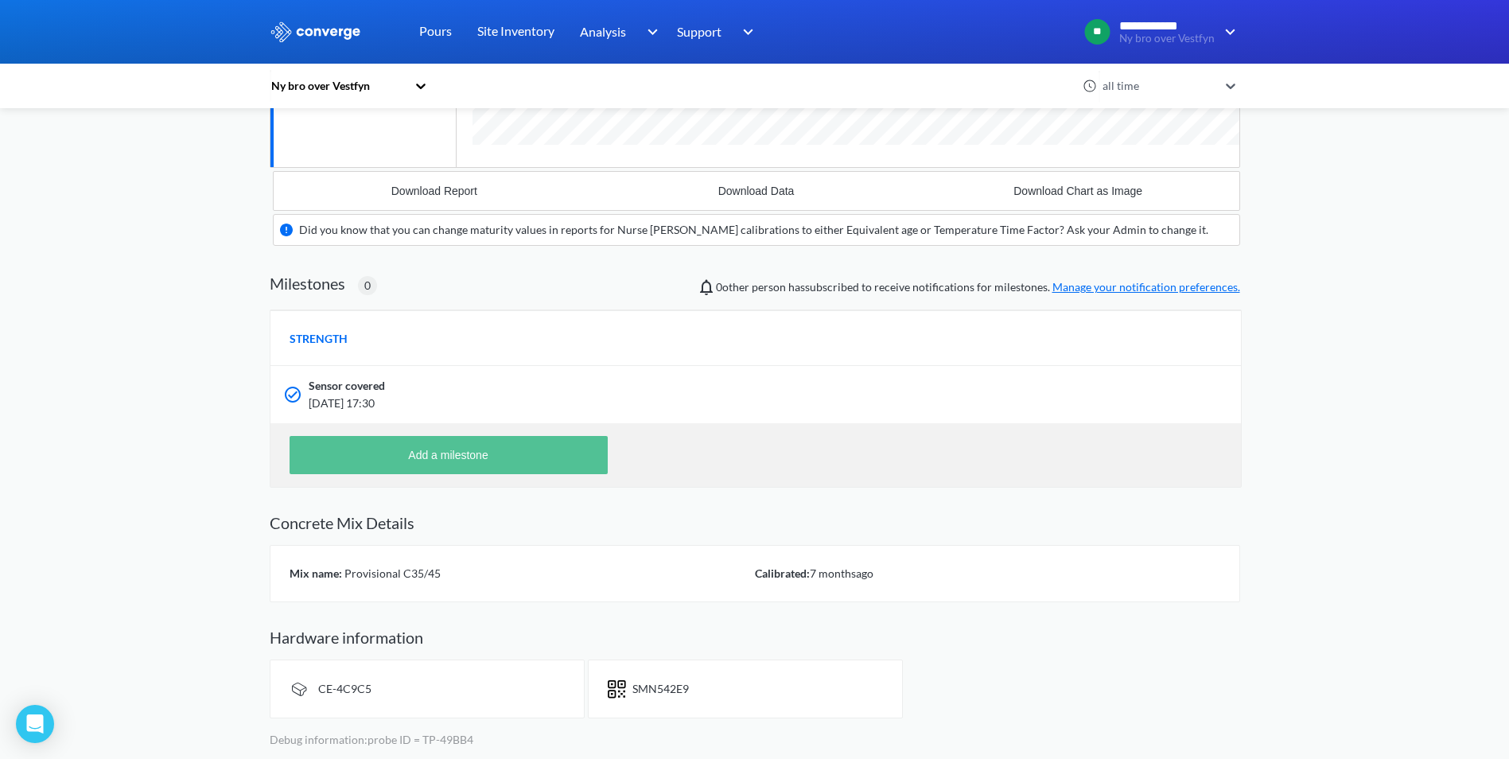
click at [521, 465] on button "Add a milestone" at bounding box center [449, 455] width 318 height 38
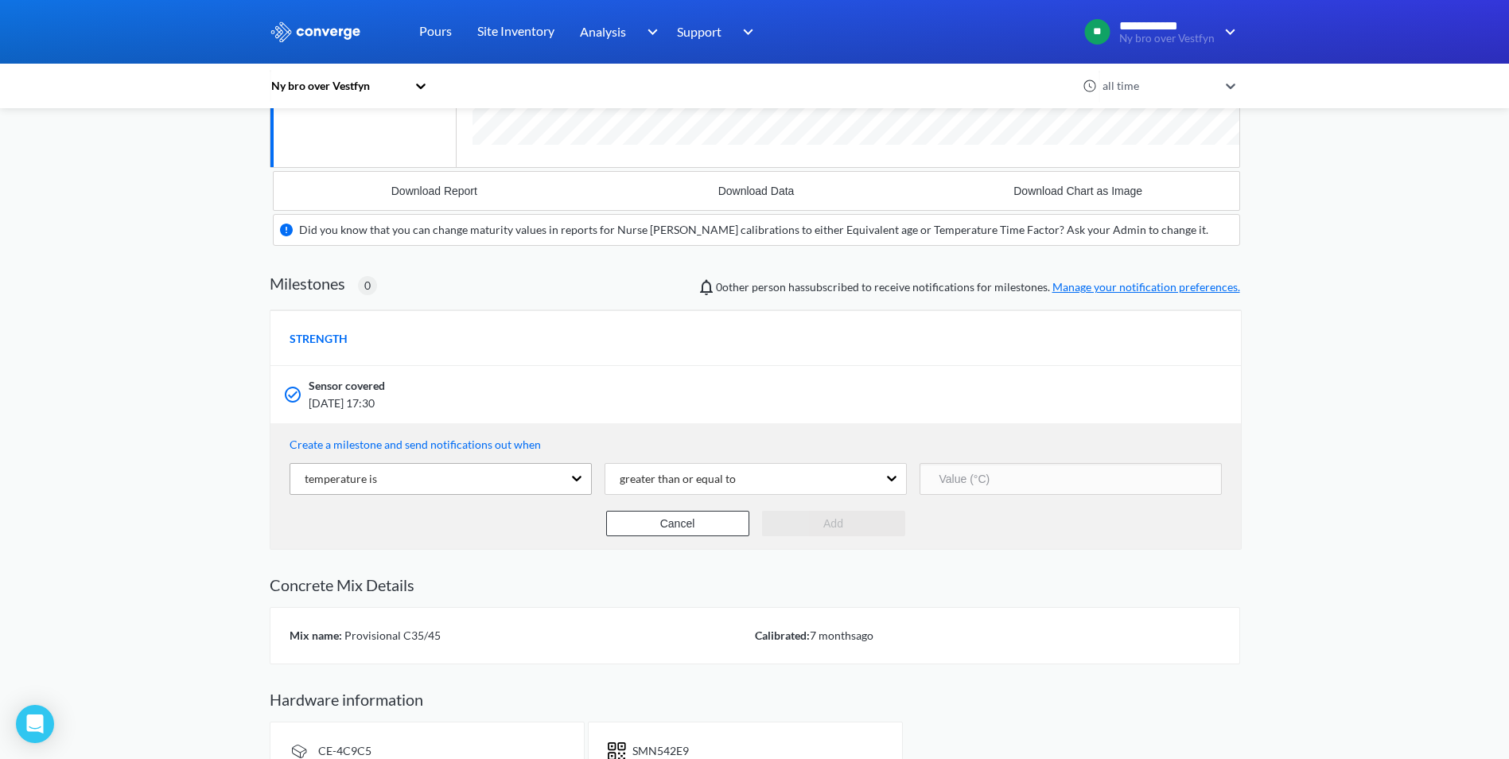
scroll to position [1079, 970]
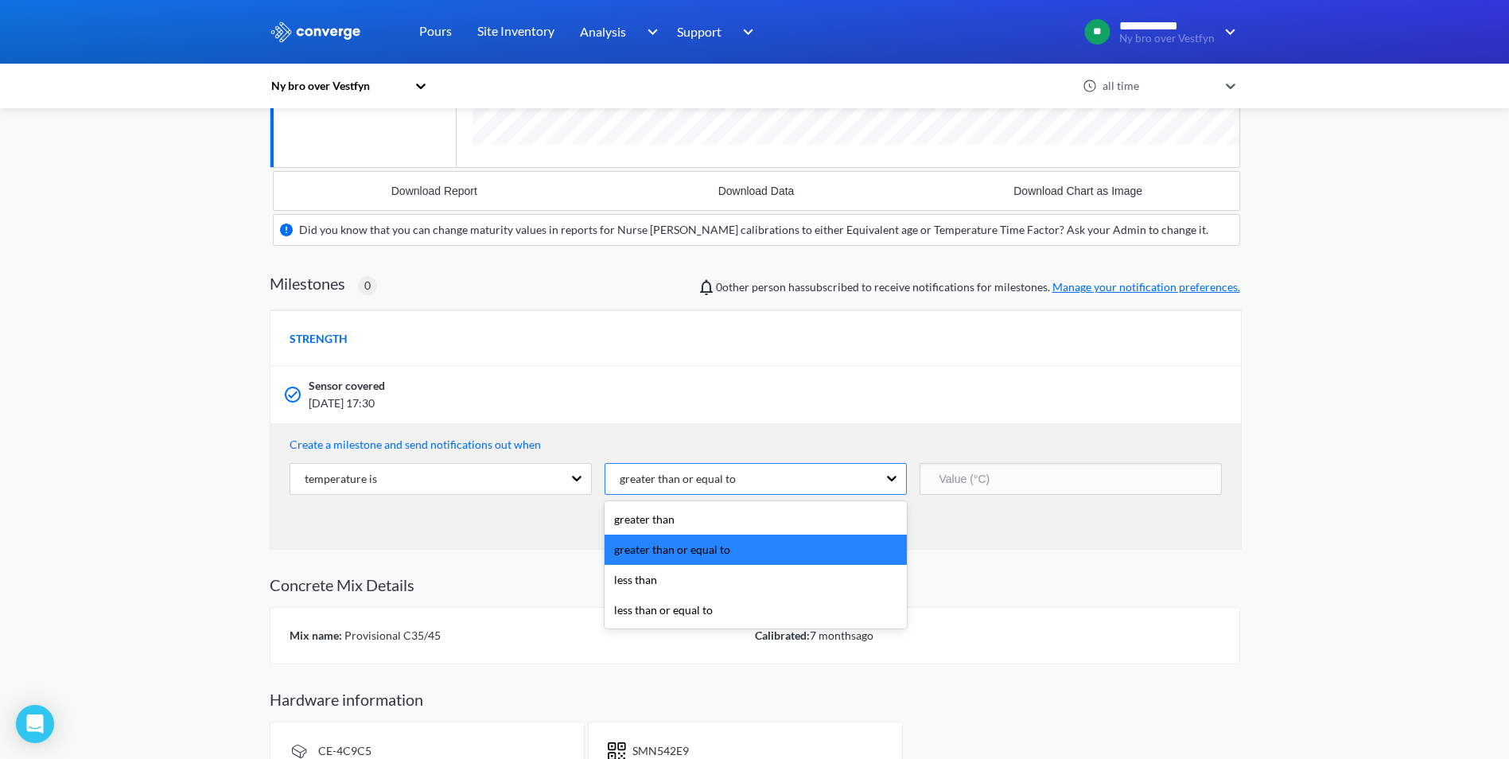
click at [723, 487] on div "greater than or equal to" at bounding box center [671, 478] width 129 height 17
click at [685, 589] on div "less than" at bounding box center [756, 580] width 302 height 30
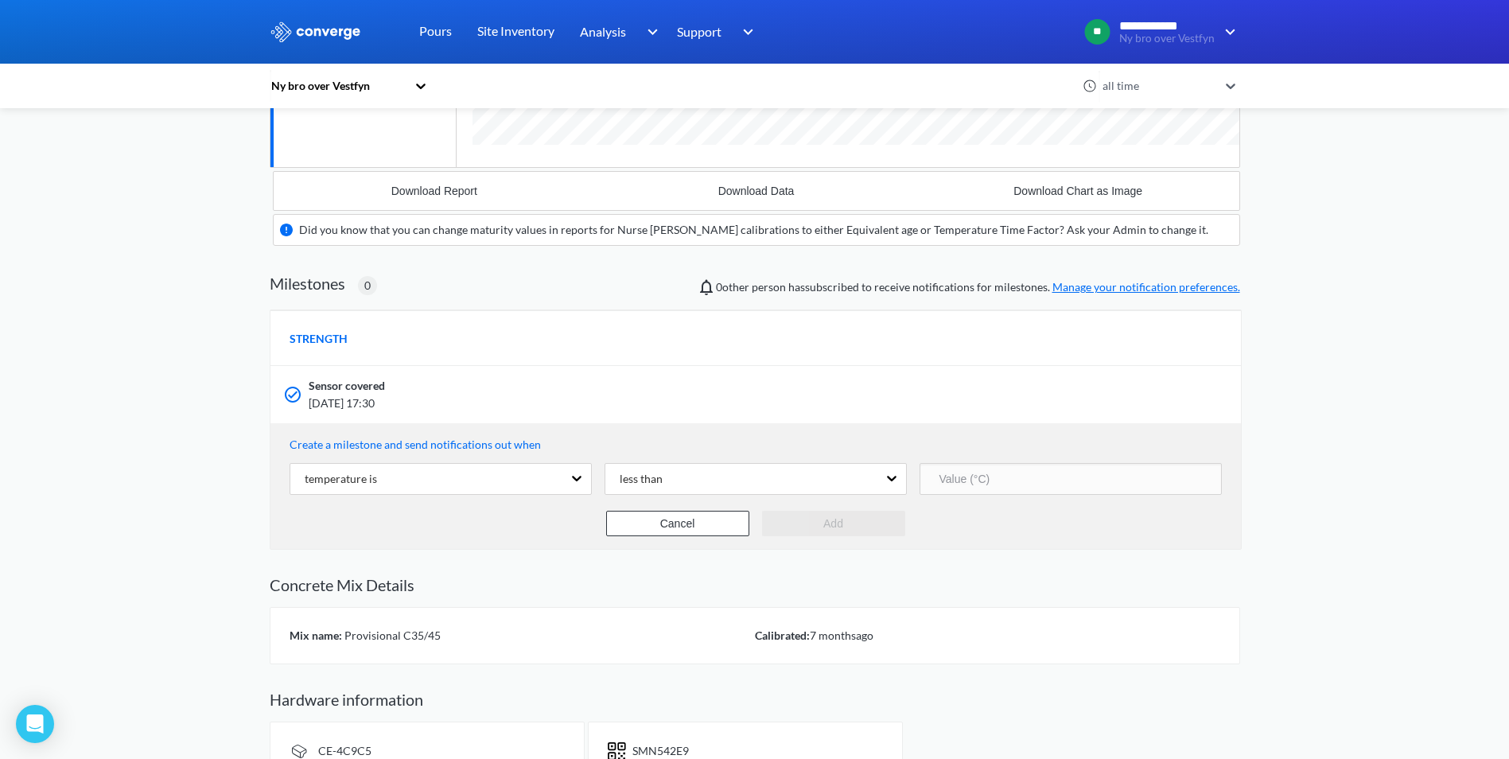
click at [1036, 478] on input "number" at bounding box center [1070, 479] width 302 height 32
type input "65"
click at [678, 527] on button "Cancel" at bounding box center [677, 523] width 143 height 25
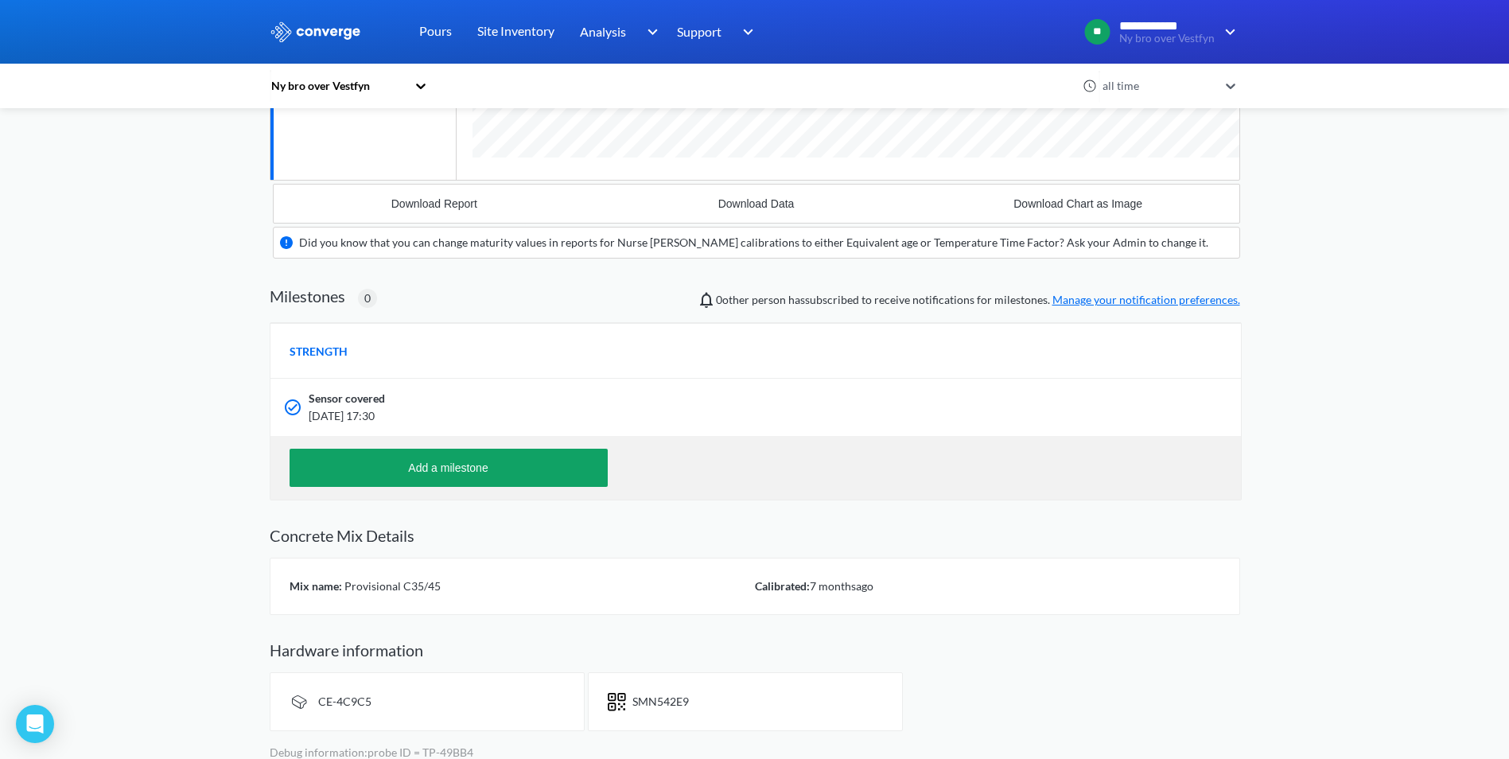
scroll to position [398, 0]
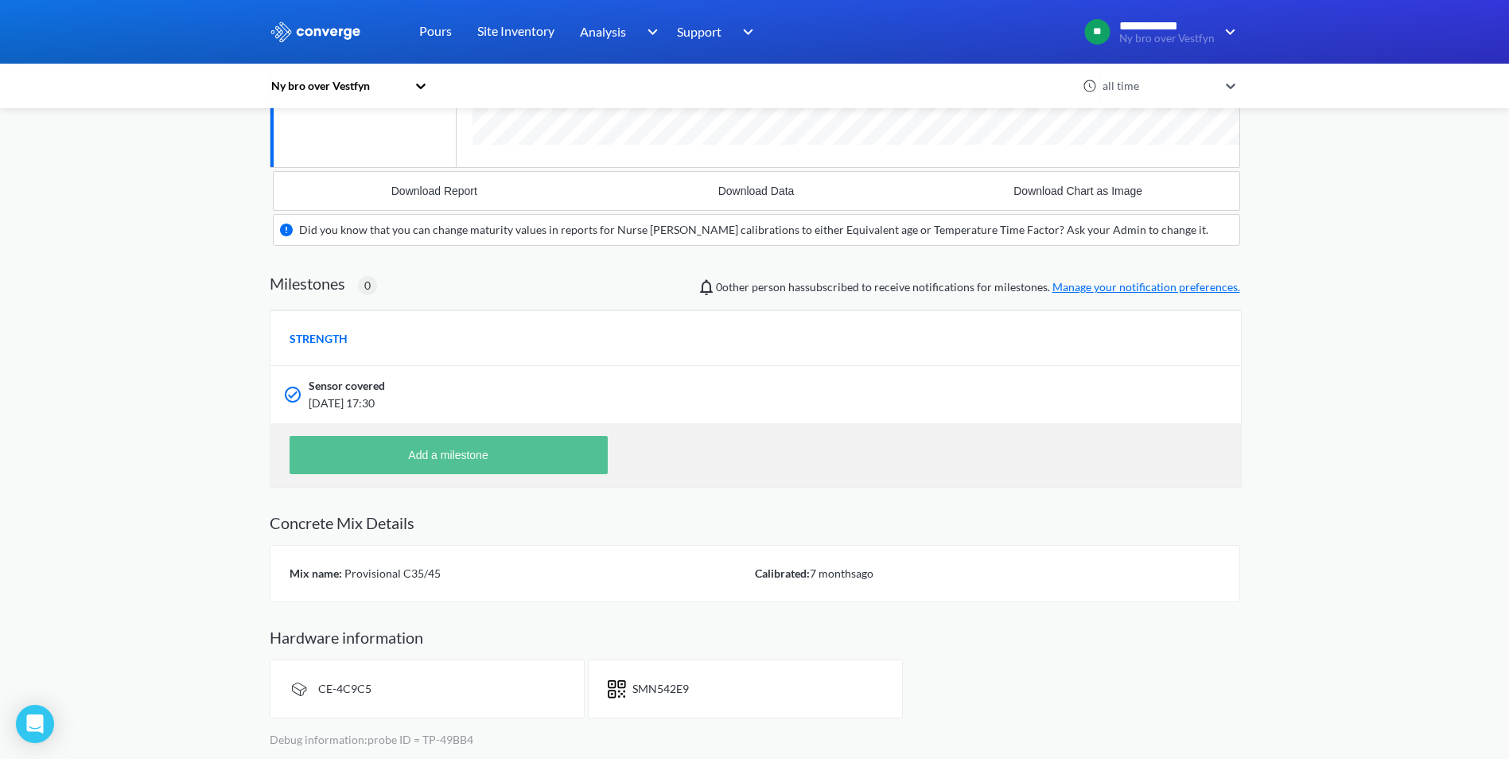
click at [429, 449] on button "Add a milestone" at bounding box center [449, 455] width 318 height 38
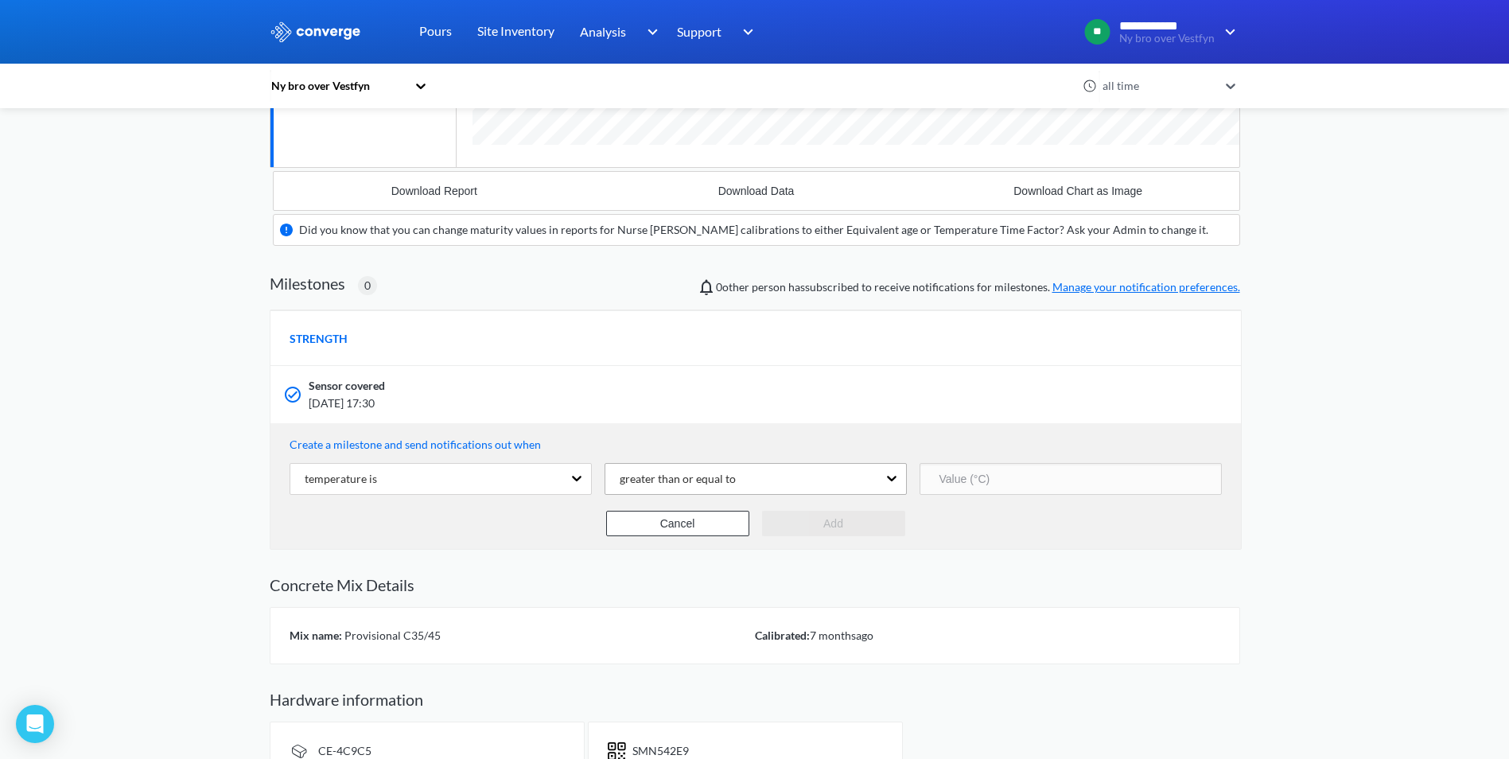
click at [681, 479] on div "greater than or equal to" at bounding box center [671, 478] width 129 height 17
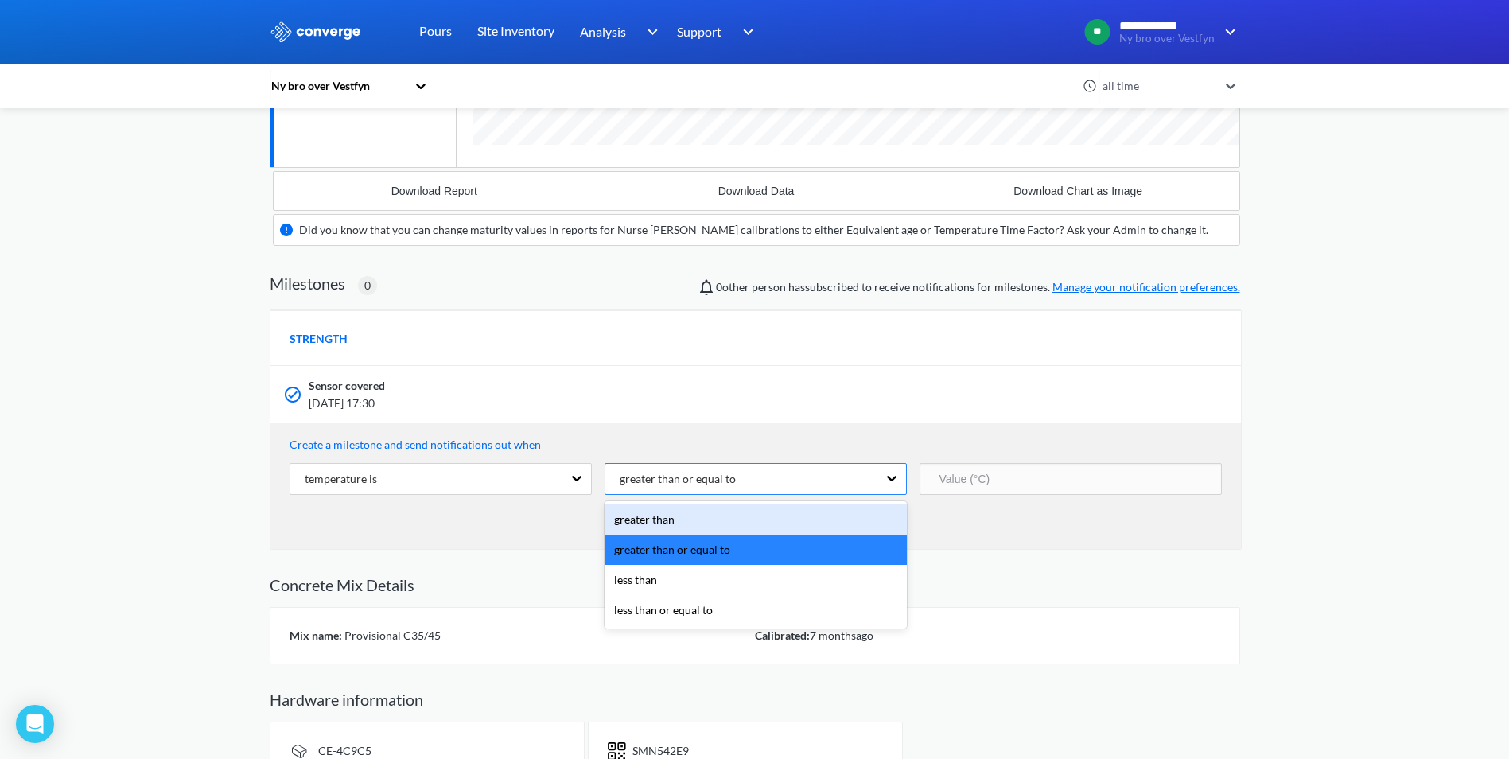
click at [751, 467] on div "greater than or equal to" at bounding box center [741, 479] width 272 height 30
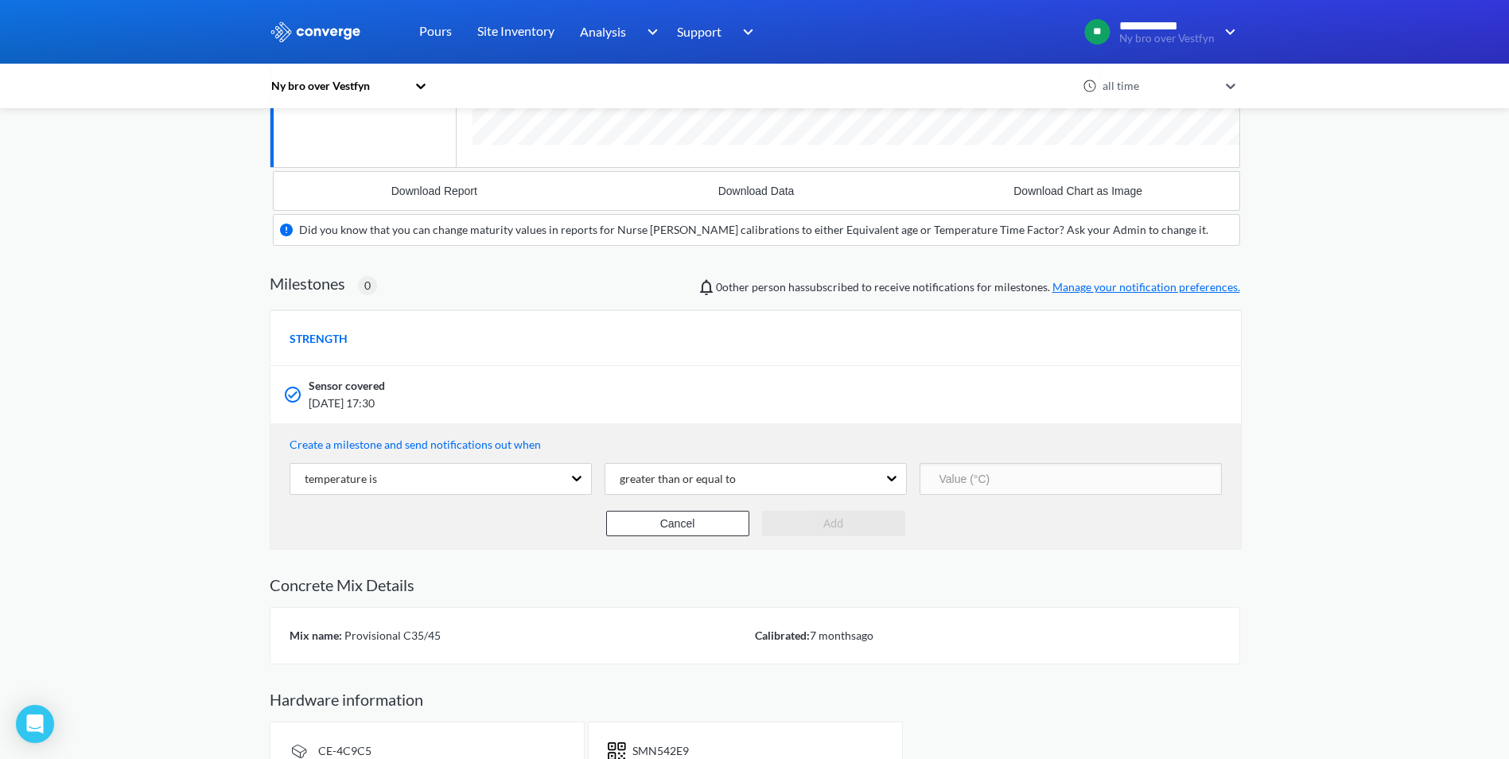
click at [745, 428] on div "Create a milestone and send notifications out when temperature is greater than …" at bounding box center [755, 486] width 970 height 126
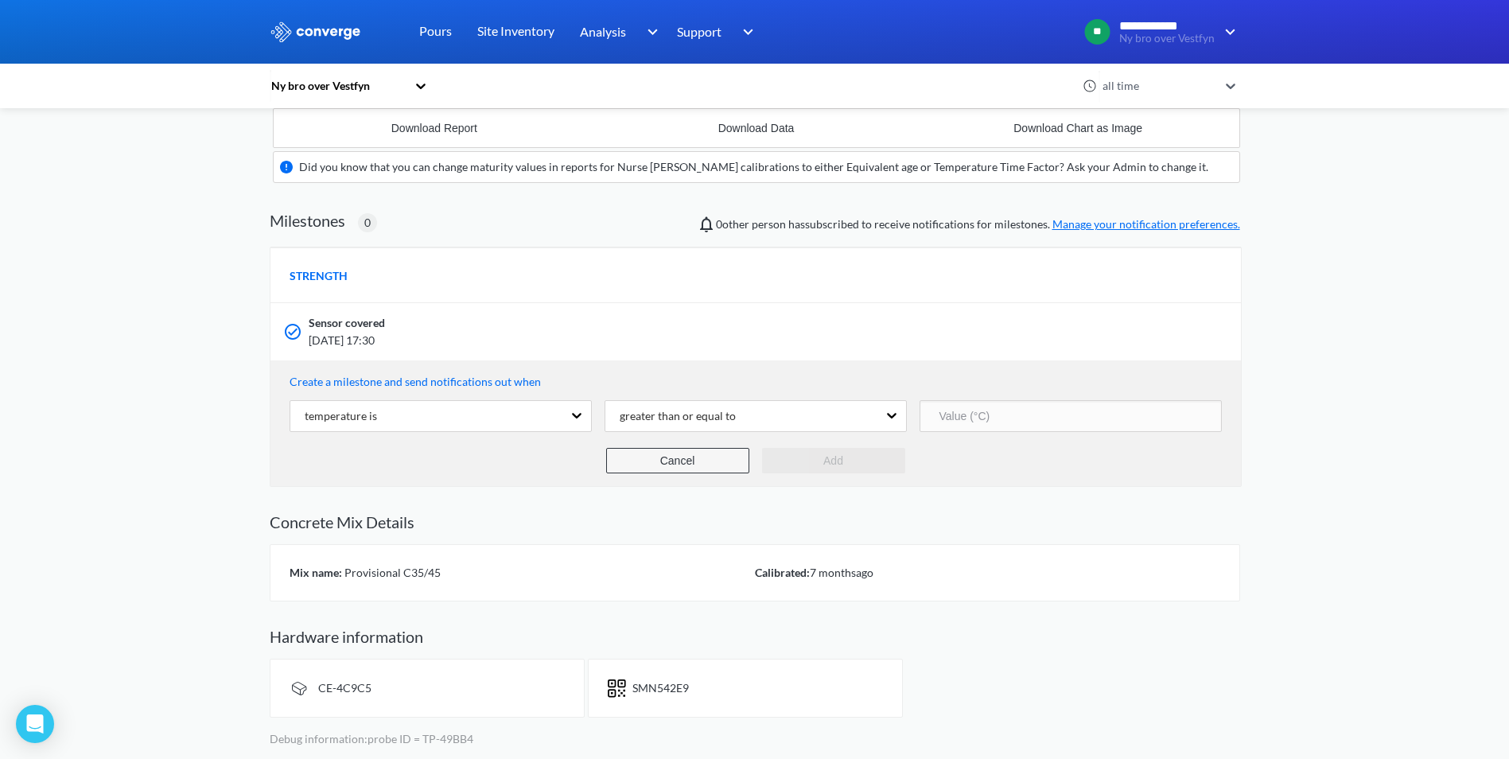
click at [697, 456] on button "Cancel" at bounding box center [677, 460] width 143 height 25
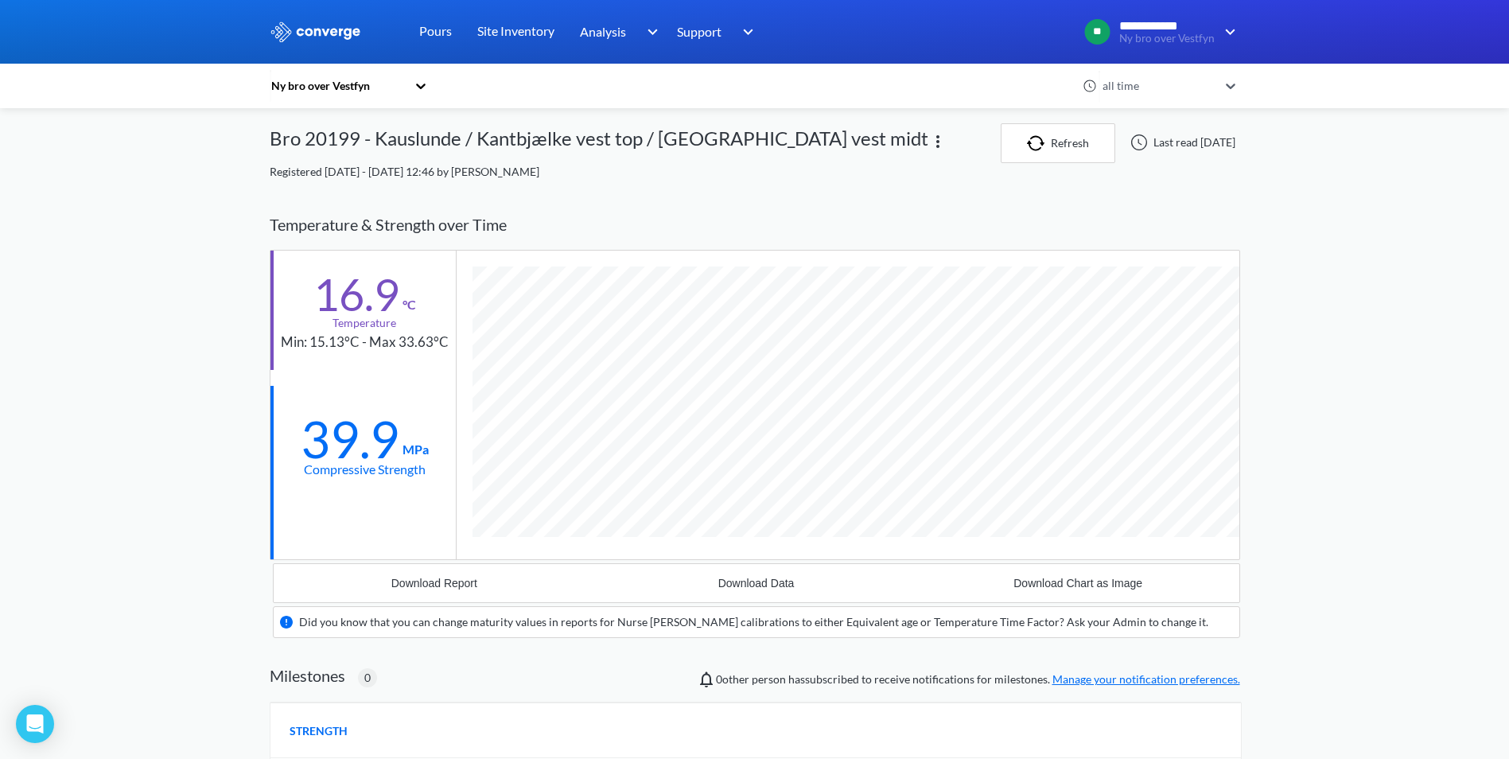
scroll to position [0, 0]
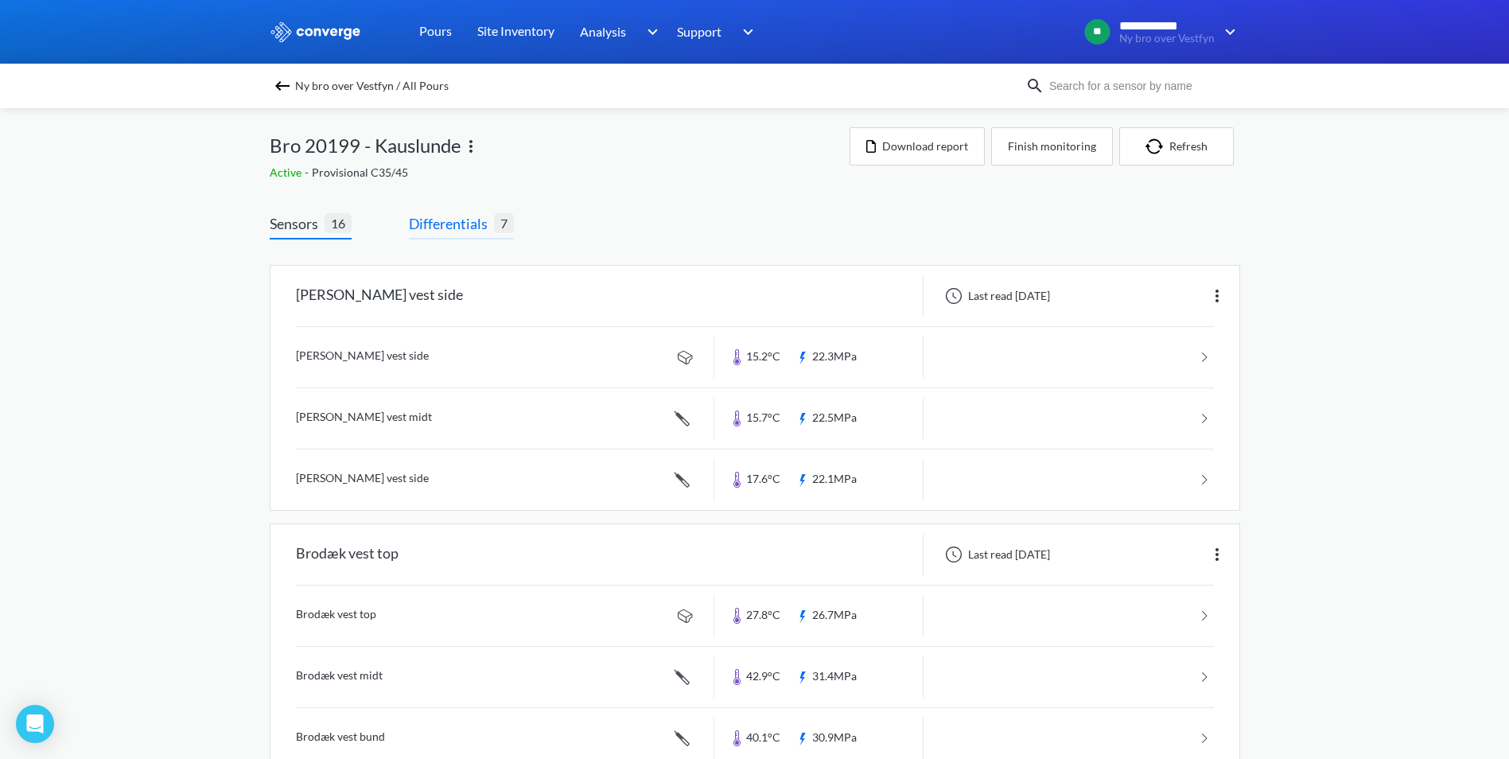
click at [445, 221] on span "Differentials" at bounding box center [451, 223] width 85 height 22
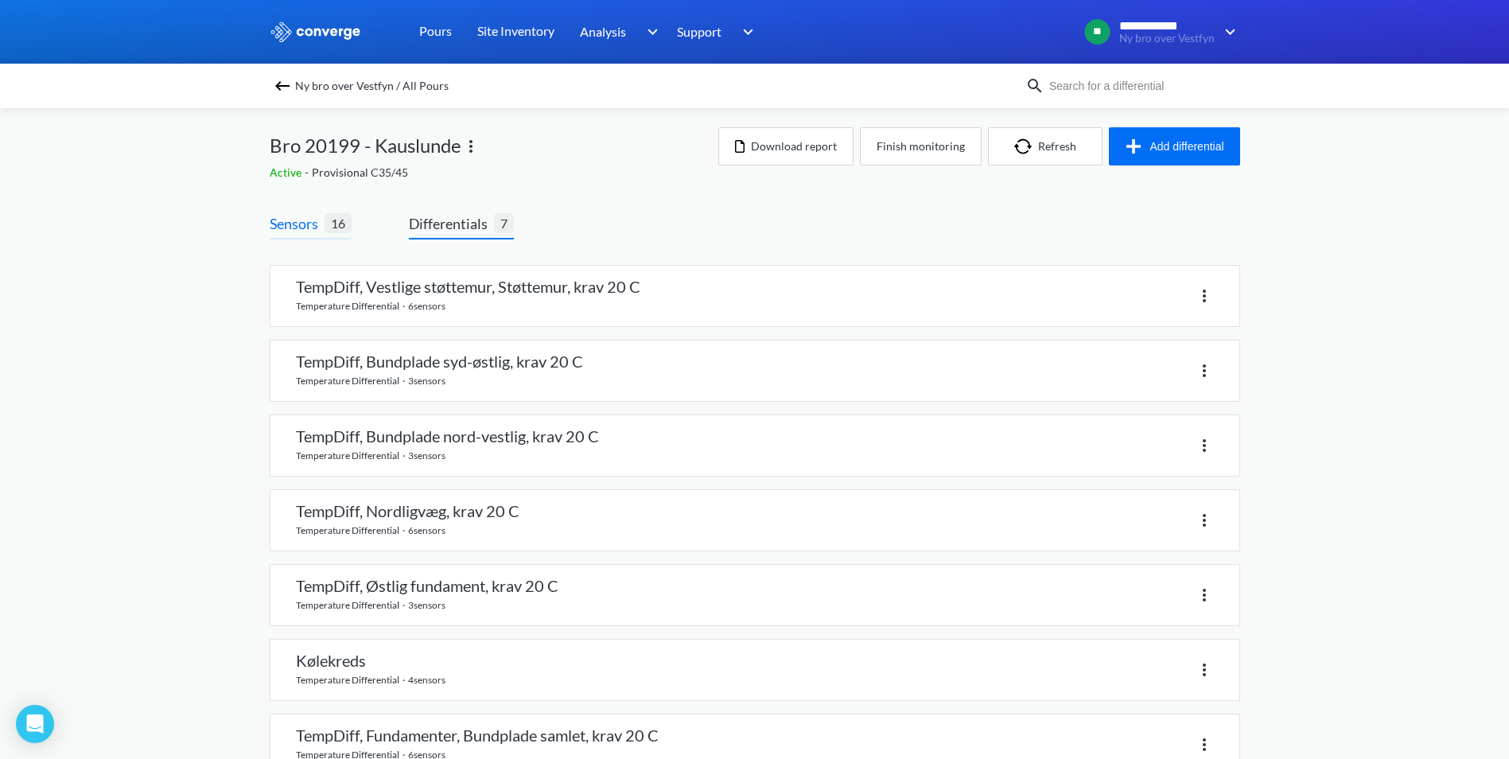
click at [311, 217] on span "Sensors" at bounding box center [297, 223] width 55 height 22
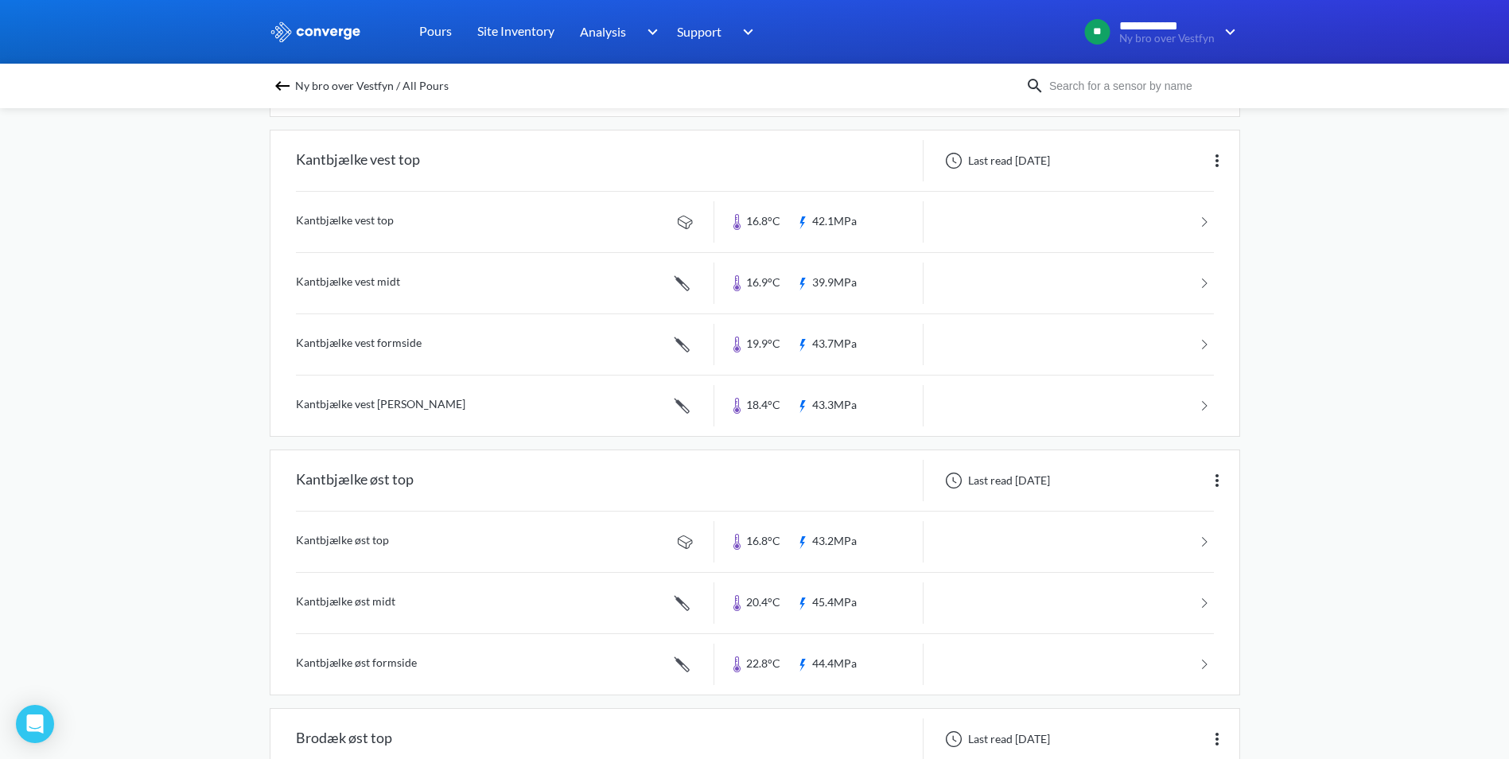
scroll to position [636, 0]
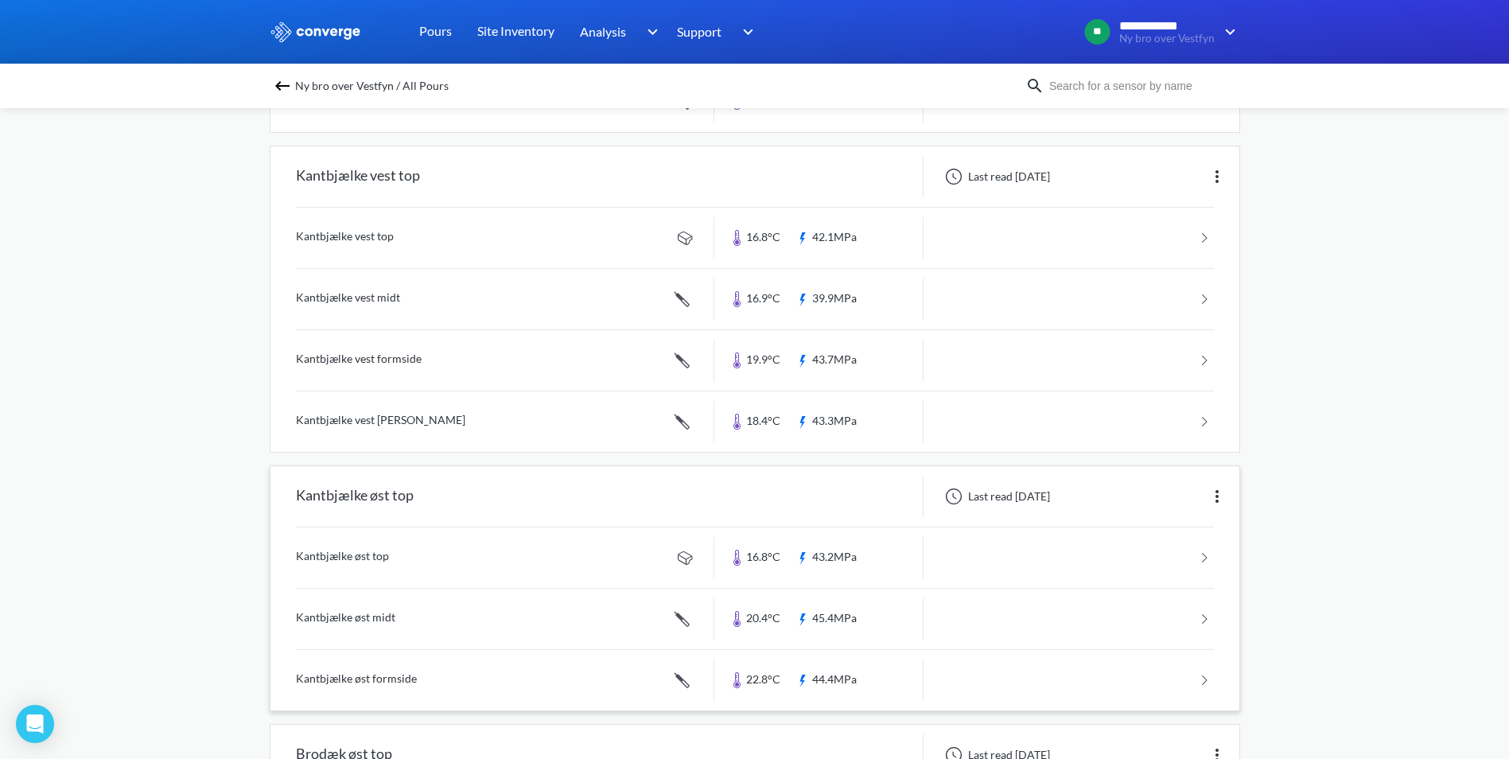
click at [534, 624] on link at bounding box center [755, 619] width 918 height 60
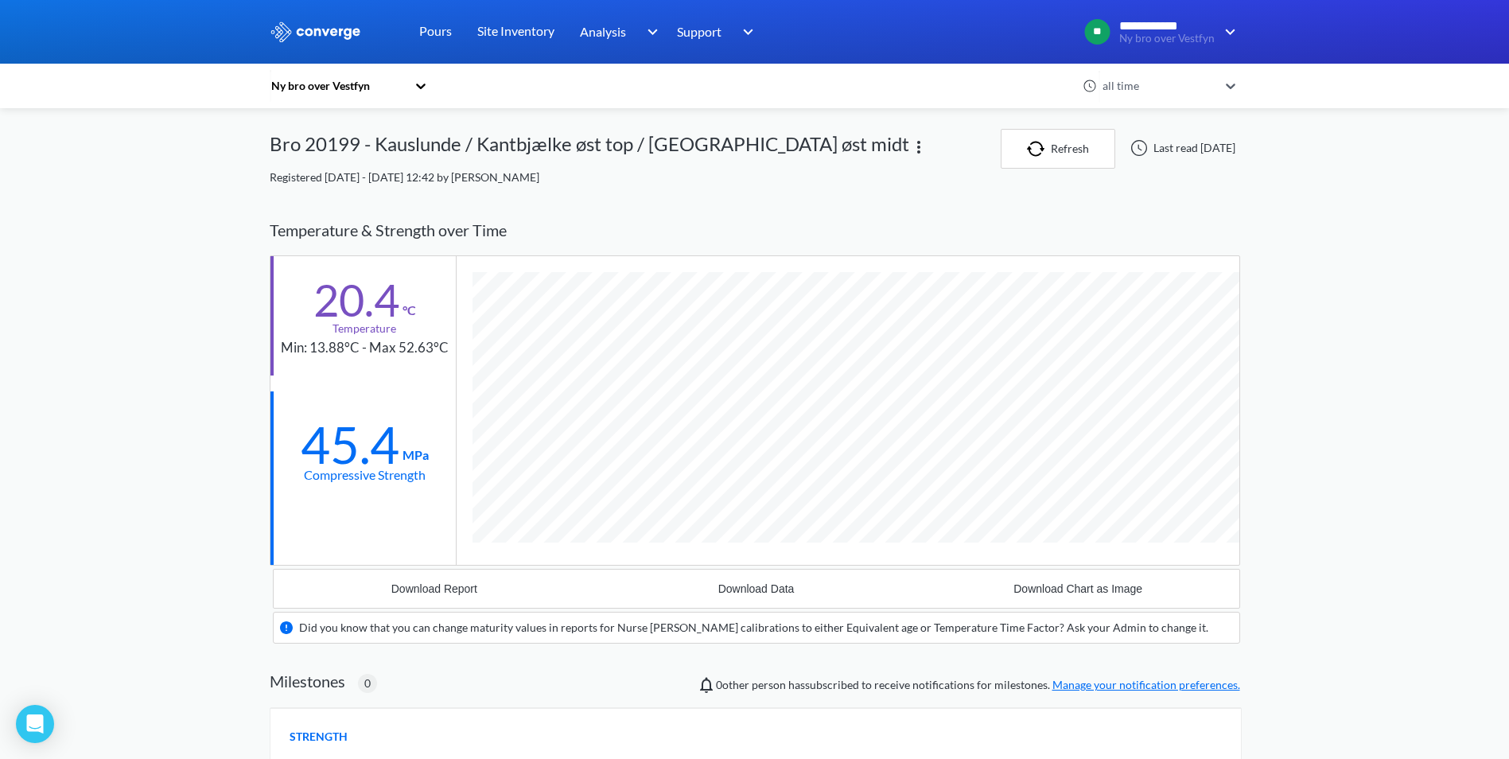
scroll to position [1017, 970]
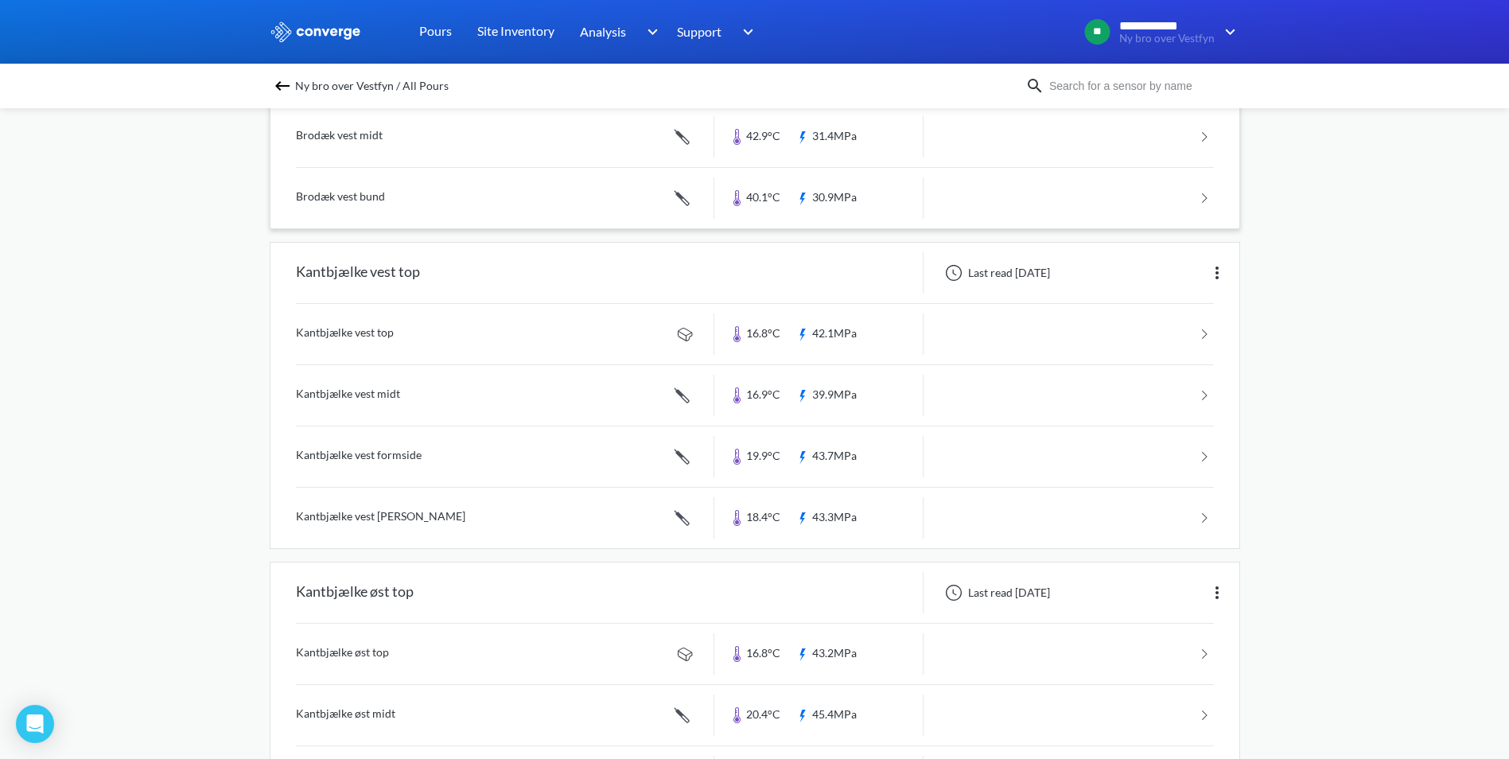
scroll to position [557, 0]
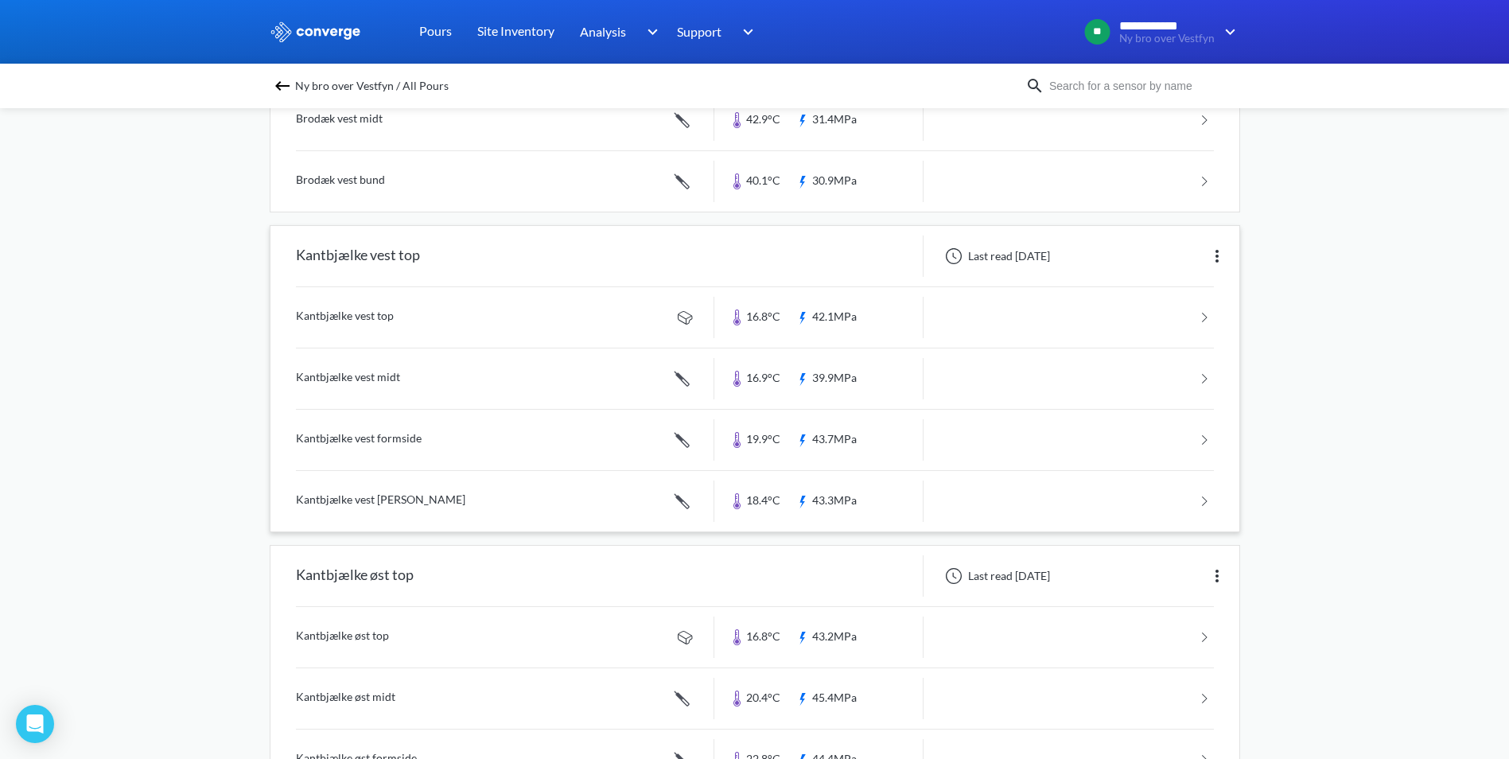
click at [425, 380] on link at bounding box center [755, 378] width 918 height 60
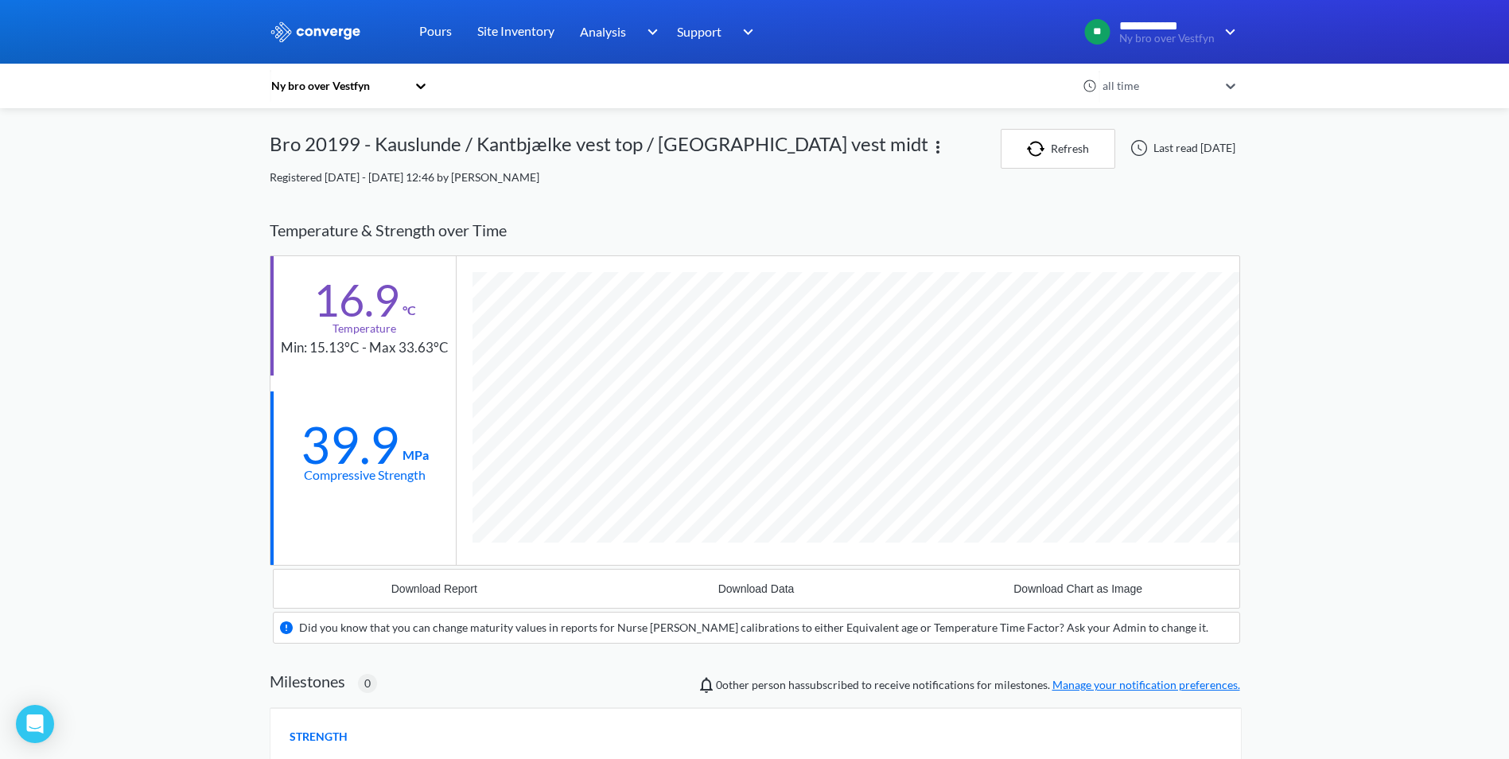
scroll to position [1017, 970]
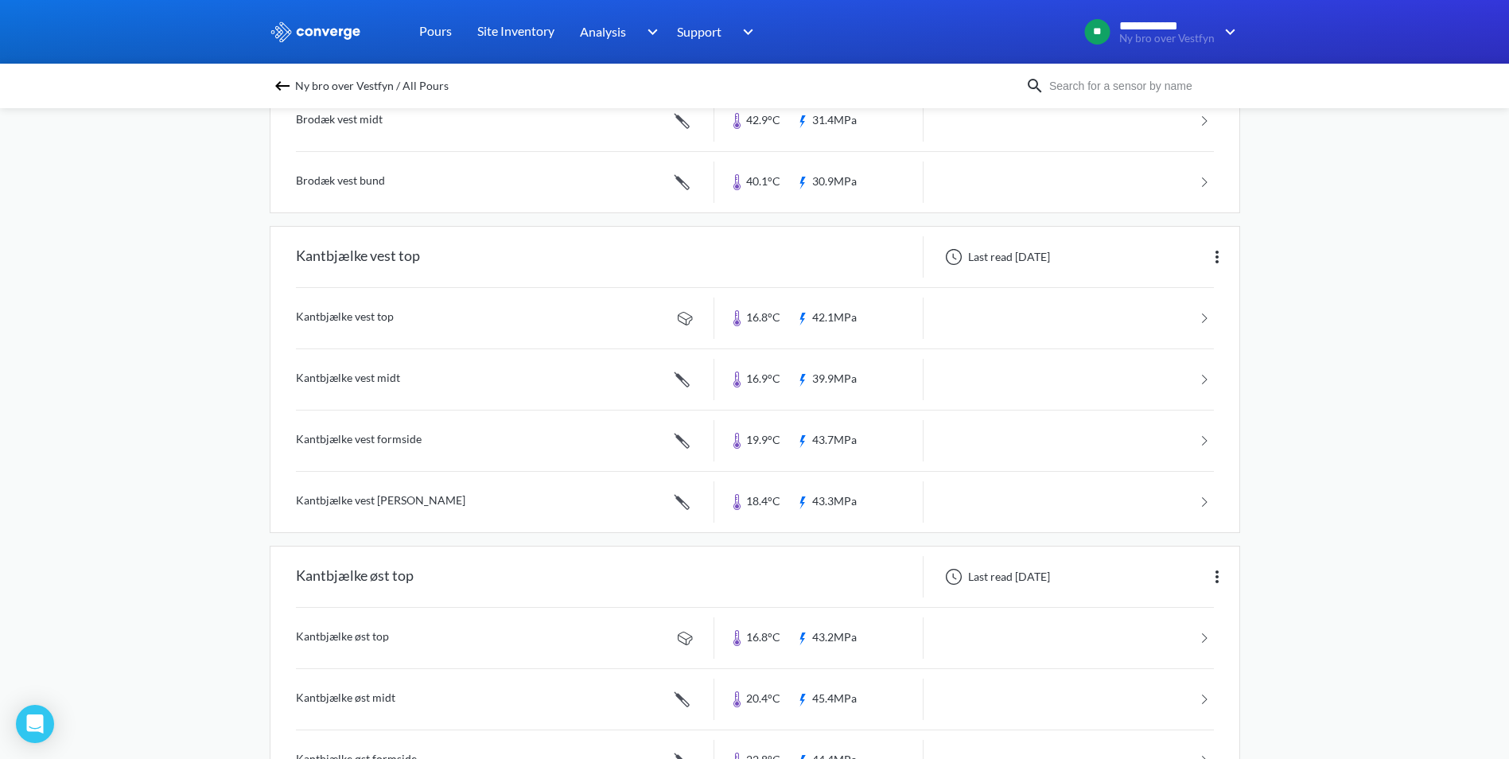
scroll to position [557, 0]
click at [398, 437] on link at bounding box center [755, 440] width 918 height 60
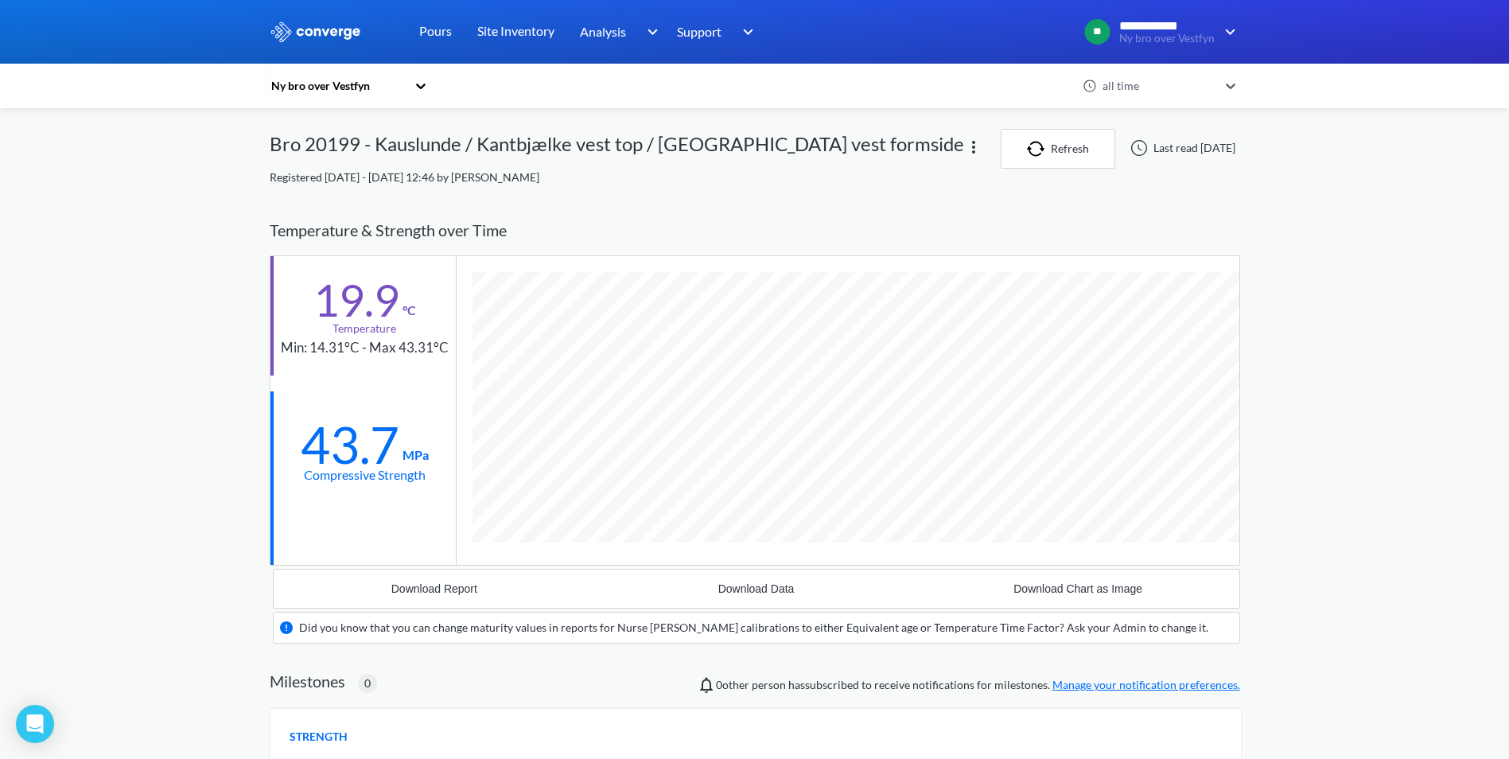
scroll to position [1017, 970]
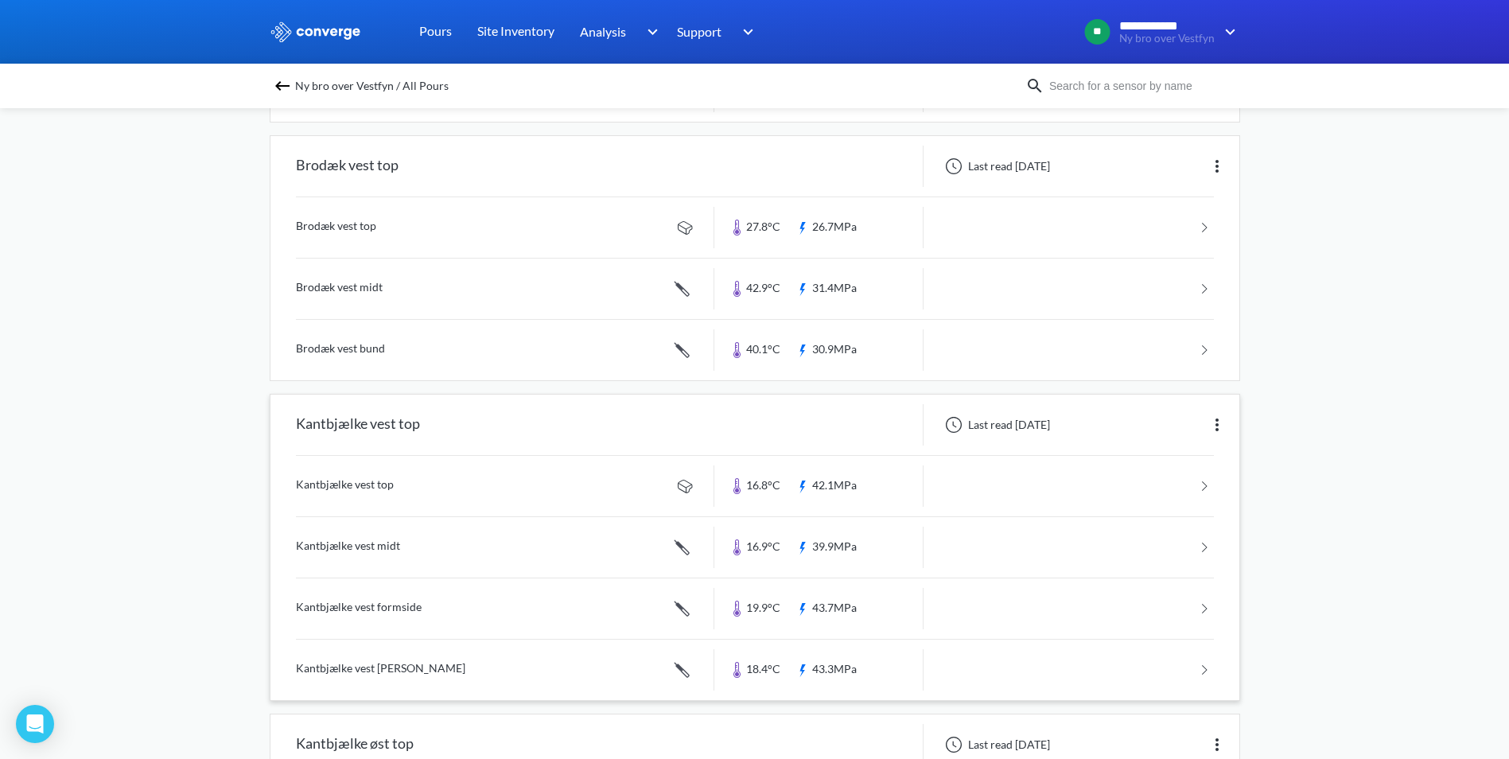
scroll to position [636, 0]
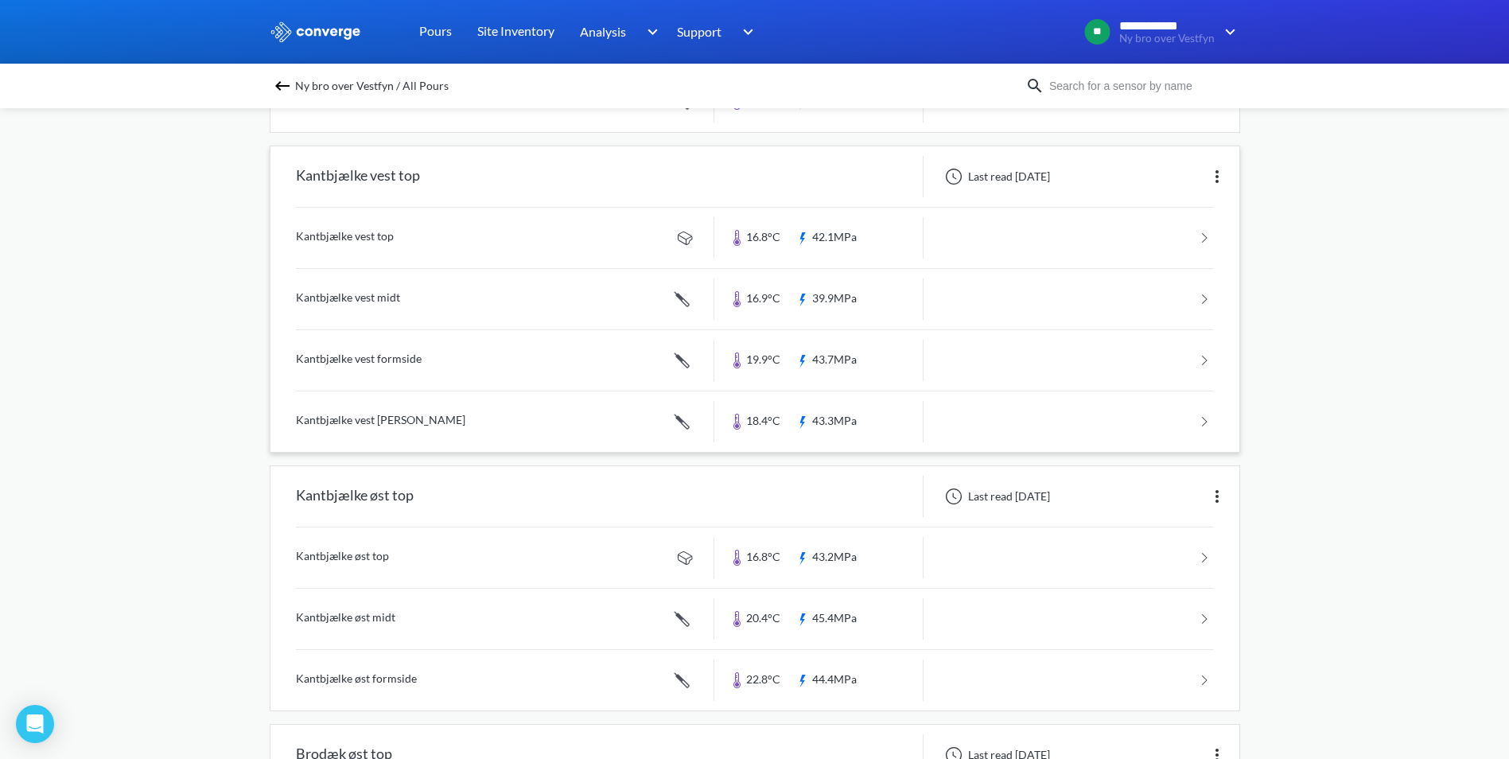
click at [383, 418] on link at bounding box center [755, 421] width 918 height 60
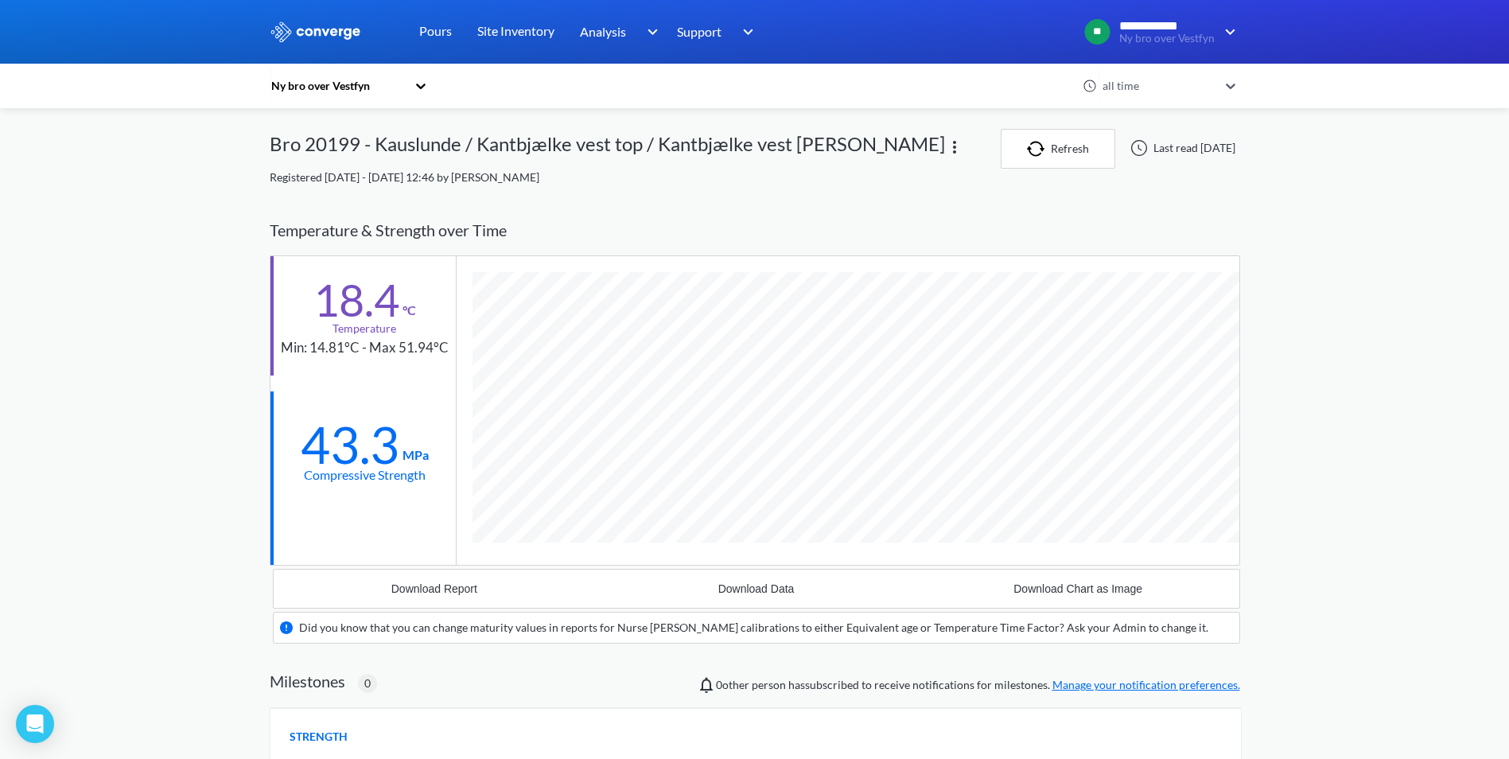
scroll to position [1017, 970]
